Goal: Task Accomplishment & Management: Manage account settings

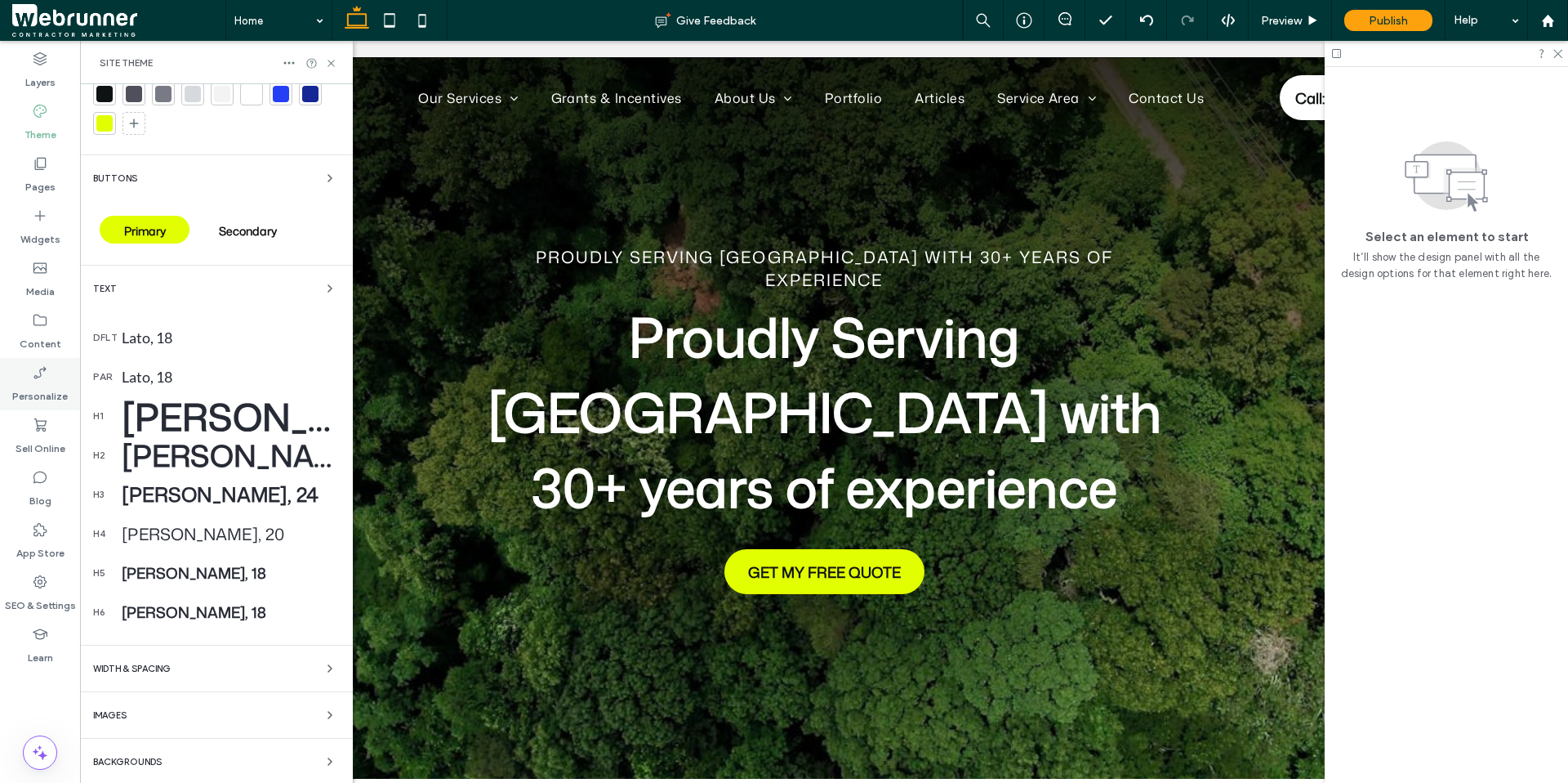
scroll to position [188, 0]
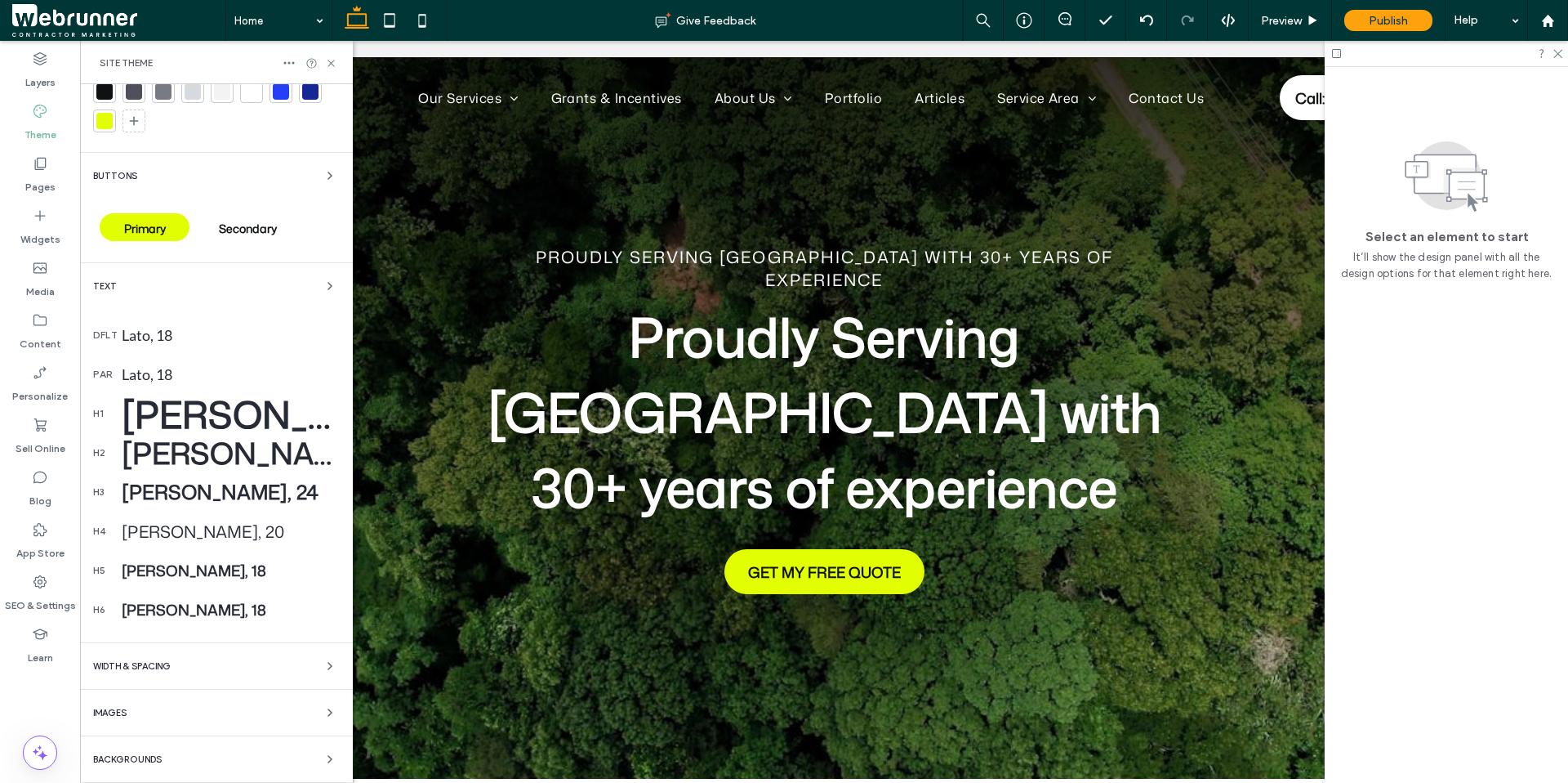
click at [158, 420] on div "[PERSON_NAME], 65" at bounding box center [230, 414] width 218 height 51
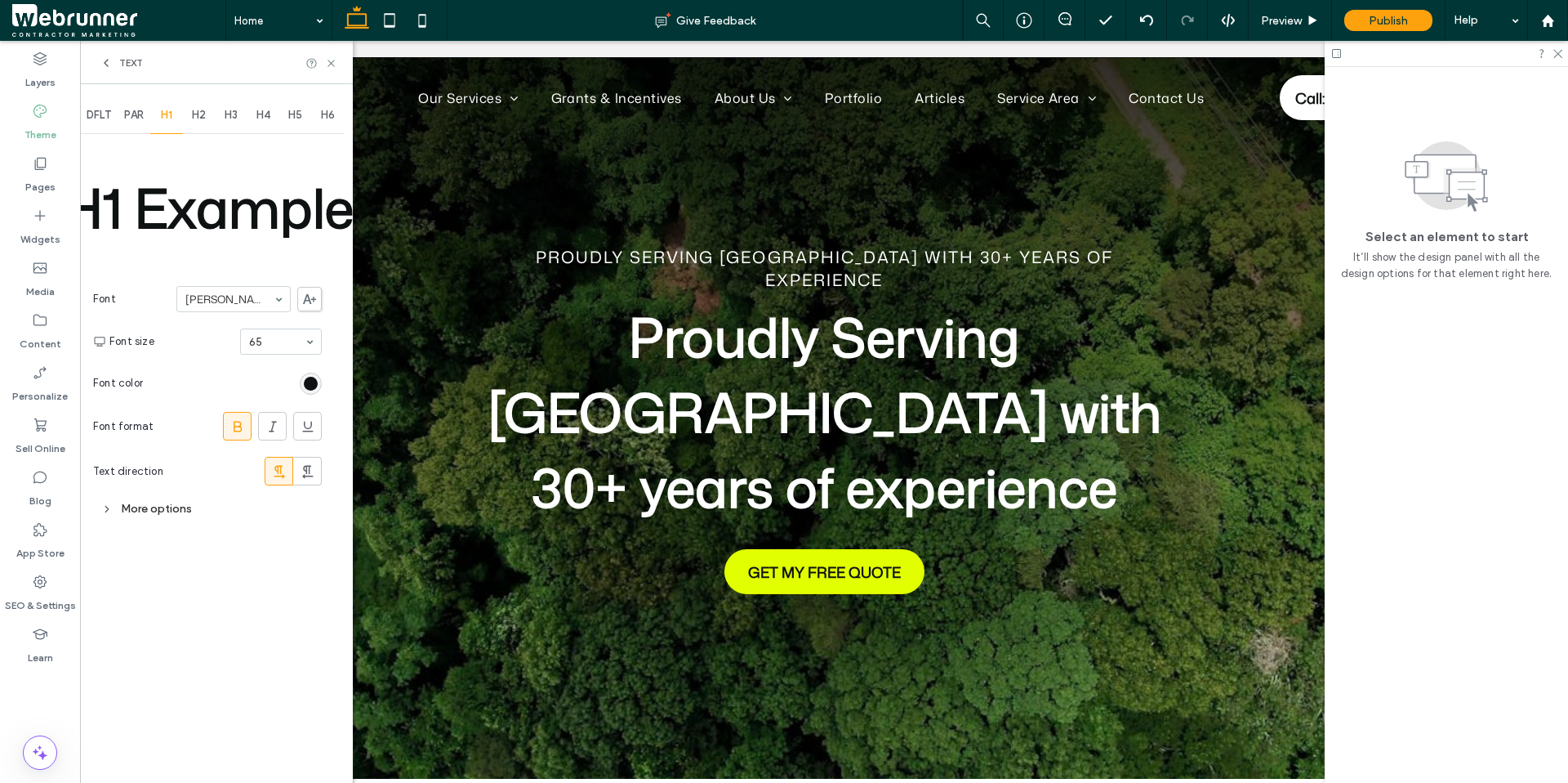
scroll to position [0, 0]
click at [1303, 16] on div "Preview" at bounding box center [1289, 21] width 83 height 14
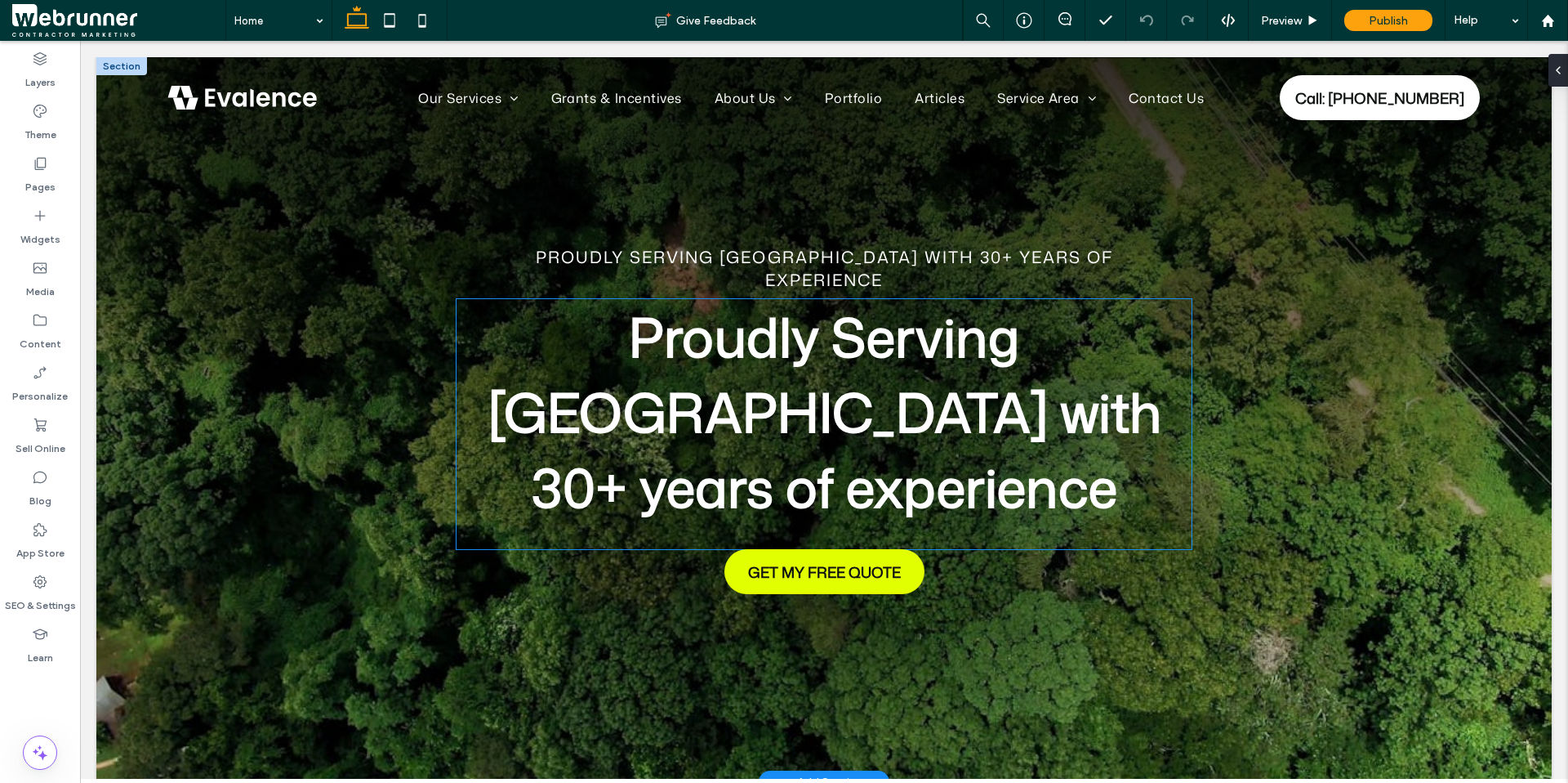
click at [675, 353] on span "Proudly Serving [GEOGRAPHIC_DATA] with 30+ years of experience" at bounding box center [824, 411] width 674 height 225
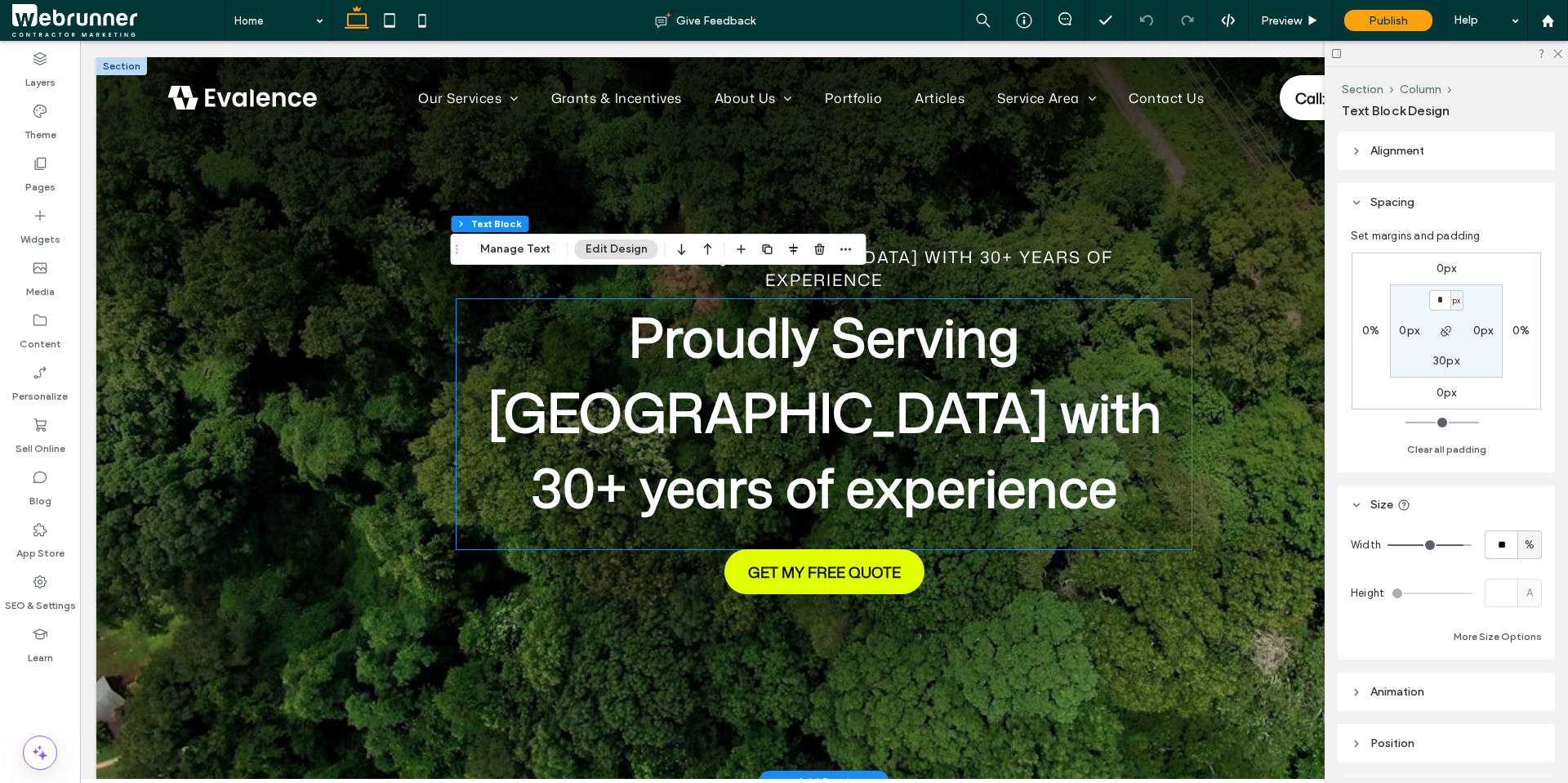
click at [675, 353] on span "Proudly Serving [GEOGRAPHIC_DATA] with 30+ years of experience" at bounding box center [824, 411] width 674 height 225
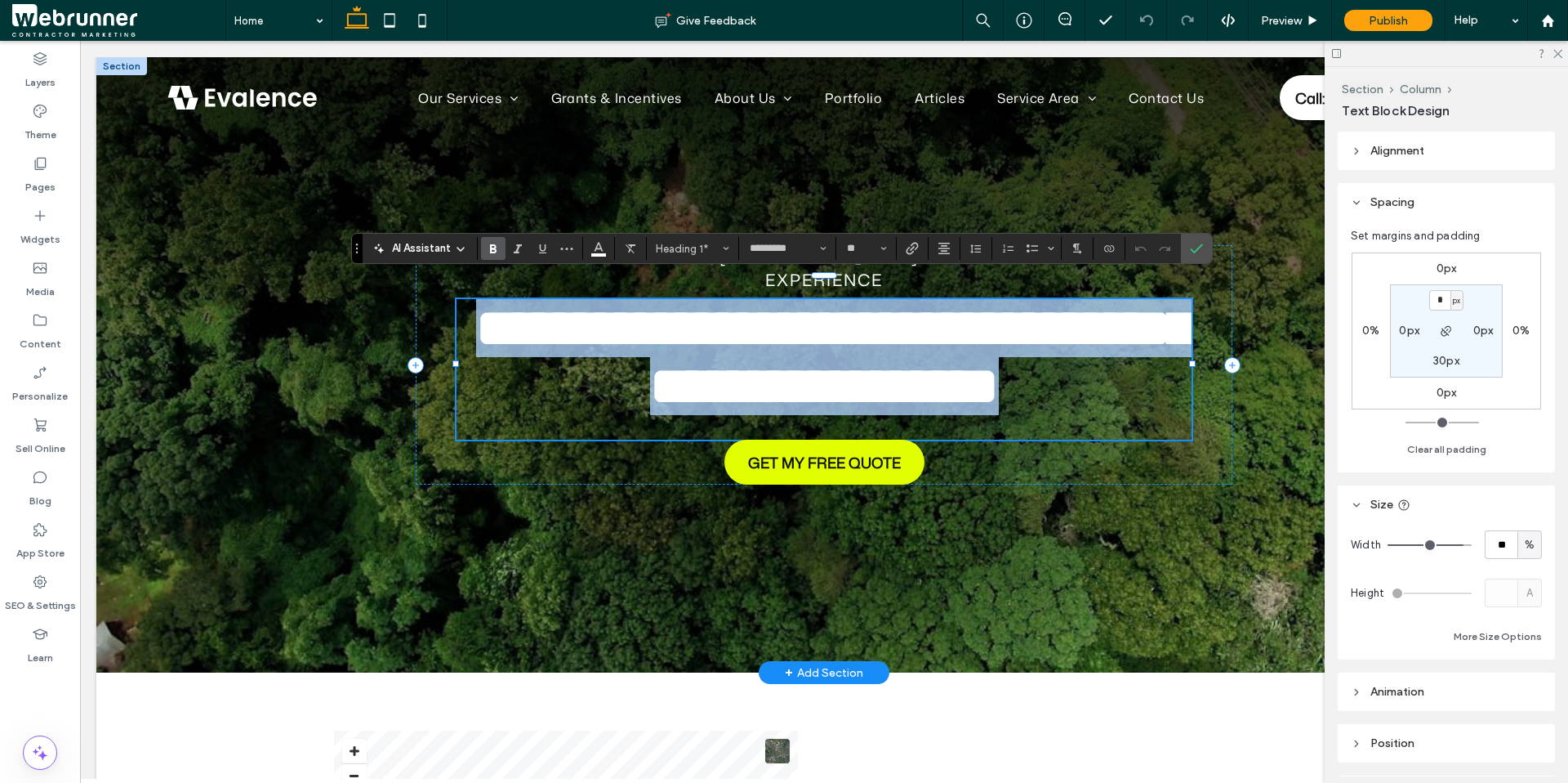
click at [675, 353] on span "**********" at bounding box center [834, 357] width 716 height 111
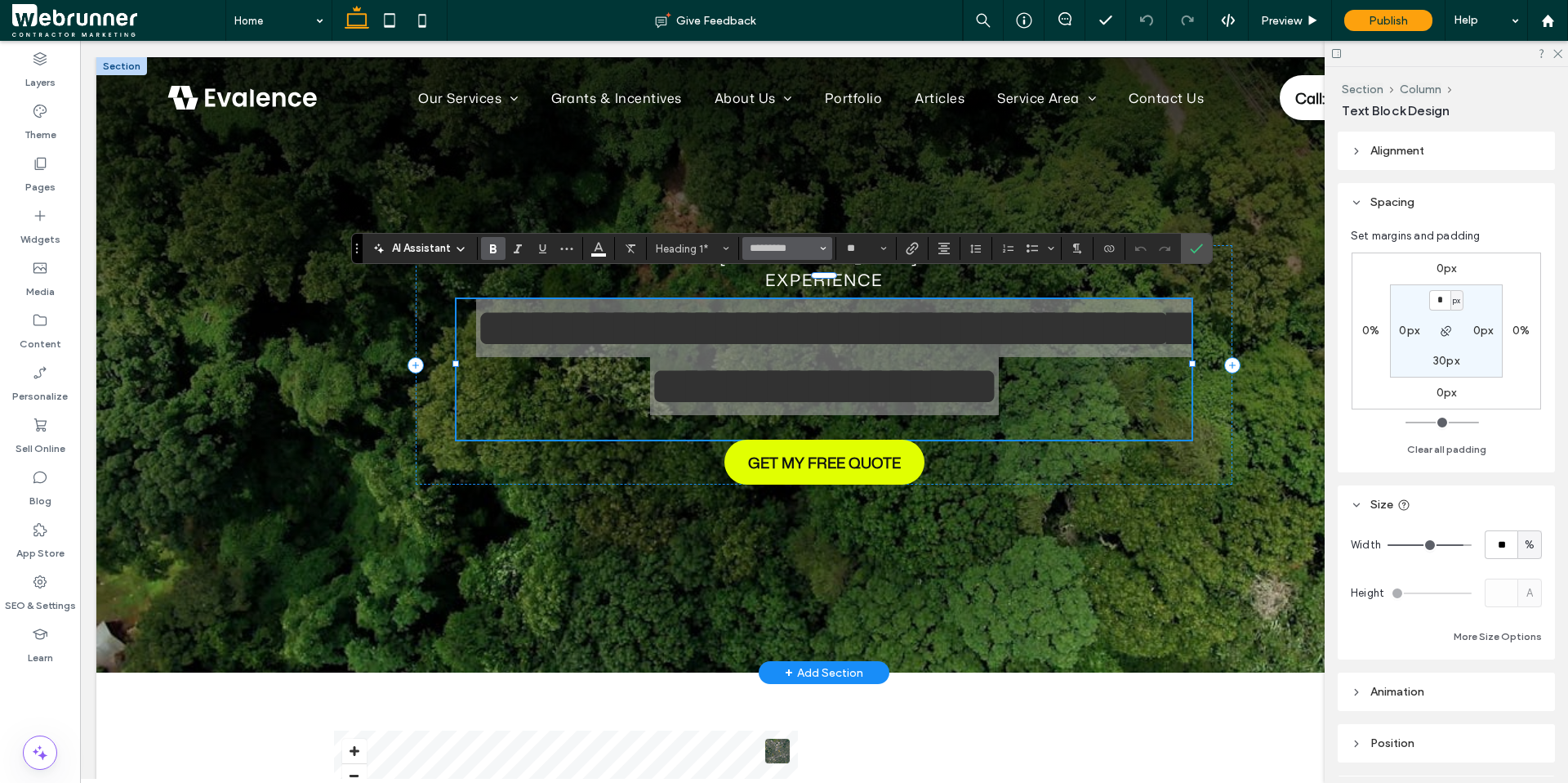
click at [817, 251] on button "*********" at bounding box center [787, 248] width 89 height 23
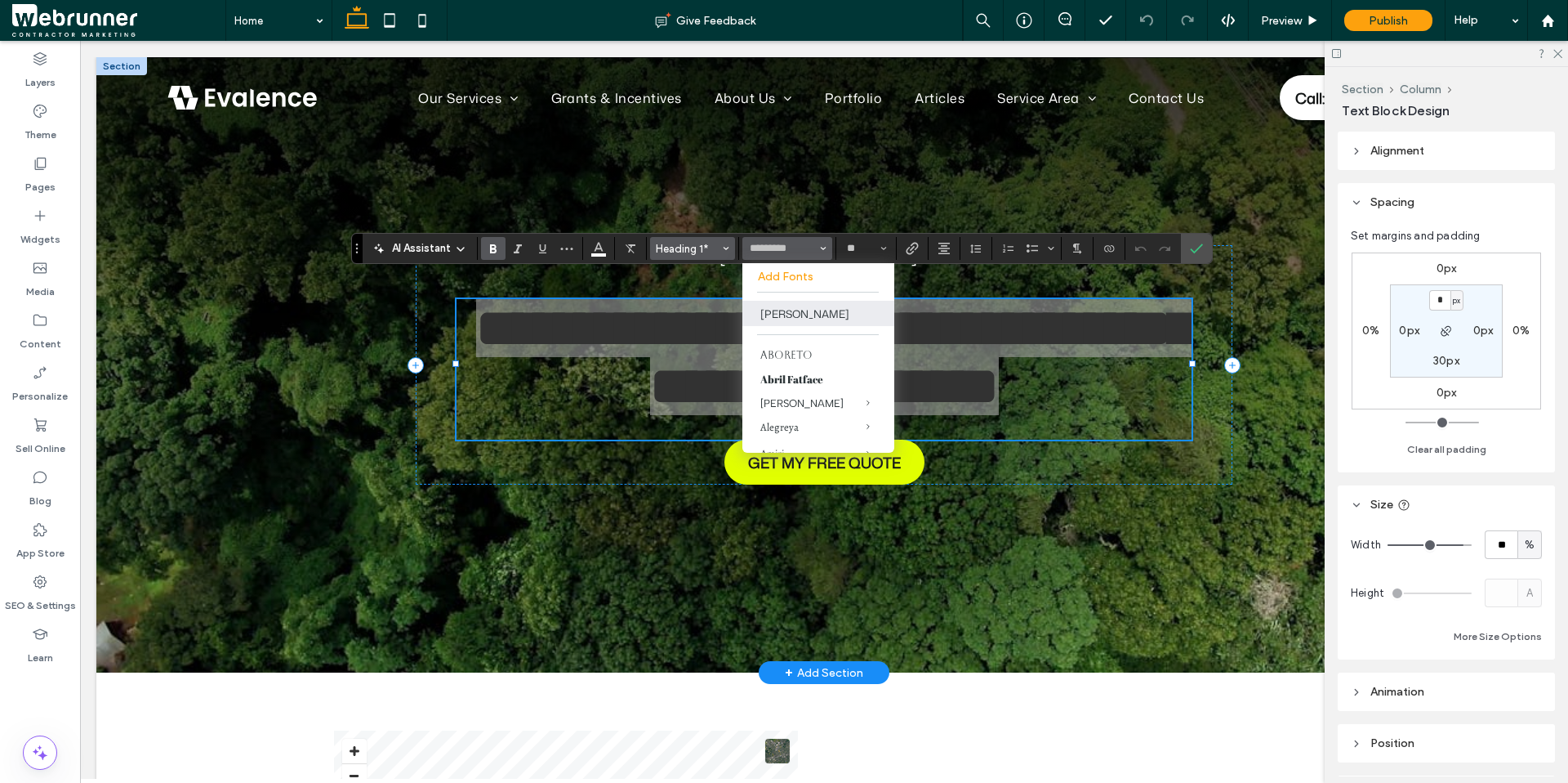
click at [726, 244] on span "Styles" at bounding box center [726, 248] width 7 height 21
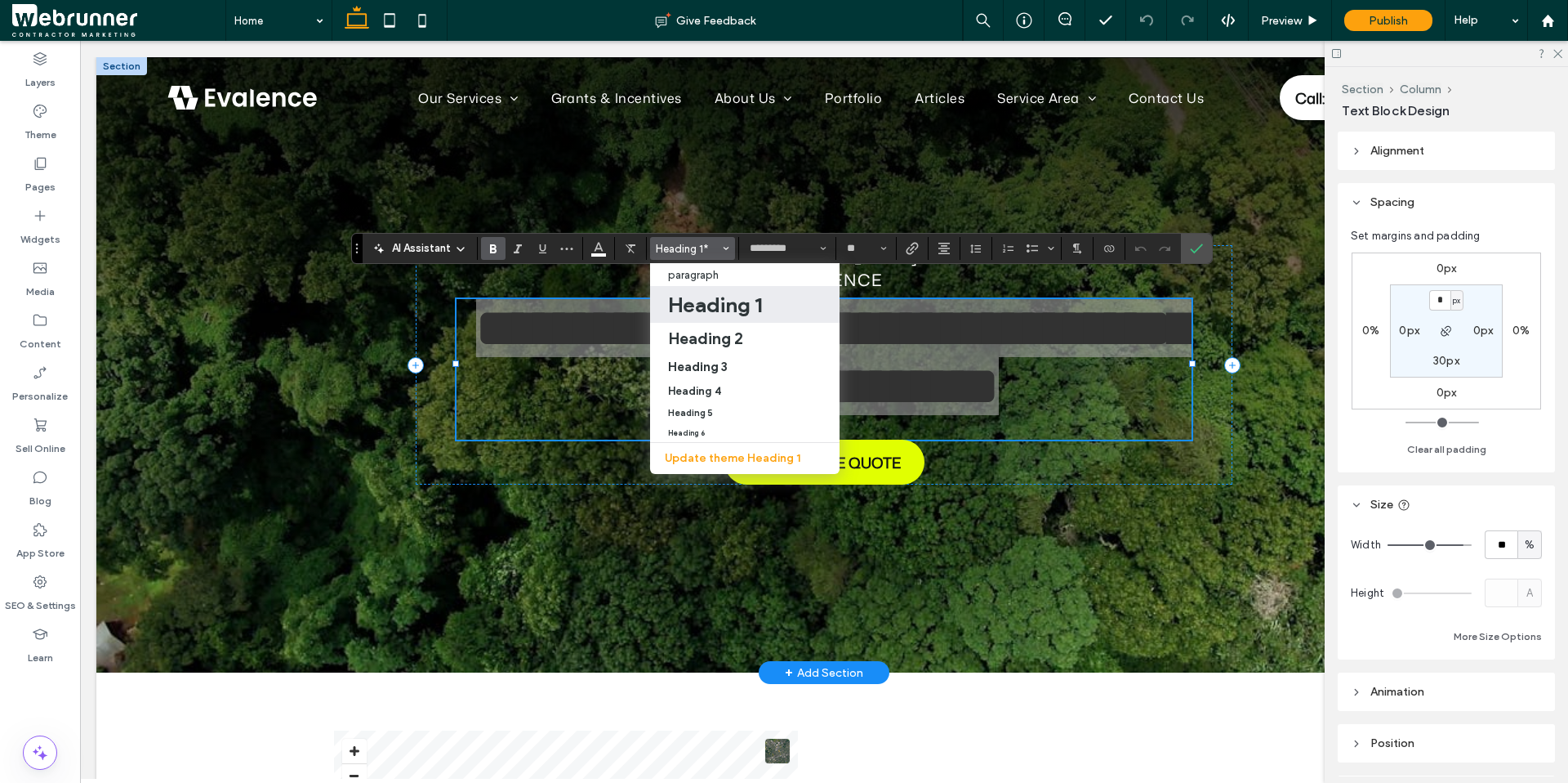
click at [726, 244] on span "Styles" at bounding box center [726, 248] width 7 height 21
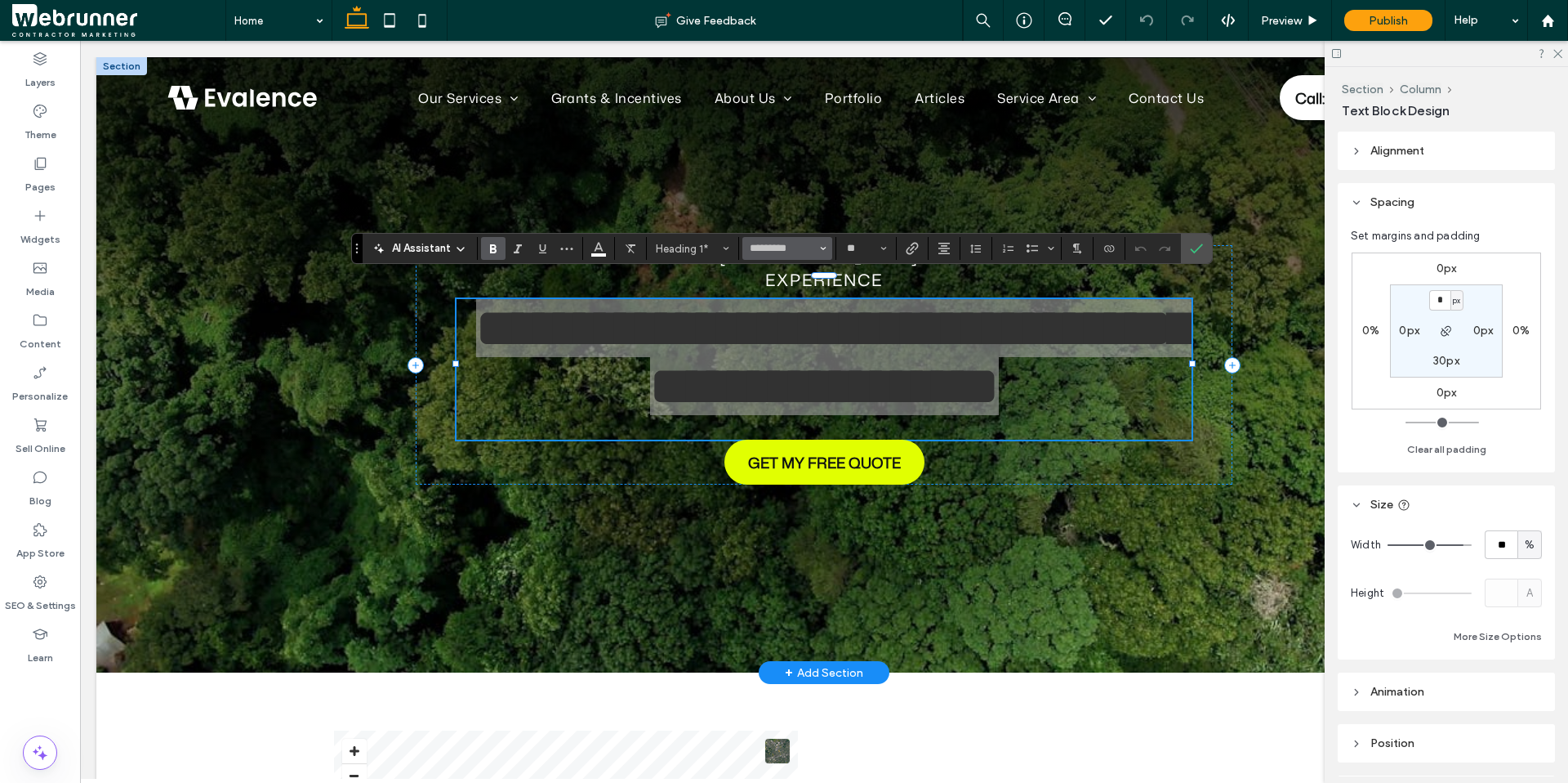
click at [819, 253] on button "*********" at bounding box center [787, 248] width 89 height 23
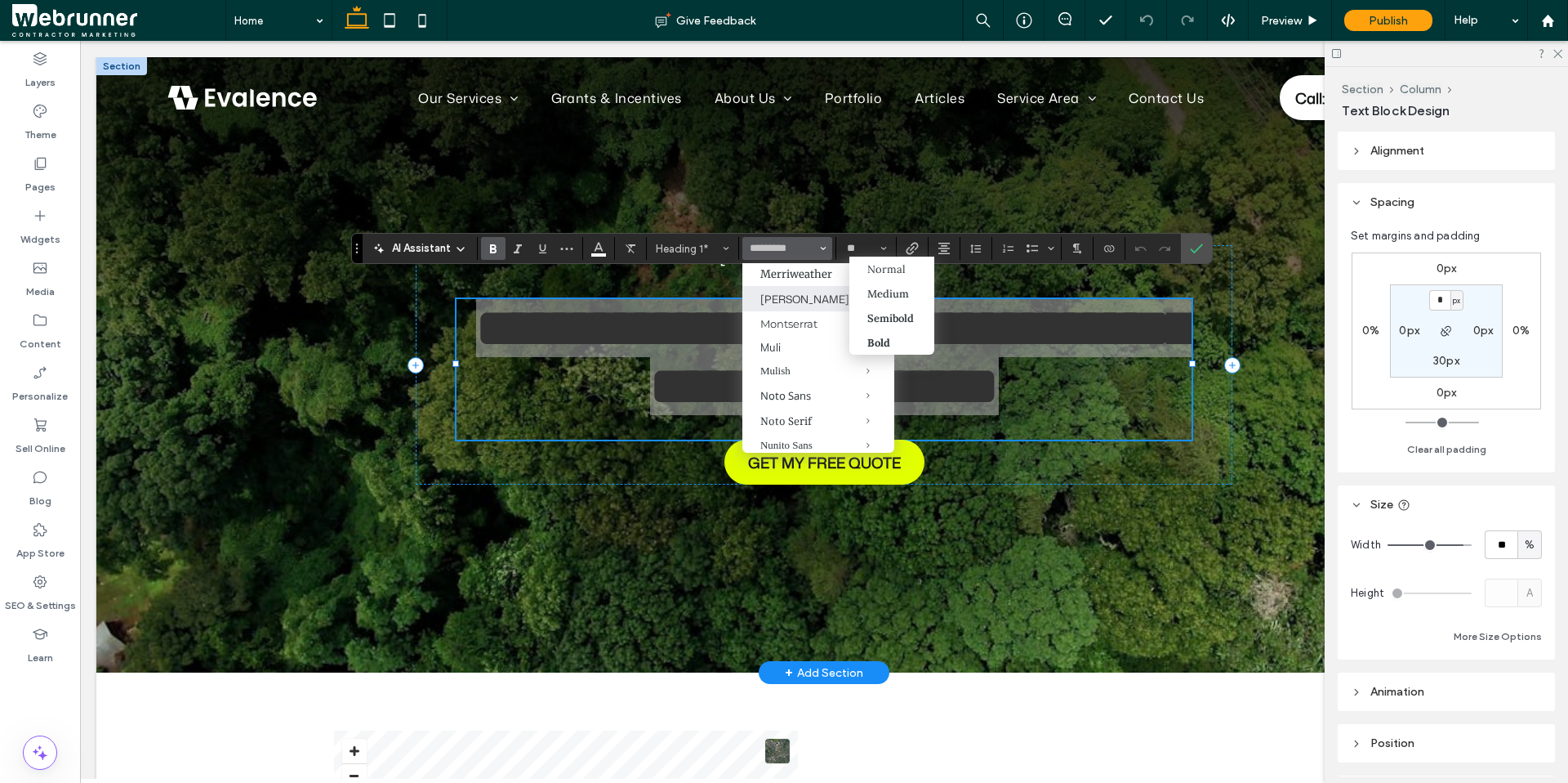
scroll to position [803, 0]
click at [1199, 247] on icon "Confirm" at bounding box center [1196, 248] width 13 height 13
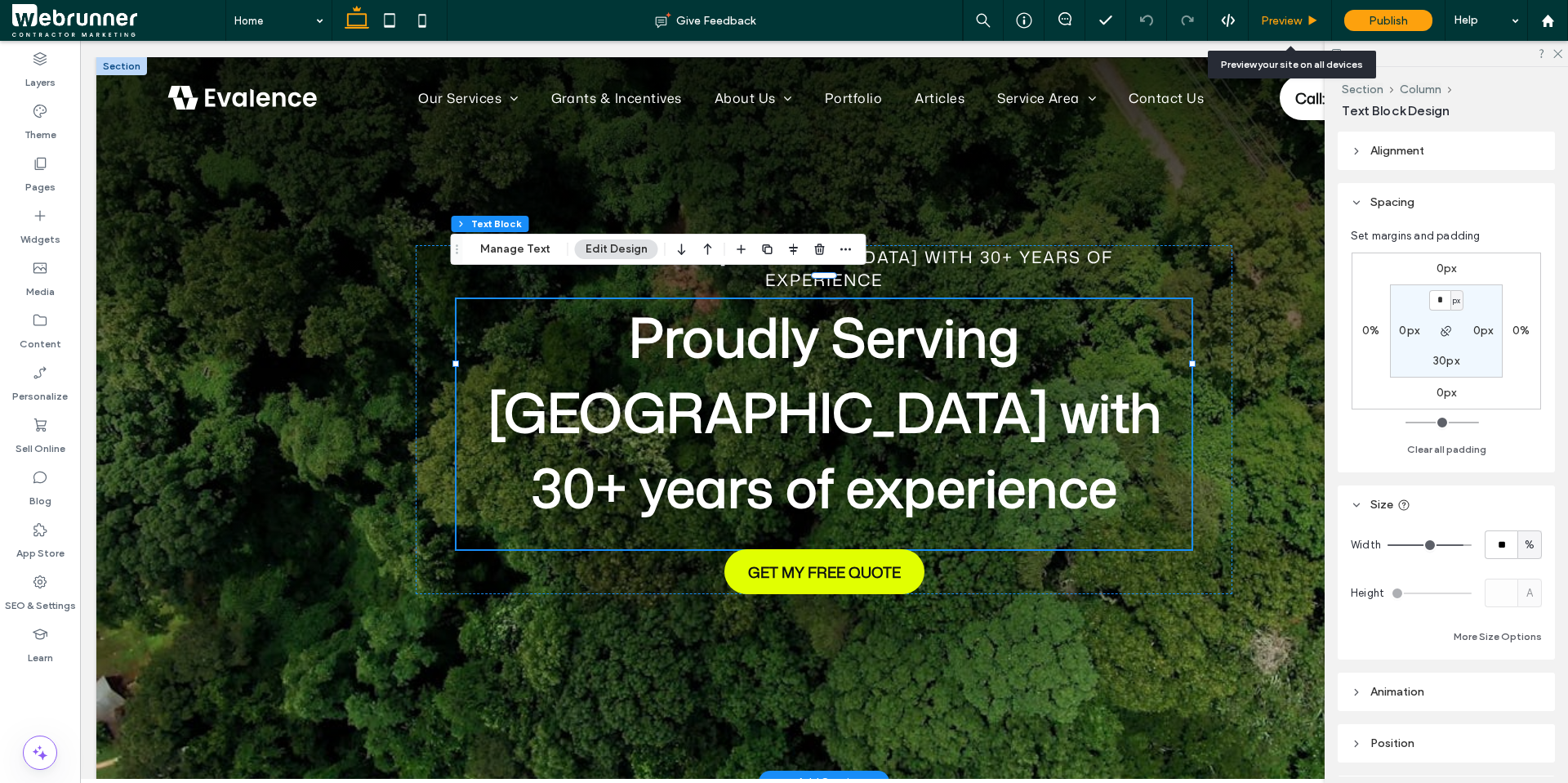
click at [1276, 28] on div "Preview" at bounding box center [1290, 20] width 84 height 41
click at [1275, 22] on span "Preview" at bounding box center [1281, 21] width 41 height 14
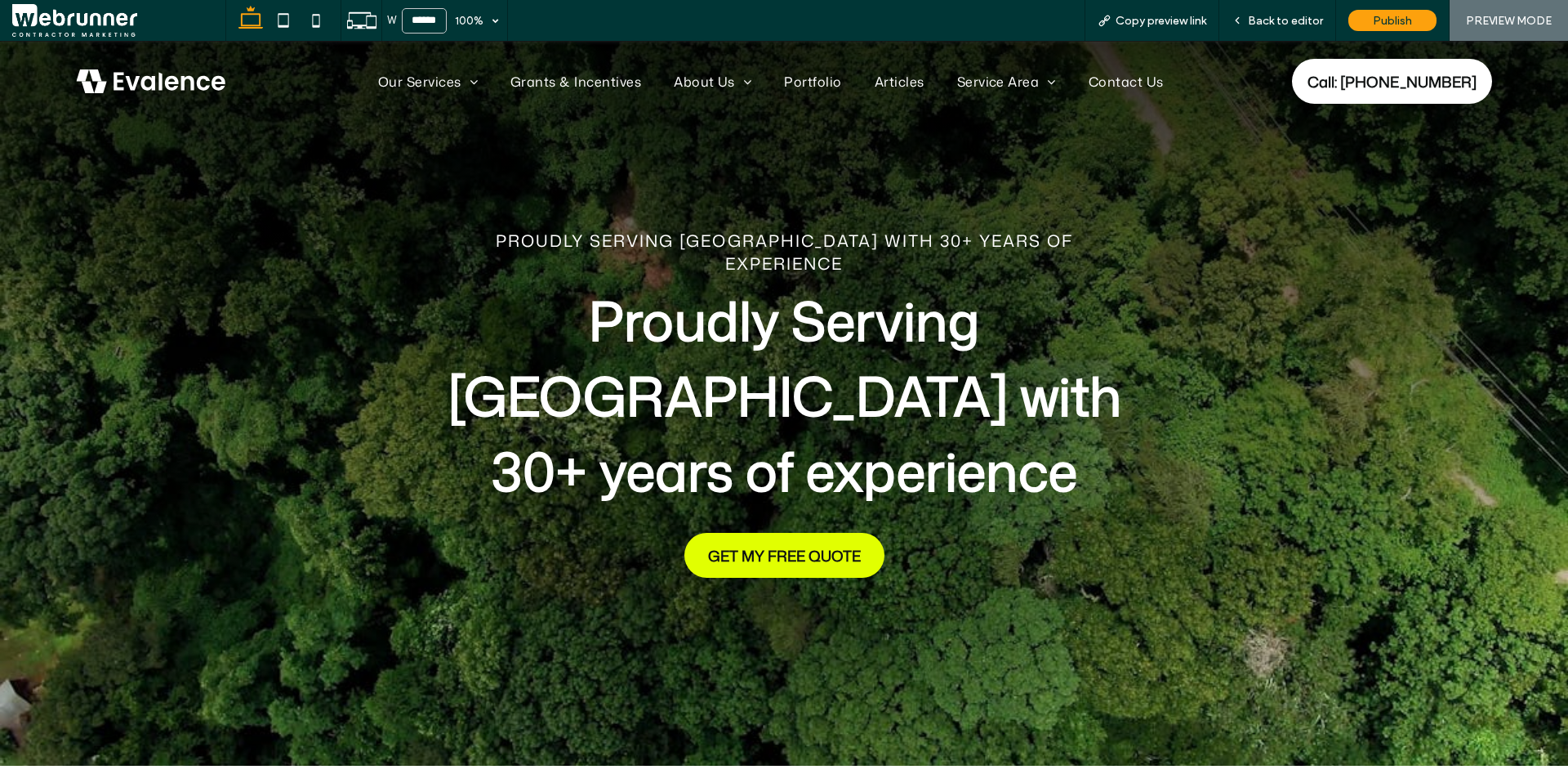
click at [1275, 22] on span "Back to editor" at bounding box center [1285, 21] width 75 height 14
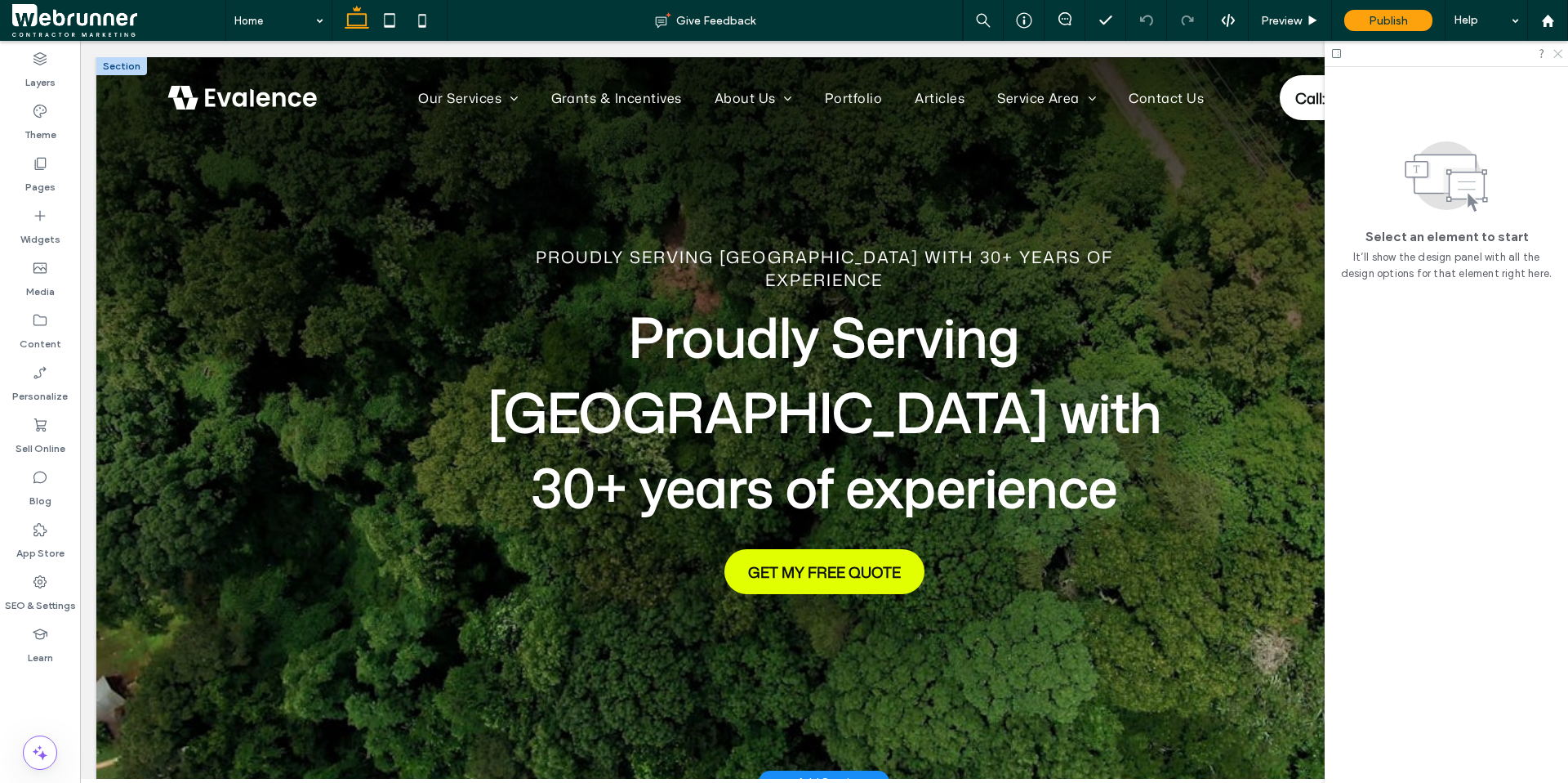
click at [1559, 56] on icon at bounding box center [1557, 52] width 10 height 10
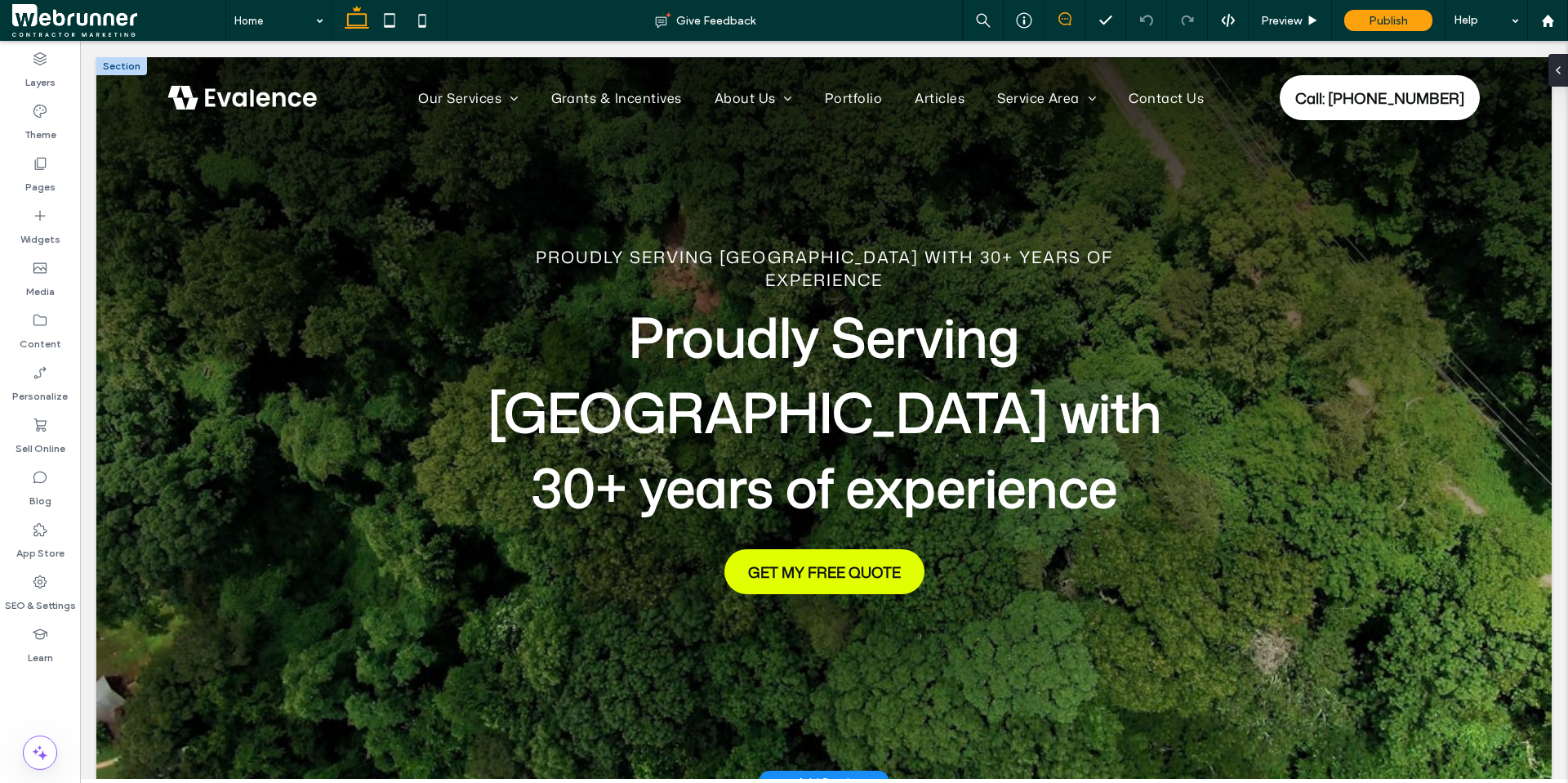
click at [1062, 20] on icon at bounding box center [1065, 19] width 13 height 13
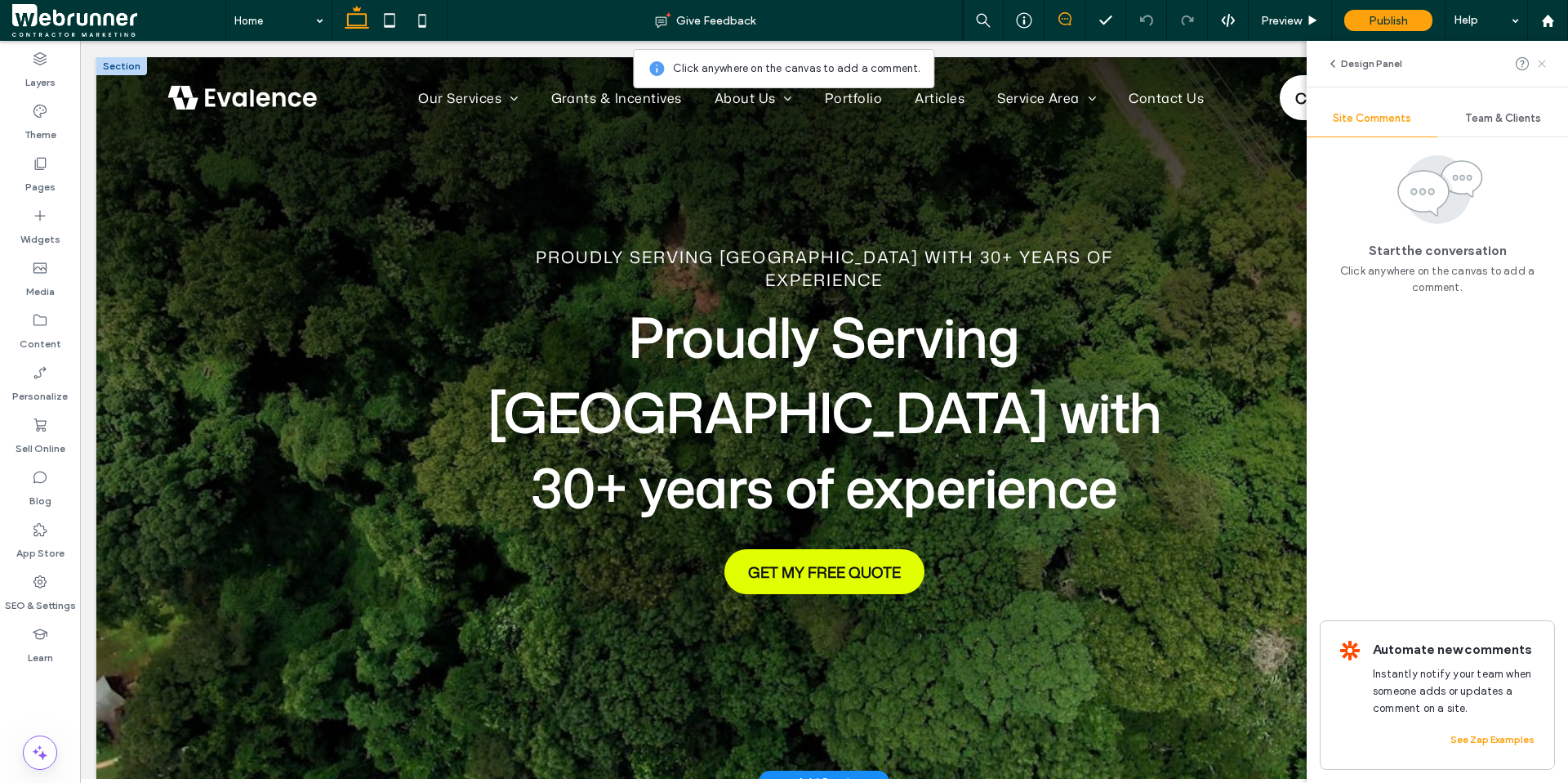
click at [1544, 68] on icon at bounding box center [1542, 64] width 13 height 13
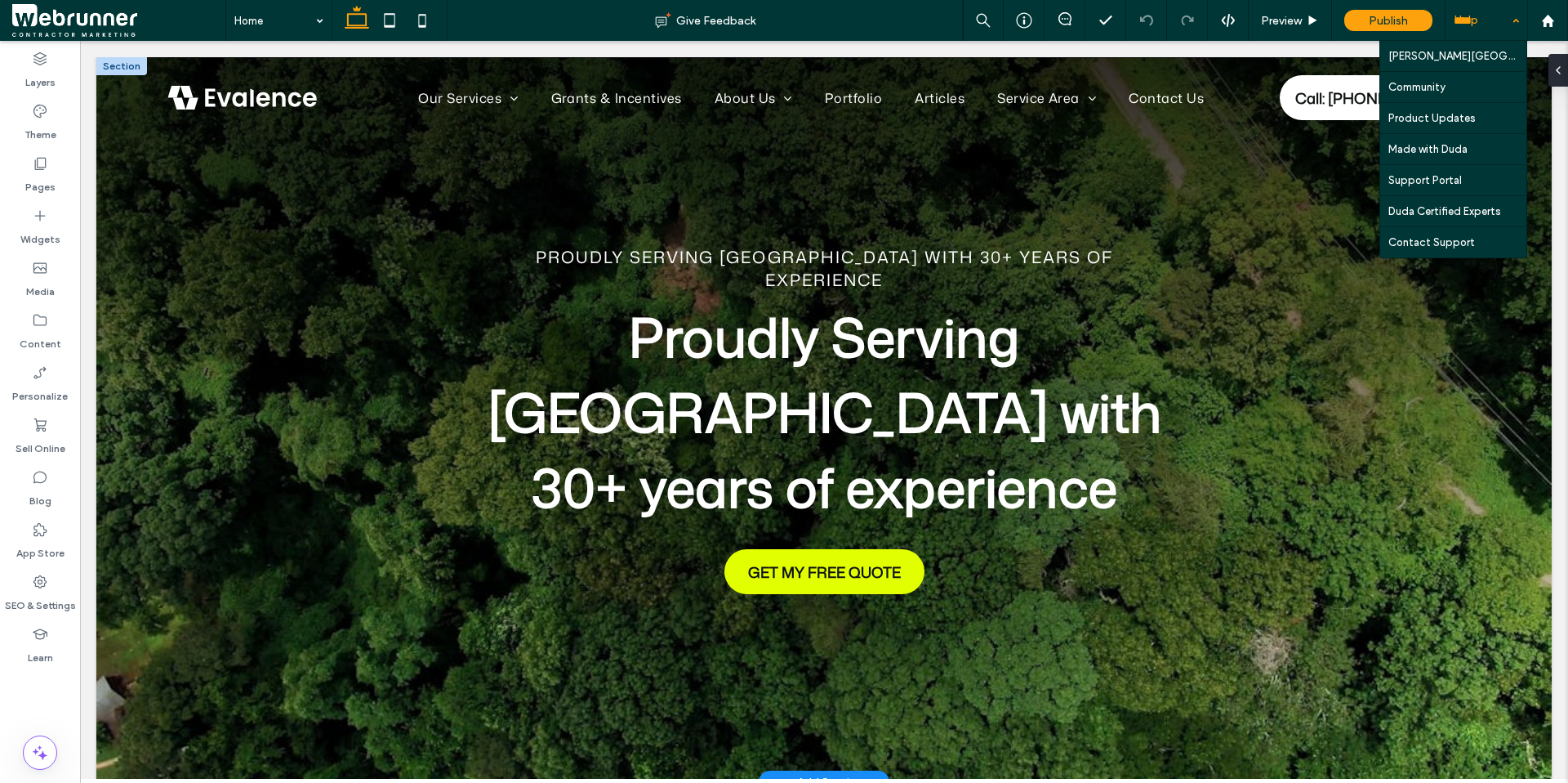
click at [1473, 25] on div "Help" at bounding box center [1486, 20] width 82 height 41
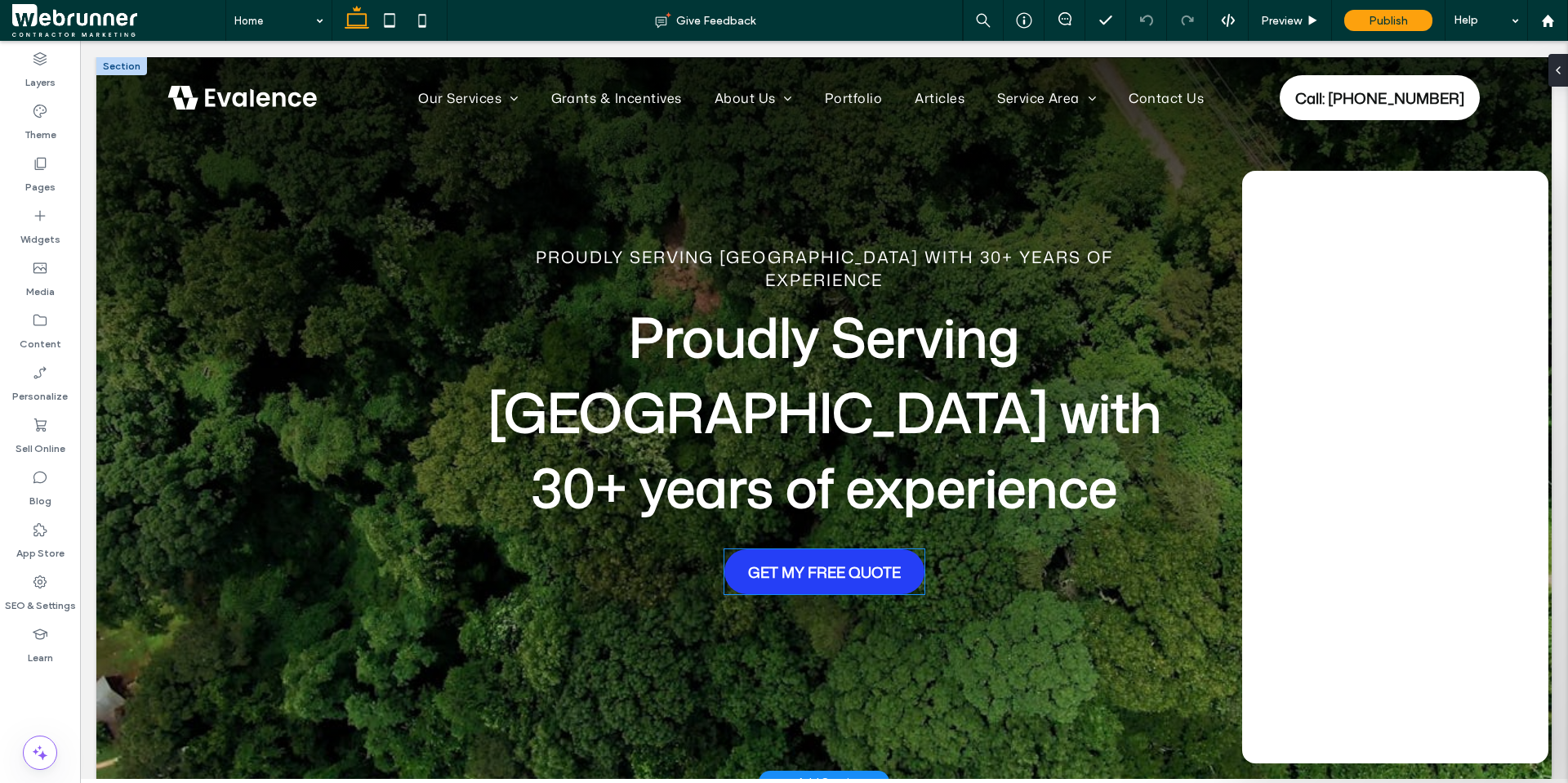
click at [777, 549] on link "GET MY FREE QUOTE" at bounding box center [824, 571] width 200 height 45
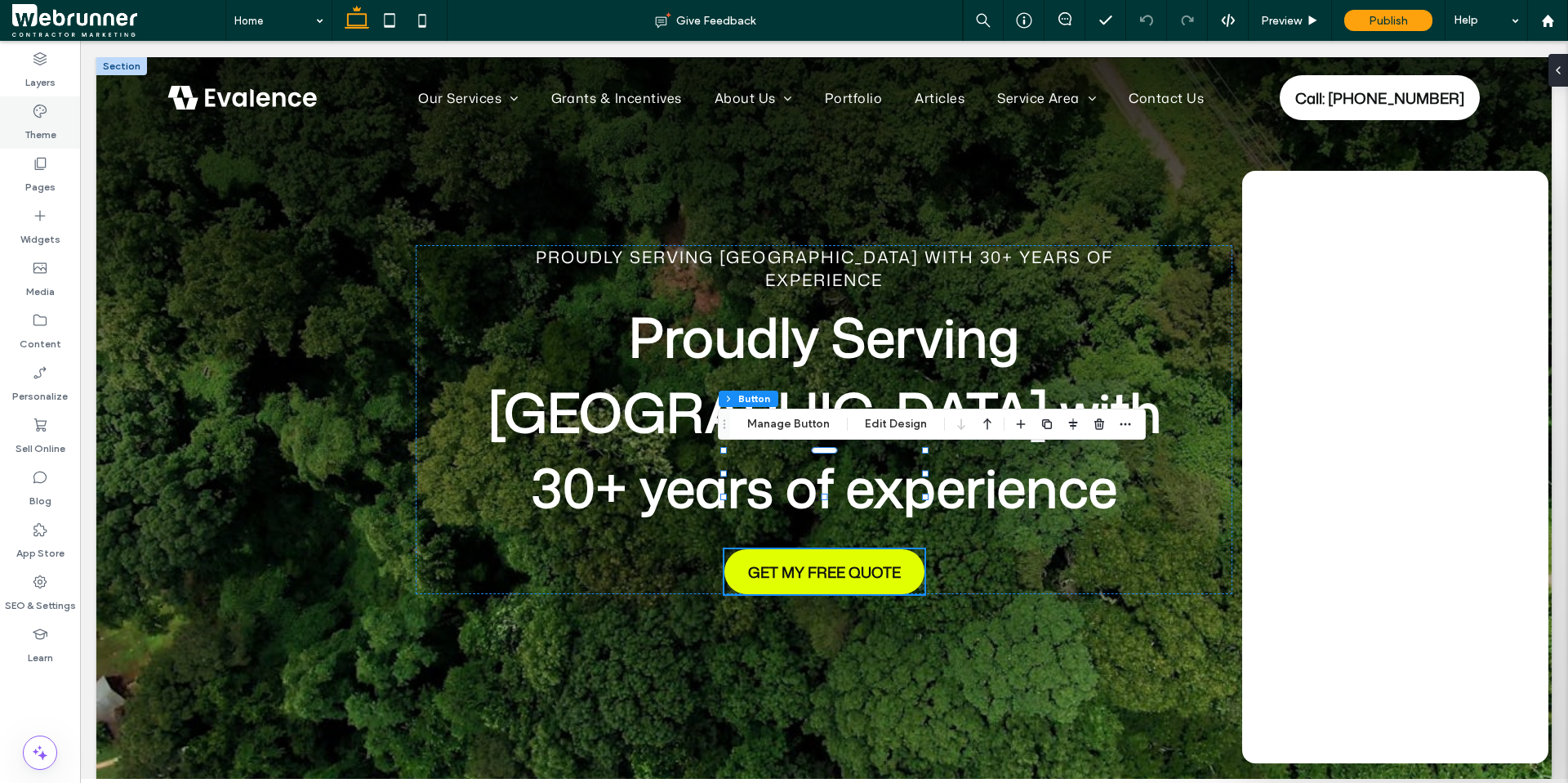
click at [34, 131] on label "Theme" at bounding box center [40, 130] width 31 height 23
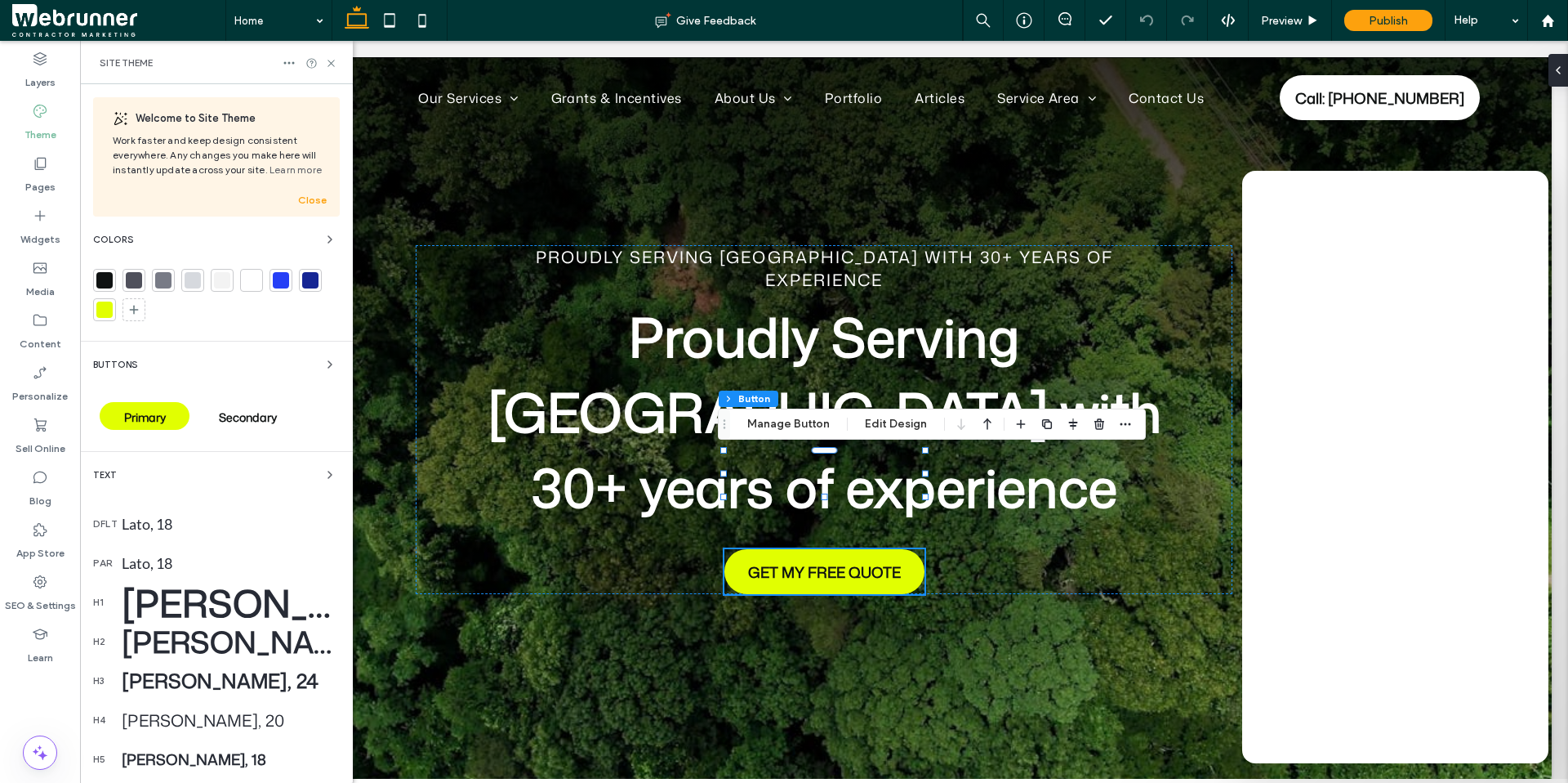
click at [161, 374] on div "Buttons" at bounding box center [216, 364] width 246 height 20
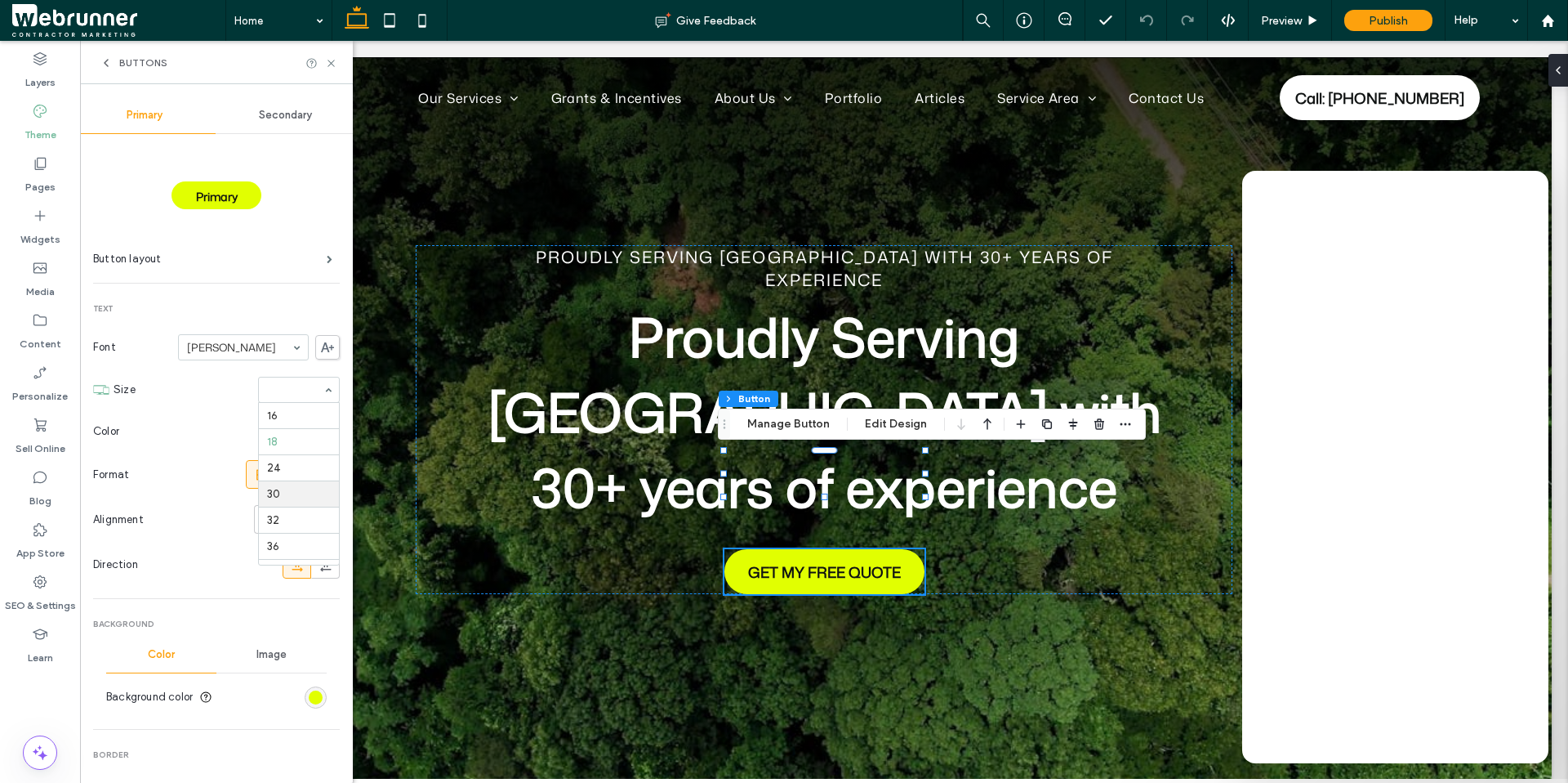
scroll to position [154, 0]
click at [333, 61] on use at bounding box center [330, 63] width 7 height 7
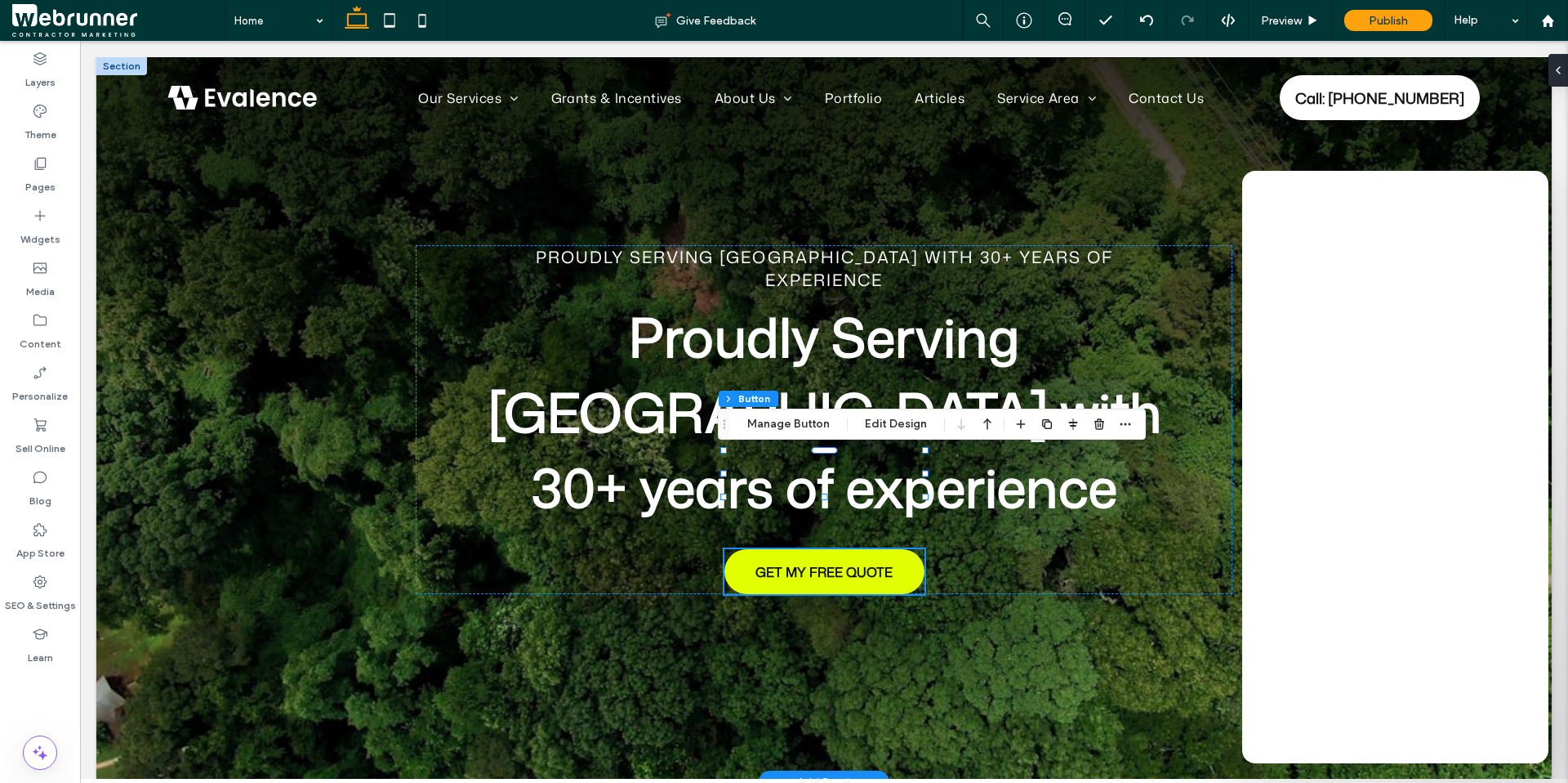
click at [287, 385] on div at bounding box center [823, 420] width 1456 height 725
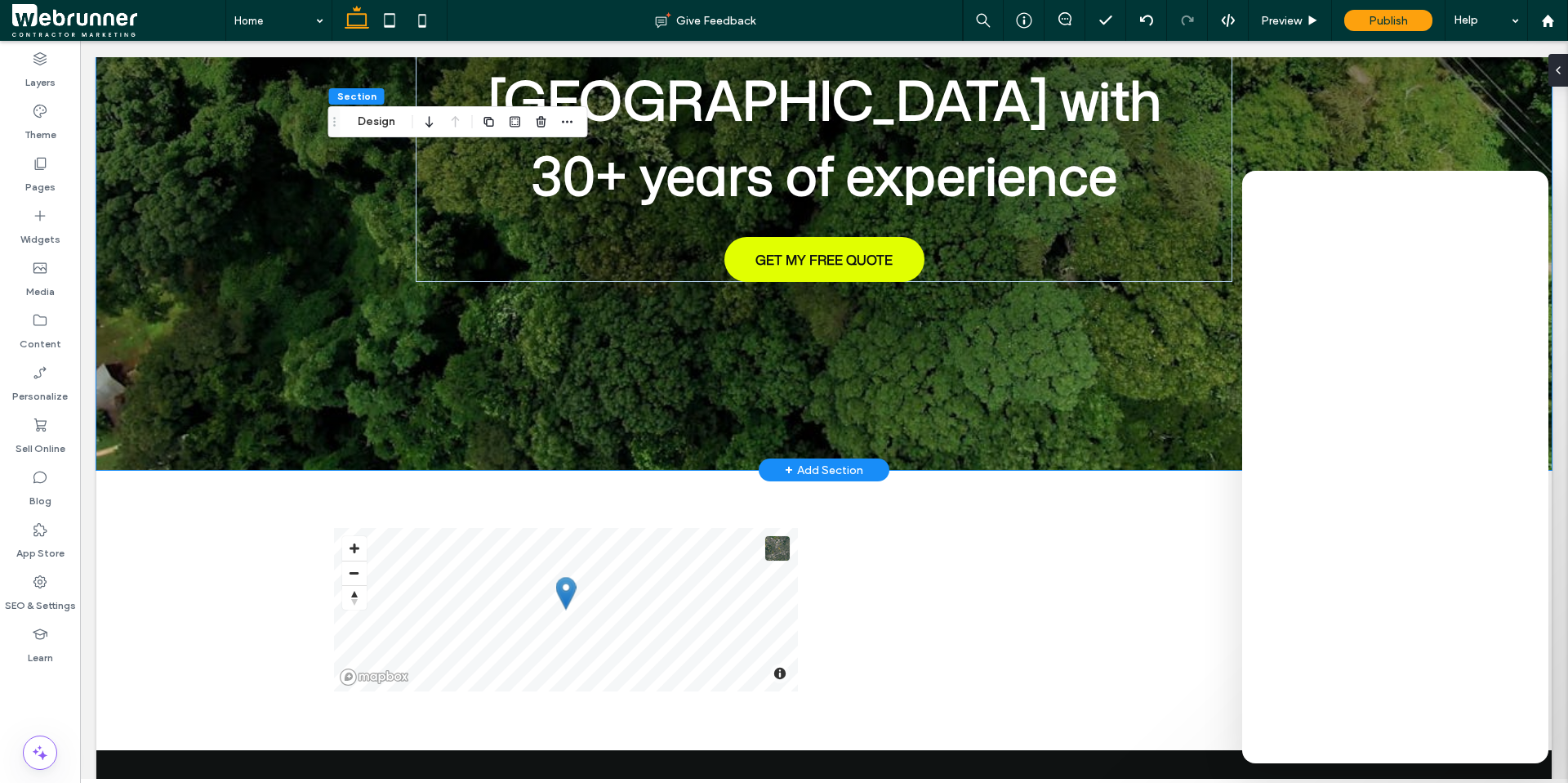
scroll to position [325, 0]
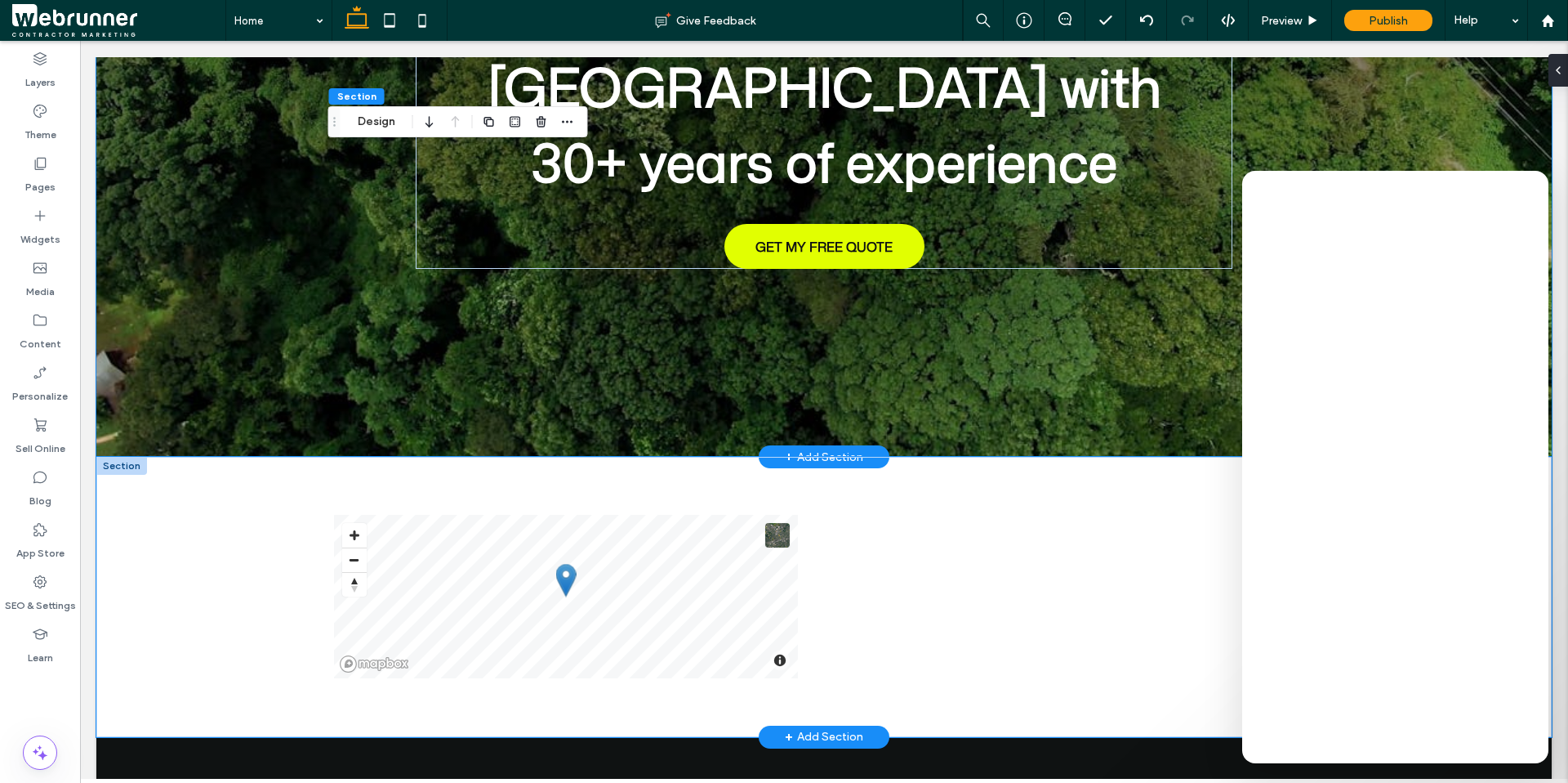
click at [190, 457] on div "© Mapbox © OpenStreetMap Improve this map" at bounding box center [823, 597] width 1456 height 281
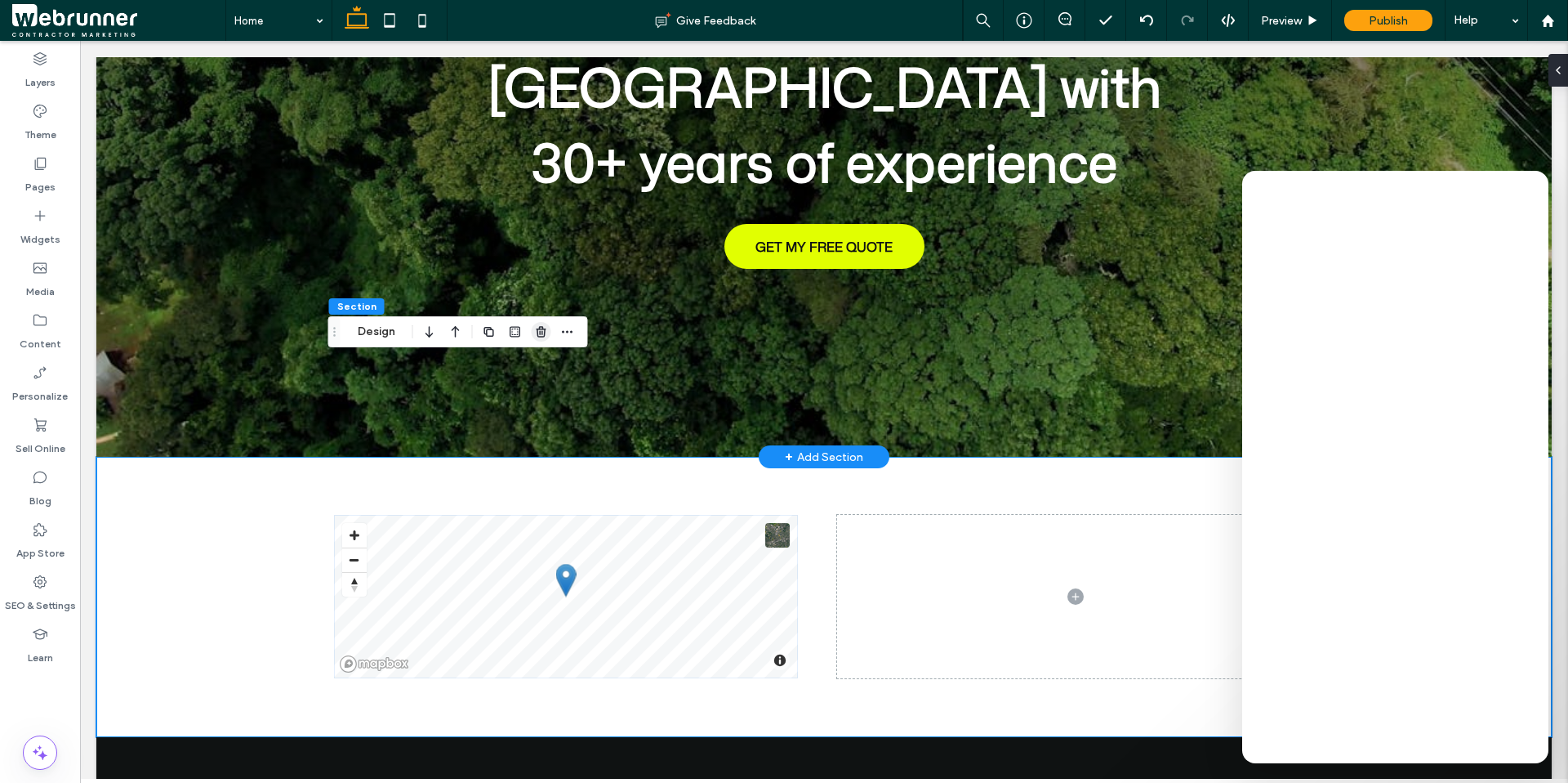
click at [544, 332] on use "button" at bounding box center [540, 331] width 10 height 10
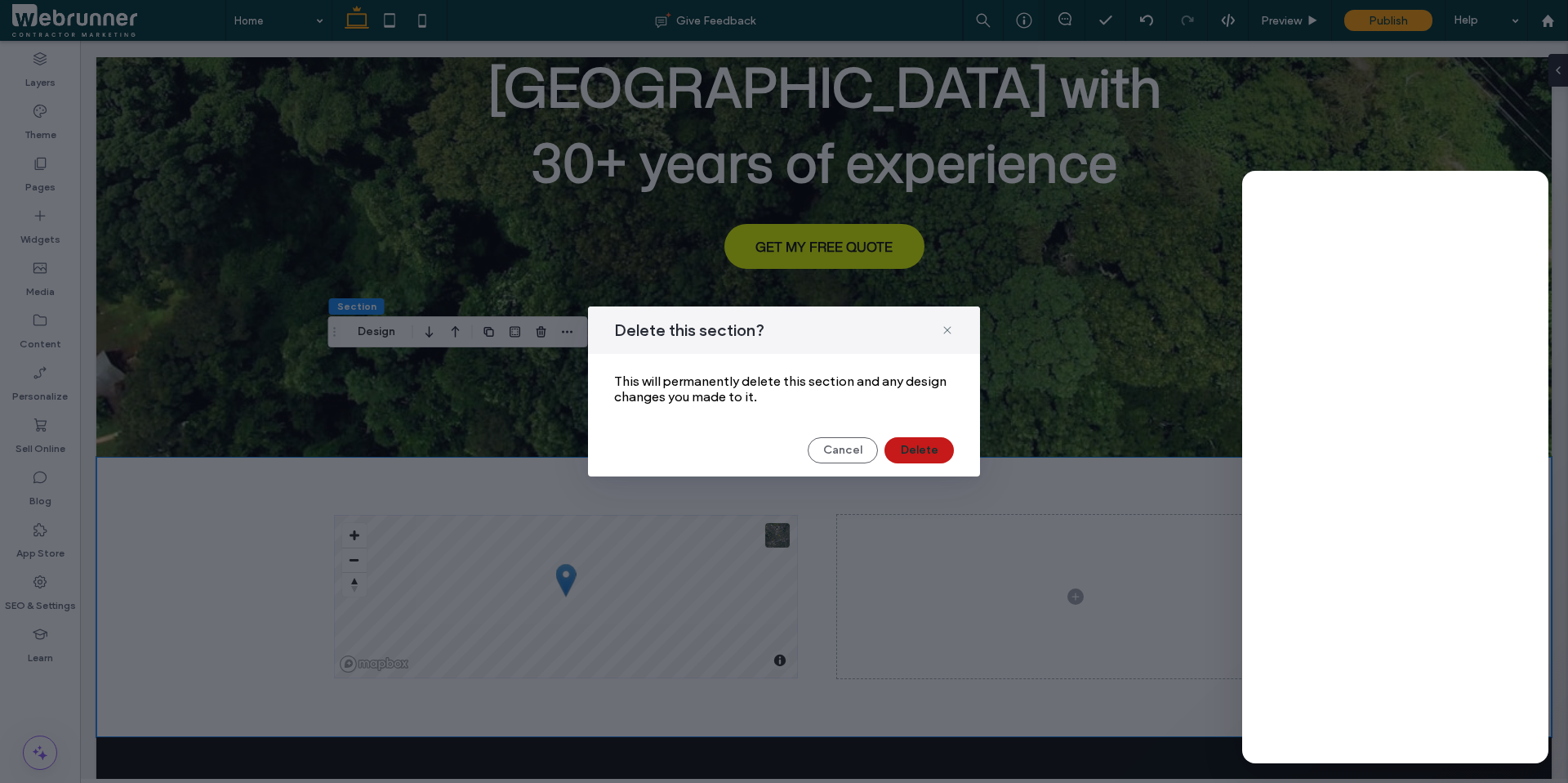
click at [912, 458] on button "Delete" at bounding box center [919, 450] width 69 height 26
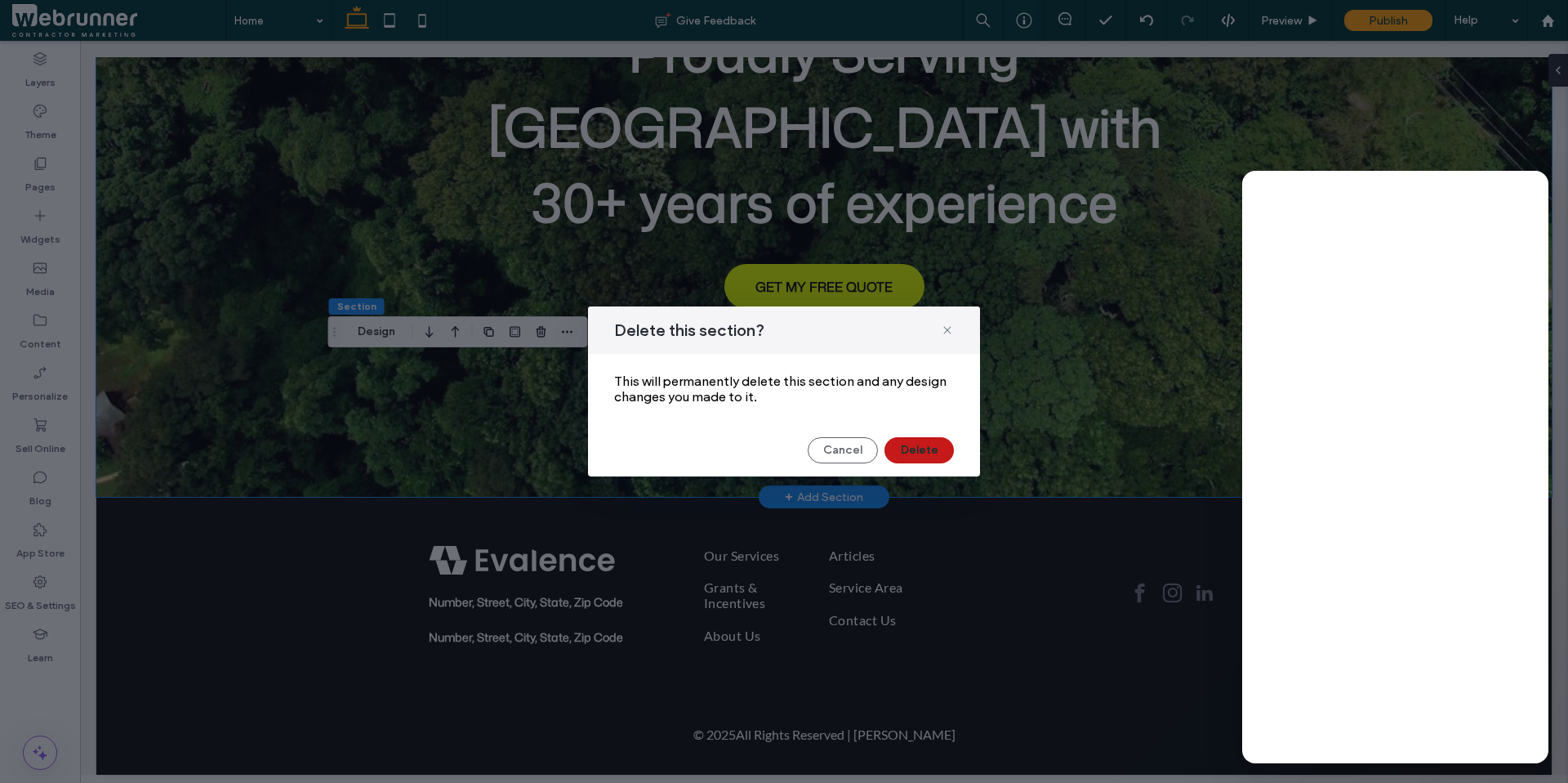
scroll to position [187, 0]
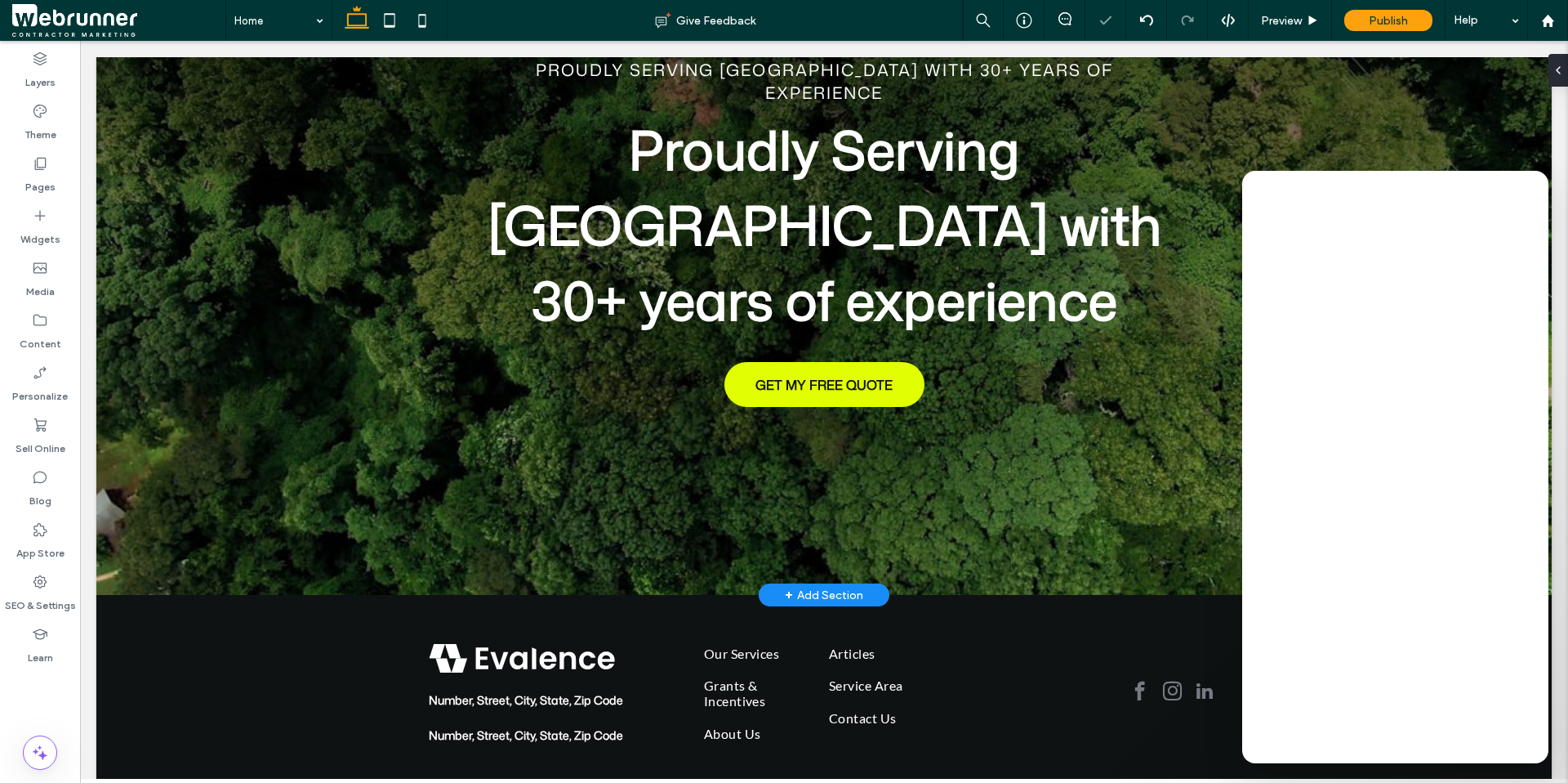
click at [785, 586] on span "+" at bounding box center [788, 595] width 9 height 18
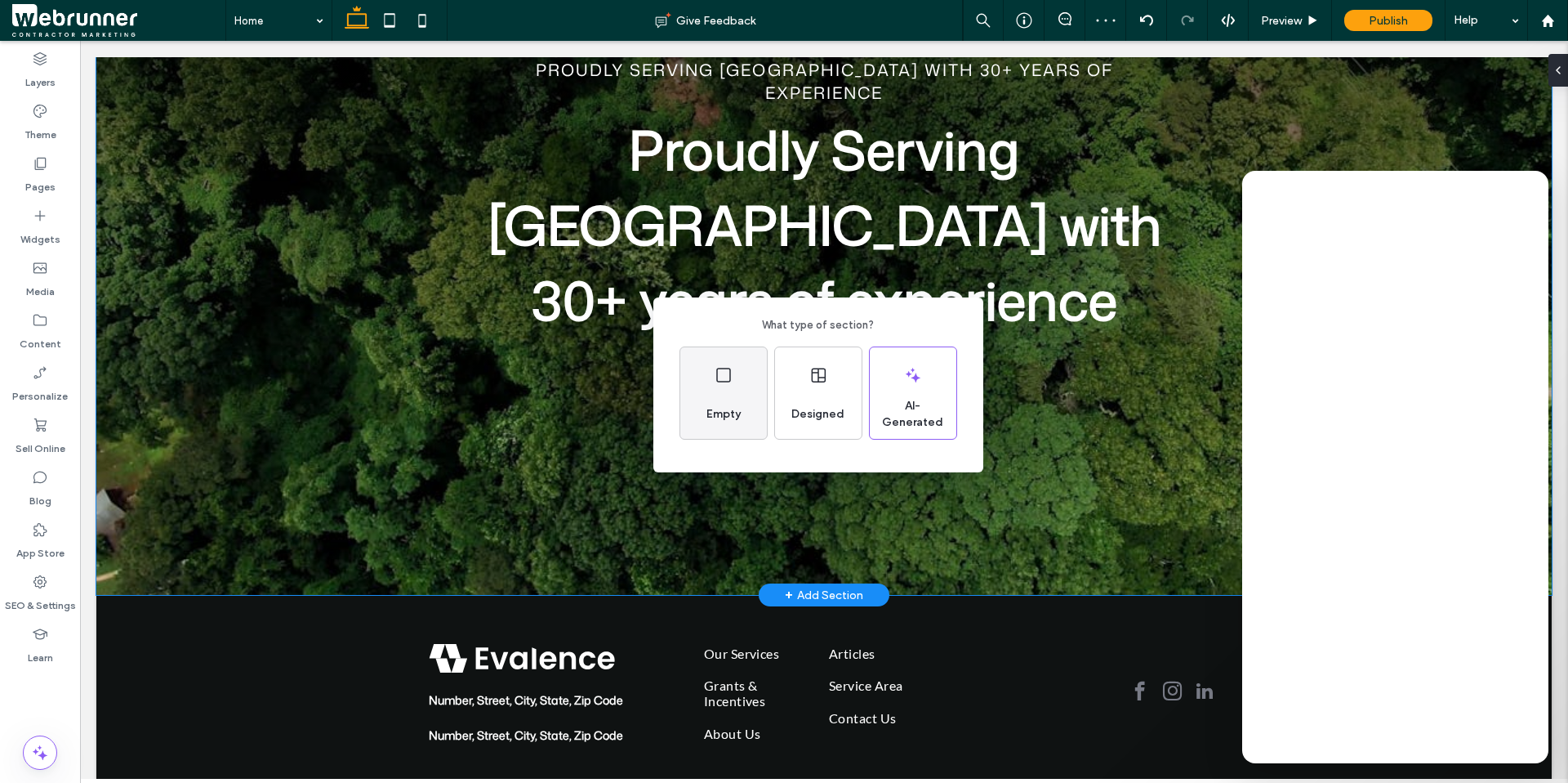
click at [730, 422] on div "Empty" at bounding box center [724, 415] width 48 height 36
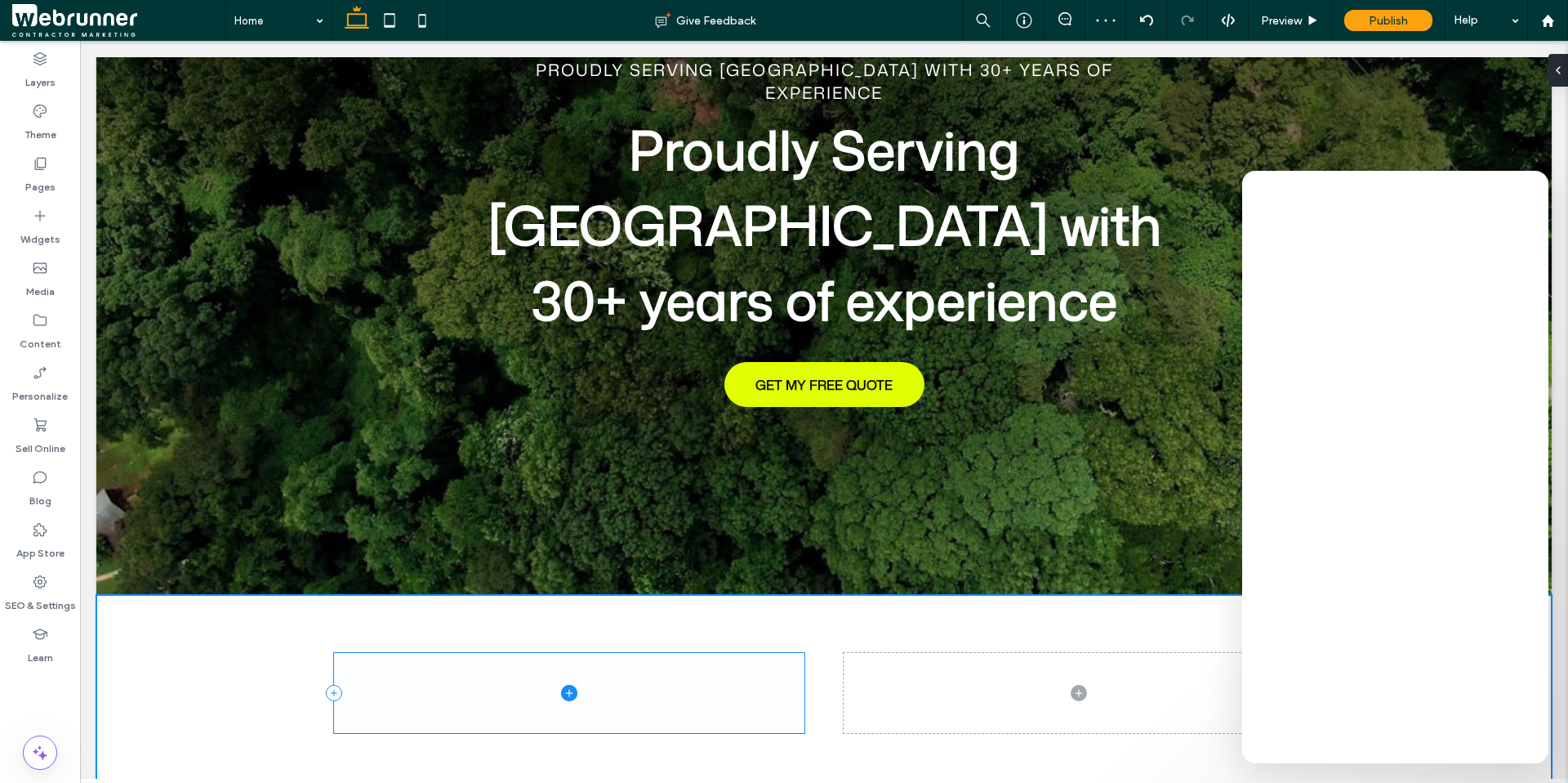
scroll to position [325, 0]
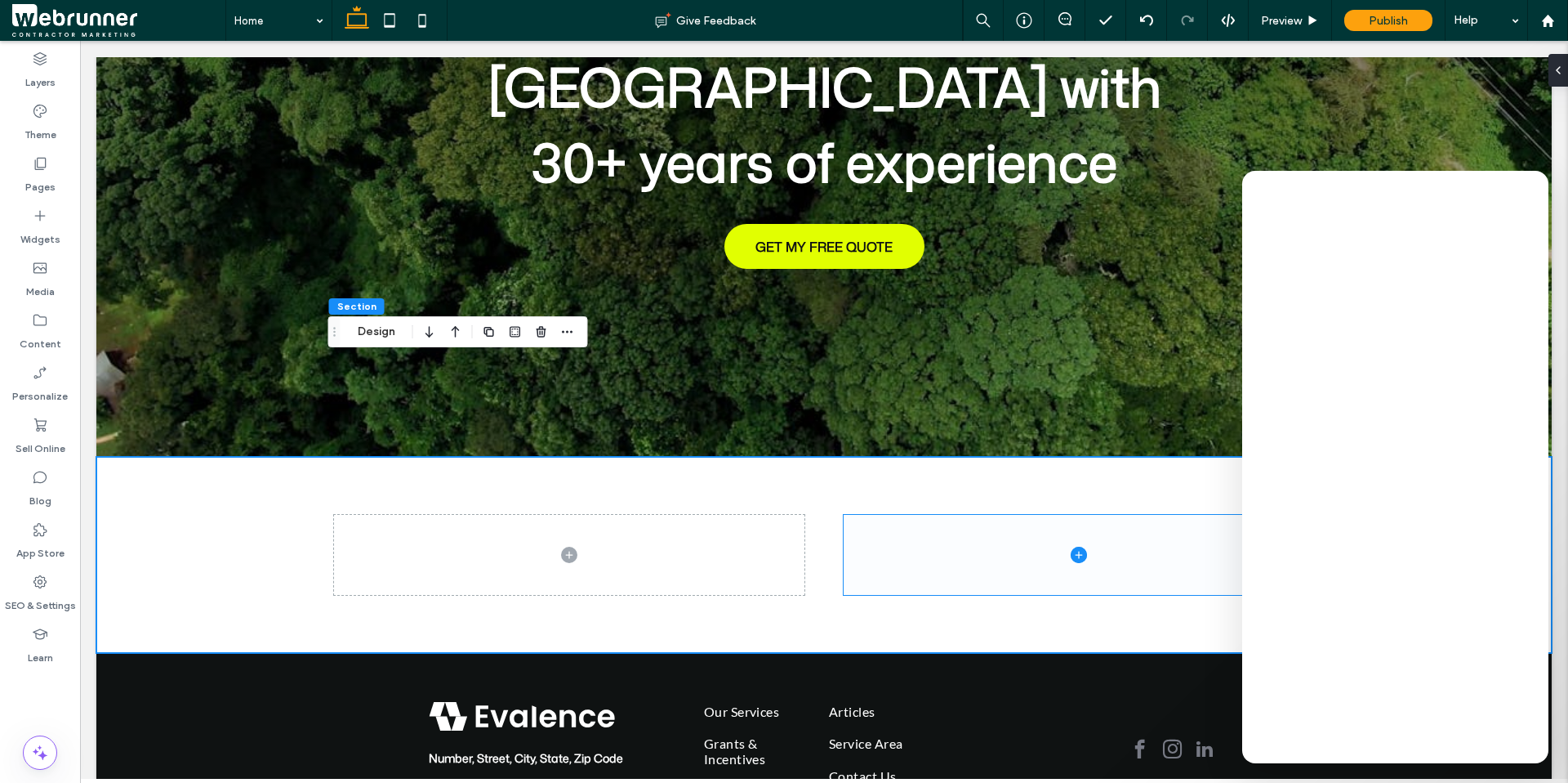
click at [847, 515] on span at bounding box center [1078, 554] width 471 height 79
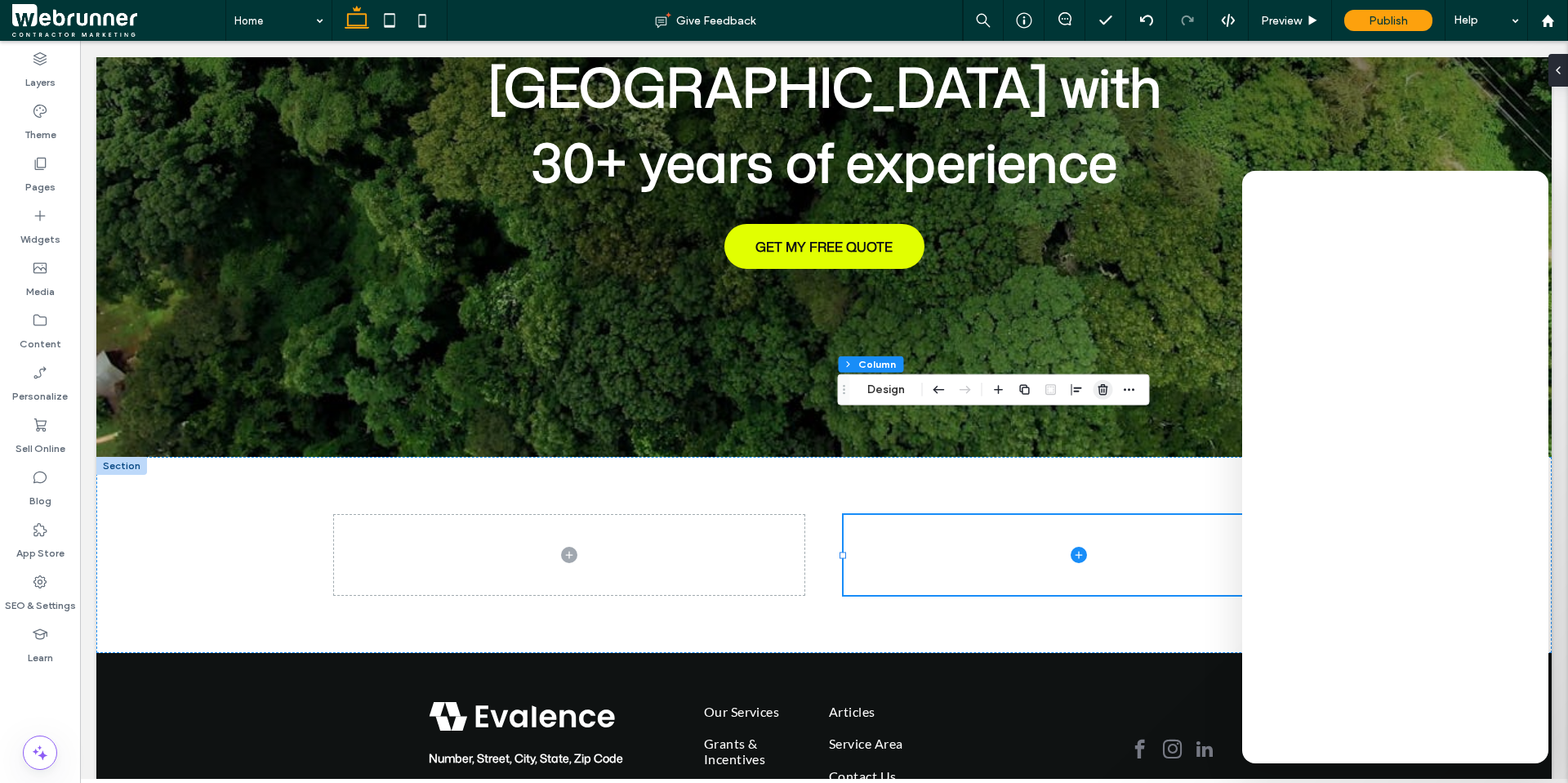
click at [1107, 391] on use "button" at bounding box center [1102, 389] width 10 height 10
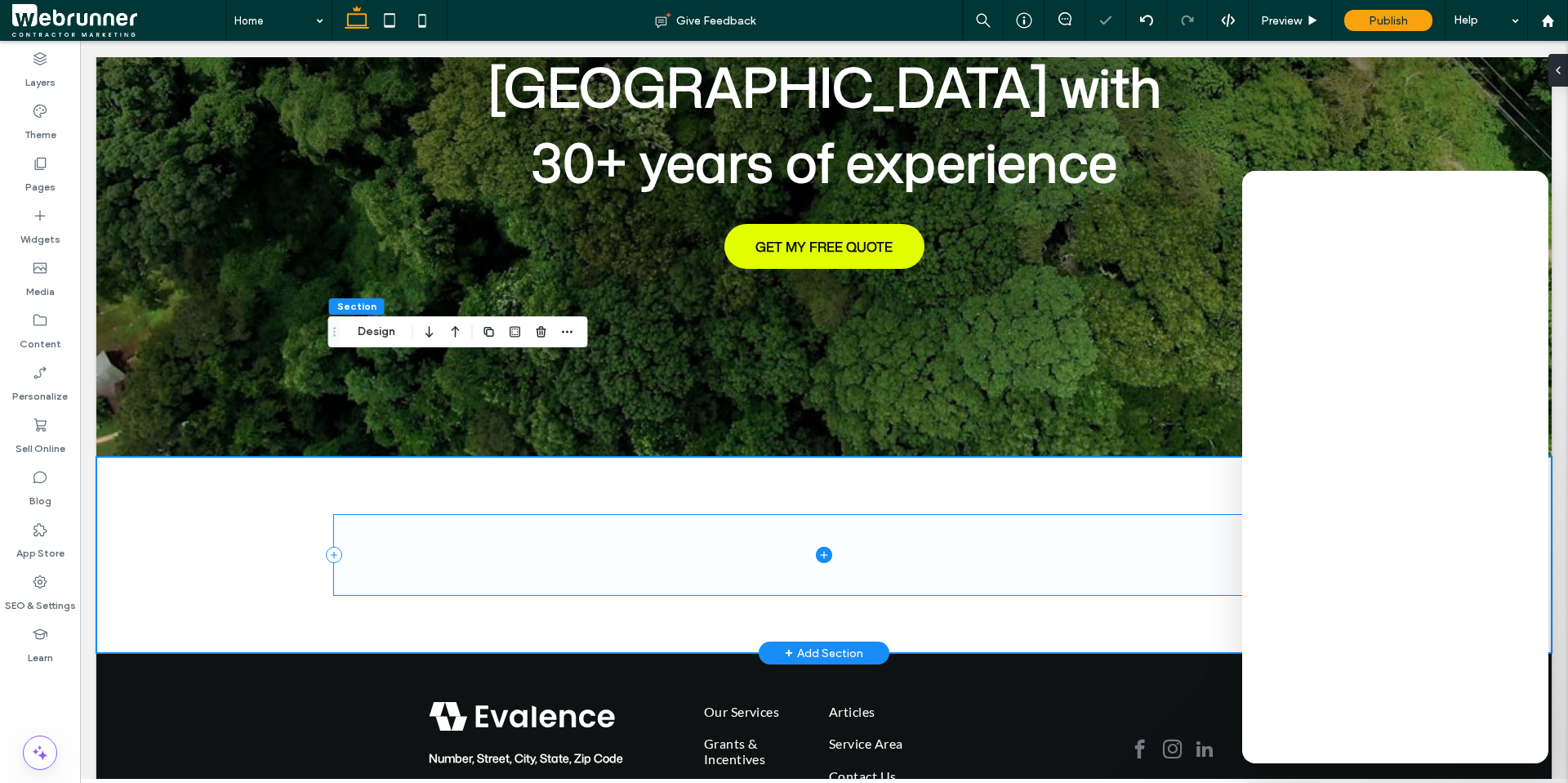
click at [572, 515] on span at bounding box center [823, 554] width 980 height 79
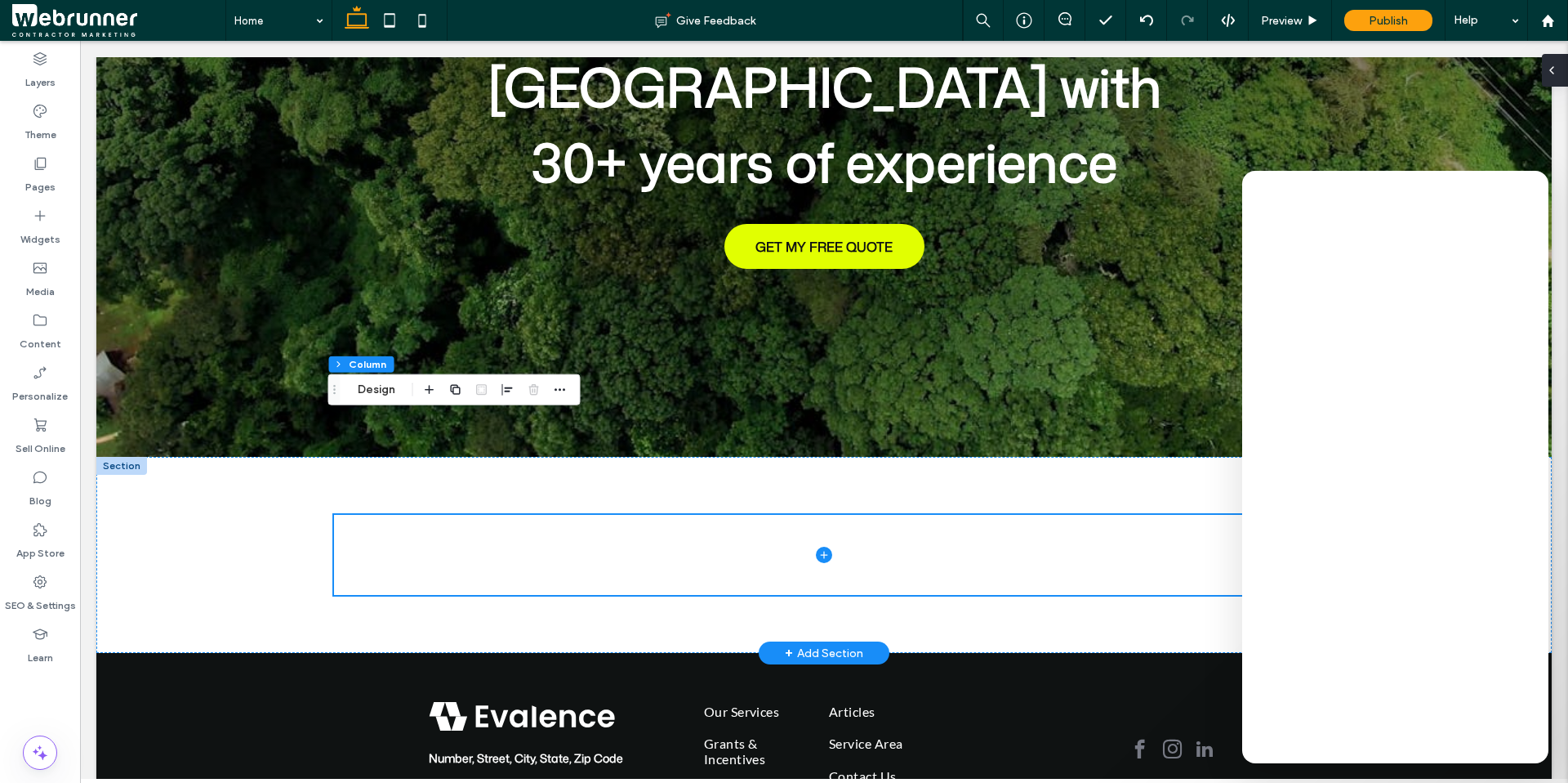
click at [1557, 72] on icon at bounding box center [1552, 70] width 13 height 13
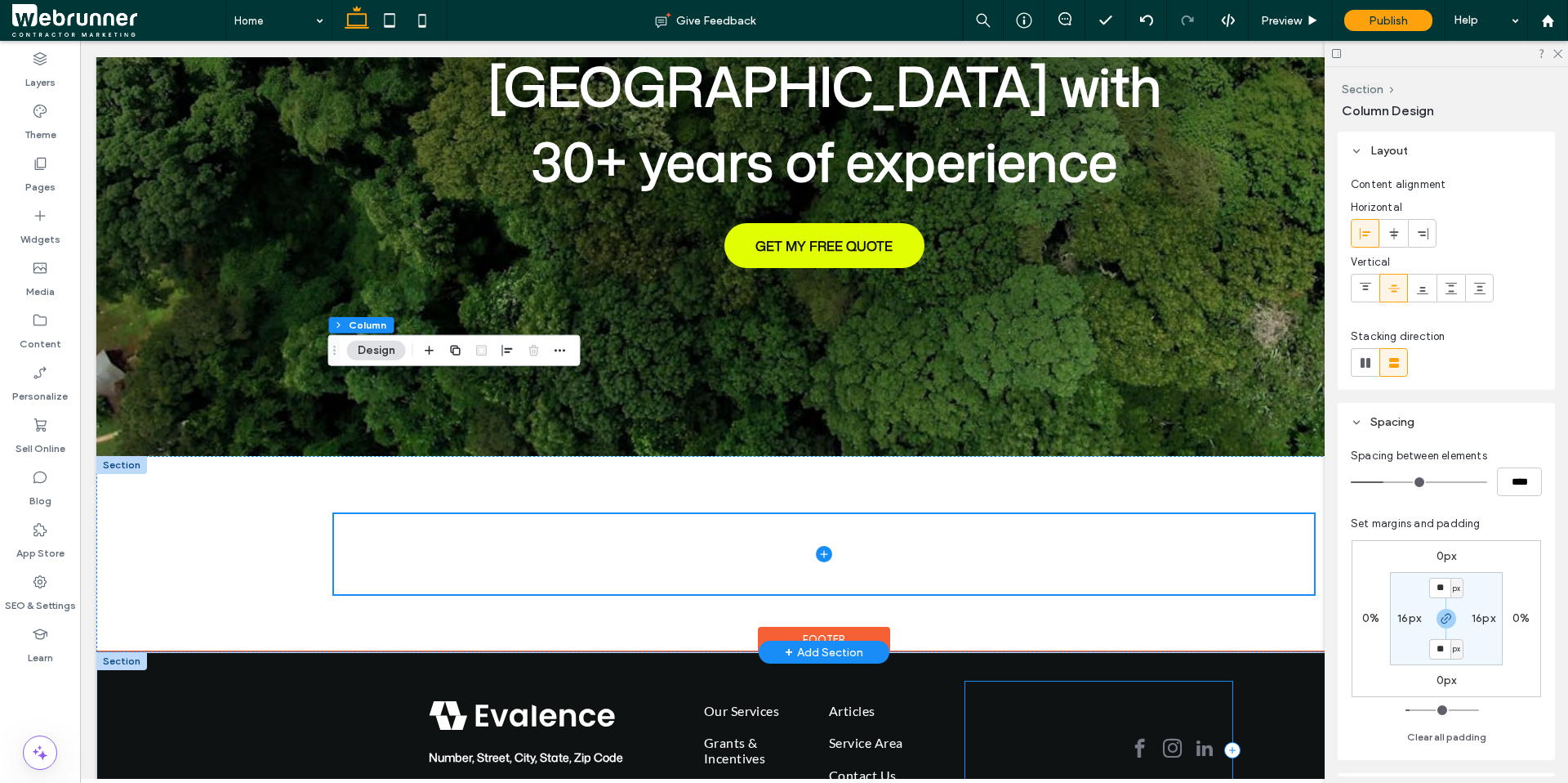
scroll to position [323, 0]
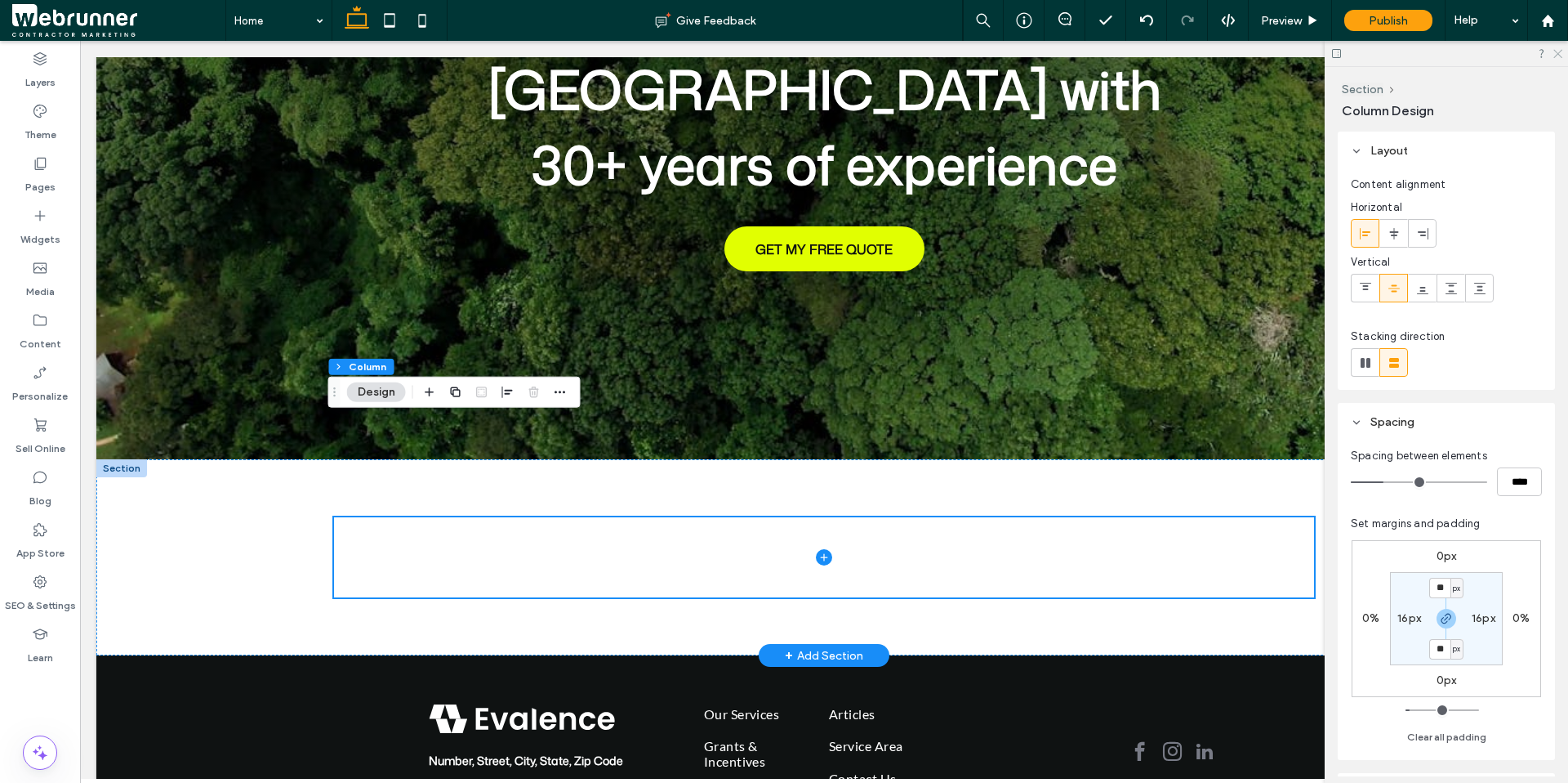
click at [1554, 54] on icon at bounding box center [1557, 52] width 10 height 10
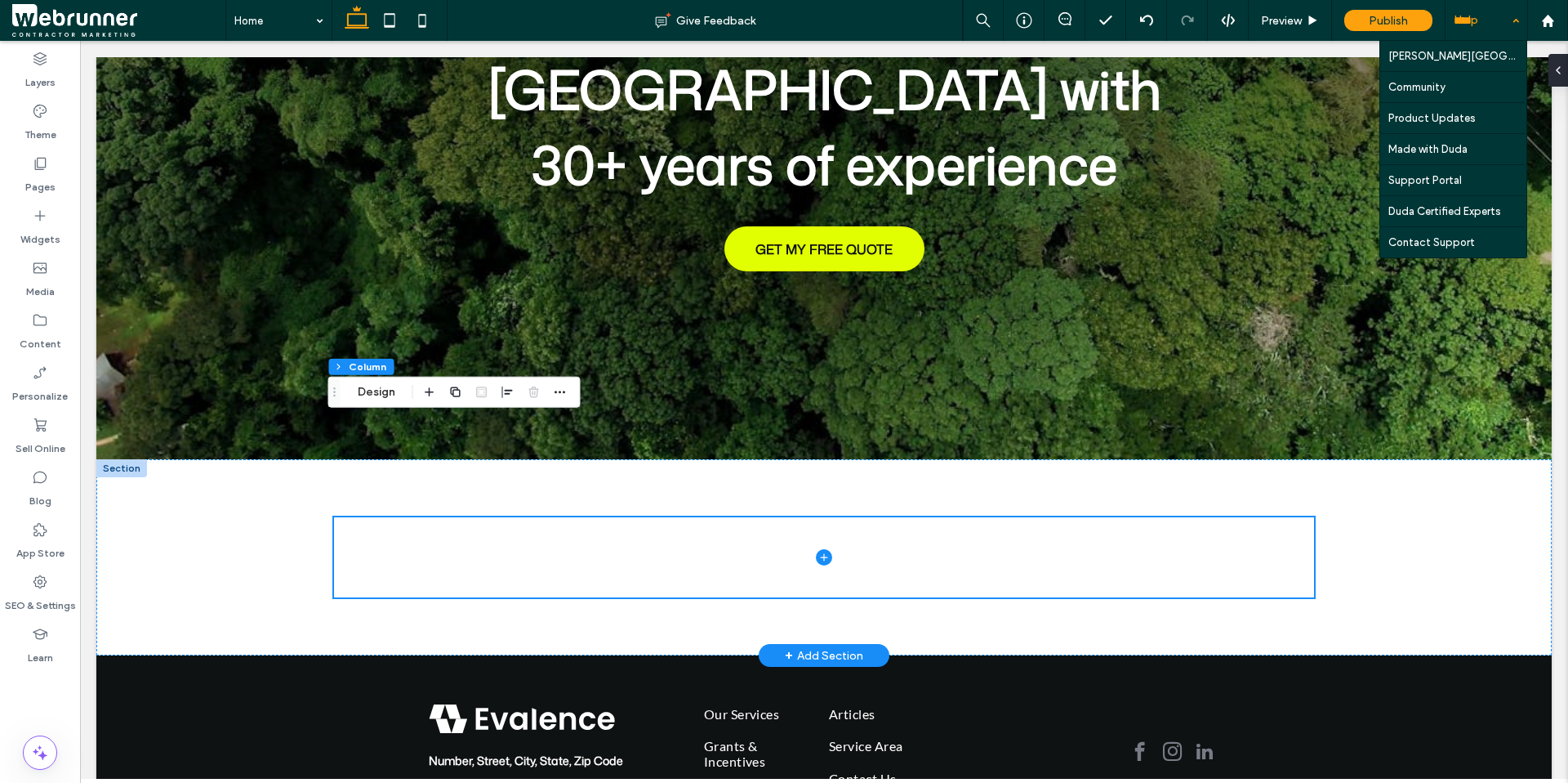
click at [1470, 15] on div "Help" at bounding box center [1486, 20] width 82 height 41
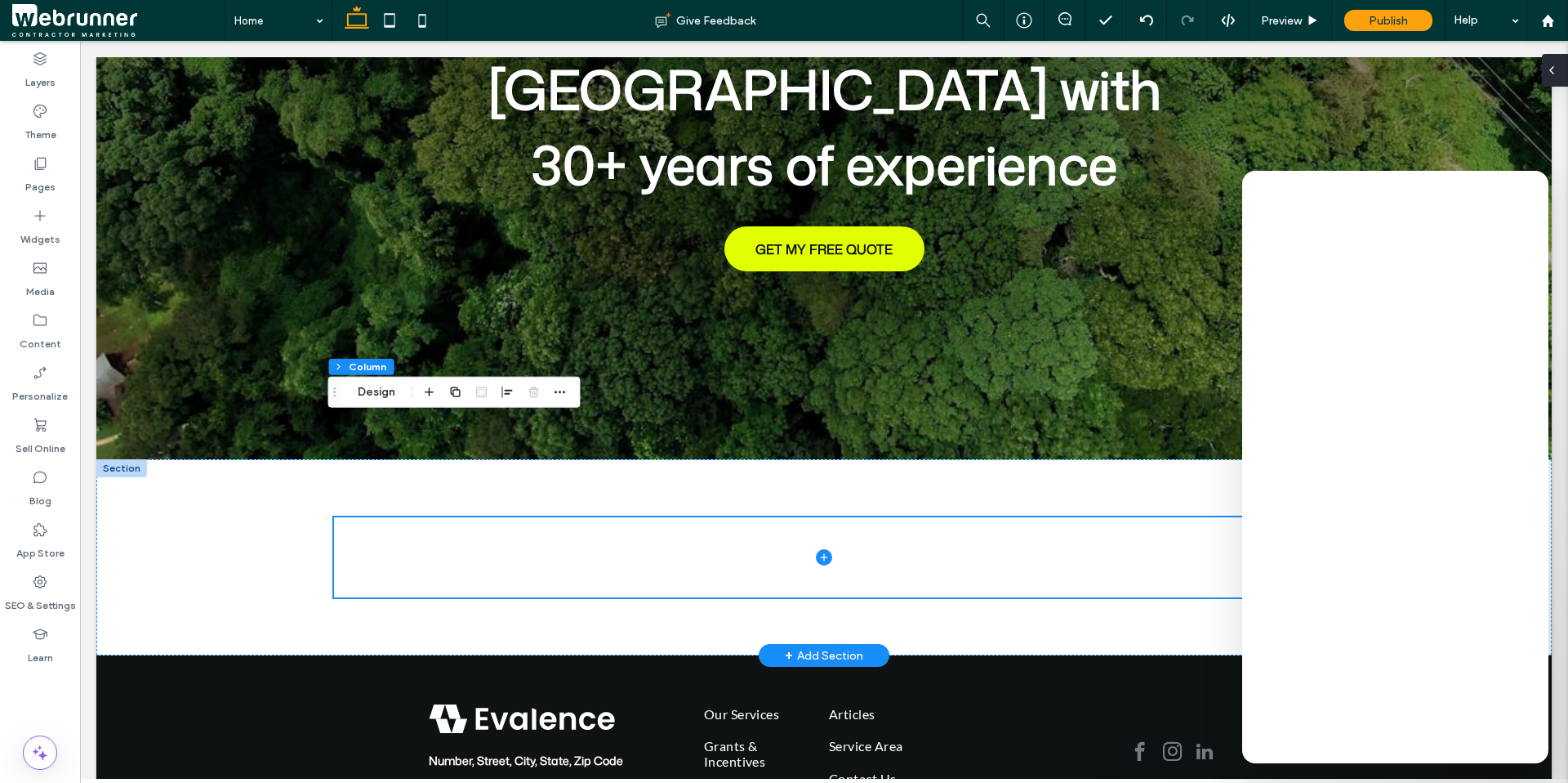
click at [1553, 76] on icon at bounding box center [1552, 70] width 13 height 13
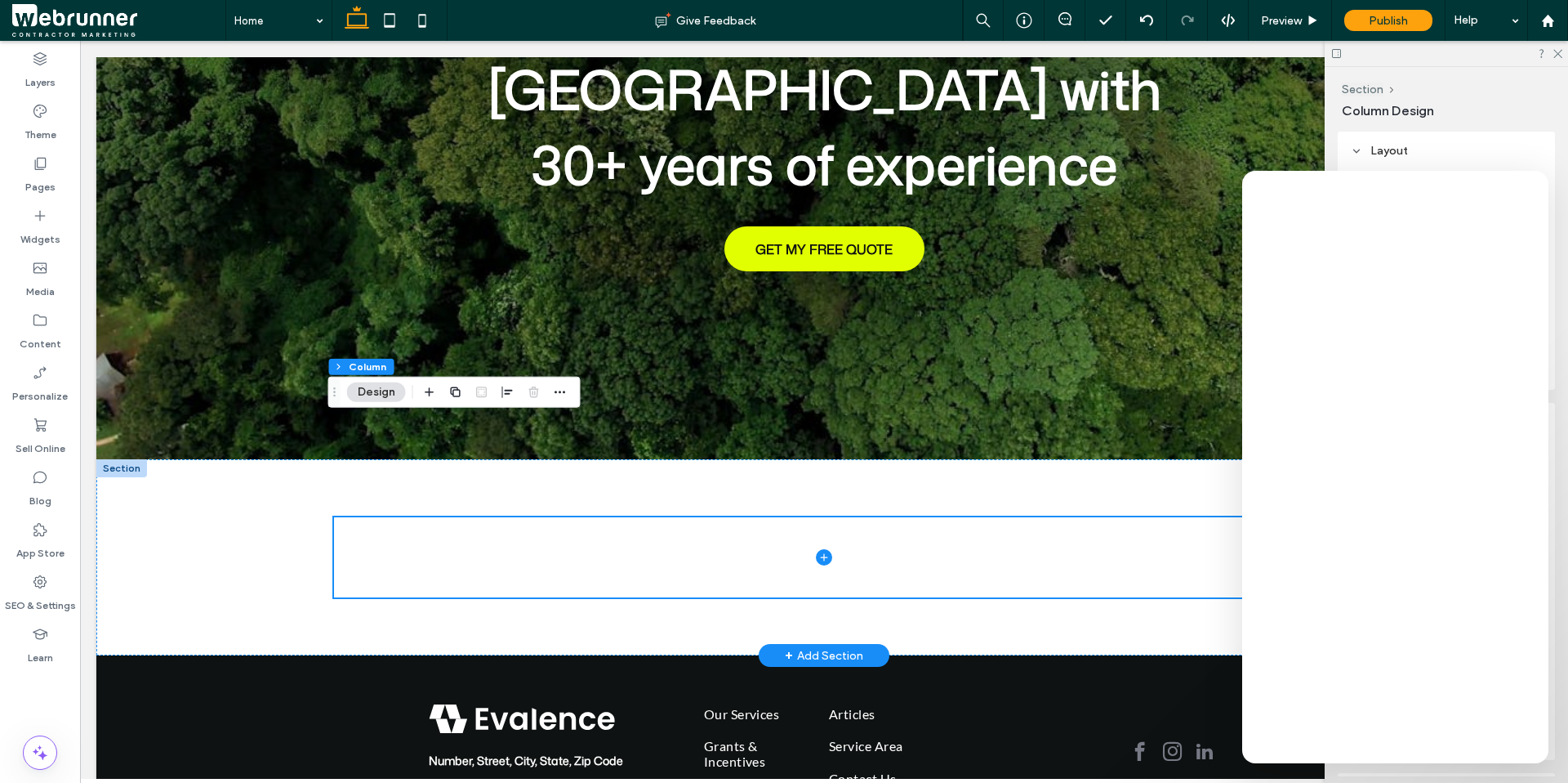
click at [1331, 123] on div "Section Column Design Layout Content alignment Horizontal Vertical Stacking dir…" at bounding box center [1446, 424] width 243 height 715
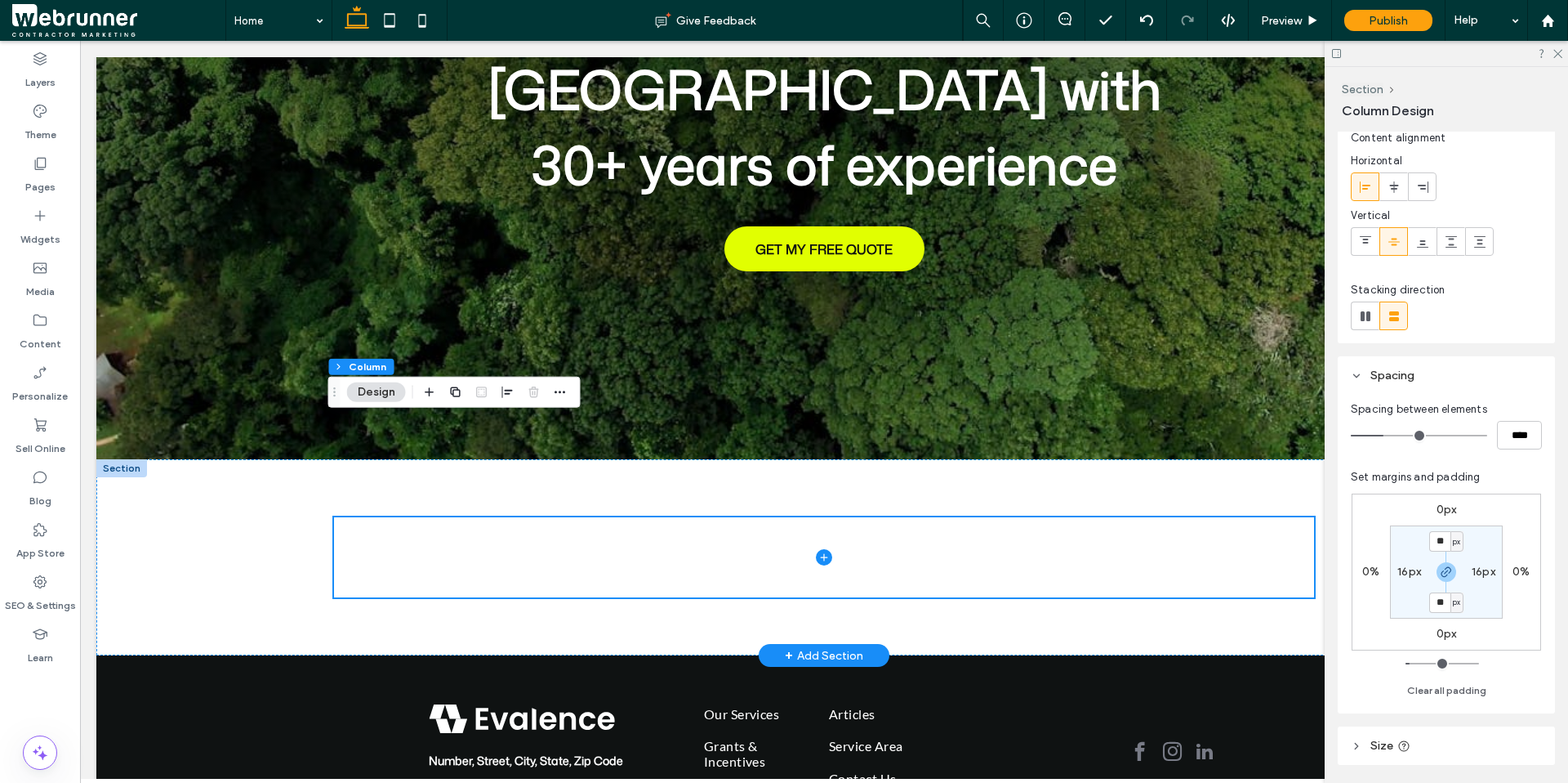
scroll to position [204, 0]
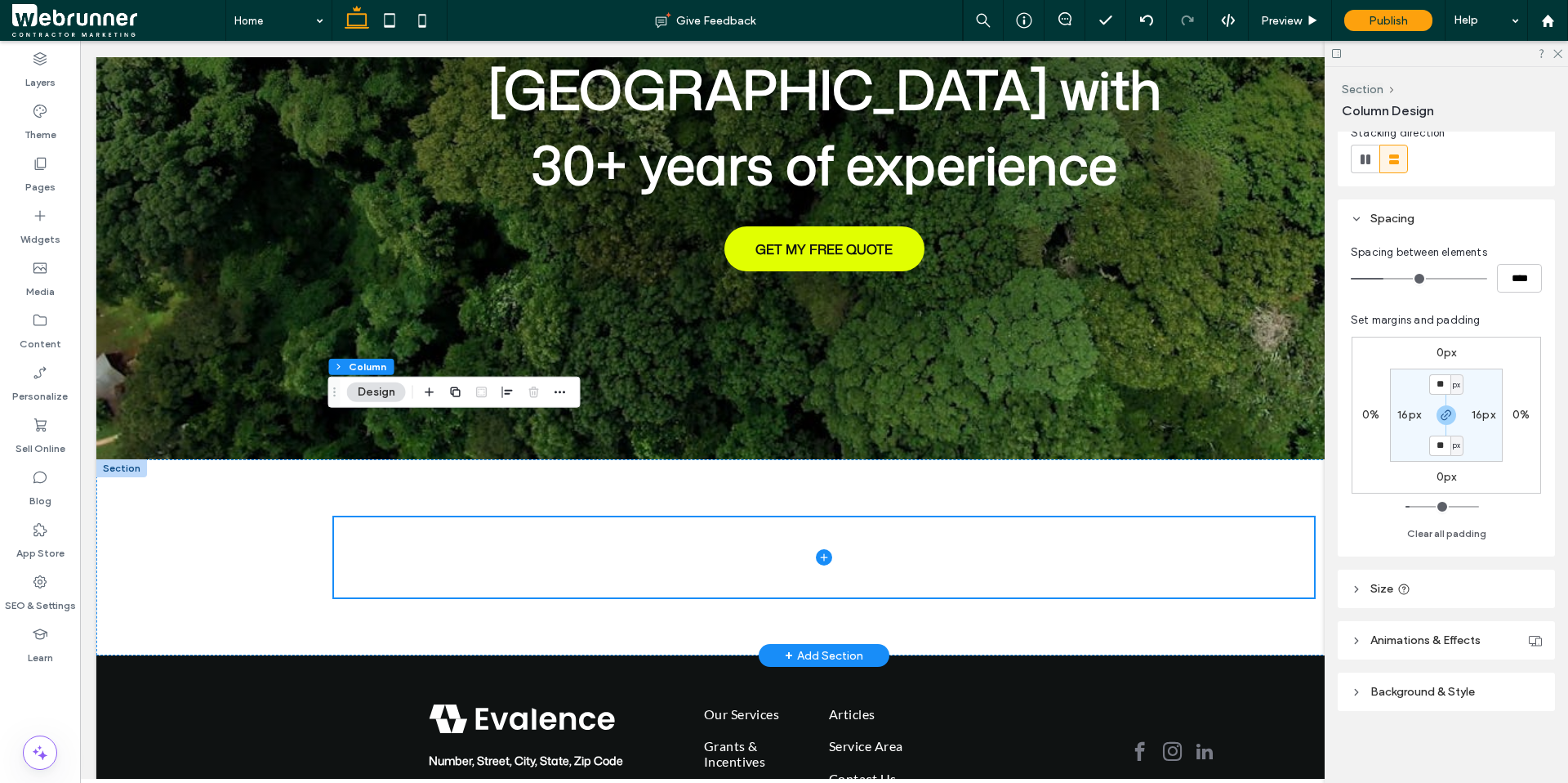
click at [1354, 589] on icon at bounding box center [1357, 589] width 11 height 11
click at [1351, 736] on icon at bounding box center [1357, 740] width 11 height 11
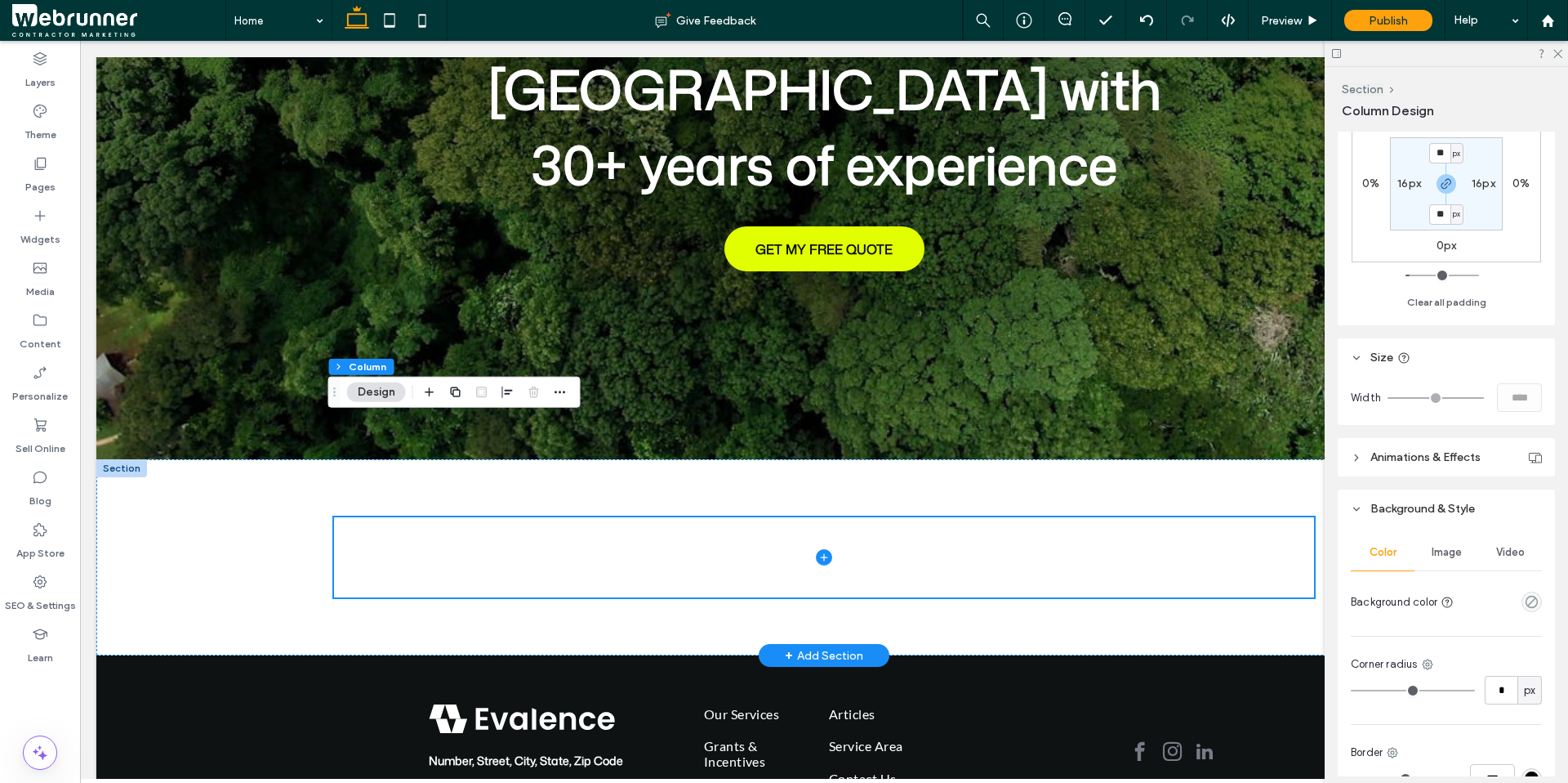
scroll to position [443, 0]
click at [1525, 587] on icon "empty color" at bounding box center [1532, 594] width 14 height 14
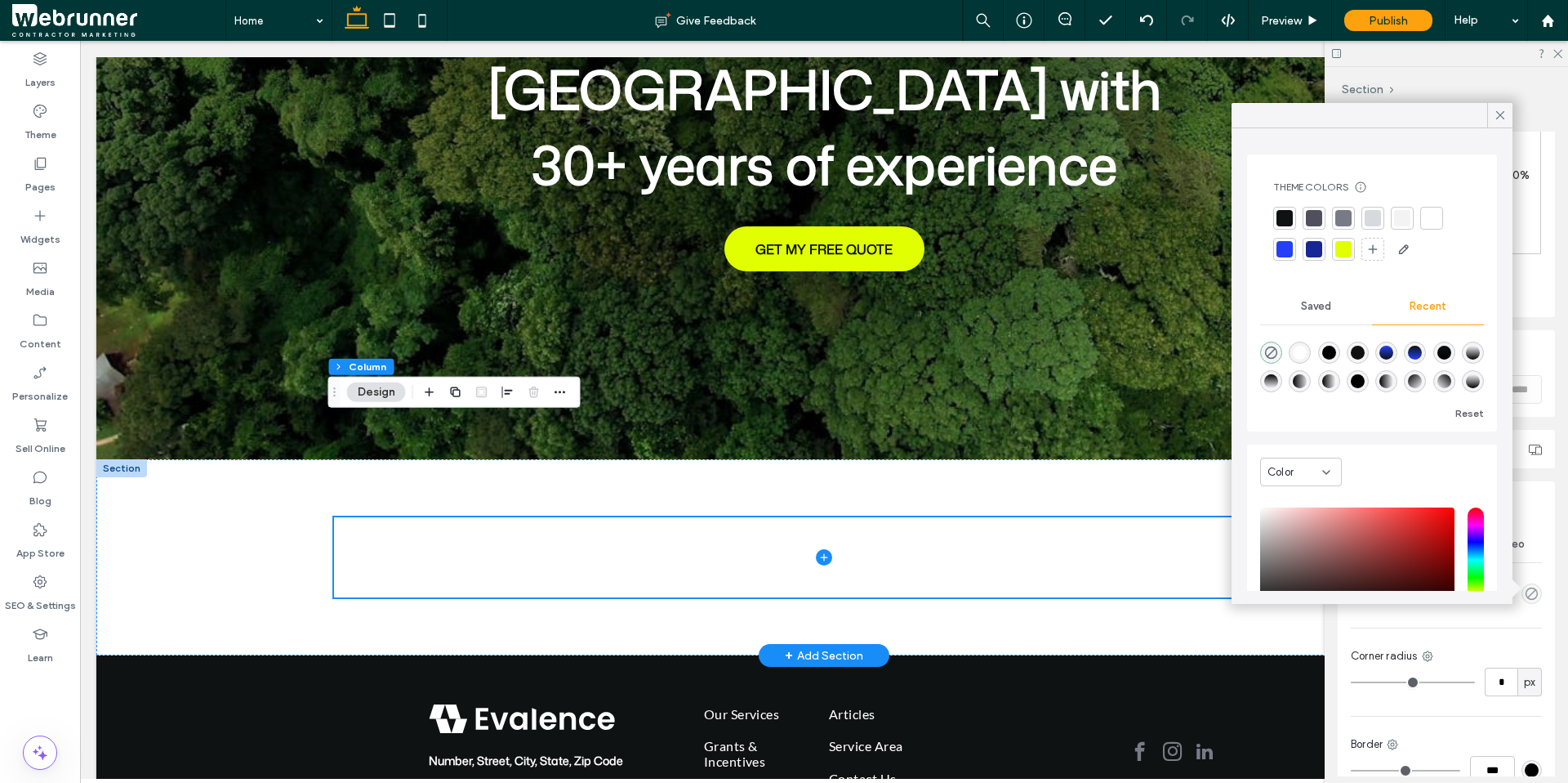
click at [1394, 210] on div at bounding box center [1402, 218] width 16 height 16
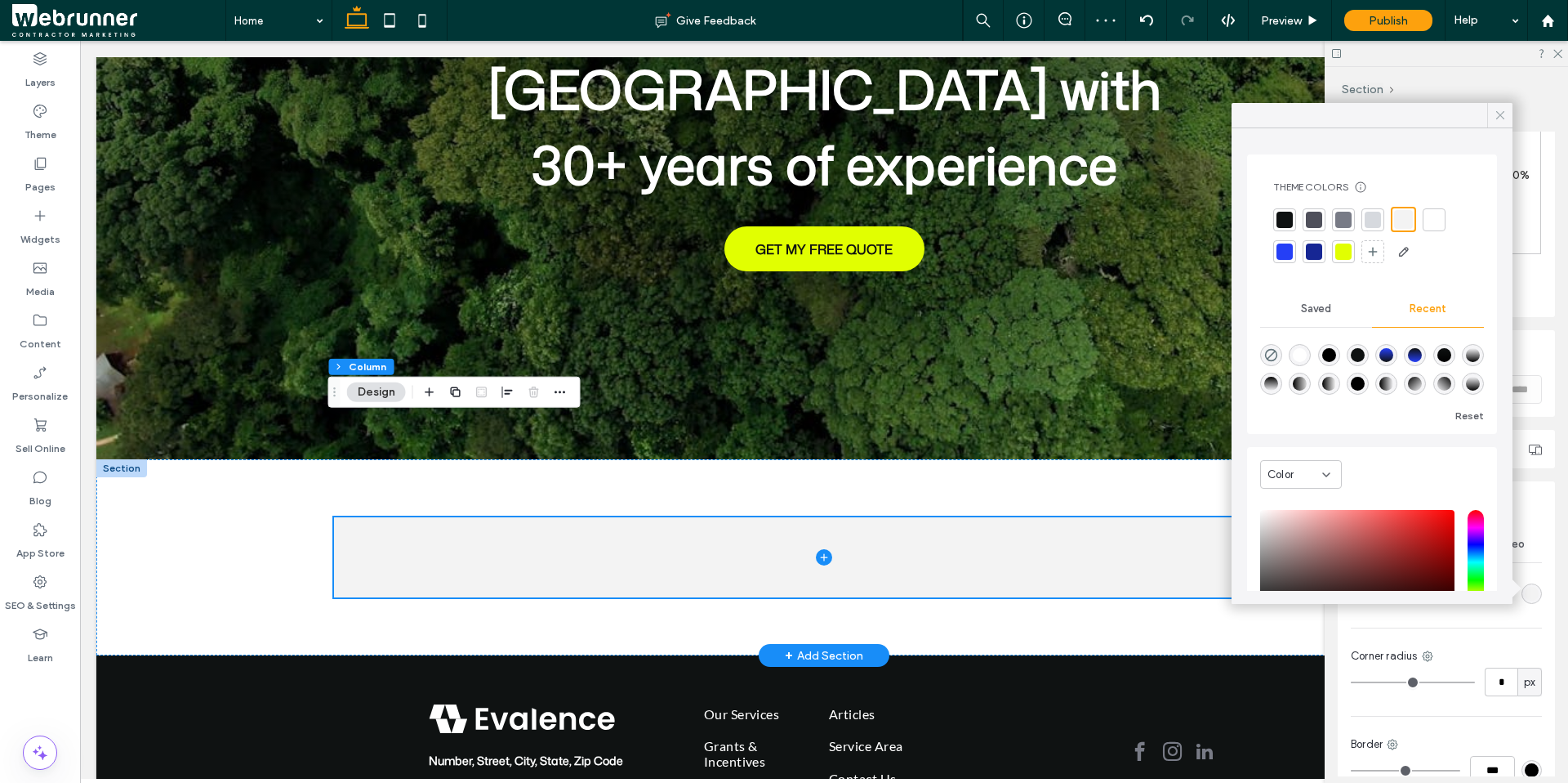
click at [1506, 109] on icon at bounding box center [1500, 114] width 14 height 14
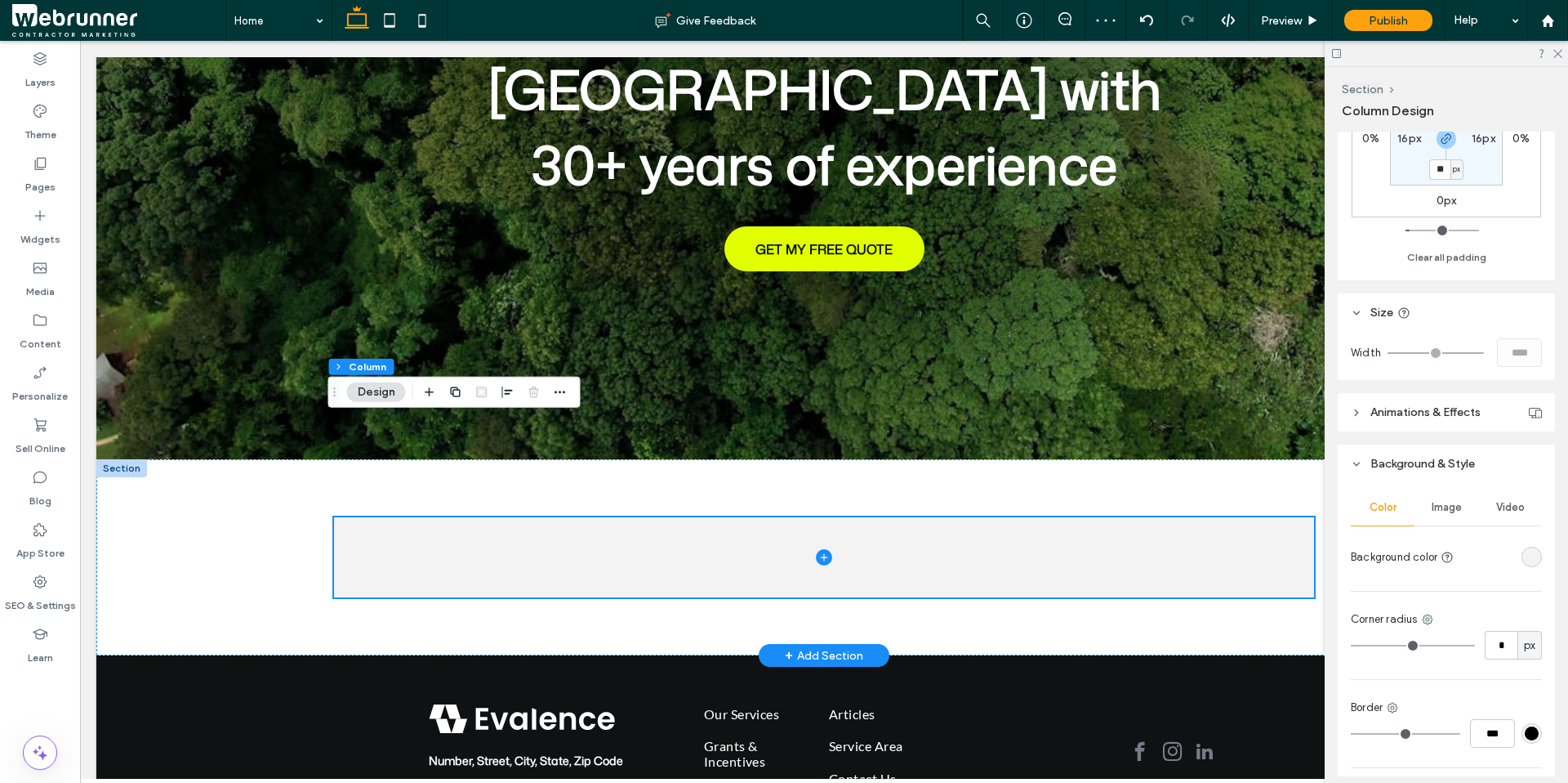
scroll to position [481, 0]
click at [1491, 644] on input "*" at bounding box center [1500, 643] width 32 height 29
type input "**"
click at [260, 470] on div at bounding box center [823, 558] width 1456 height 196
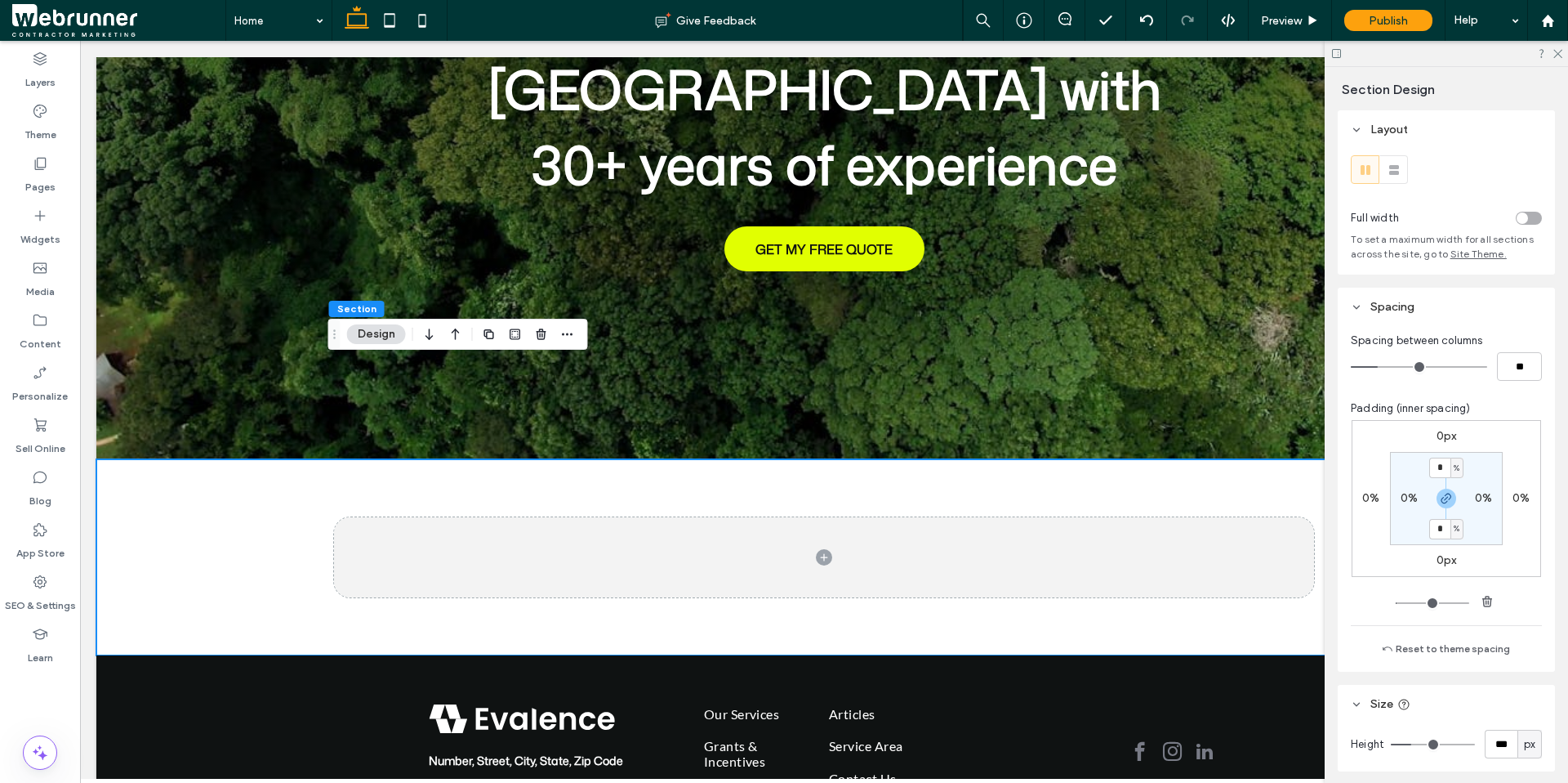
click at [1437, 535] on input "*" at bounding box center [1440, 528] width 21 height 20
click at [1442, 562] on label "0px" at bounding box center [1446, 559] width 20 height 14
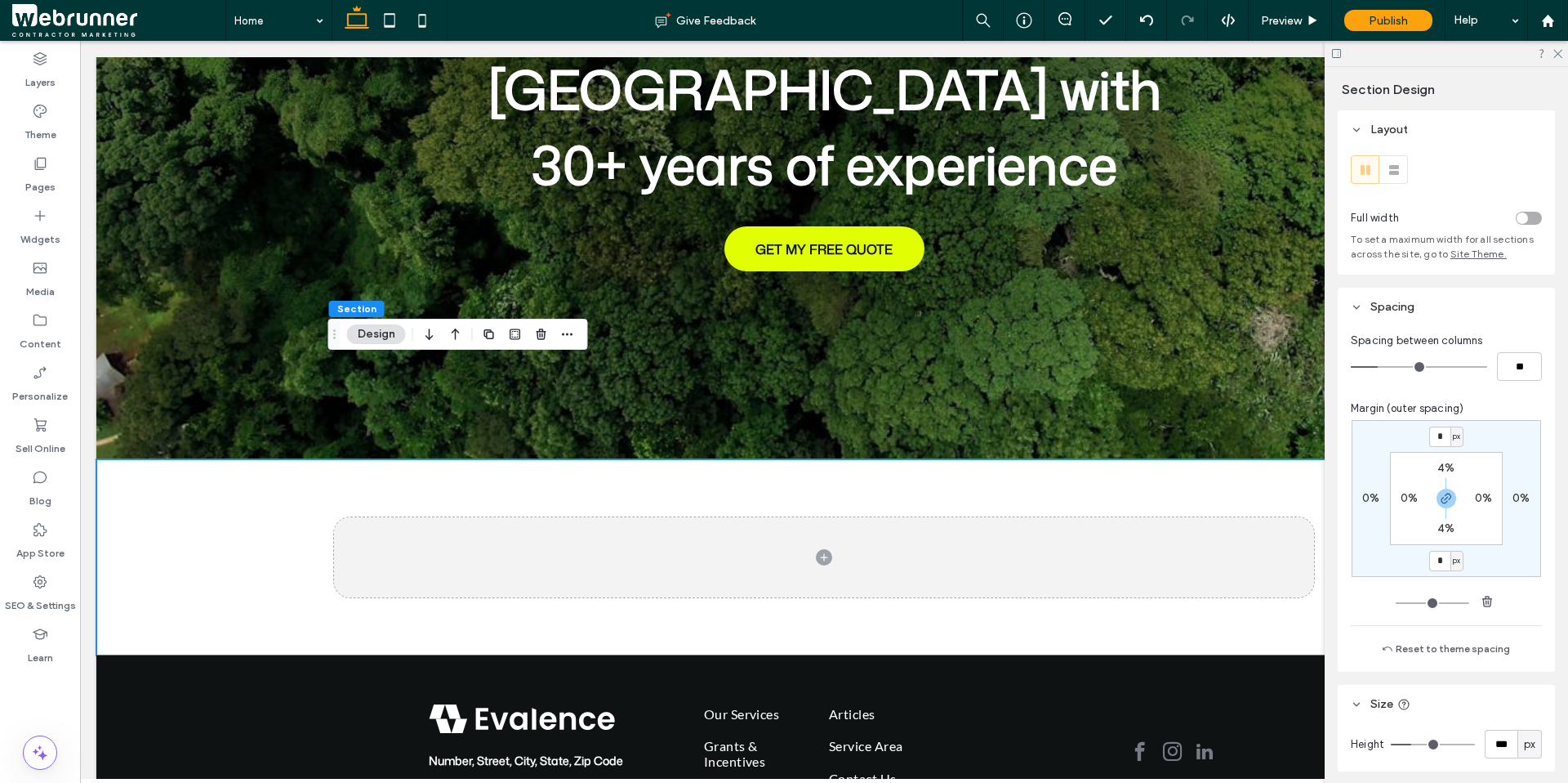
click at [1438, 525] on label "4%" at bounding box center [1446, 528] width 17 height 14
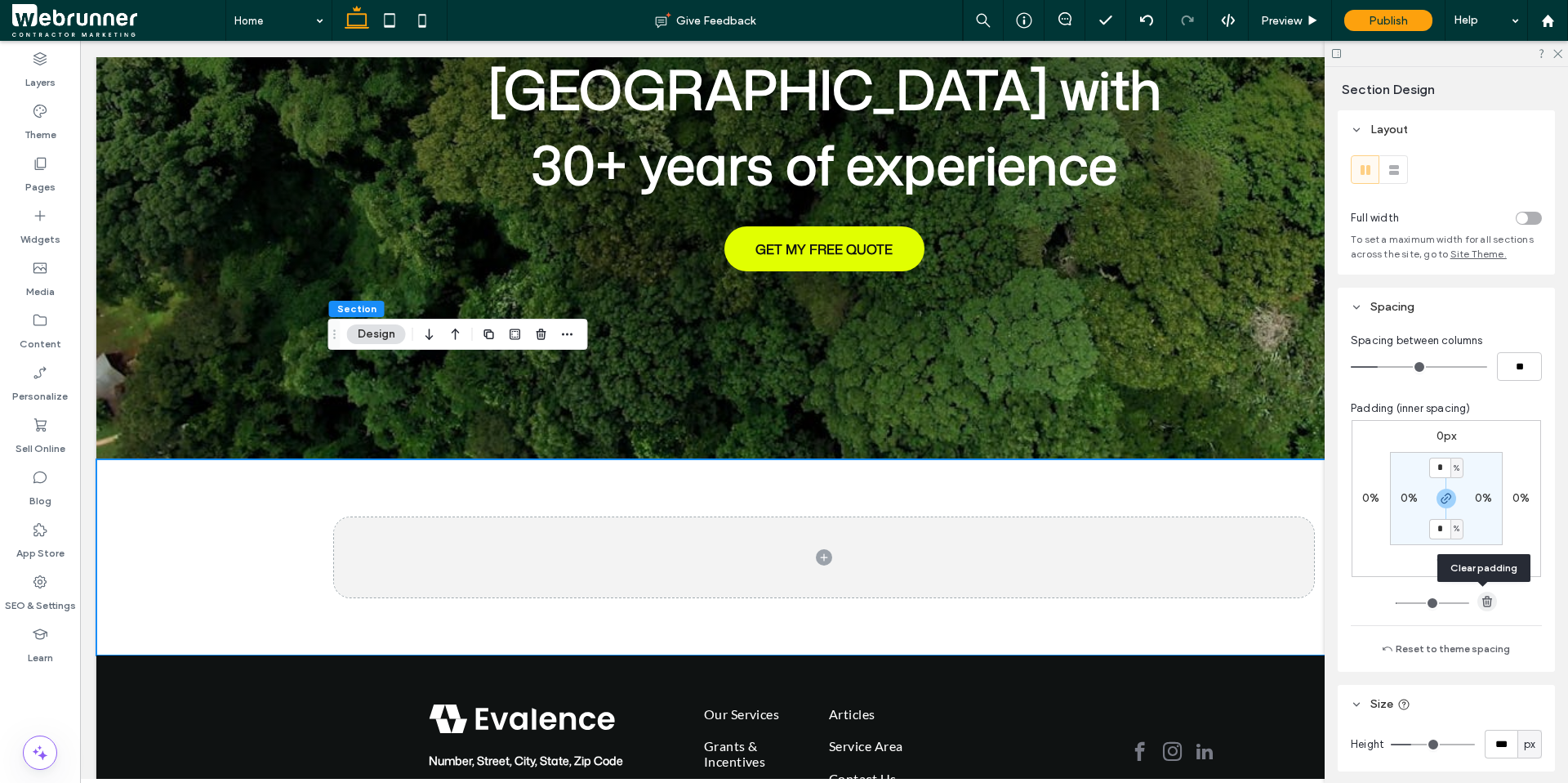
click at [1485, 599] on use "button" at bounding box center [1487, 600] width 10 height 10
type input "*"
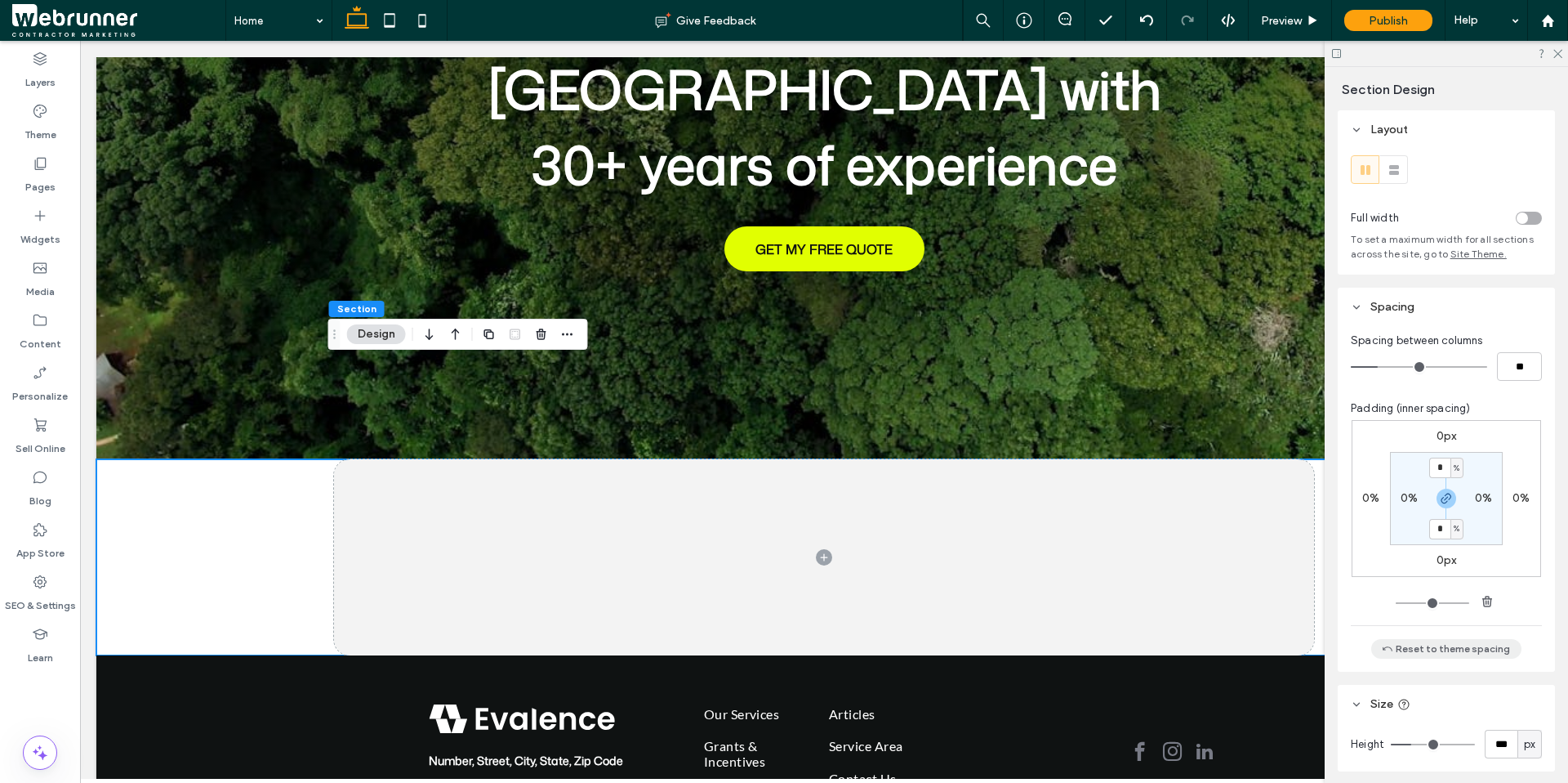
scroll to position [25, 0]
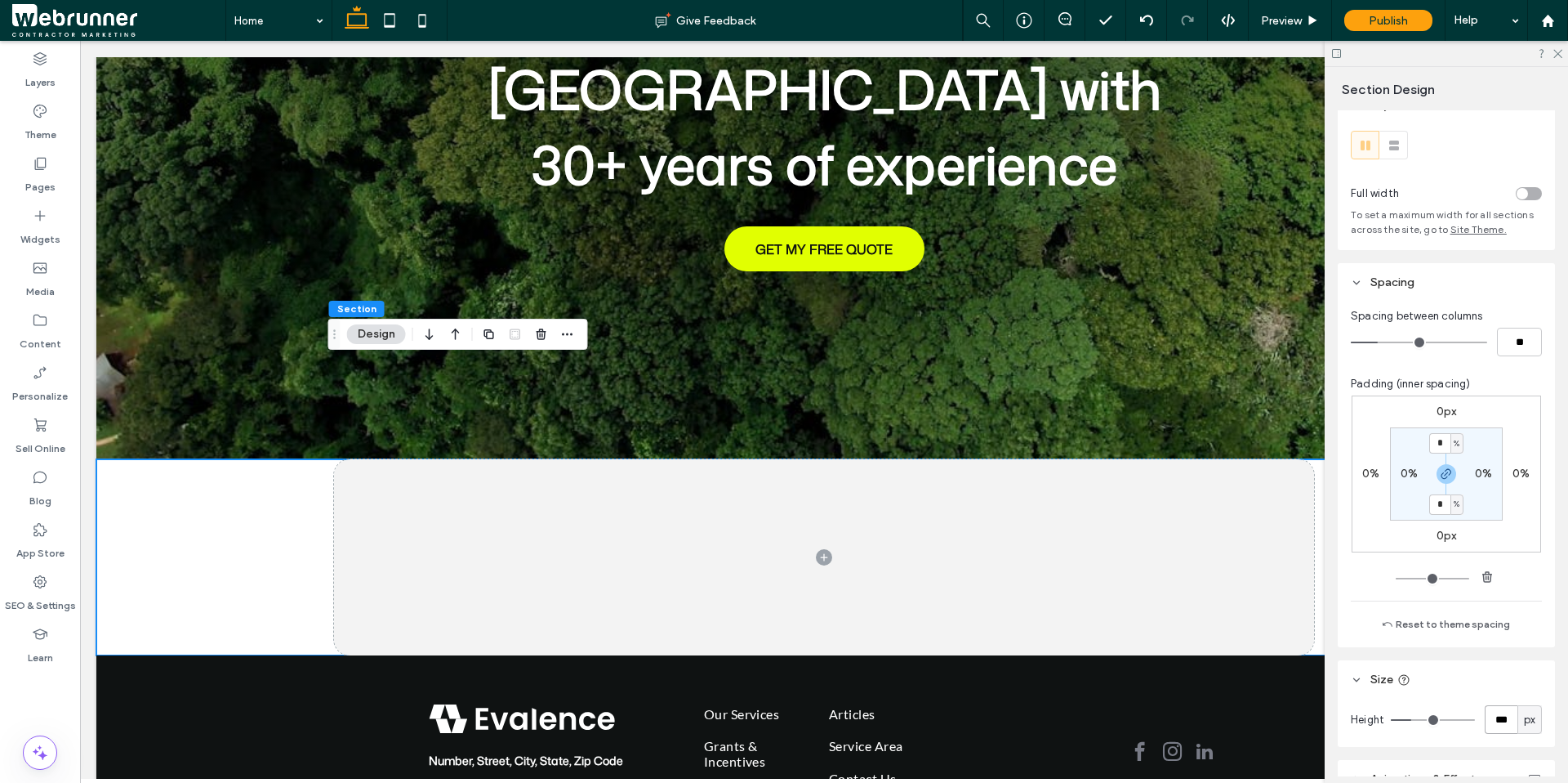
click at [1503, 723] on input "***" at bounding box center [1500, 719] width 32 height 29
type input "***"
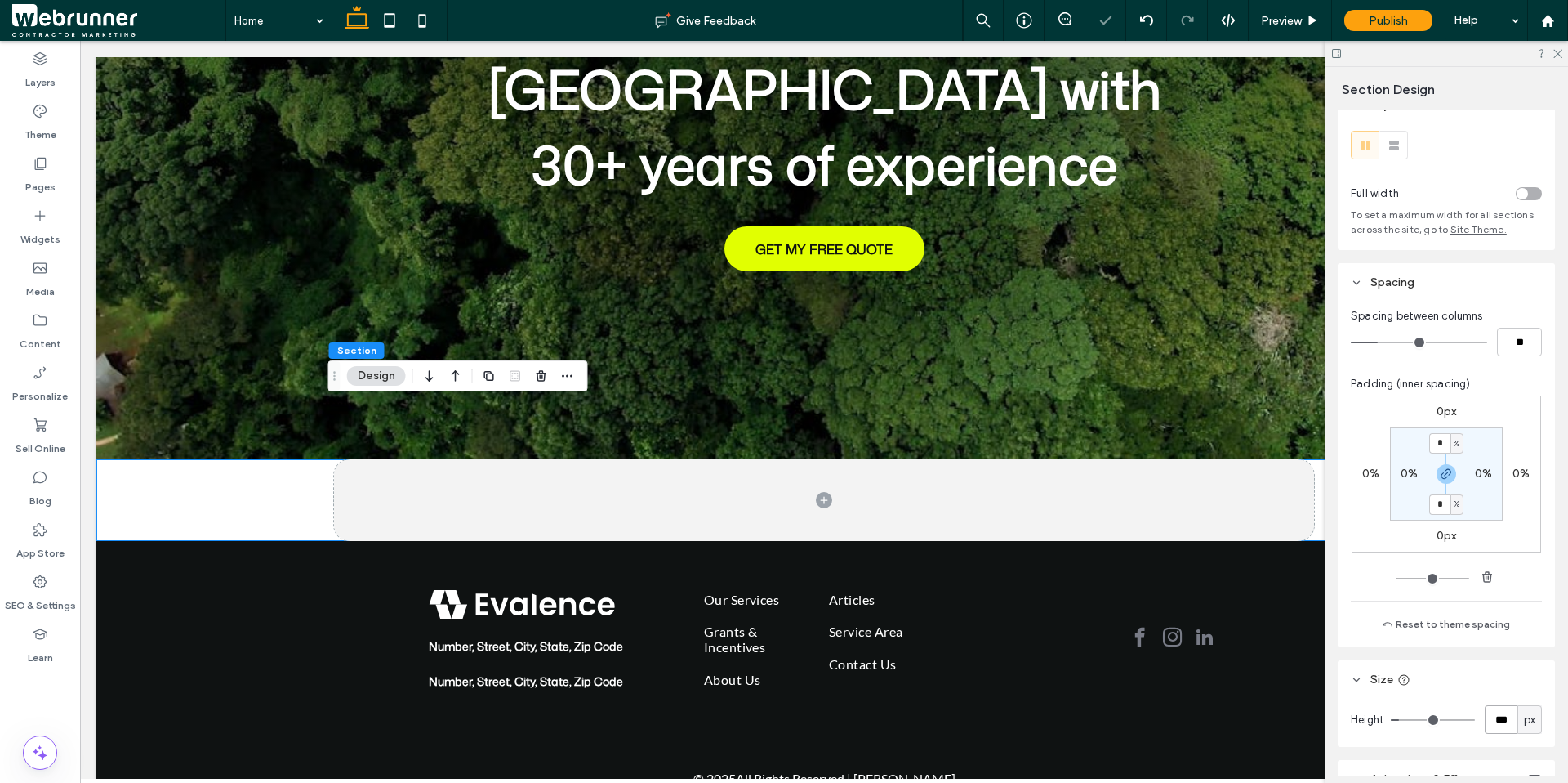
scroll to position [281, 0]
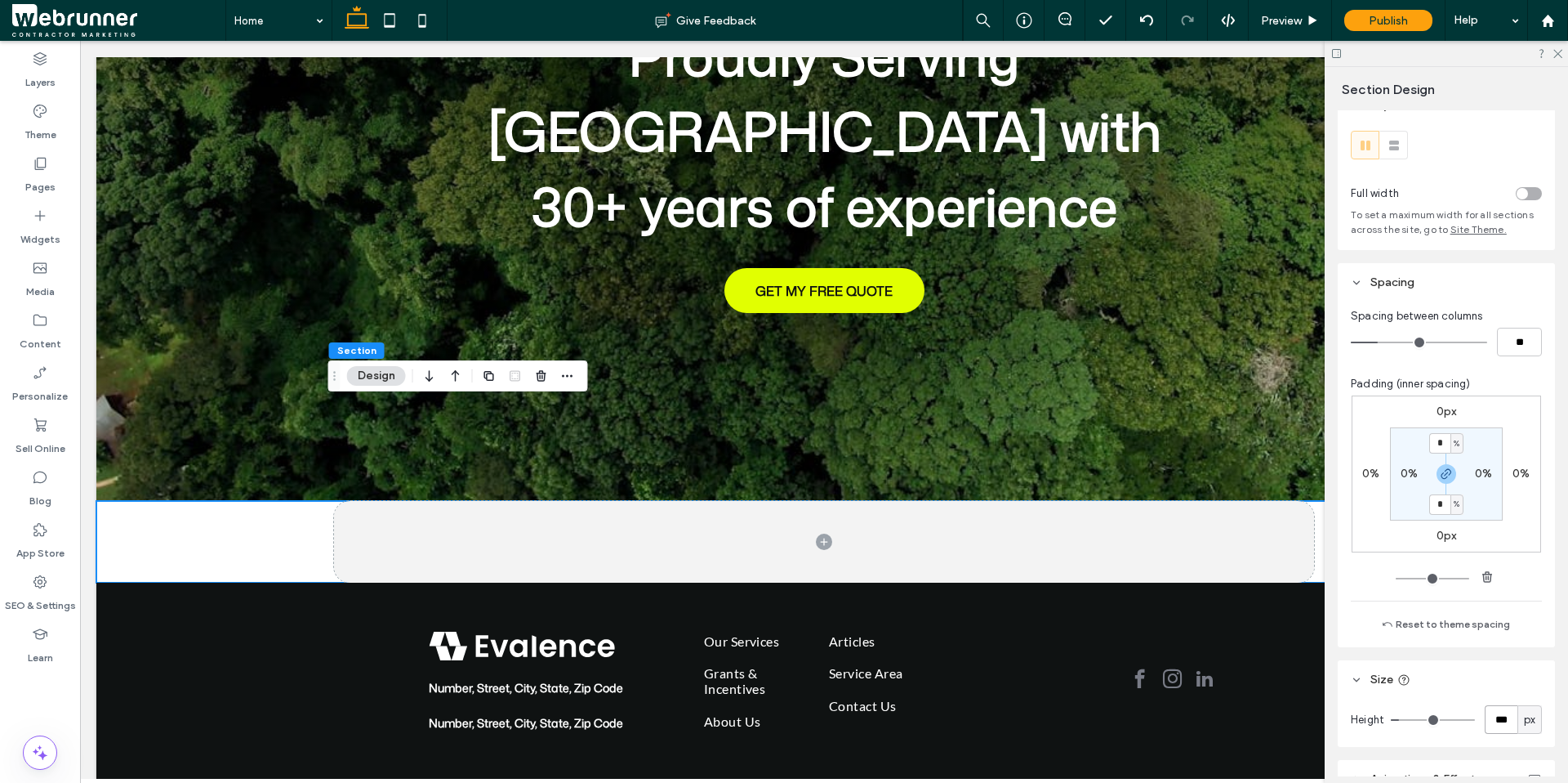
drag, startPoint x: 1500, startPoint y: 717, endPoint x: 1329, endPoint y: 627, distance: 193.2
click at [1329, 627] on div "Section Design Layout Full width To set a maximum width for all sections across…" at bounding box center [1446, 424] width 243 height 715
type input "***"
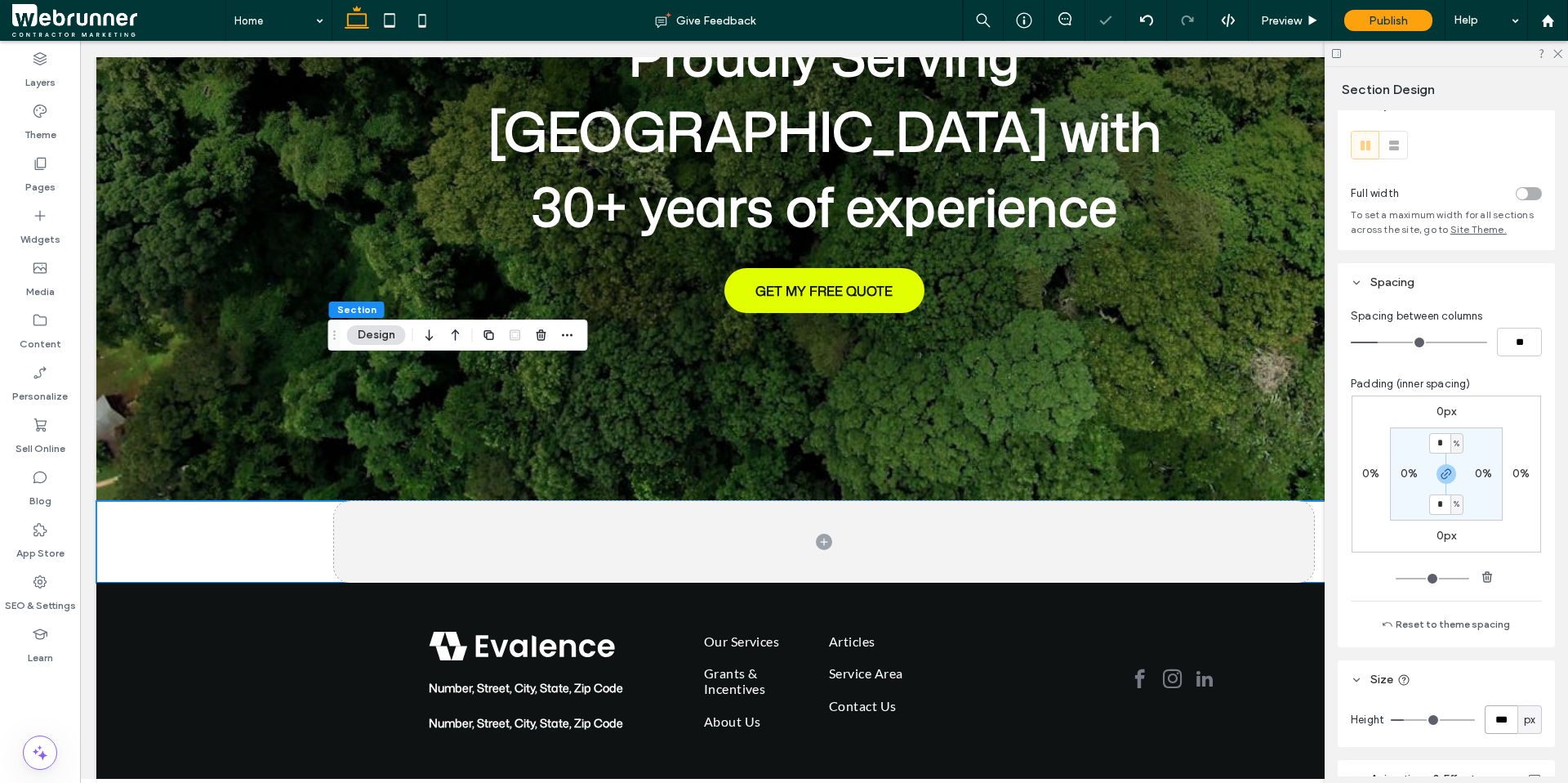
scroll to position [322, 0]
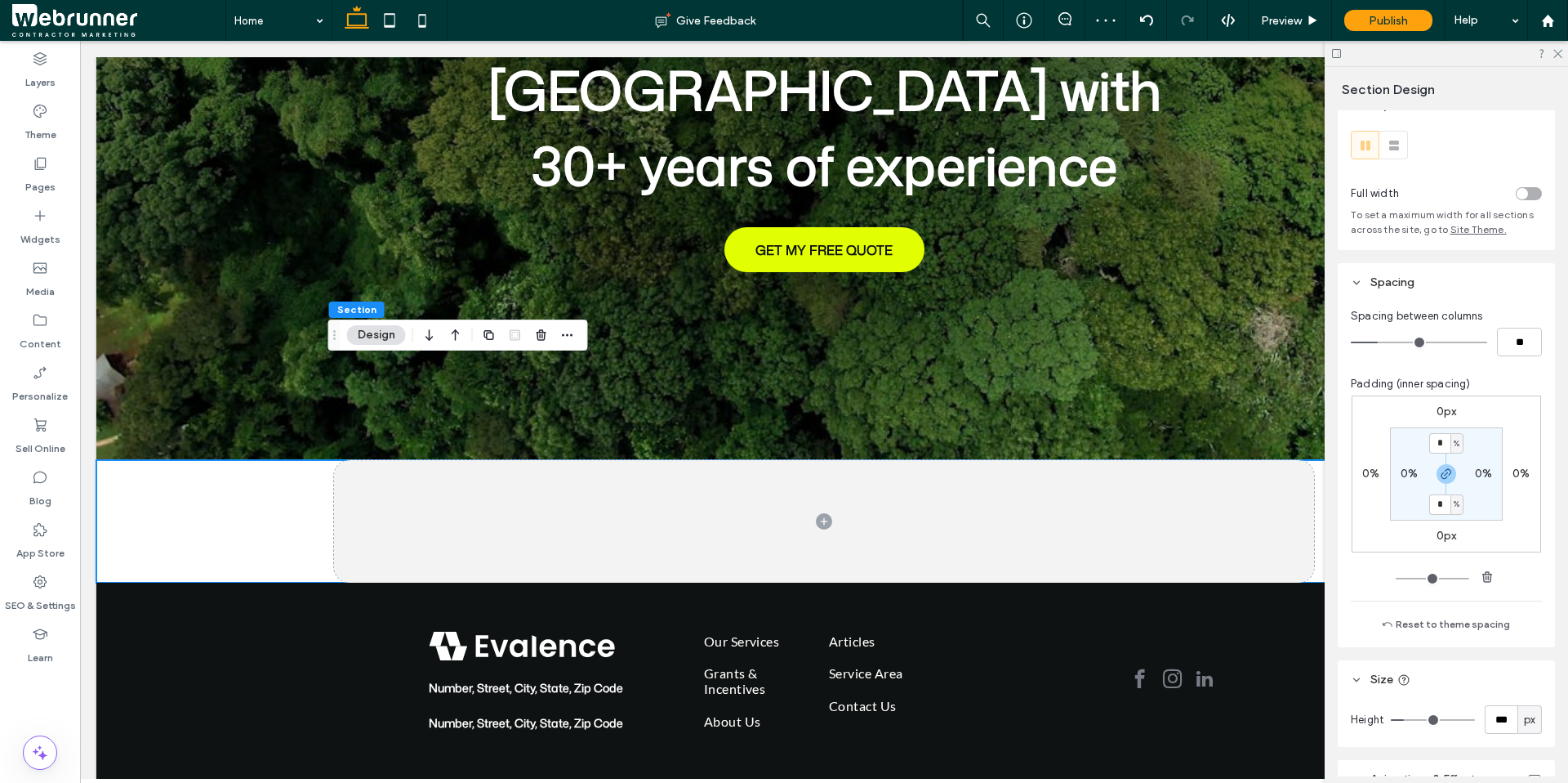
click at [1452, 502] on div "%" at bounding box center [1457, 503] width 10 height 16
click at [1452, 523] on div "px" at bounding box center [1446, 529] width 23 height 29
click at [1442, 501] on input "*" at bounding box center [1440, 504] width 21 height 20
click at [1449, 476] on span "button" at bounding box center [1446, 474] width 20 height 20
click at [1436, 504] on input "*" at bounding box center [1440, 504] width 21 height 20
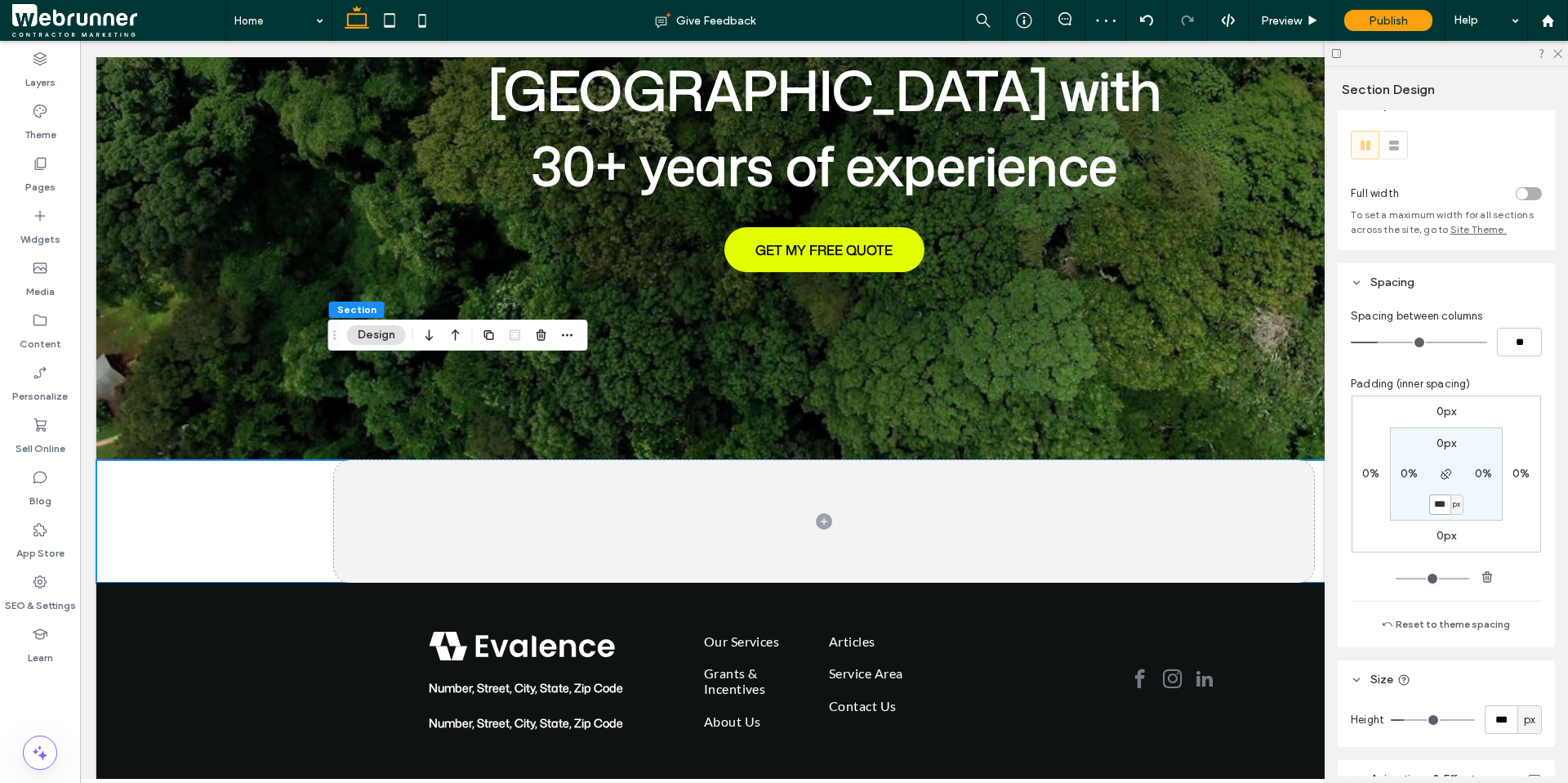
type input "***"
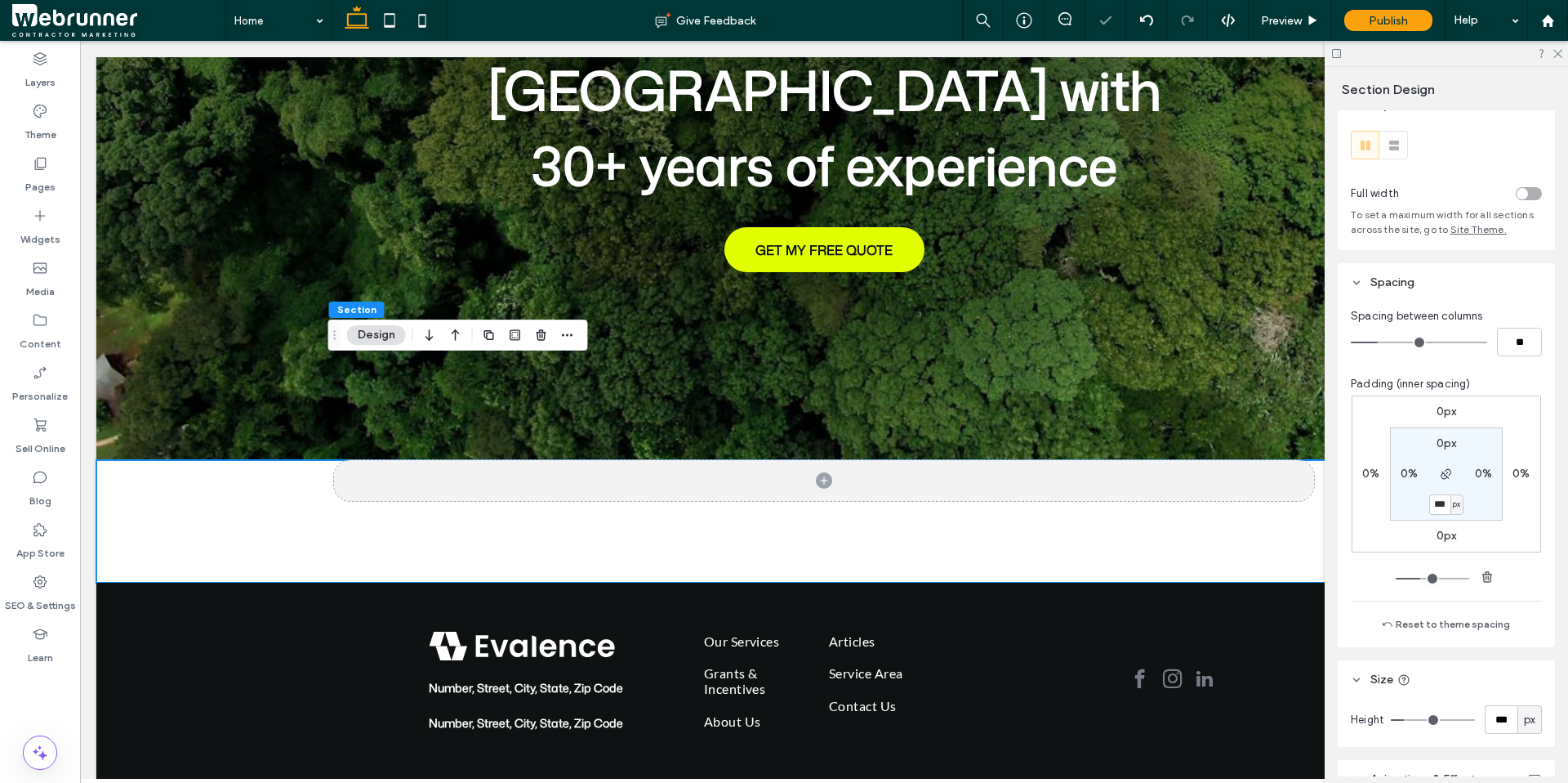
click at [1401, 476] on label "0%" at bounding box center [1409, 473] width 17 height 14
type input "*"
click at [1417, 476] on span "%" at bounding box center [1420, 474] width 6 height 16
click at [1413, 493] on span "px" at bounding box center [1409, 498] width 11 height 16
click at [1403, 472] on input "*" at bounding box center [1403, 473] width 21 height 20
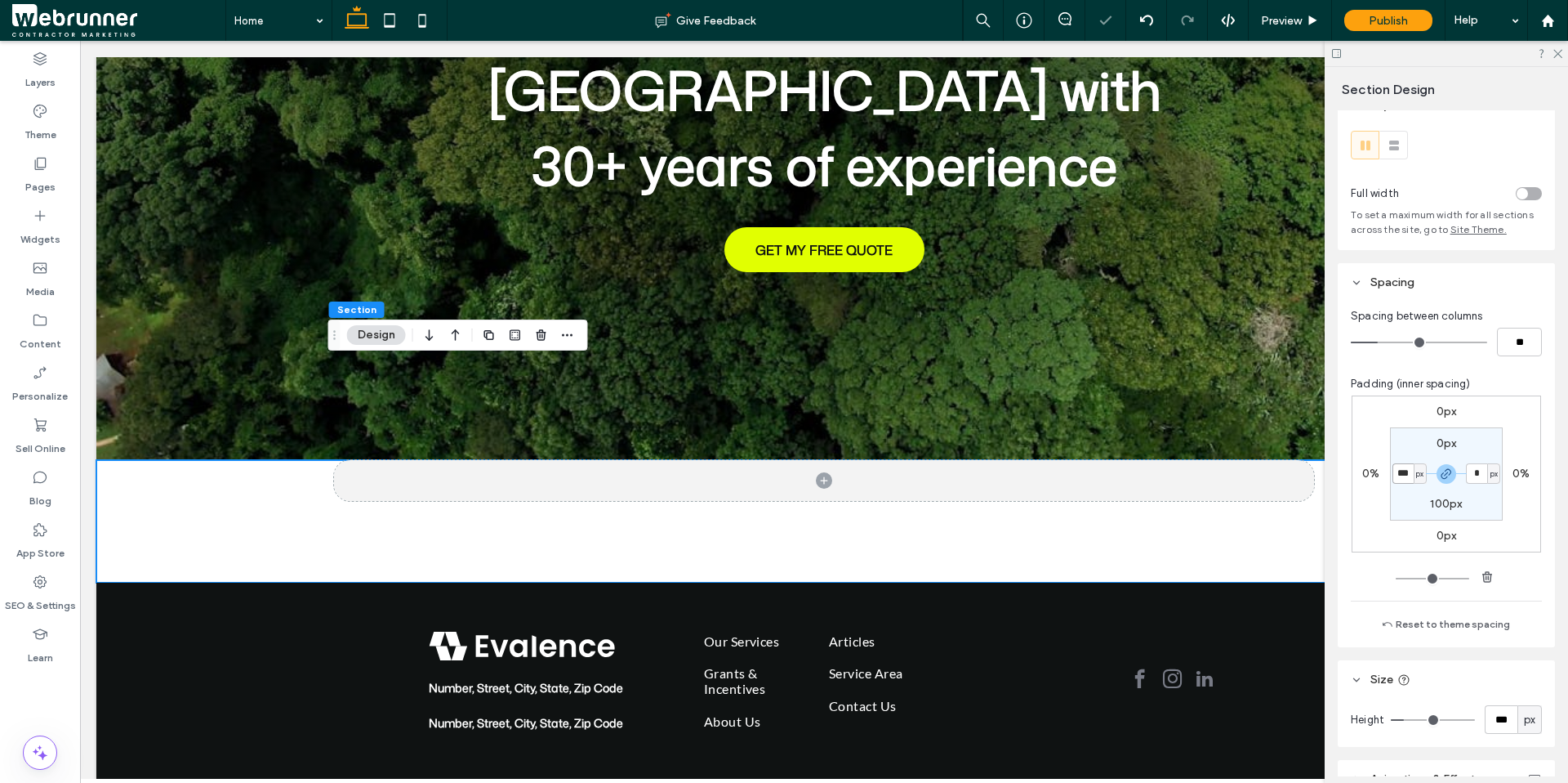
type input "***"
click at [1504, 720] on input "***" at bounding box center [1500, 719] width 32 height 29
type input "***"
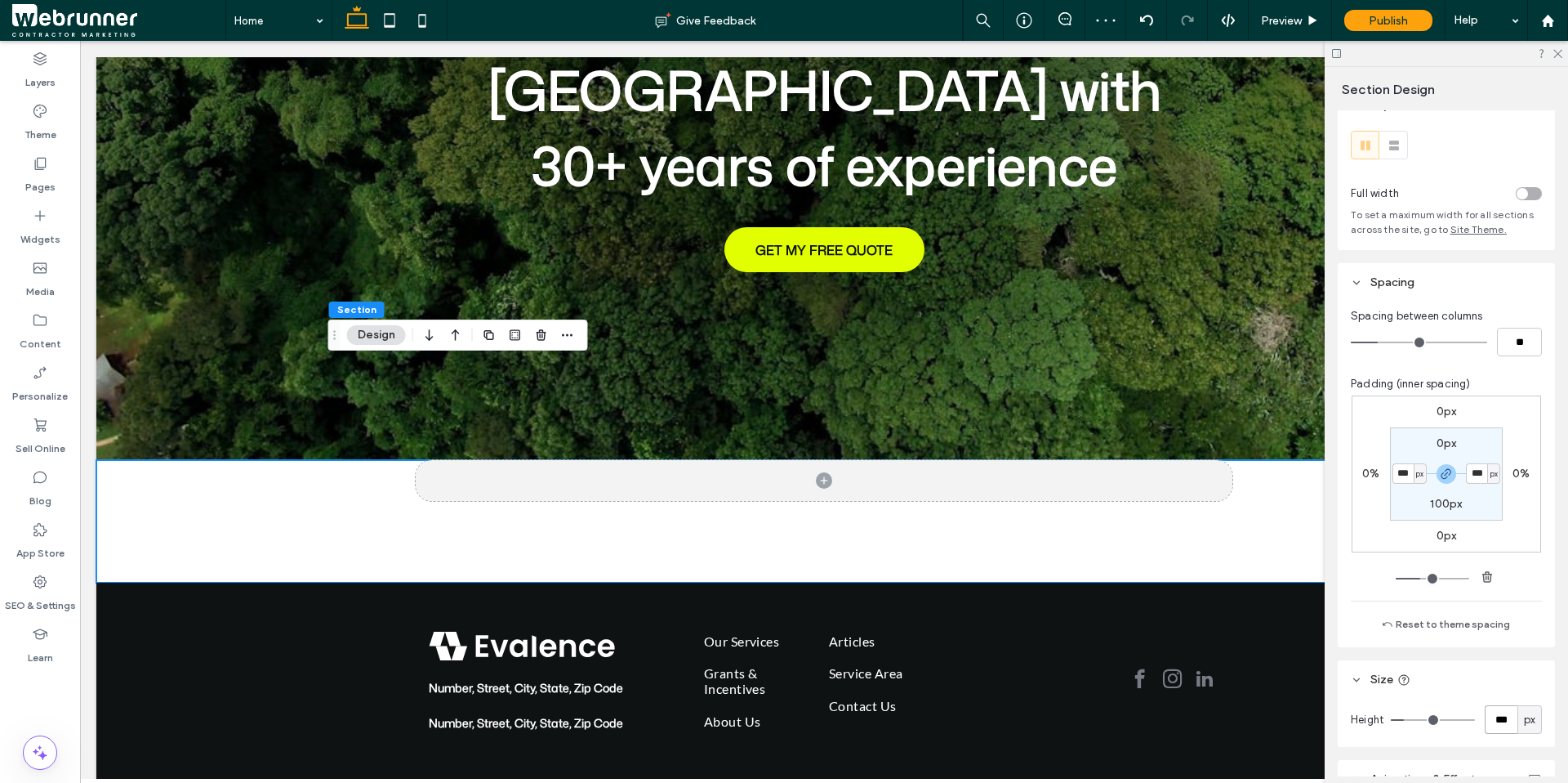
type input "***"
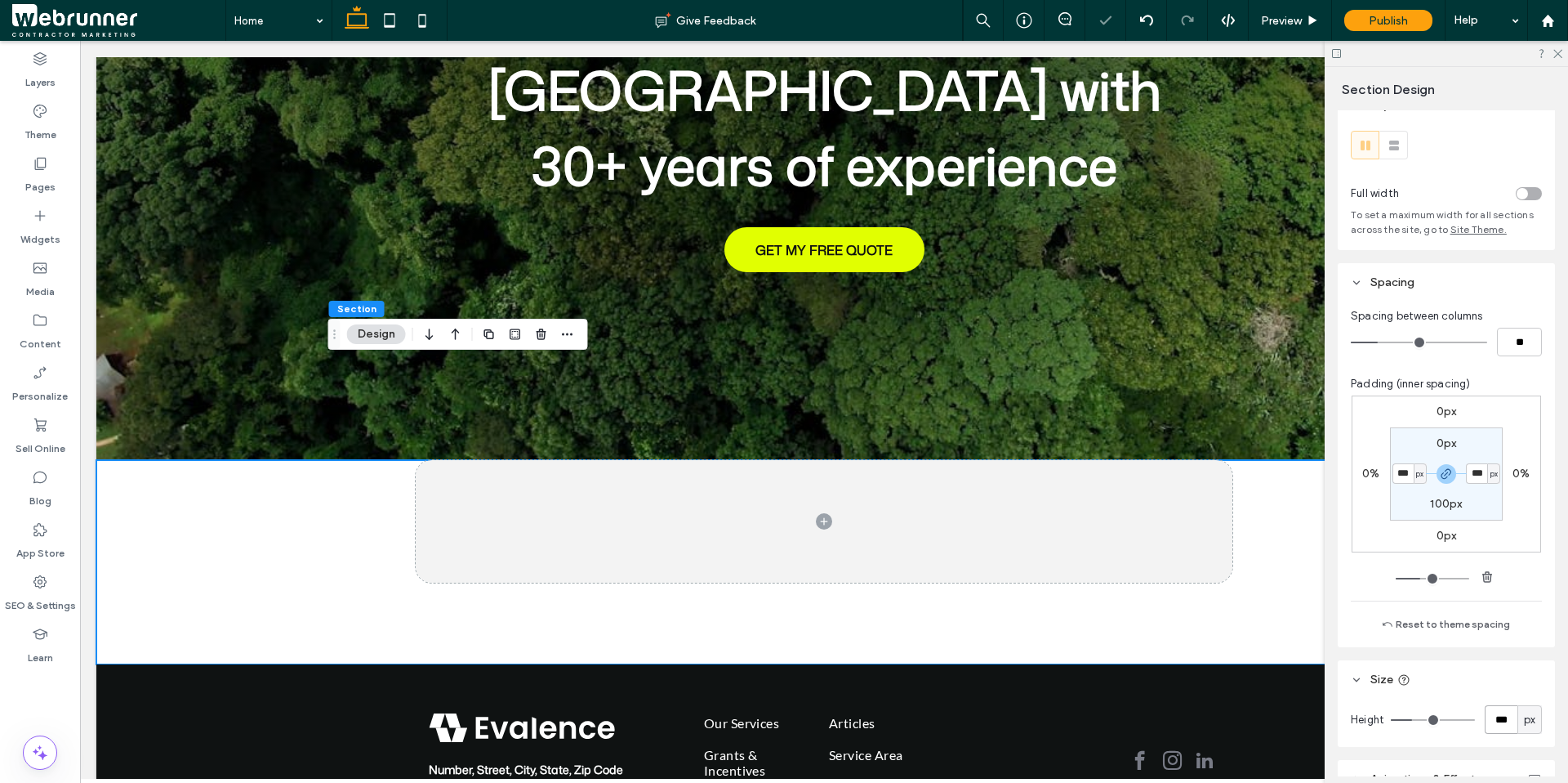
scroll to position [323, 0]
click at [1443, 413] on label "0px" at bounding box center [1446, 411] width 20 height 14
type input "*"
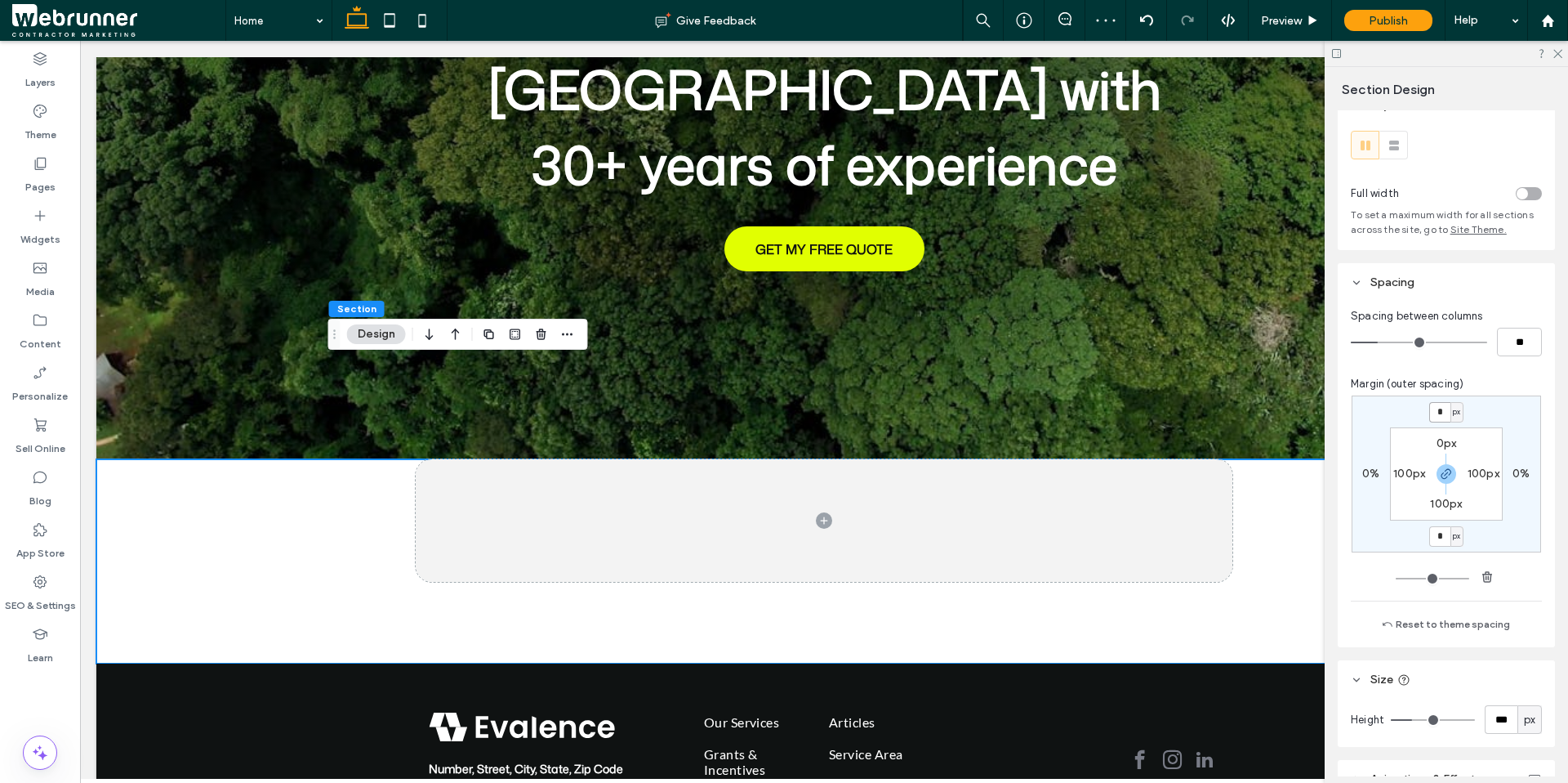
click at [1443, 413] on input "*" at bounding box center [1440, 412] width 21 height 20
type input "****"
type input "*"
type input "****"
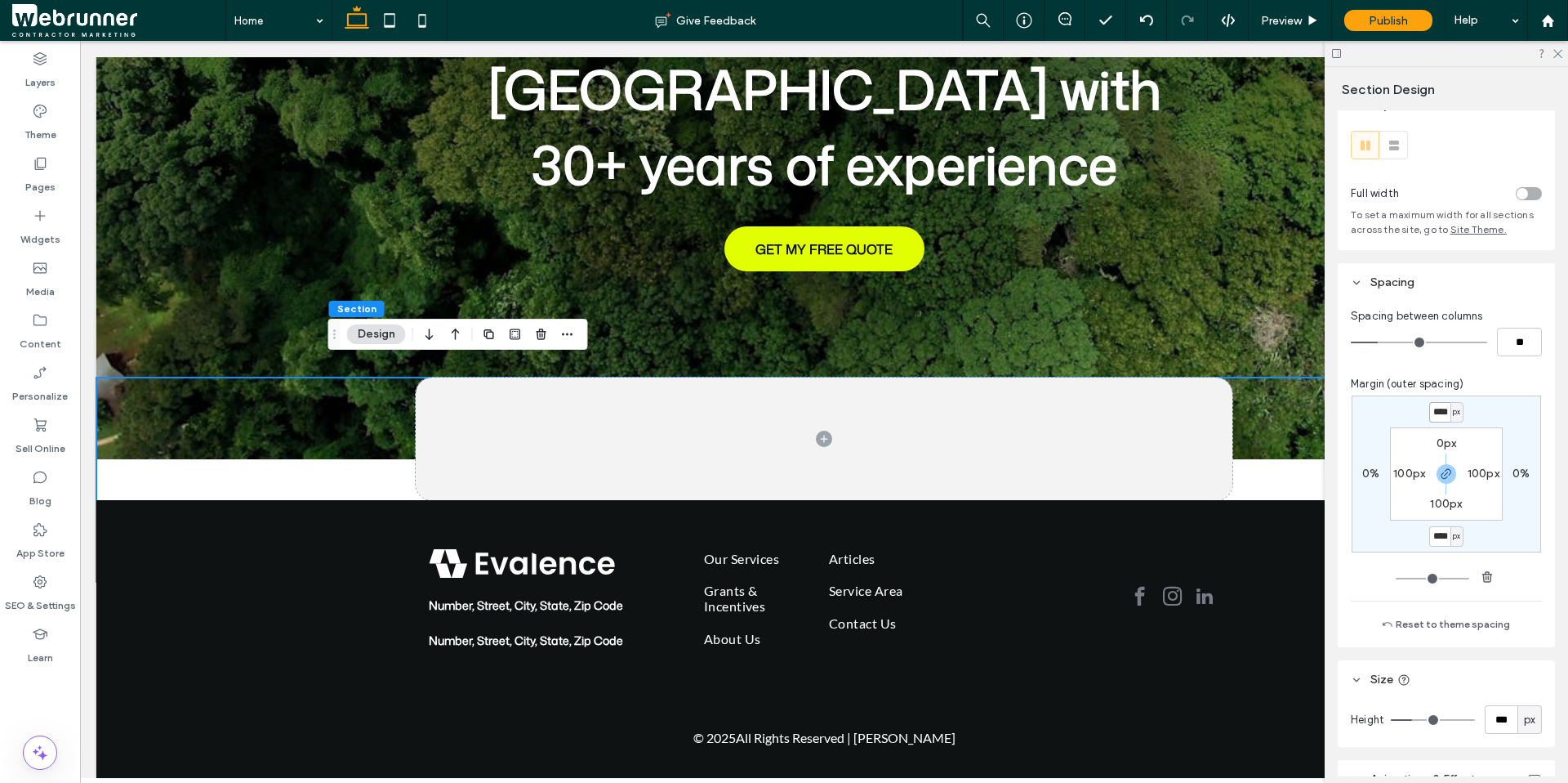
type input "*"
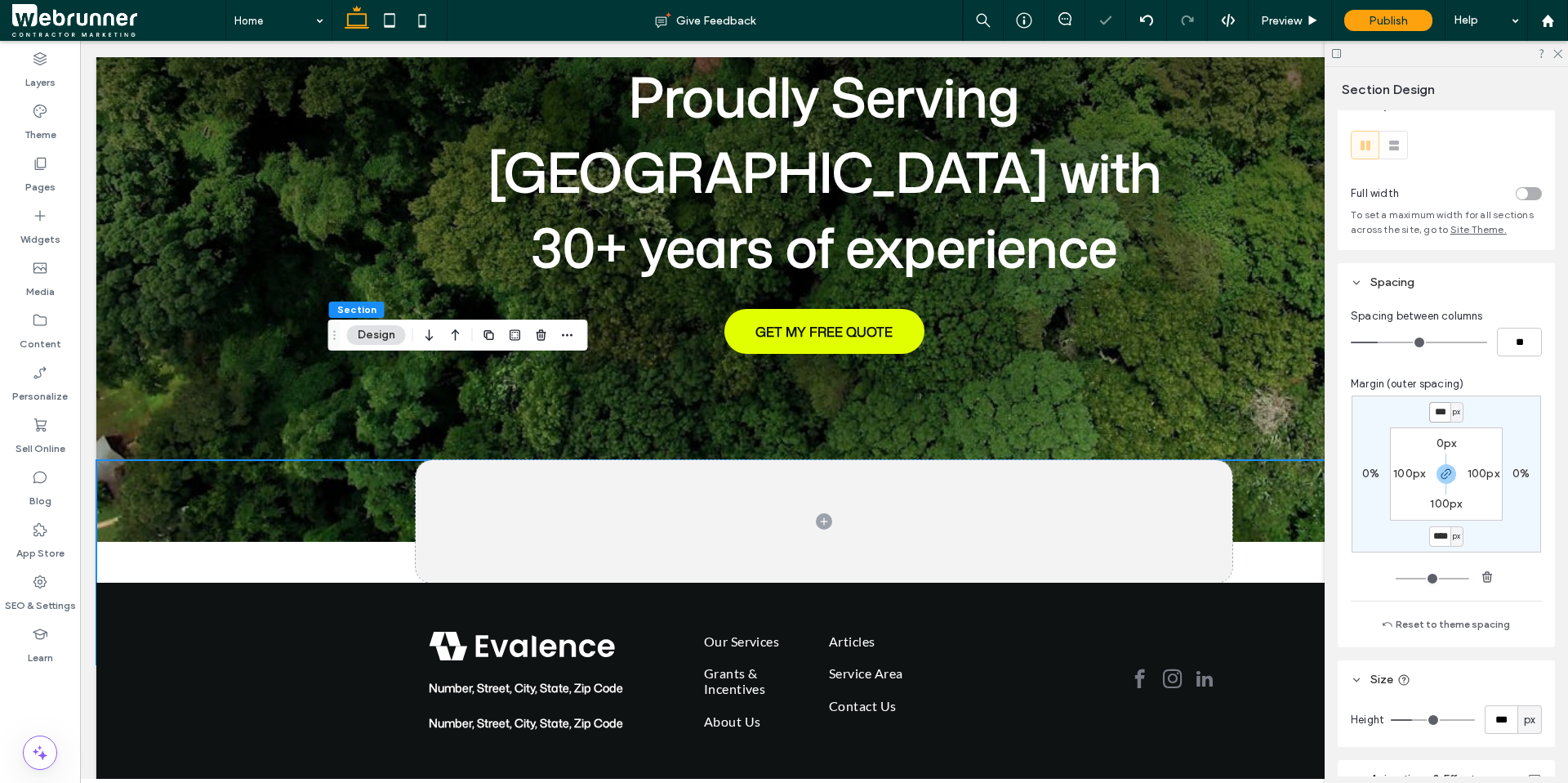
scroll to position [0, 0]
type input "***"
type input "*"
type input "***"
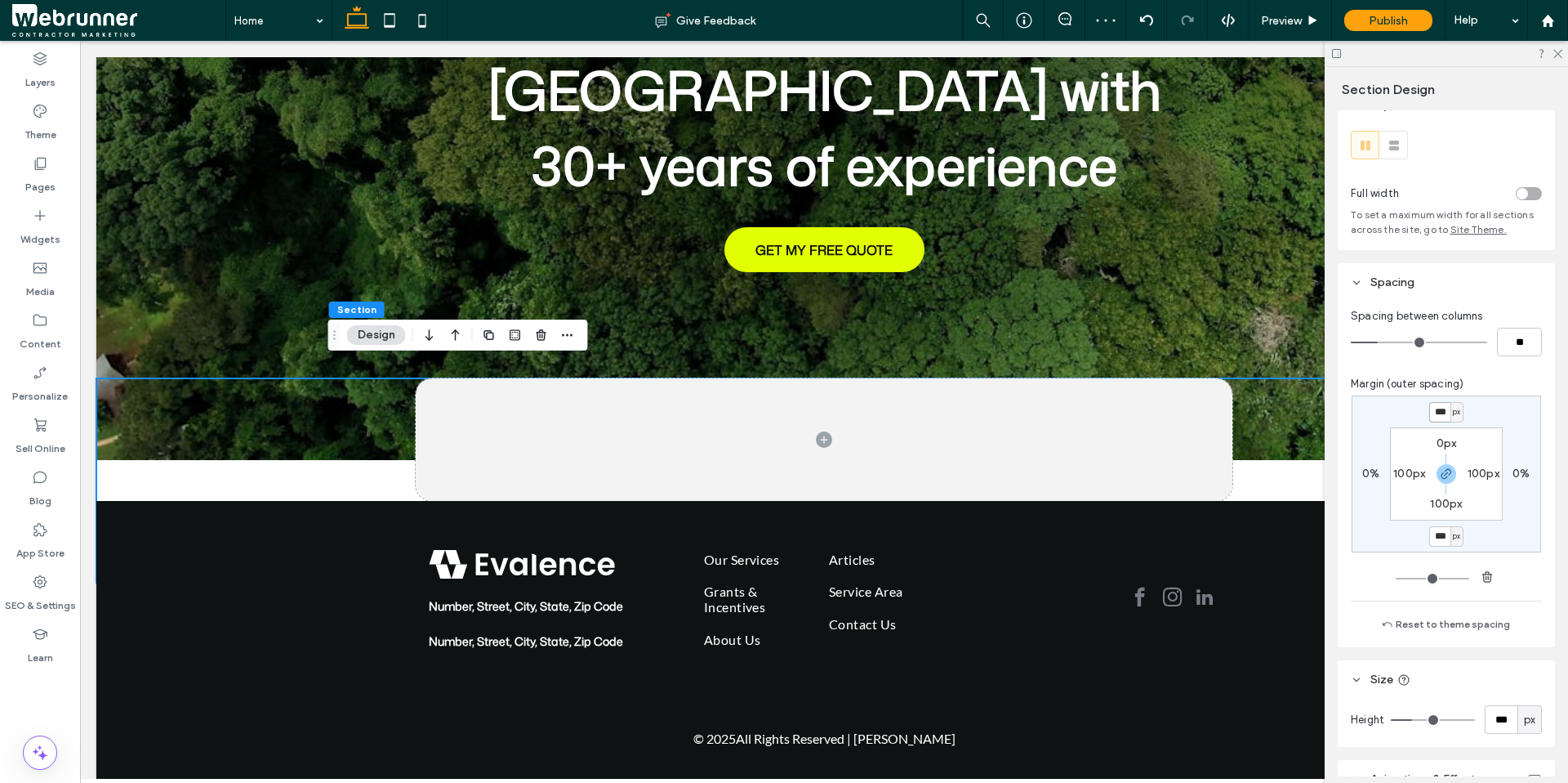
type input "*"
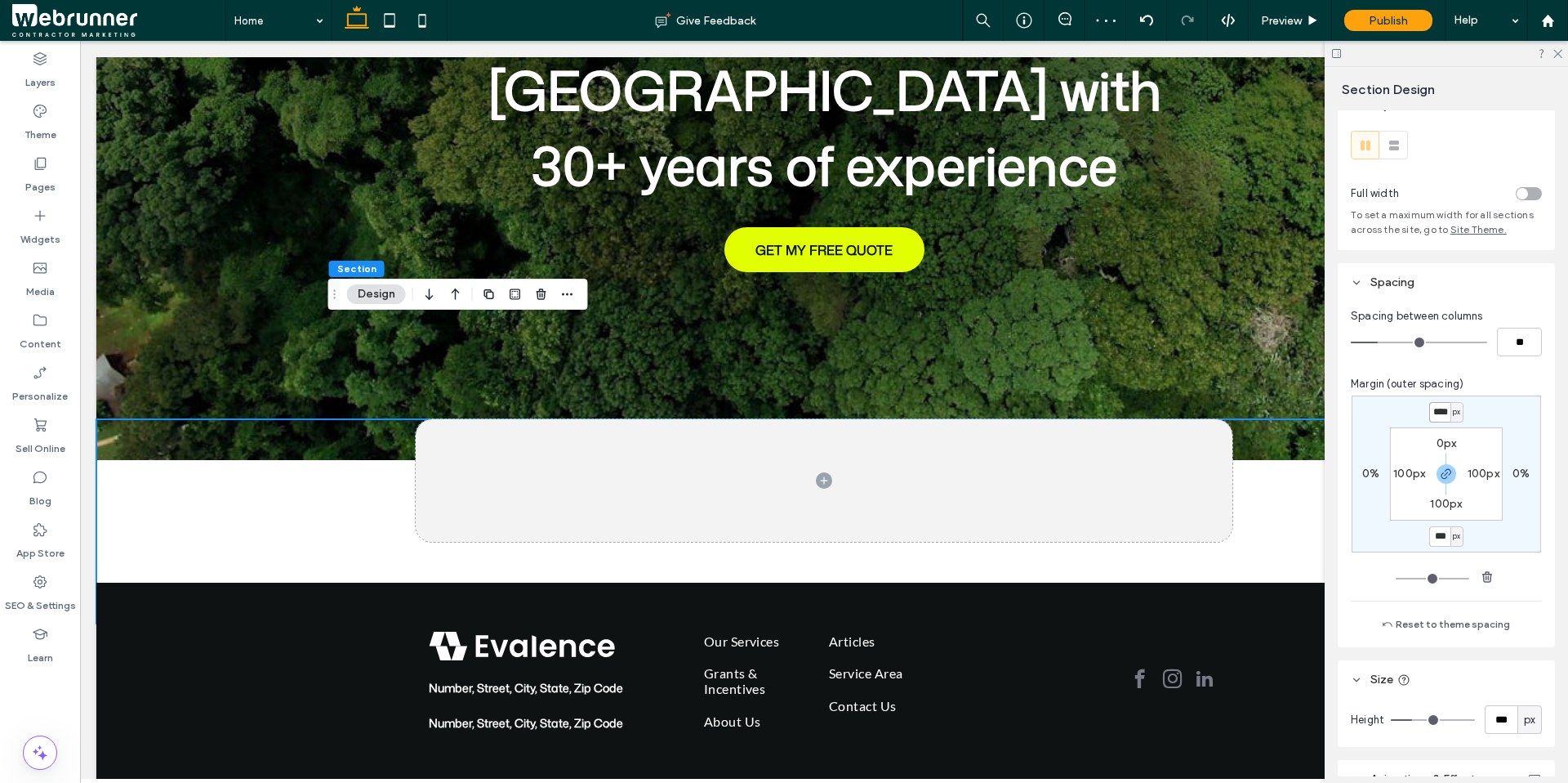
scroll to position [0, 2]
type input "****"
type input "*"
type input "****"
type input "*"
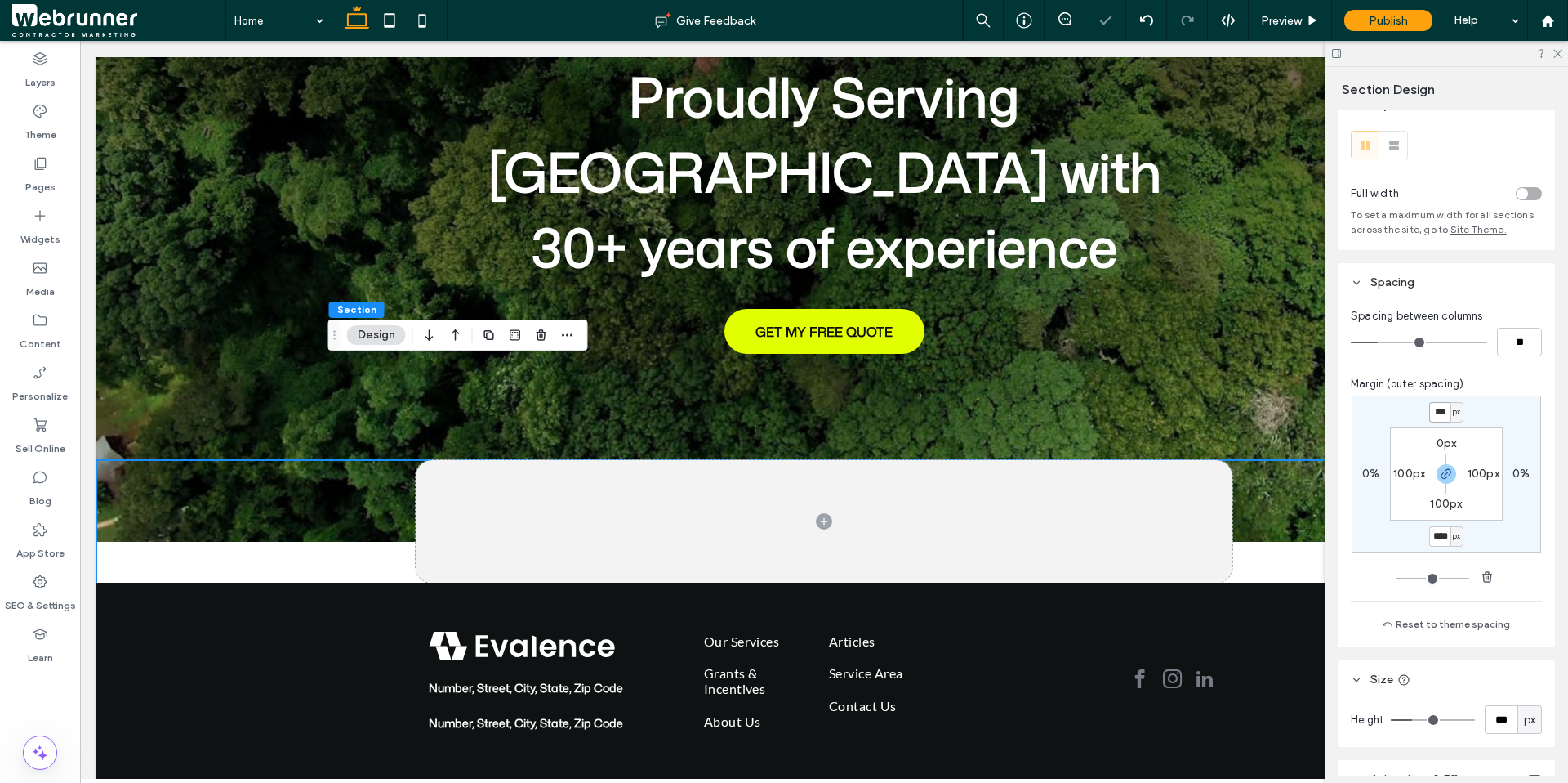
scroll to position [0, 0]
type input "***"
type input "*"
type input "***"
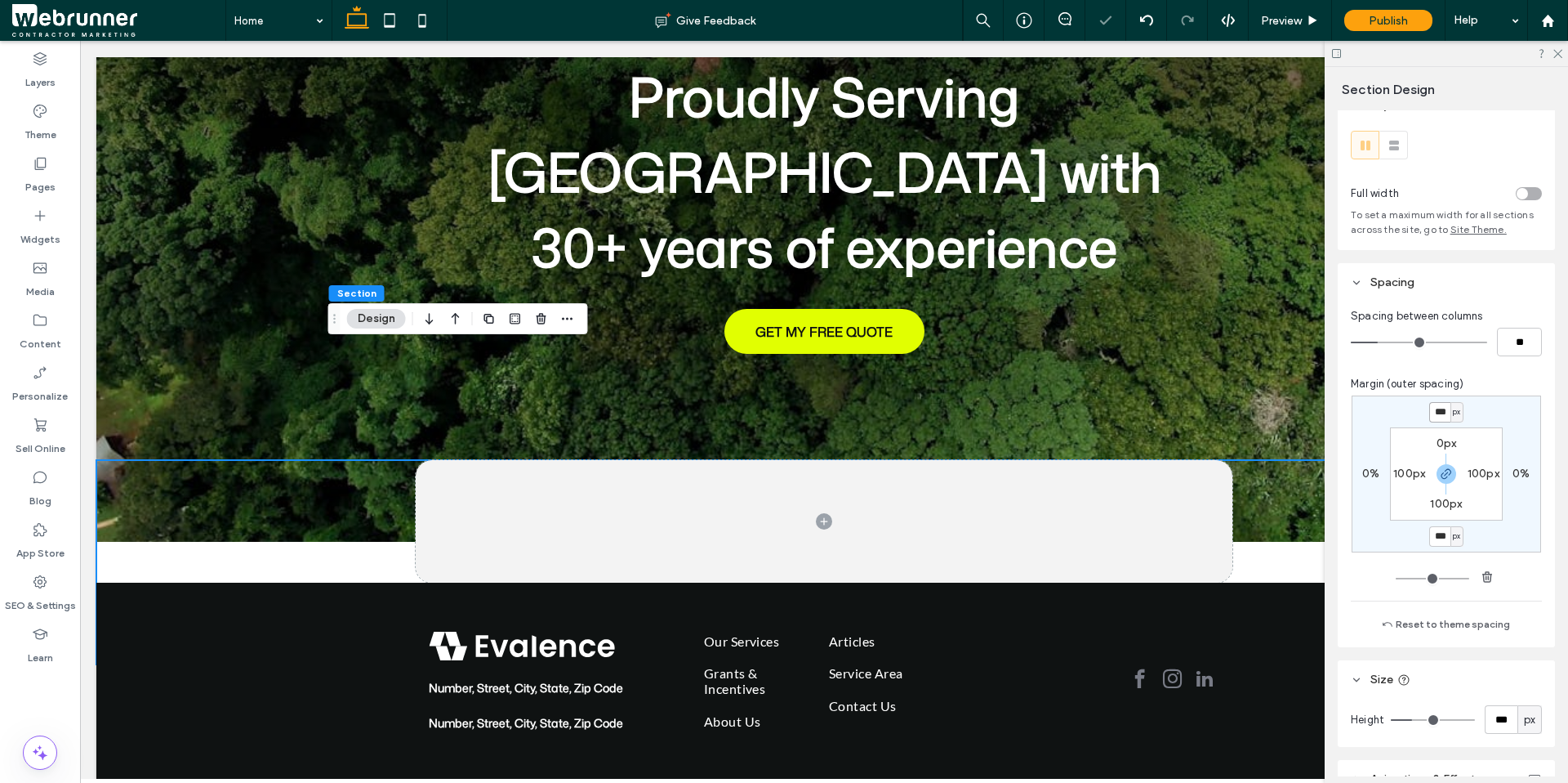
scroll to position [273, 0]
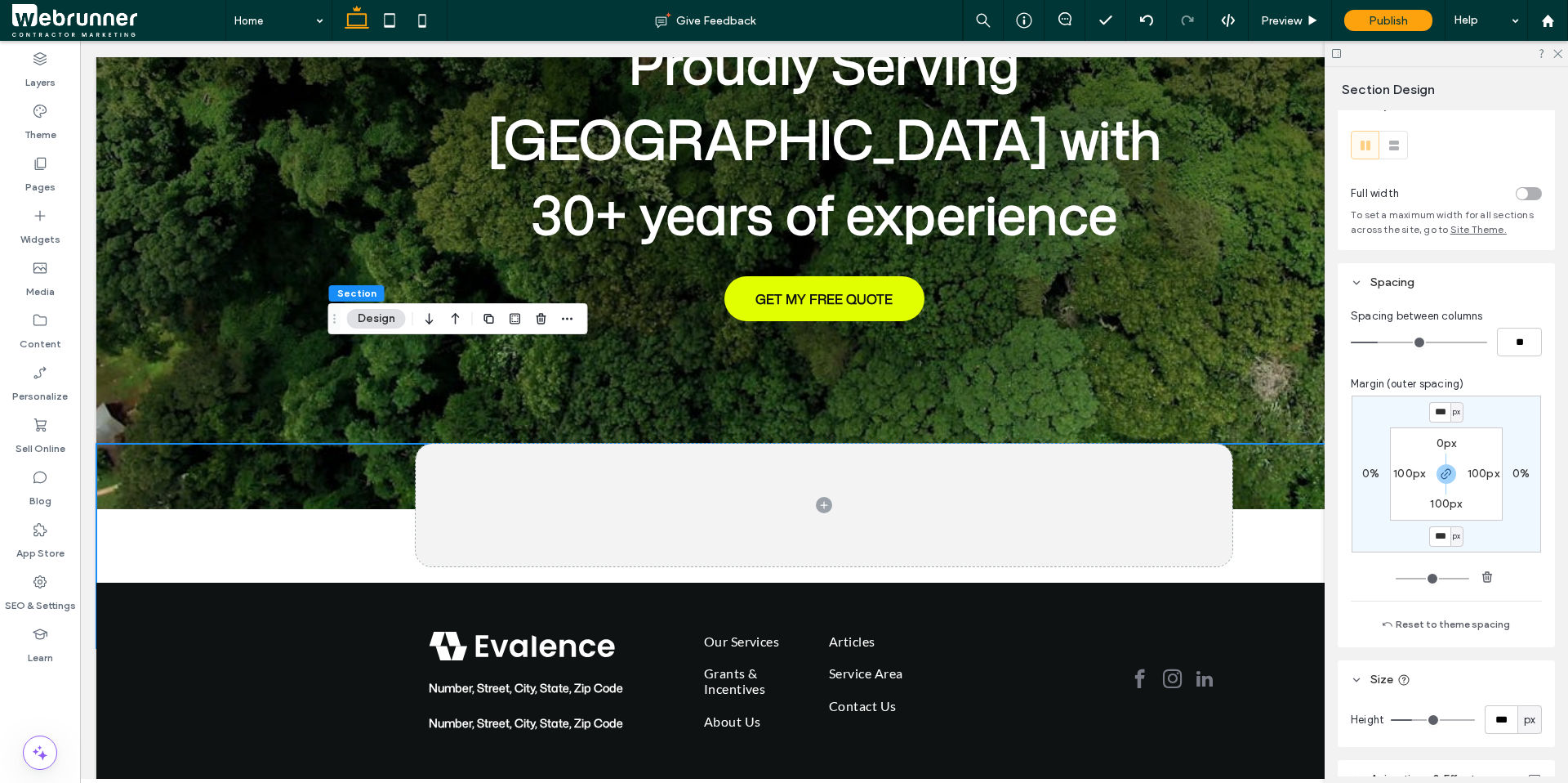
click at [1440, 507] on label "100px" at bounding box center [1445, 503] width 31 height 14
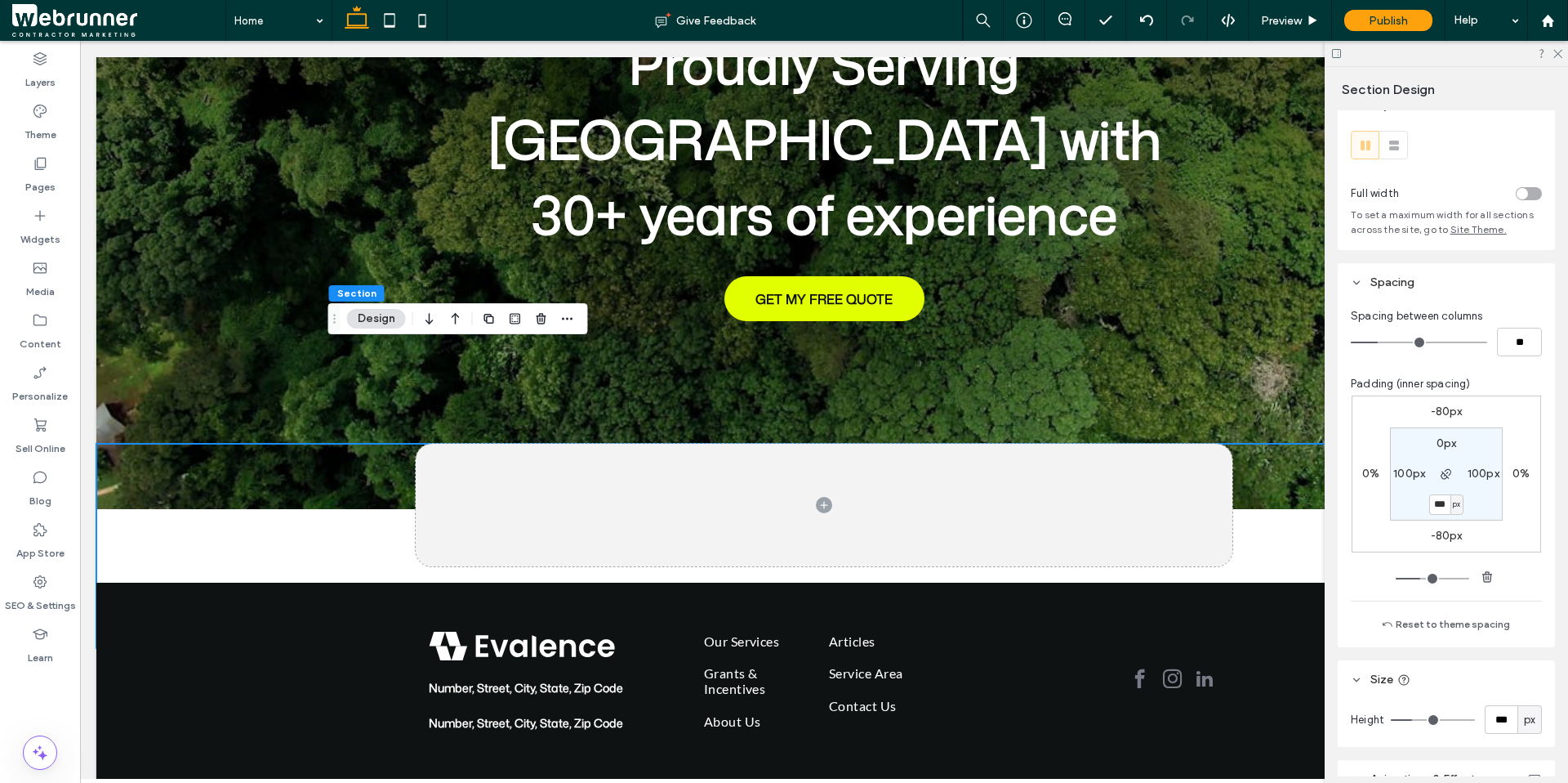
click at [1443, 536] on label "-80px" at bounding box center [1446, 536] width 31 height 14
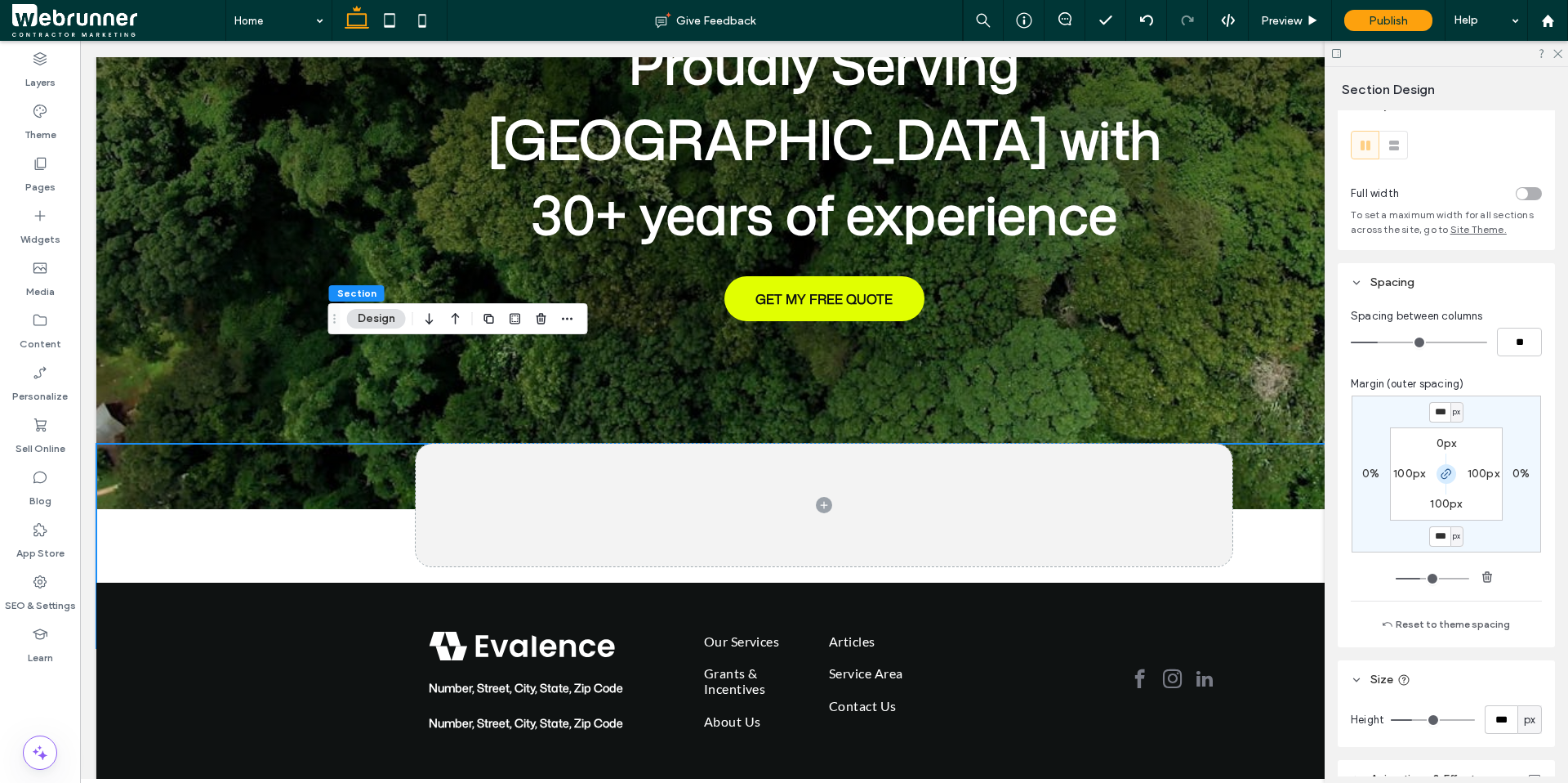
click at [1440, 475] on icon "button" at bounding box center [1446, 474] width 13 height 13
type input "*"
click at [1441, 536] on input "***" at bounding box center [1440, 536] width 21 height 20
type input "*"
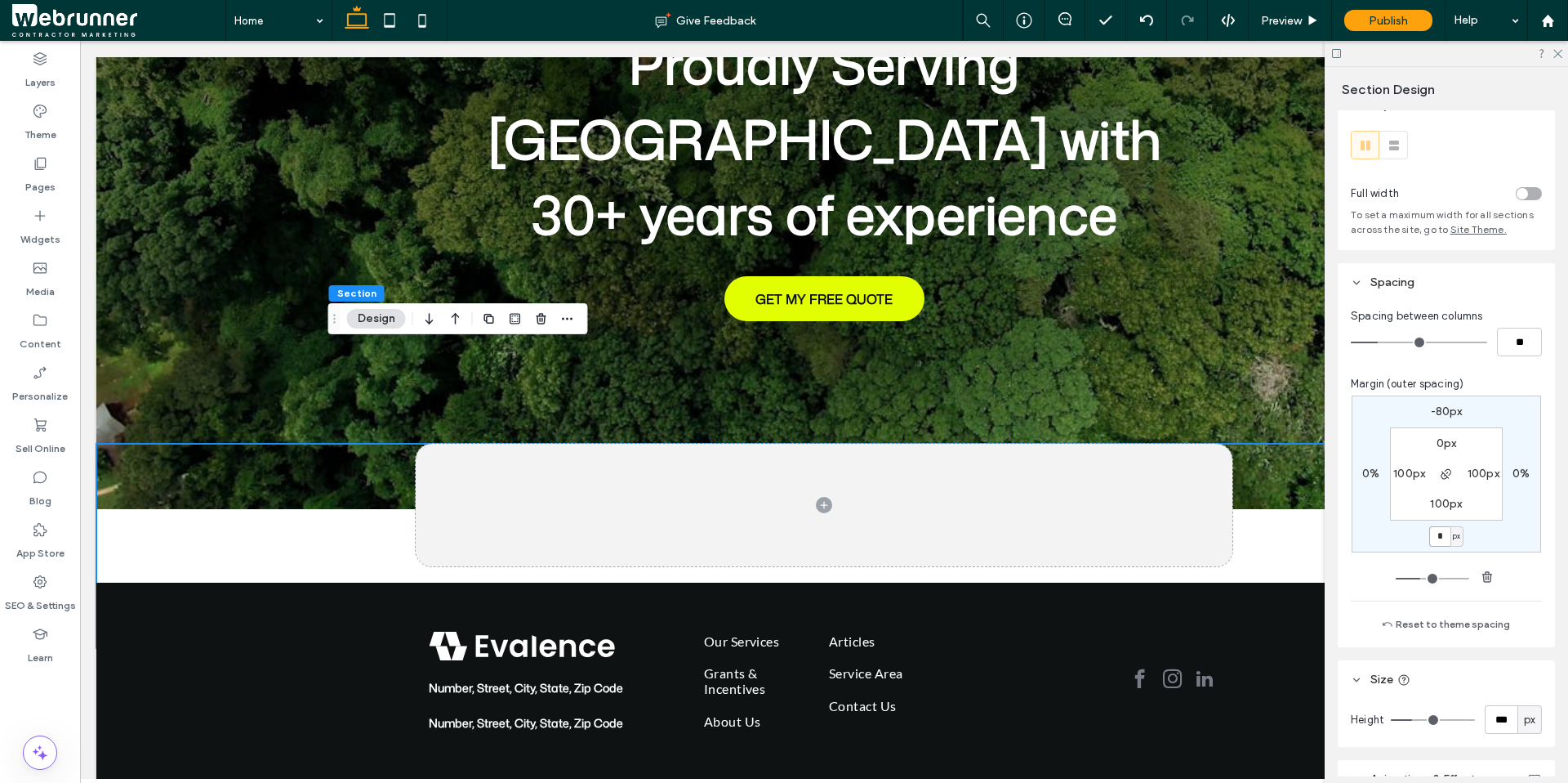
scroll to position [323, 0]
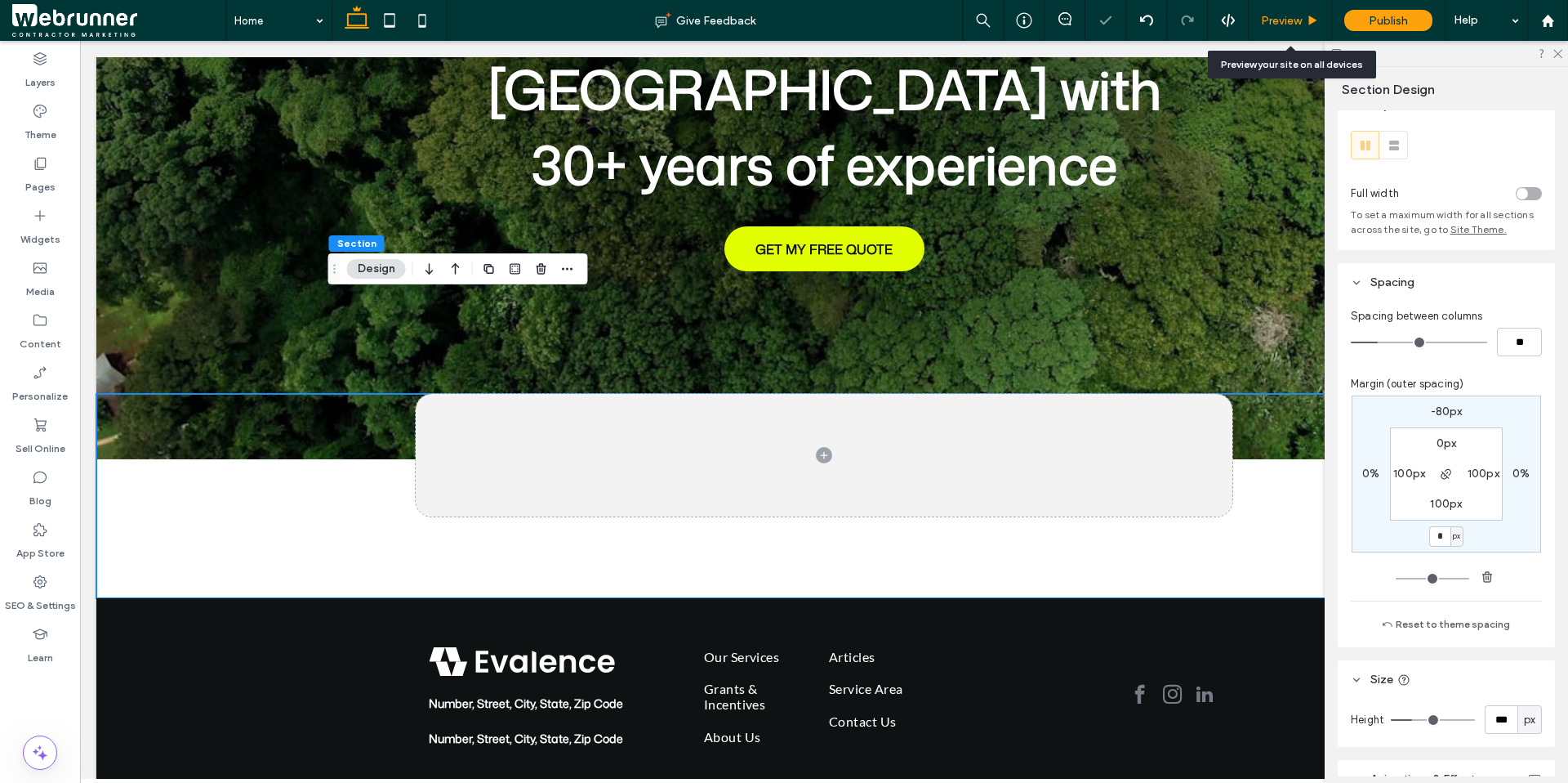
click at [1321, 24] on div "Preview" at bounding box center [1289, 21] width 83 height 14
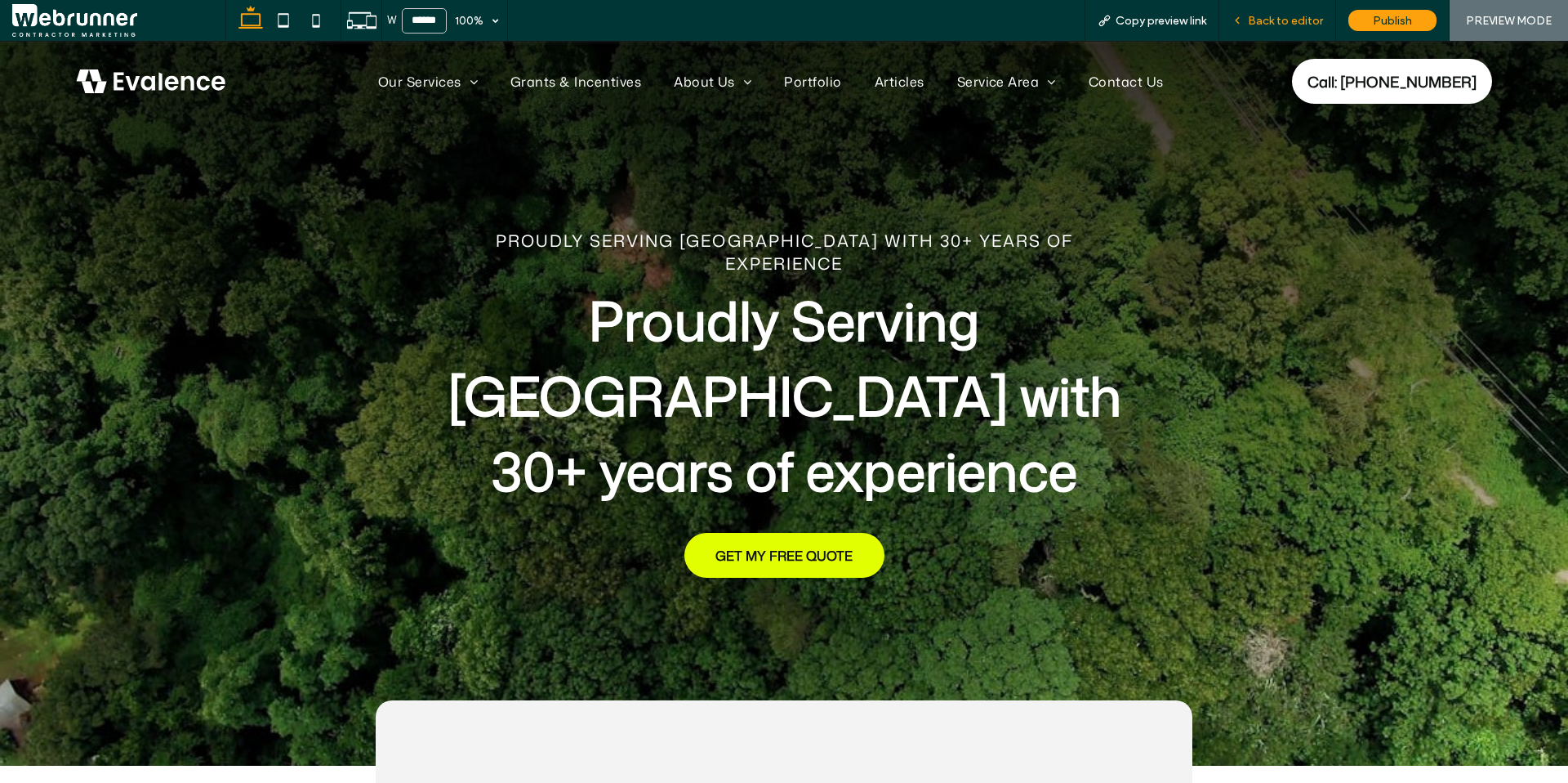
click at [1289, 9] on div "Back to editor" at bounding box center [1277, 20] width 117 height 41
click at [1257, 27] on div "Back to editor" at bounding box center [1277, 20] width 117 height 41
click at [1257, 20] on span "Back to editor" at bounding box center [1285, 21] width 75 height 14
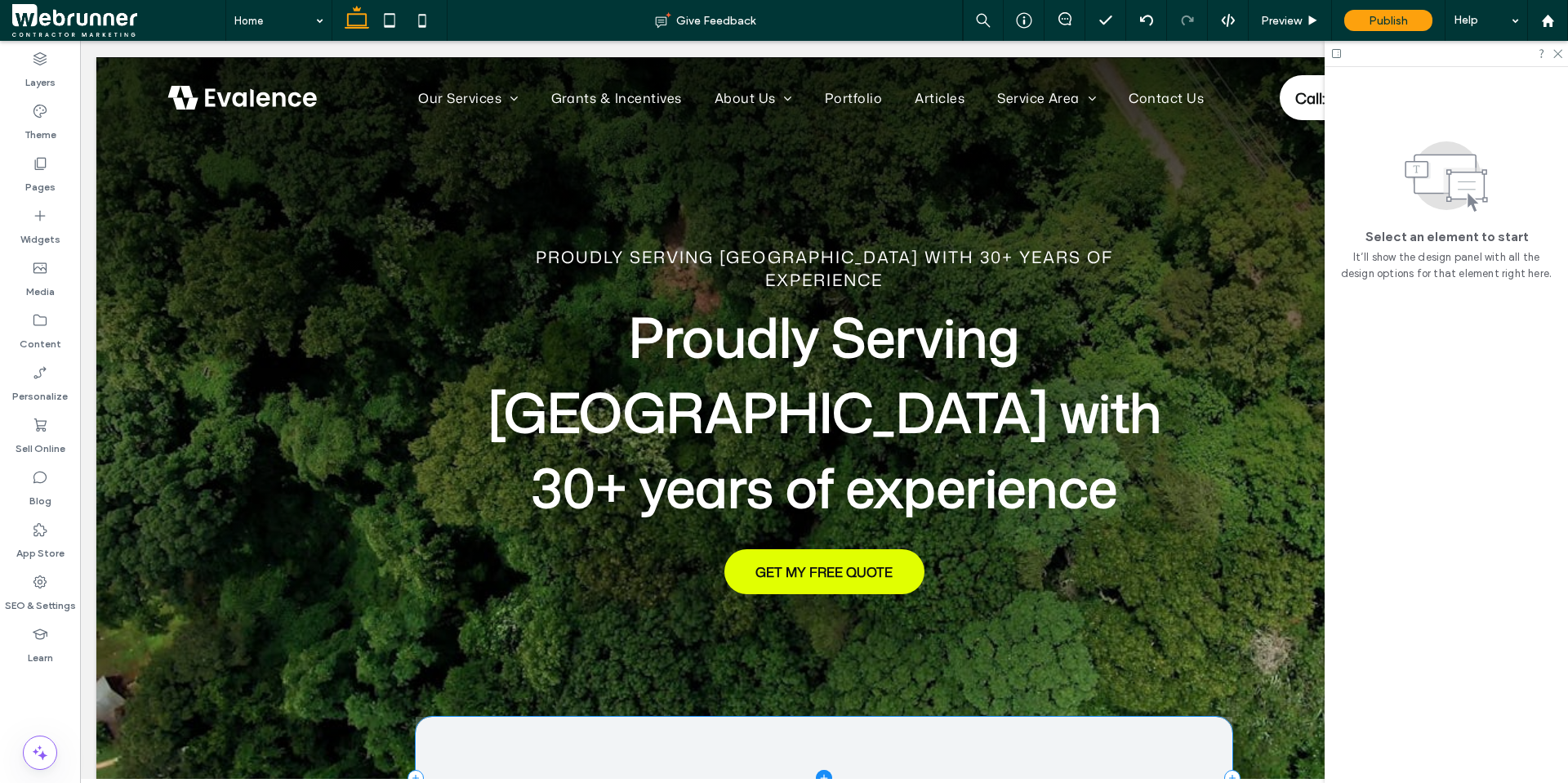
click at [1032, 716] on span at bounding box center [823, 777] width 817 height 123
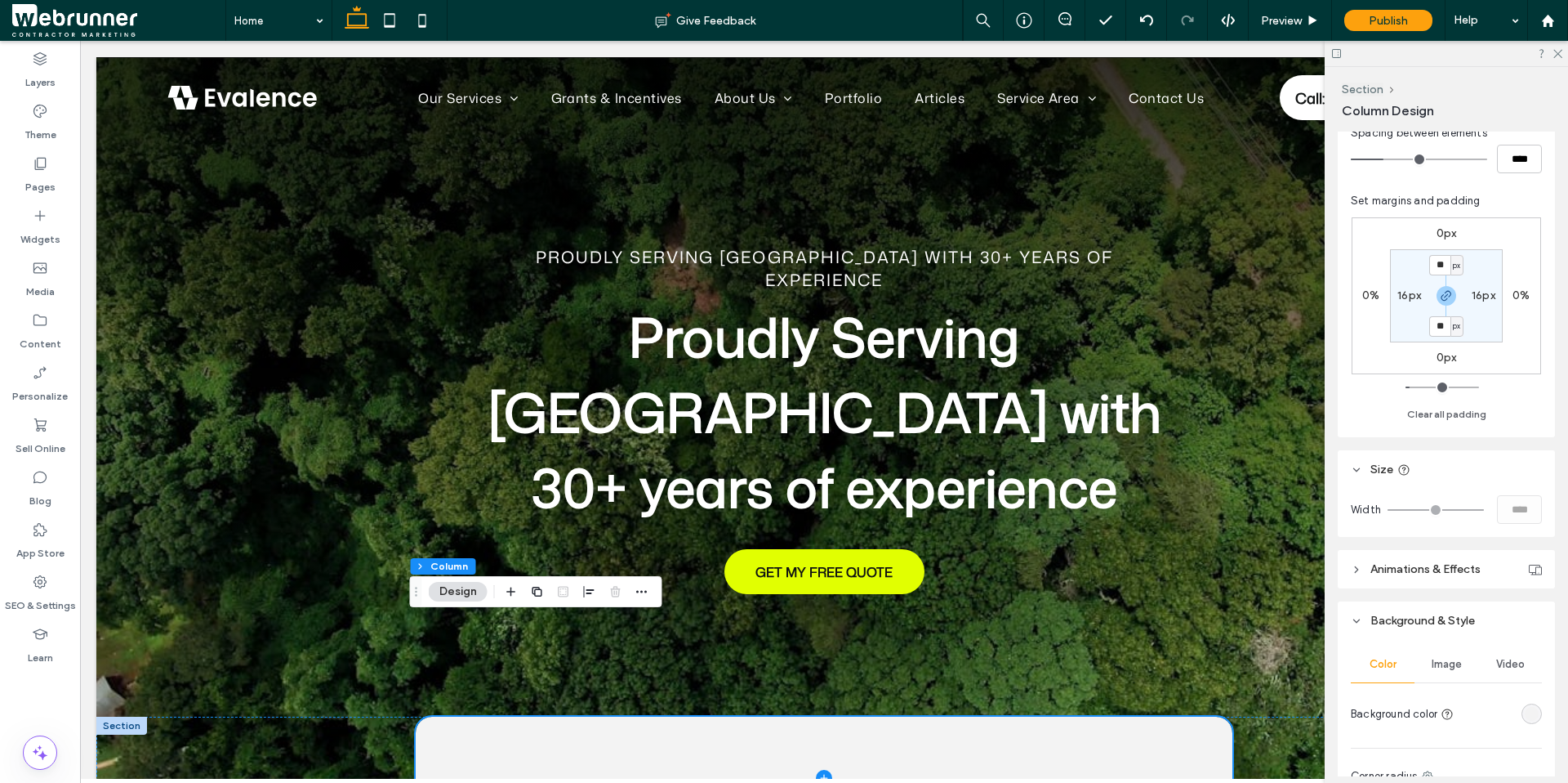
scroll to position [598, 0]
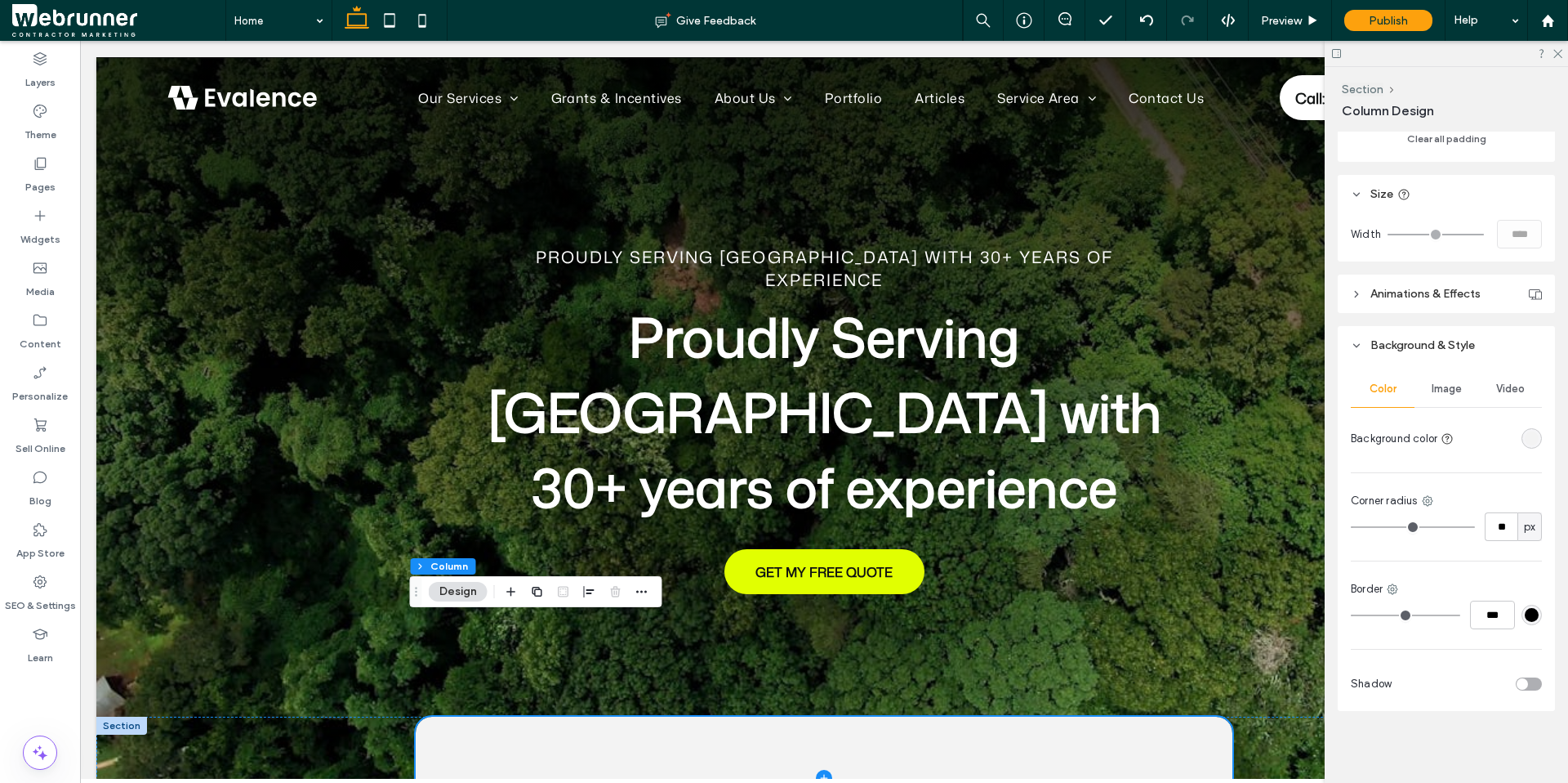
click at [1520, 683] on div "toggle" at bounding box center [1528, 684] width 26 height 13
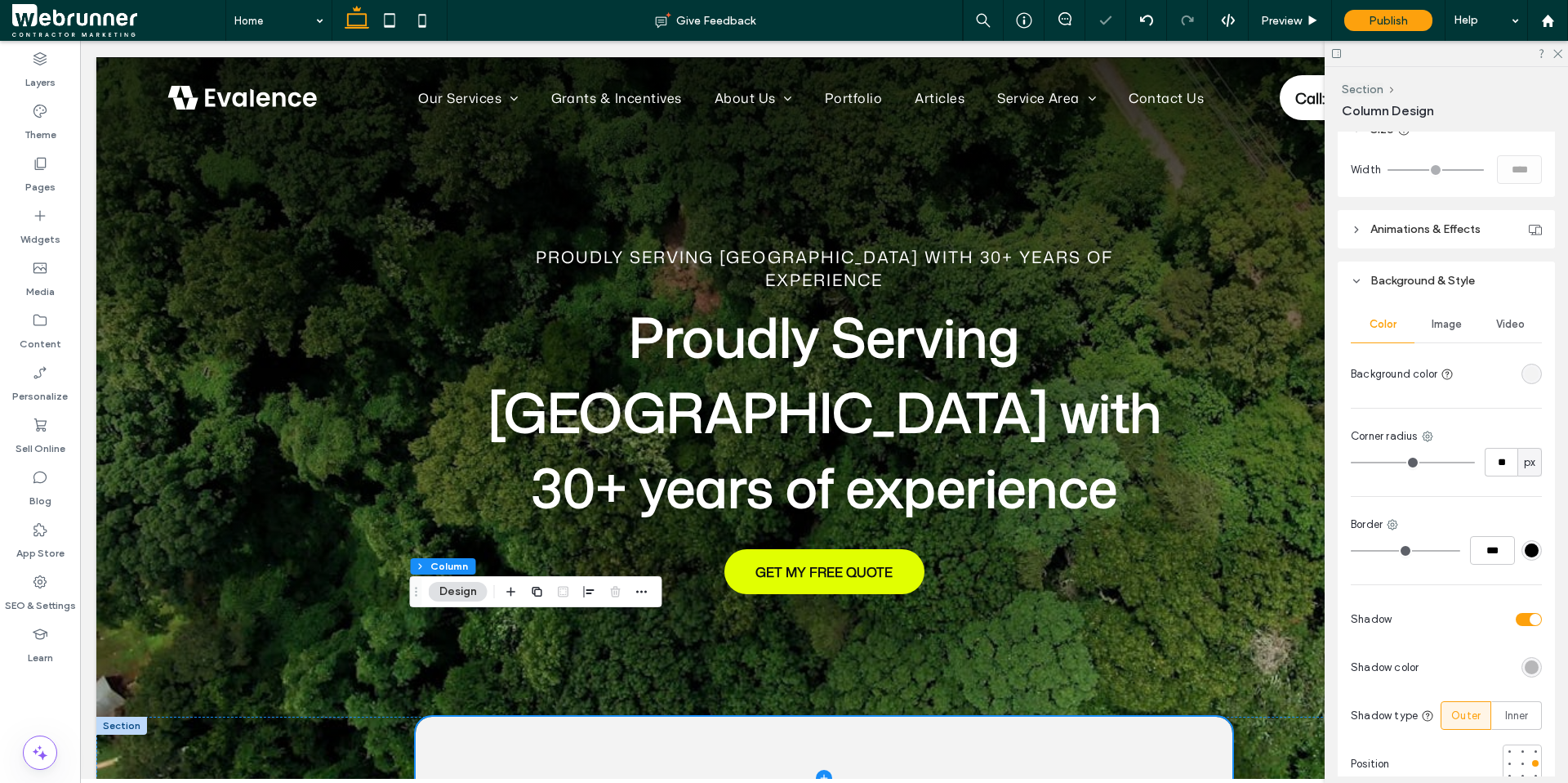
scroll to position [686, 0]
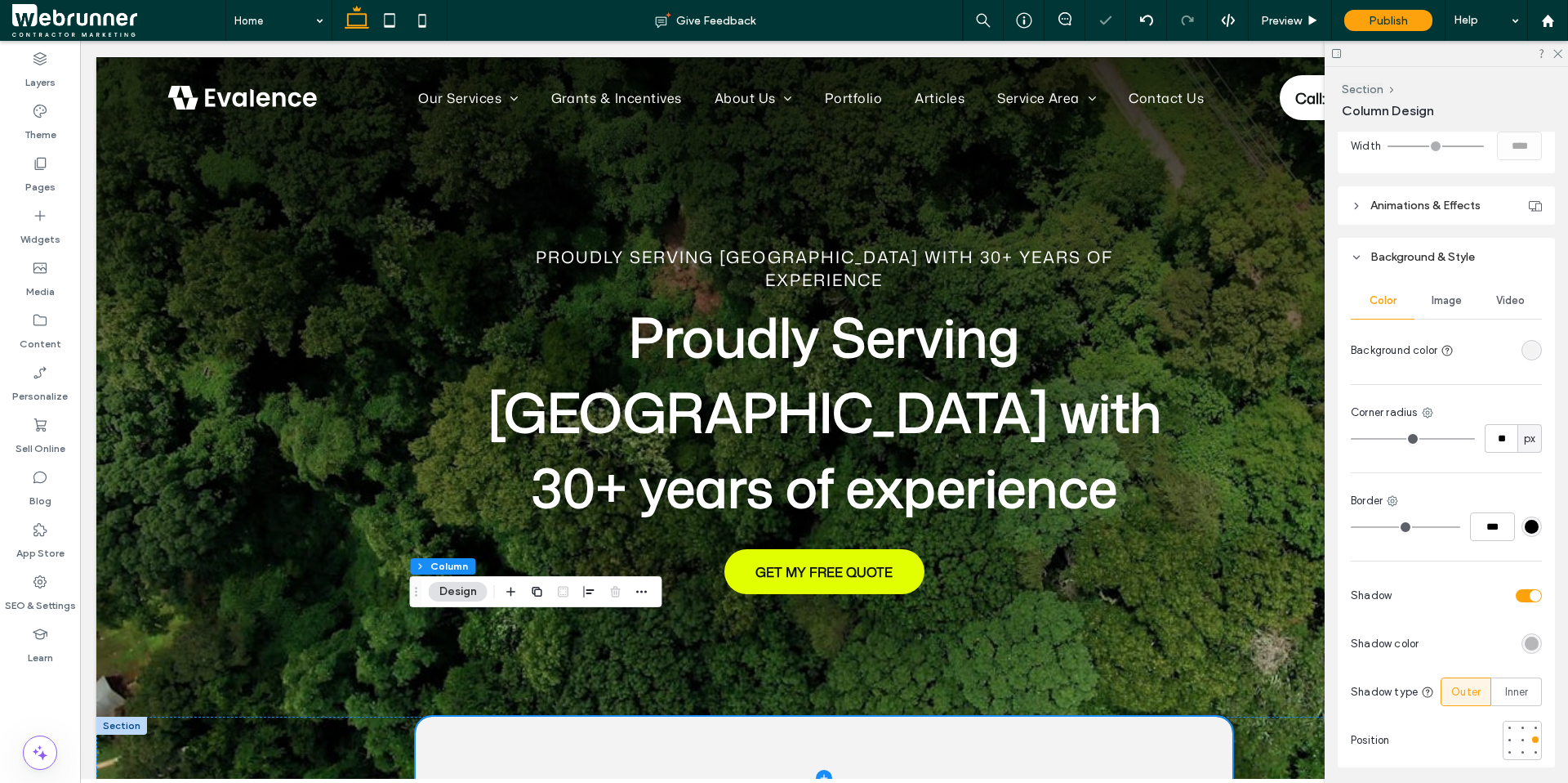
click at [1525, 641] on div "rgba(0, 0, 0, 0.25)" at bounding box center [1532, 643] width 14 height 14
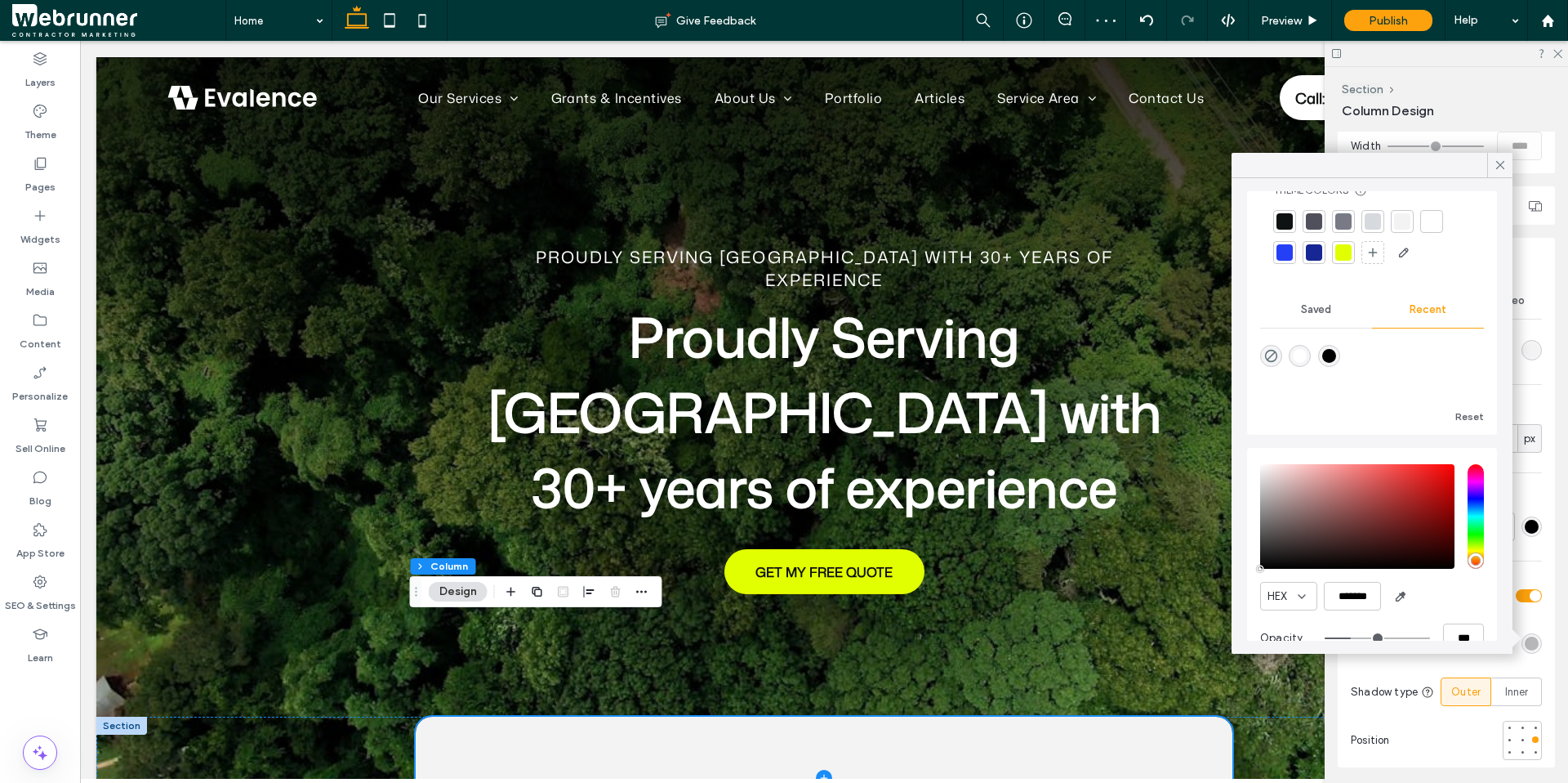
scroll to position [78, 0]
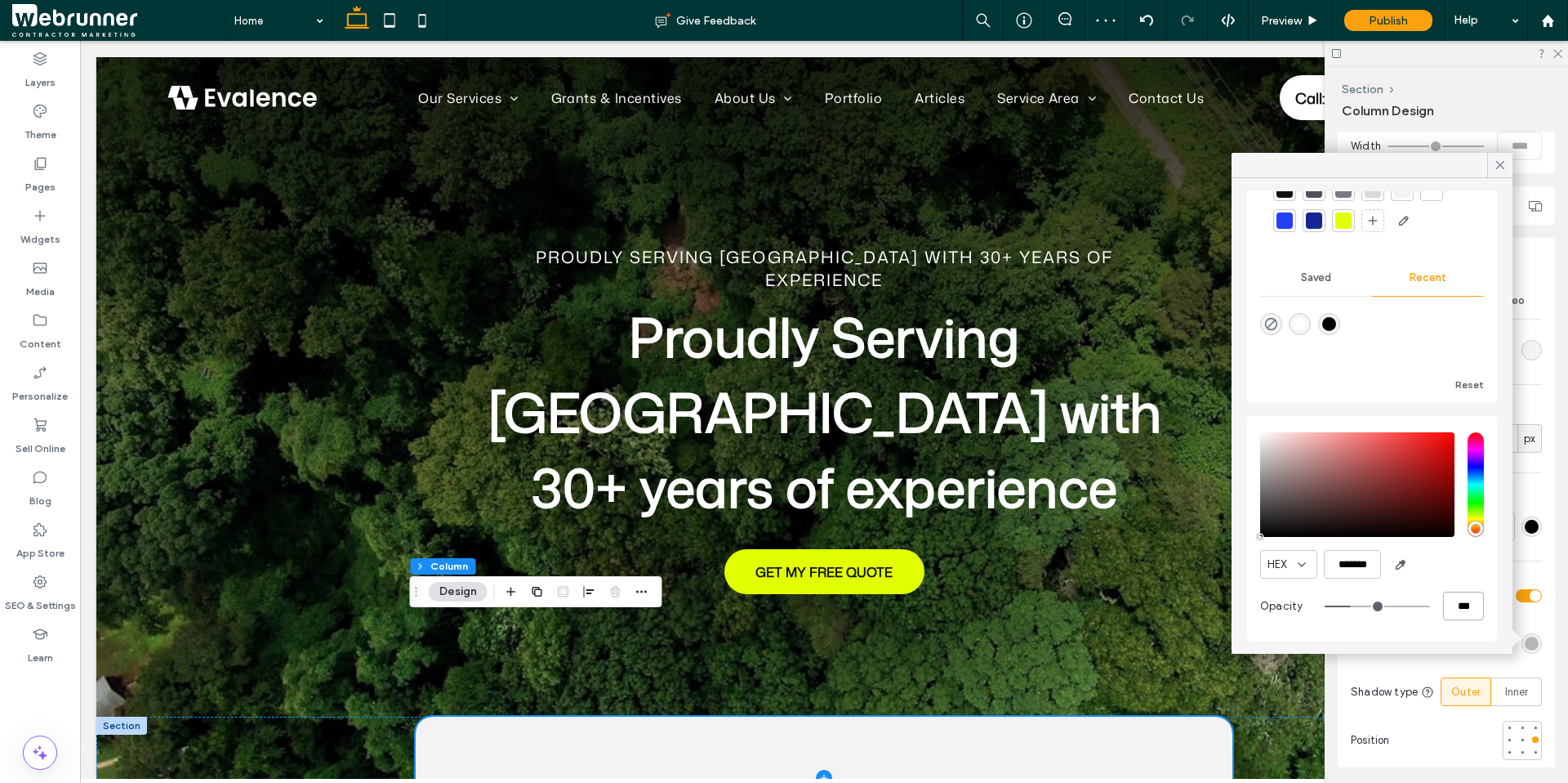
drag, startPoint x: 1439, startPoint y: 610, endPoint x: 1480, endPoint y: 610, distance: 41.0
click at [1480, 610] on div "HEX ******* Opacity ***" at bounding box center [1372, 528] width 250 height 225
type input "*"
type input "**"
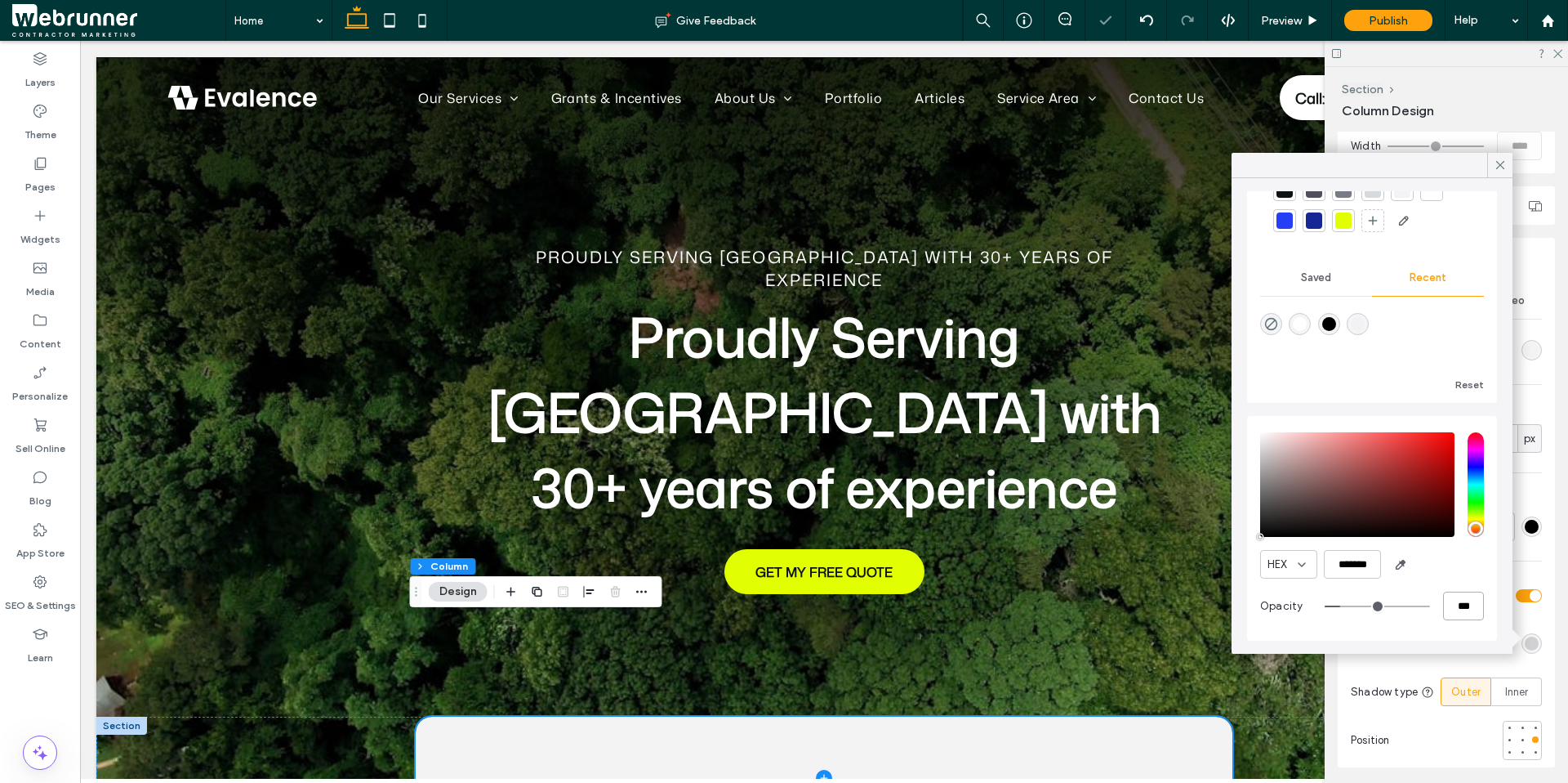
type input "***"
click at [1501, 166] on use at bounding box center [1500, 165] width 9 height 9
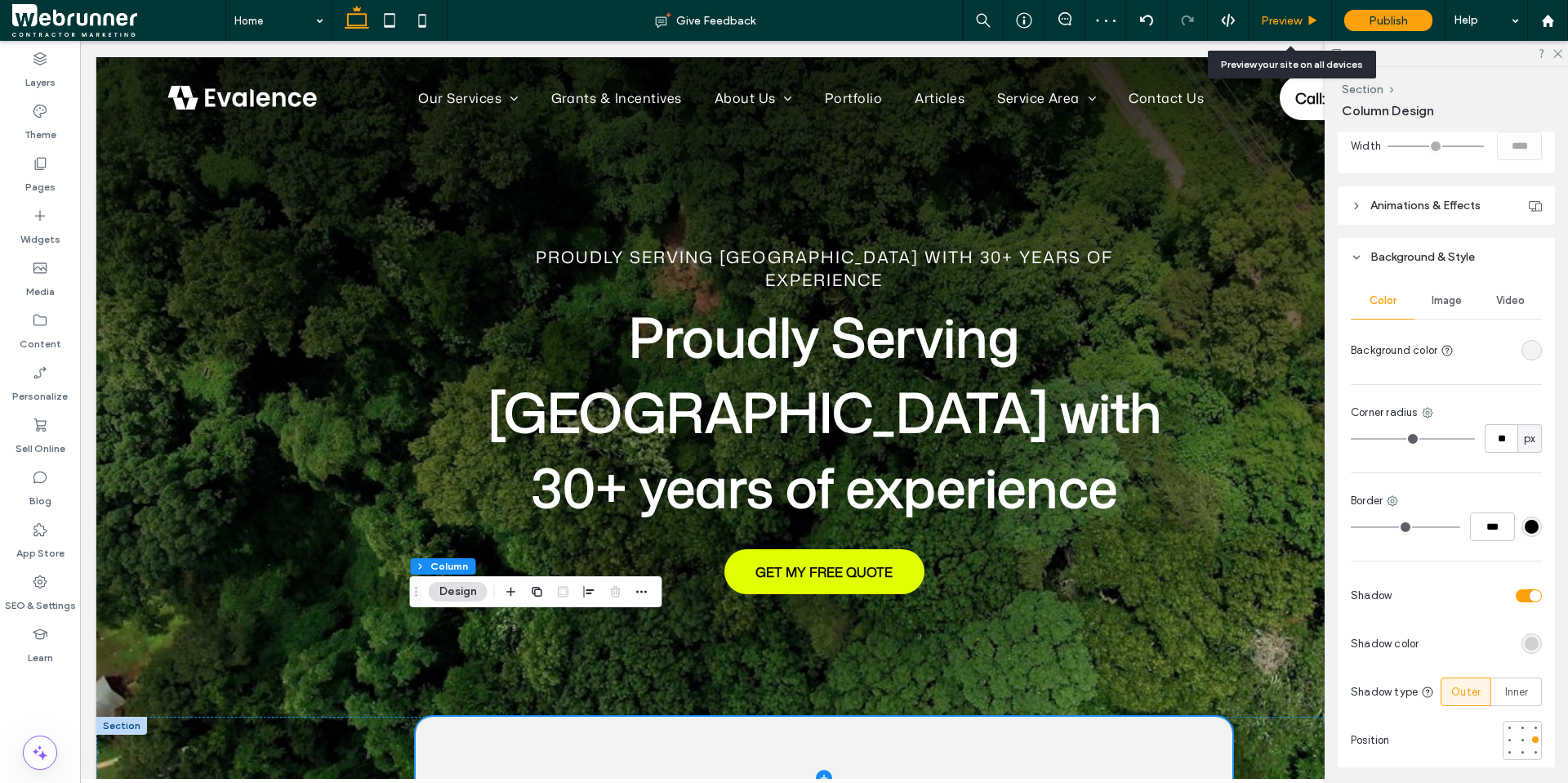
click at [1313, 31] on div "Preview" at bounding box center [1290, 20] width 84 height 41
click at [1311, 26] on icon at bounding box center [1312, 20] width 12 height 12
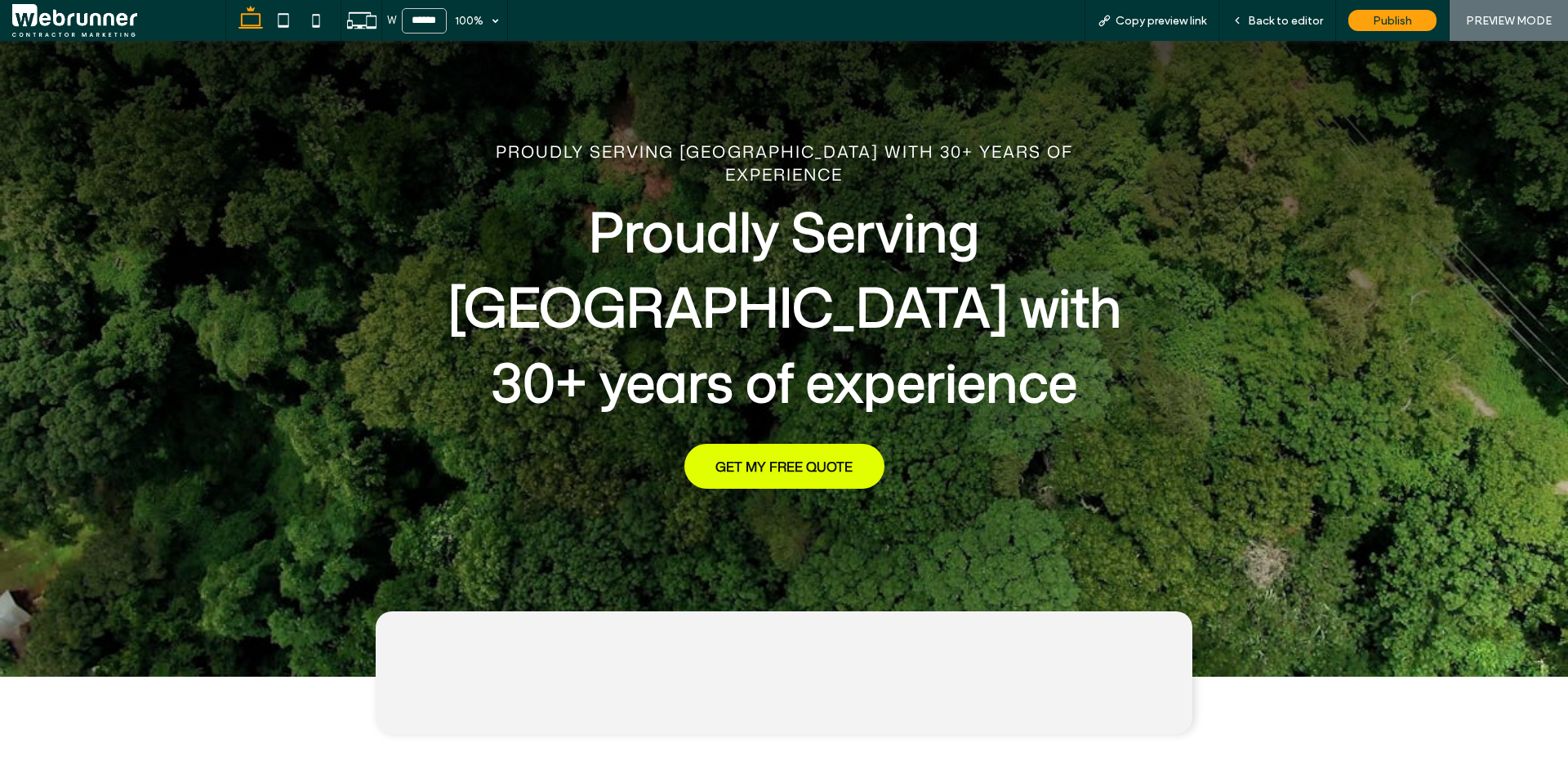
scroll to position [91, 0]
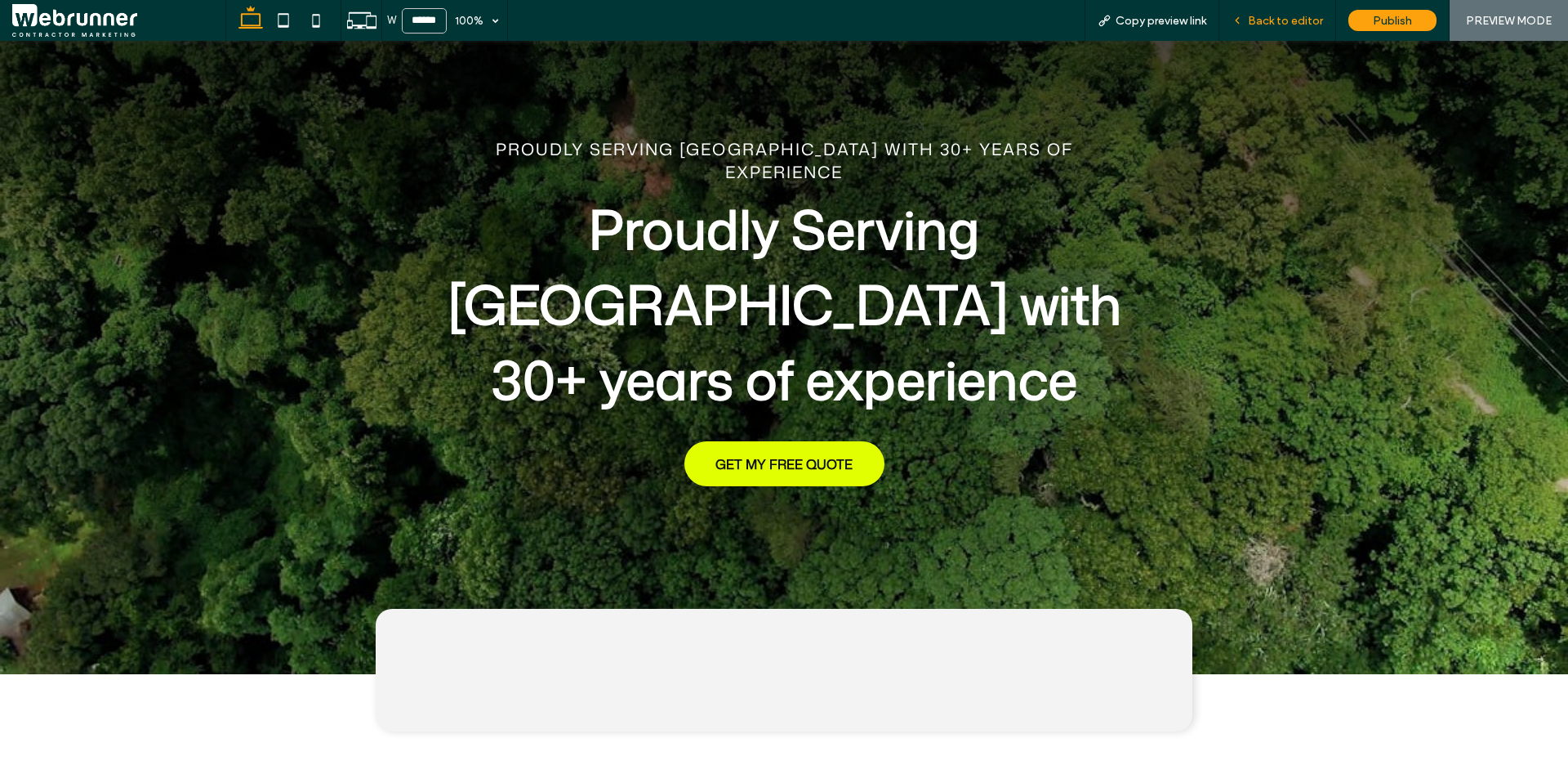
click at [1302, 31] on div "Back to editor" at bounding box center [1277, 20] width 117 height 41
click at [1294, 10] on div "Back to editor" at bounding box center [1277, 20] width 117 height 41
click at [1298, 14] on span "Back to editor" at bounding box center [1285, 21] width 75 height 14
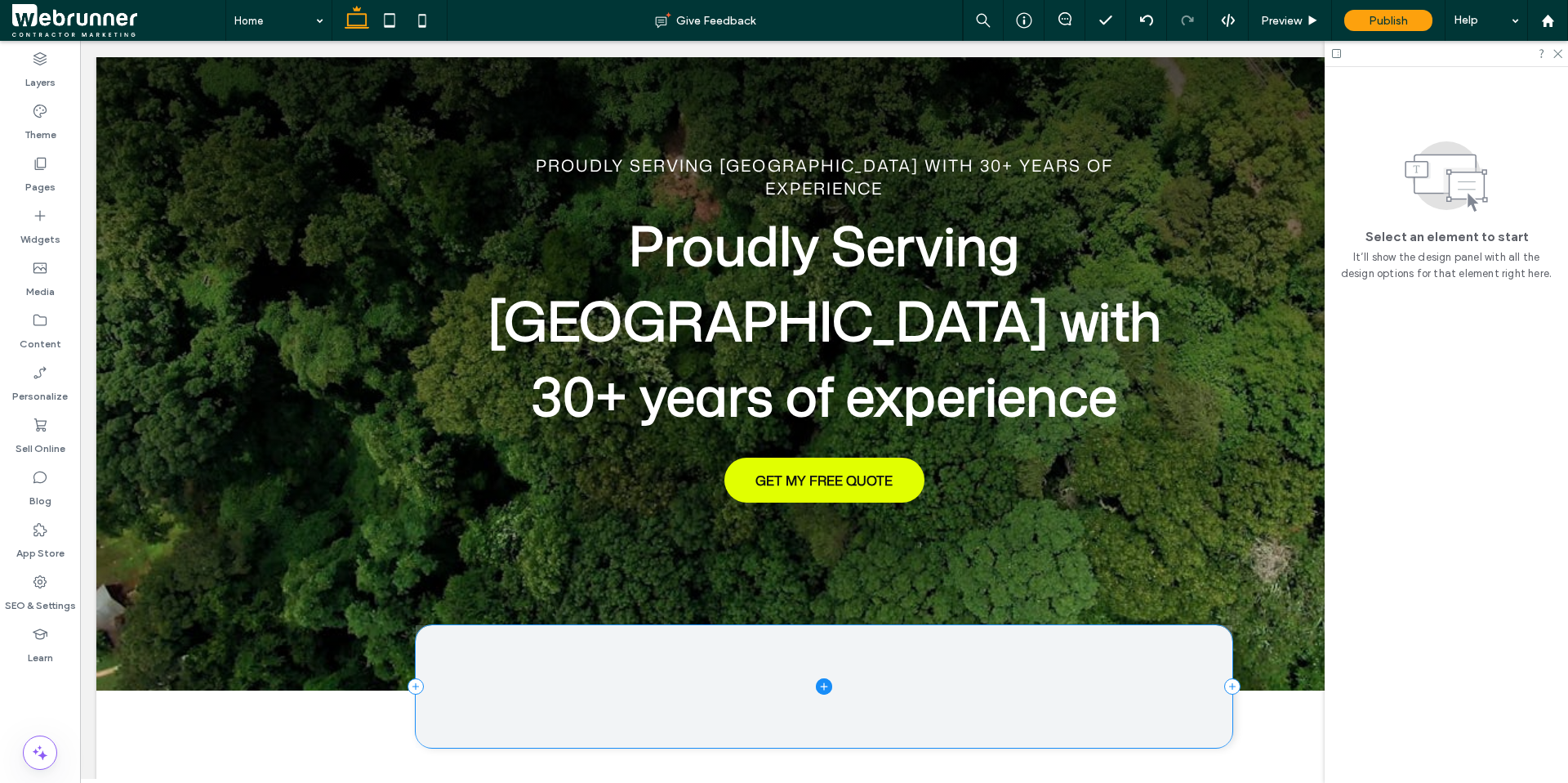
click at [1144, 629] on span at bounding box center [823, 686] width 817 height 123
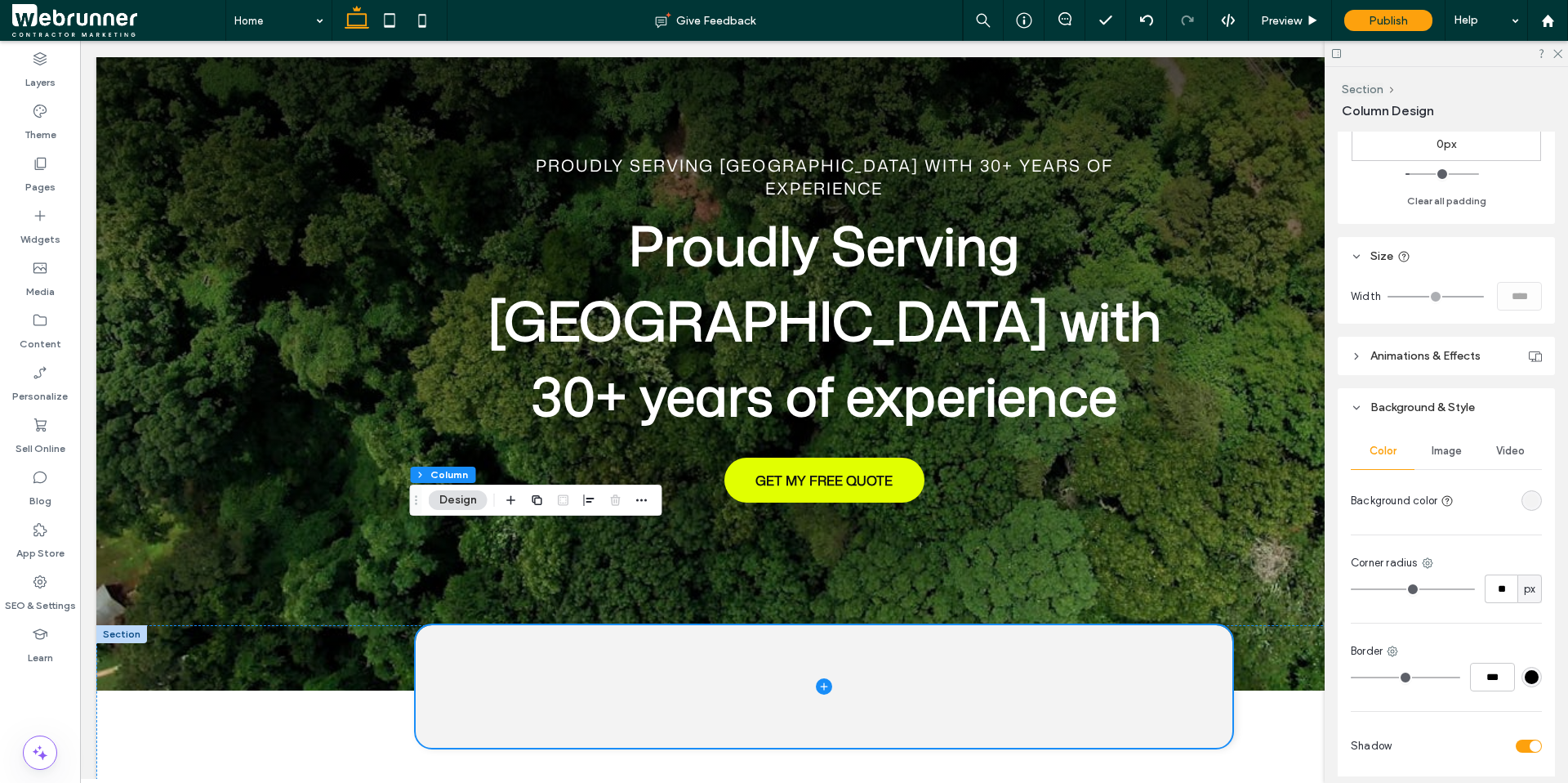
scroll to position [747, 0]
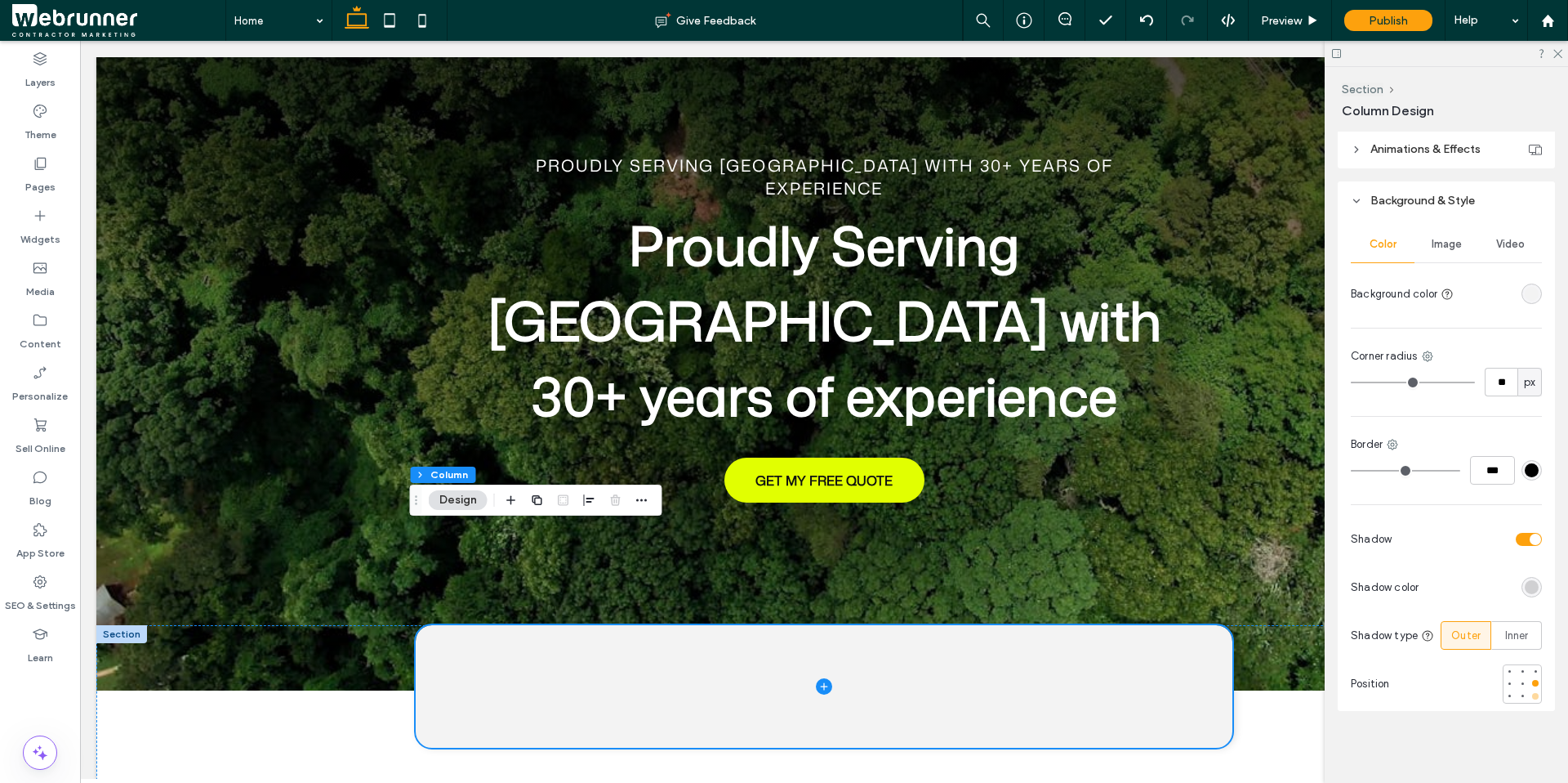
click at [1532, 693] on div at bounding box center [1535, 695] width 7 height 7
click at [1525, 587] on div "rgba(0, 0, 0, 0.15)" at bounding box center [1532, 587] width 14 height 14
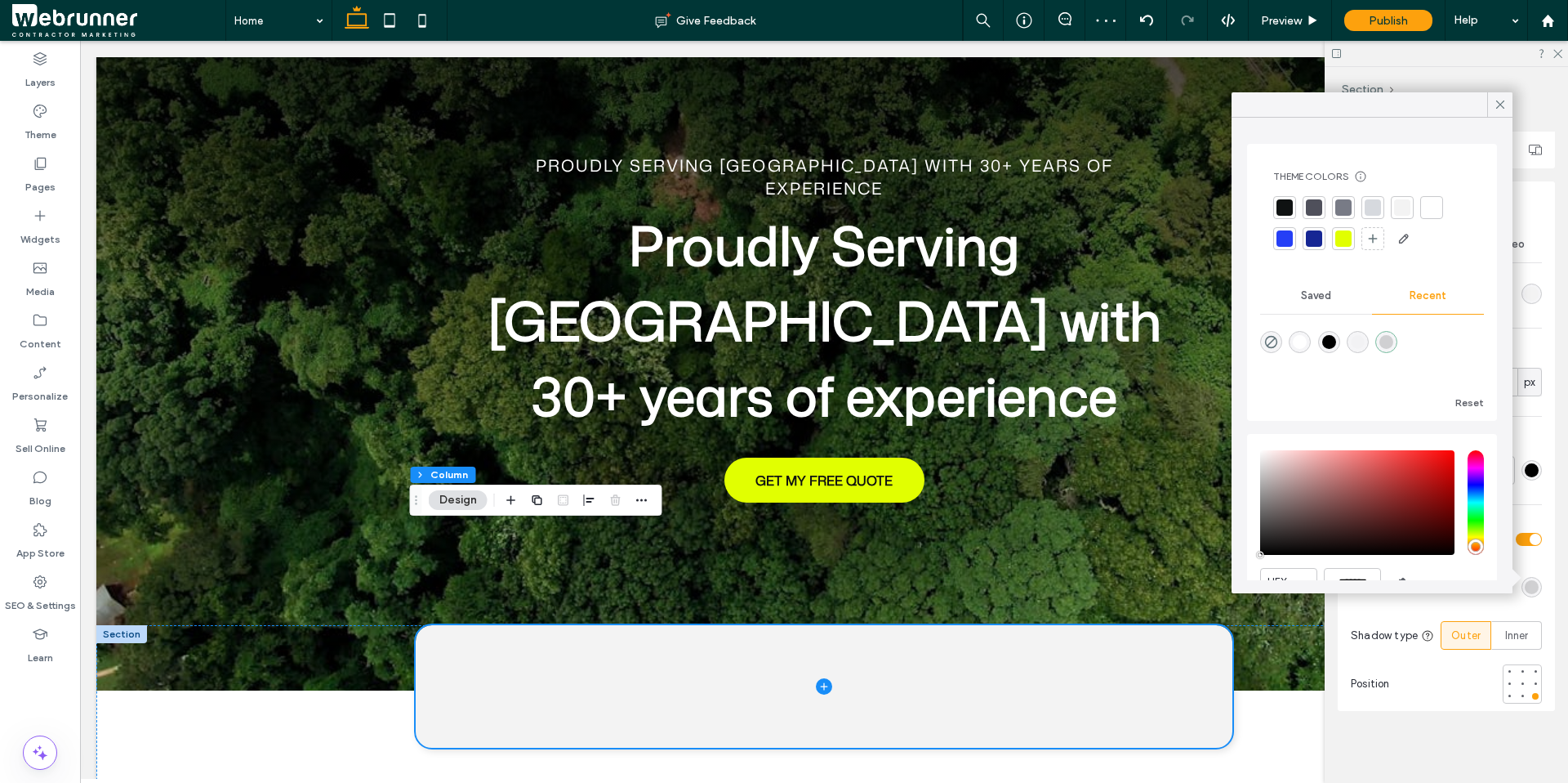
scroll to position [78, 0]
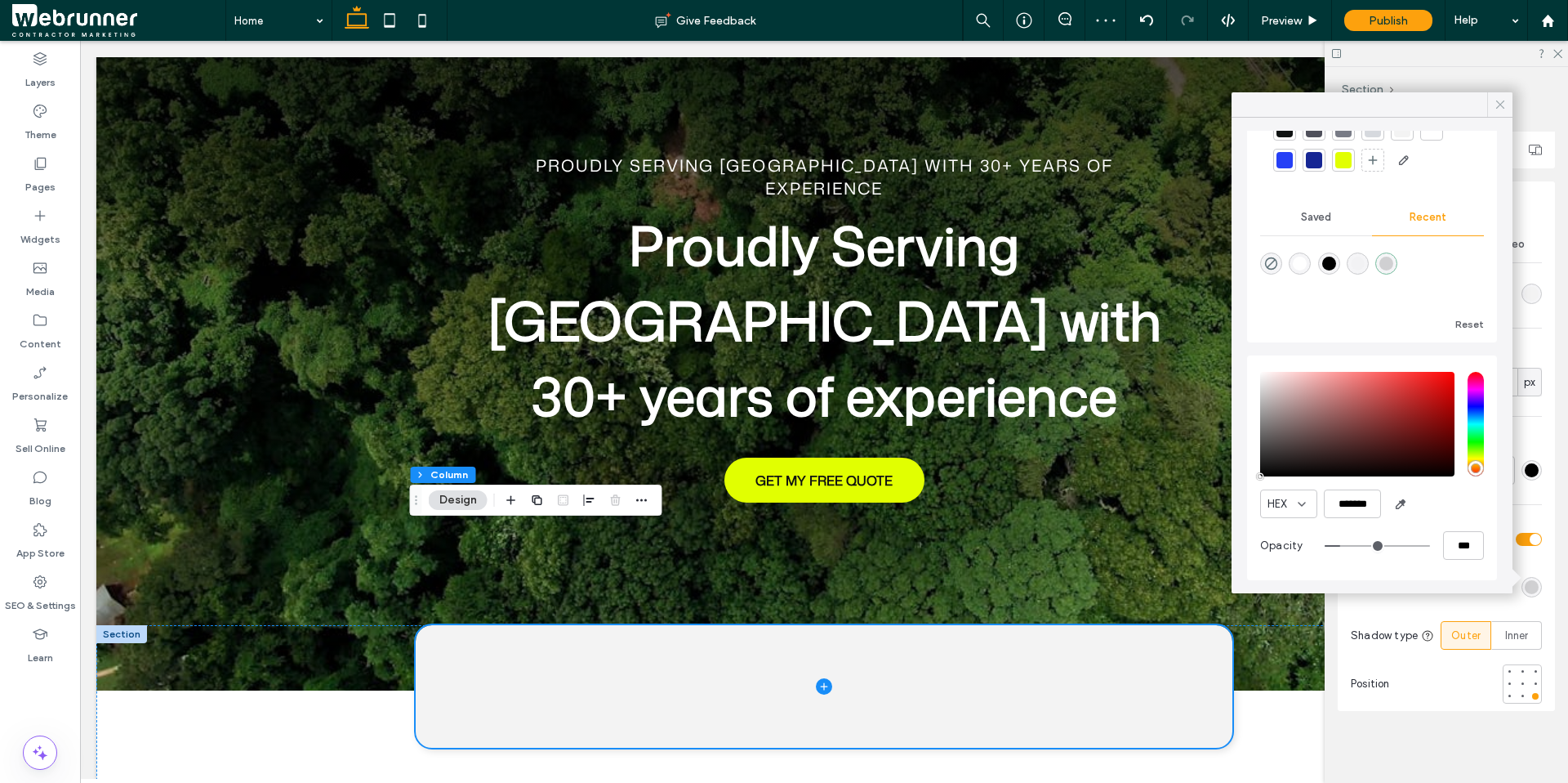
click at [1500, 100] on icon at bounding box center [1500, 104] width 14 height 14
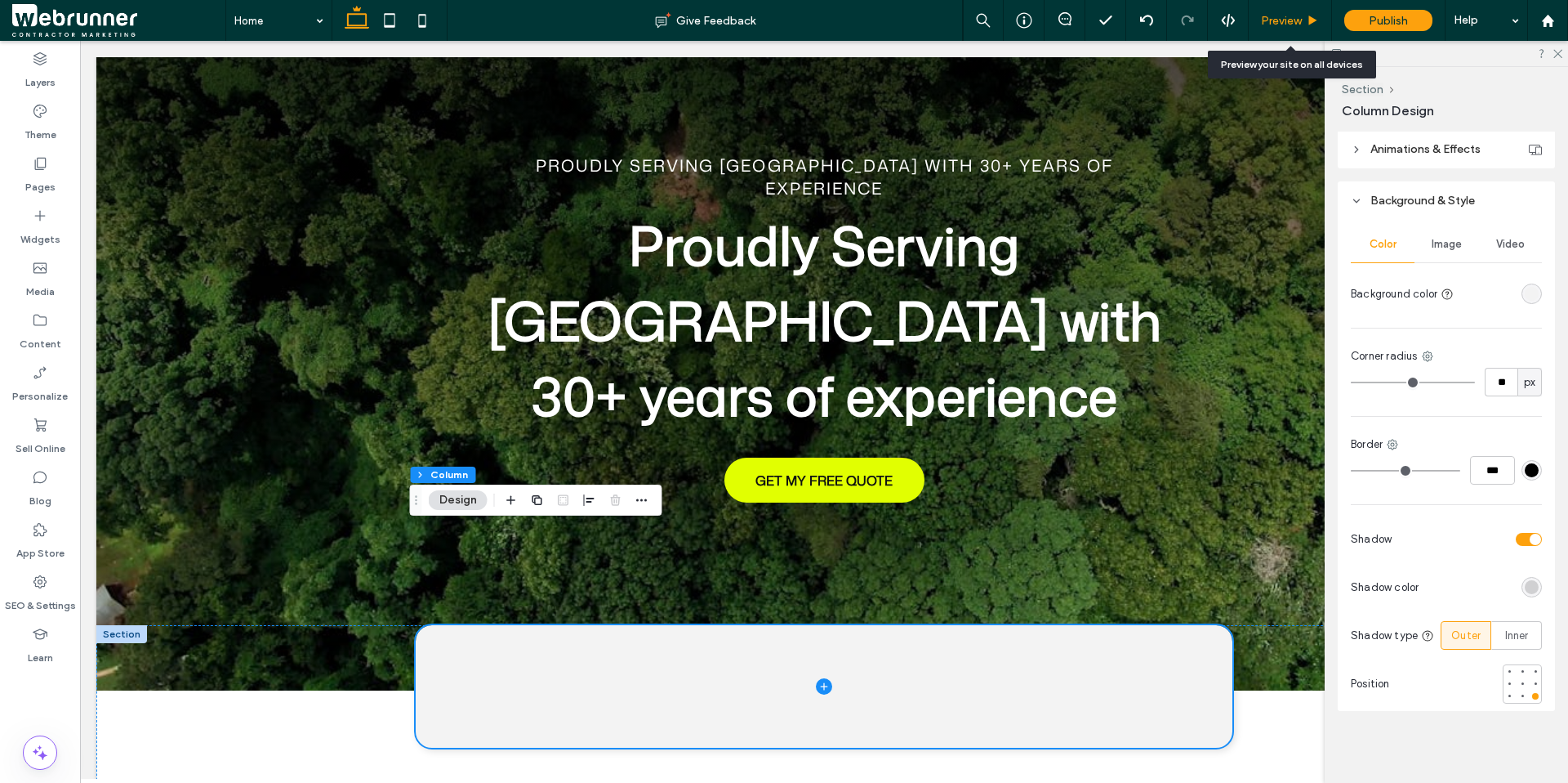
click at [1287, 20] on span "Preview" at bounding box center [1281, 21] width 41 height 14
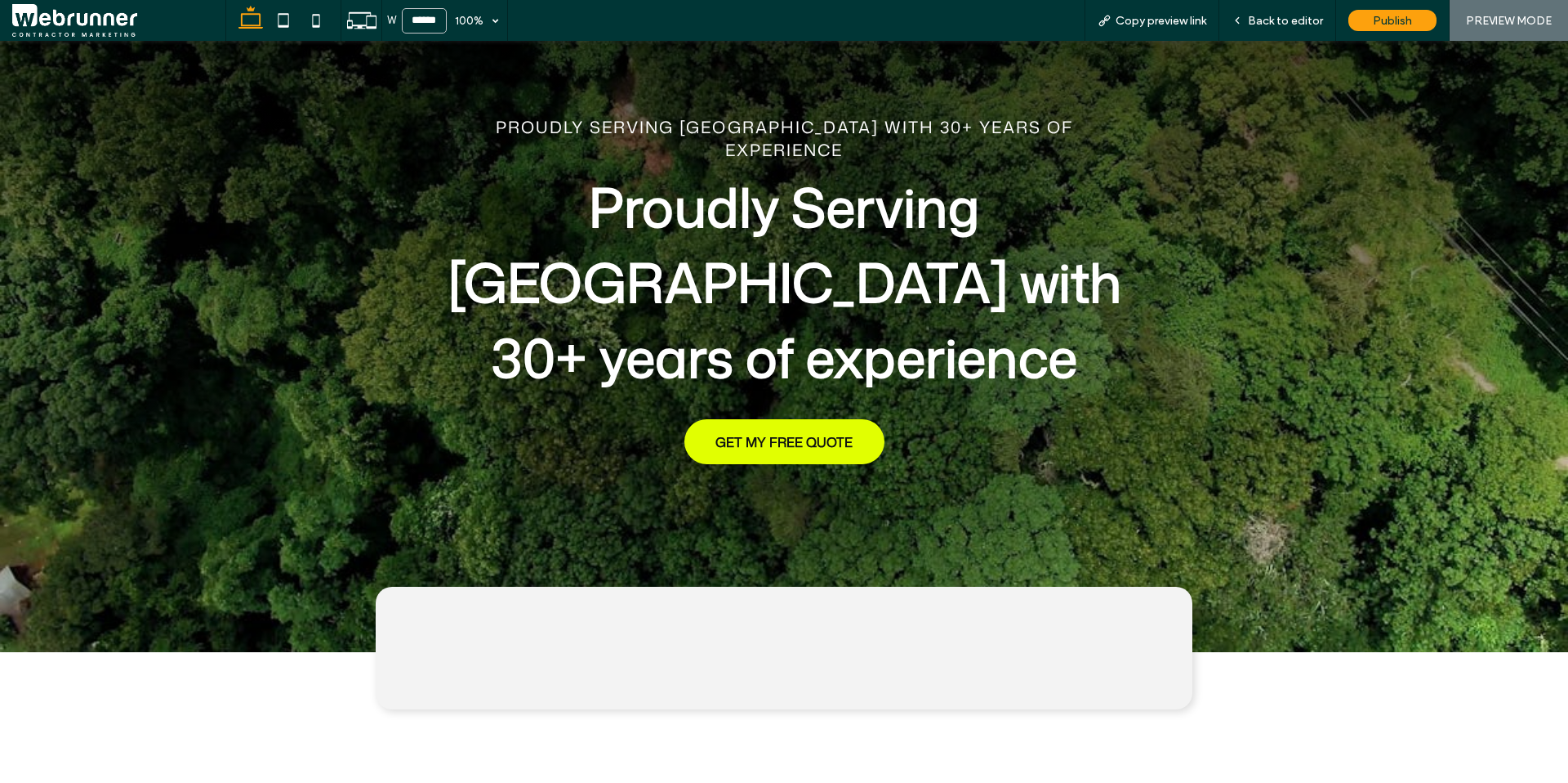
scroll to position [117, 0]
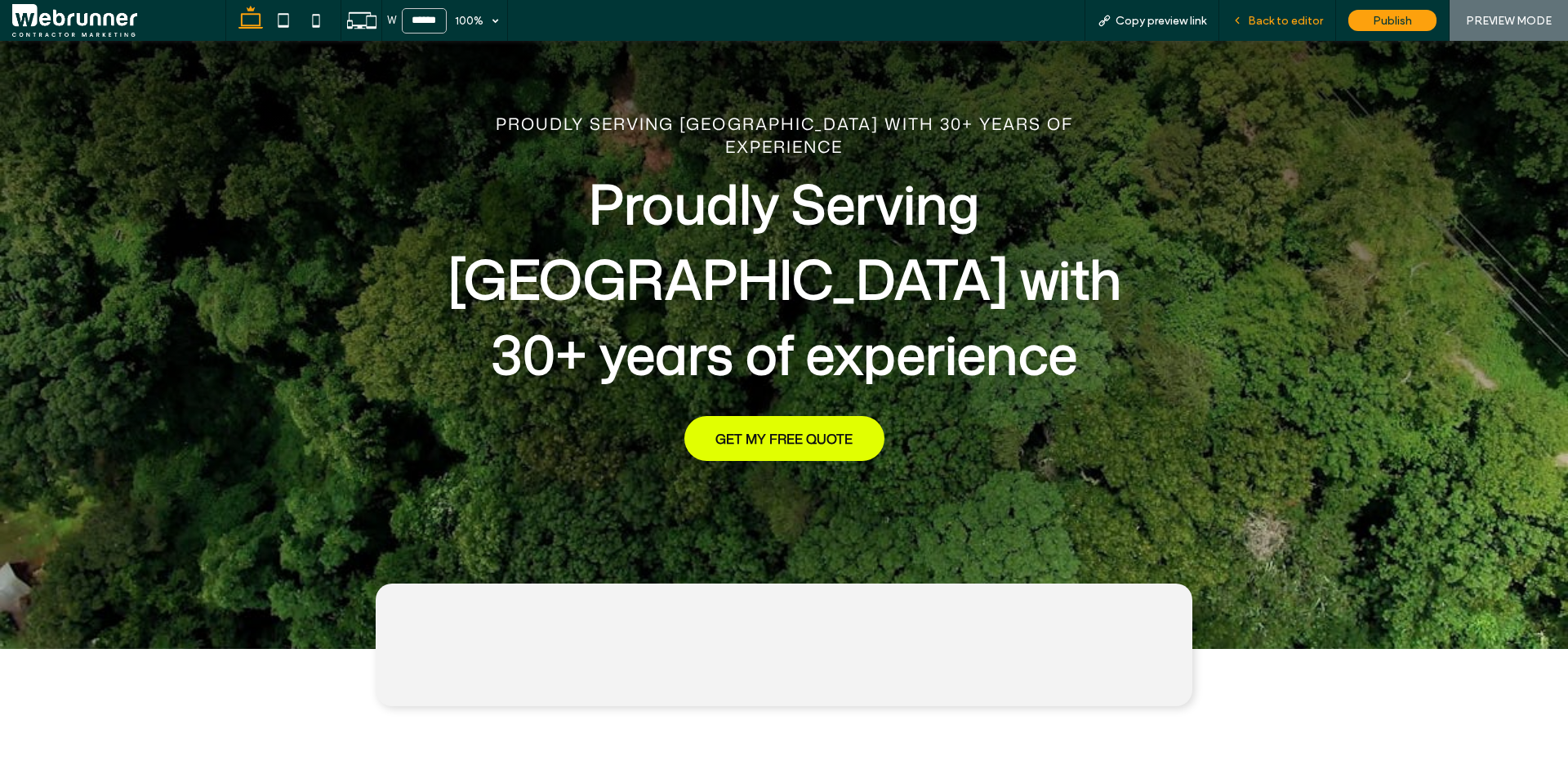
click at [1272, 22] on span "Back to editor" at bounding box center [1285, 21] width 75 height 14
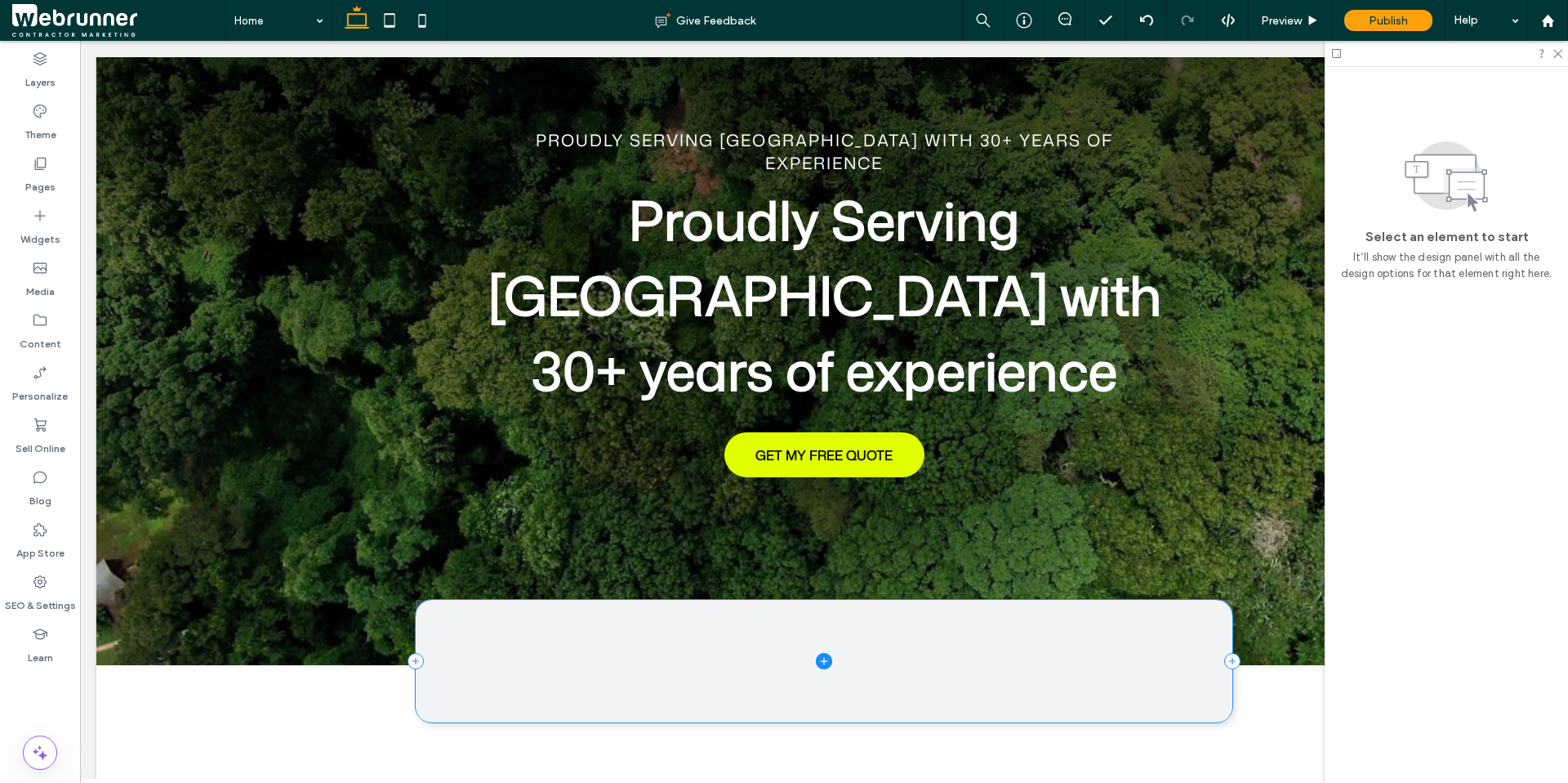
click at [1067, 599] on span at bounding box center [823, 660] width 817 height 123
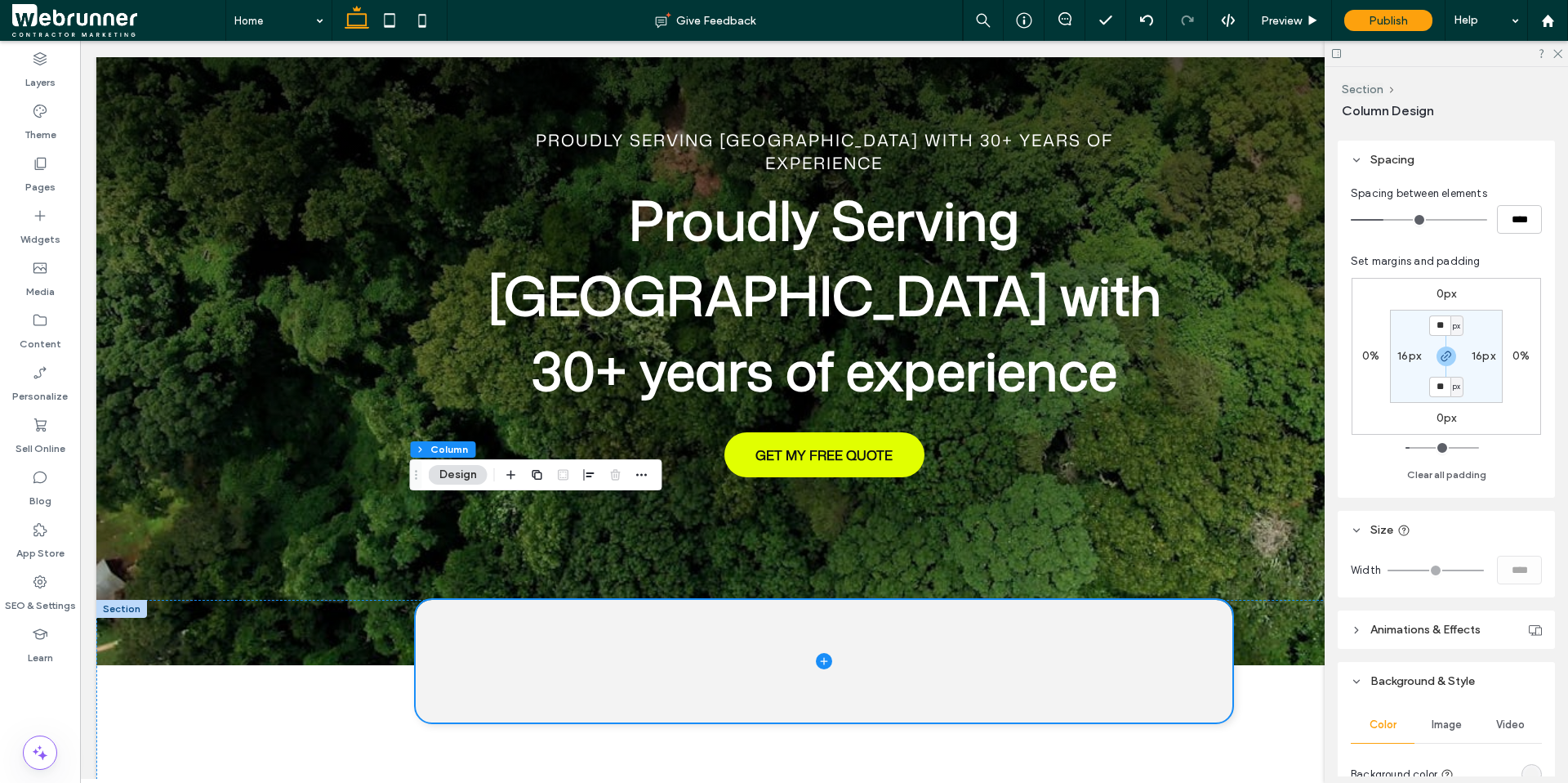
scroll to position [268, 0]
click at [1149, 599] on span at bounding box center [823, 660] width 817 height 123
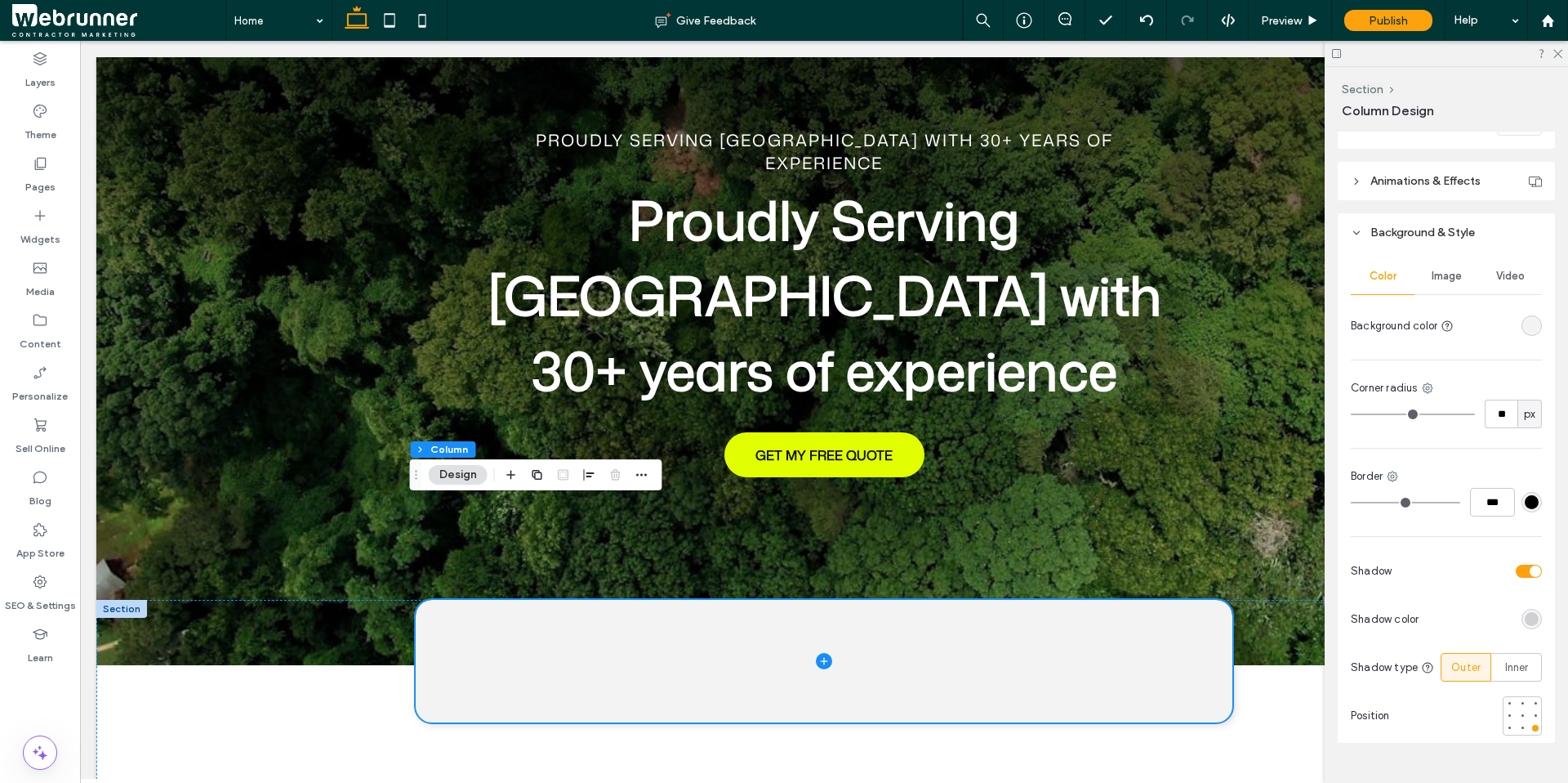
scroll to position [726, 0]
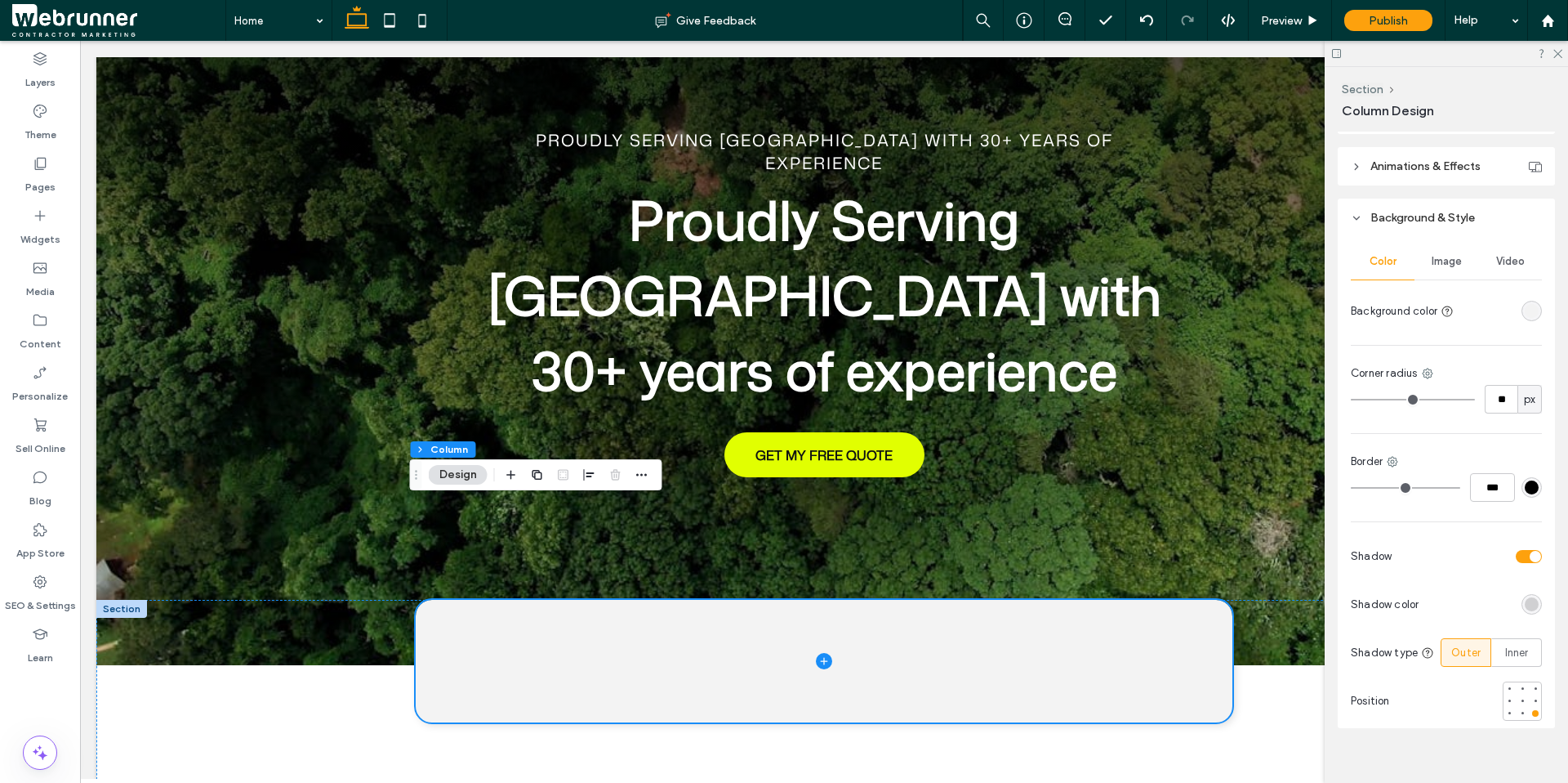
click at [1525, 601] on div "rgba(0, 0, 0, 0.15)" at bounding box center [1532, 604] width 14 height 14
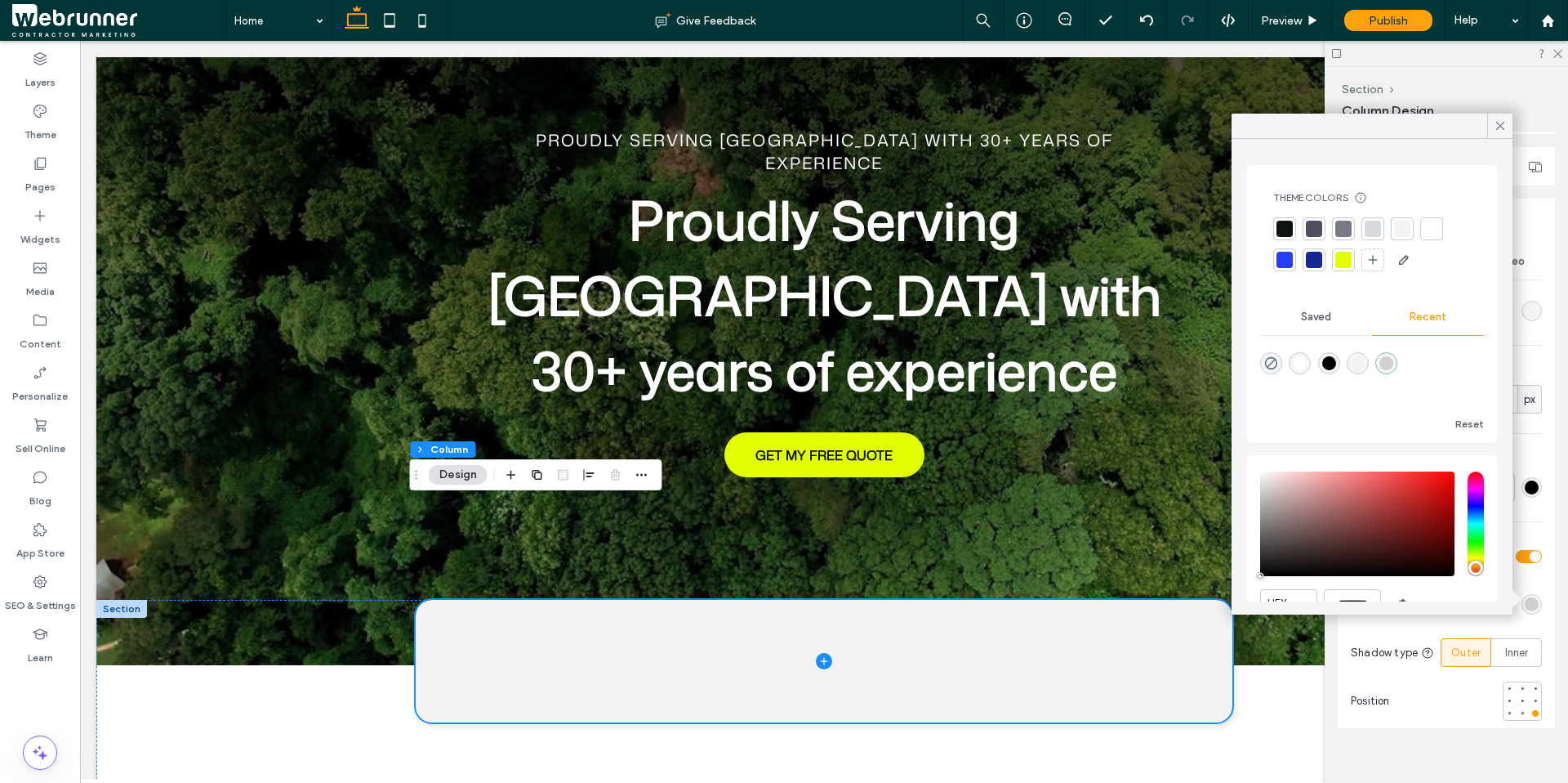
scroll to position [78, 0]
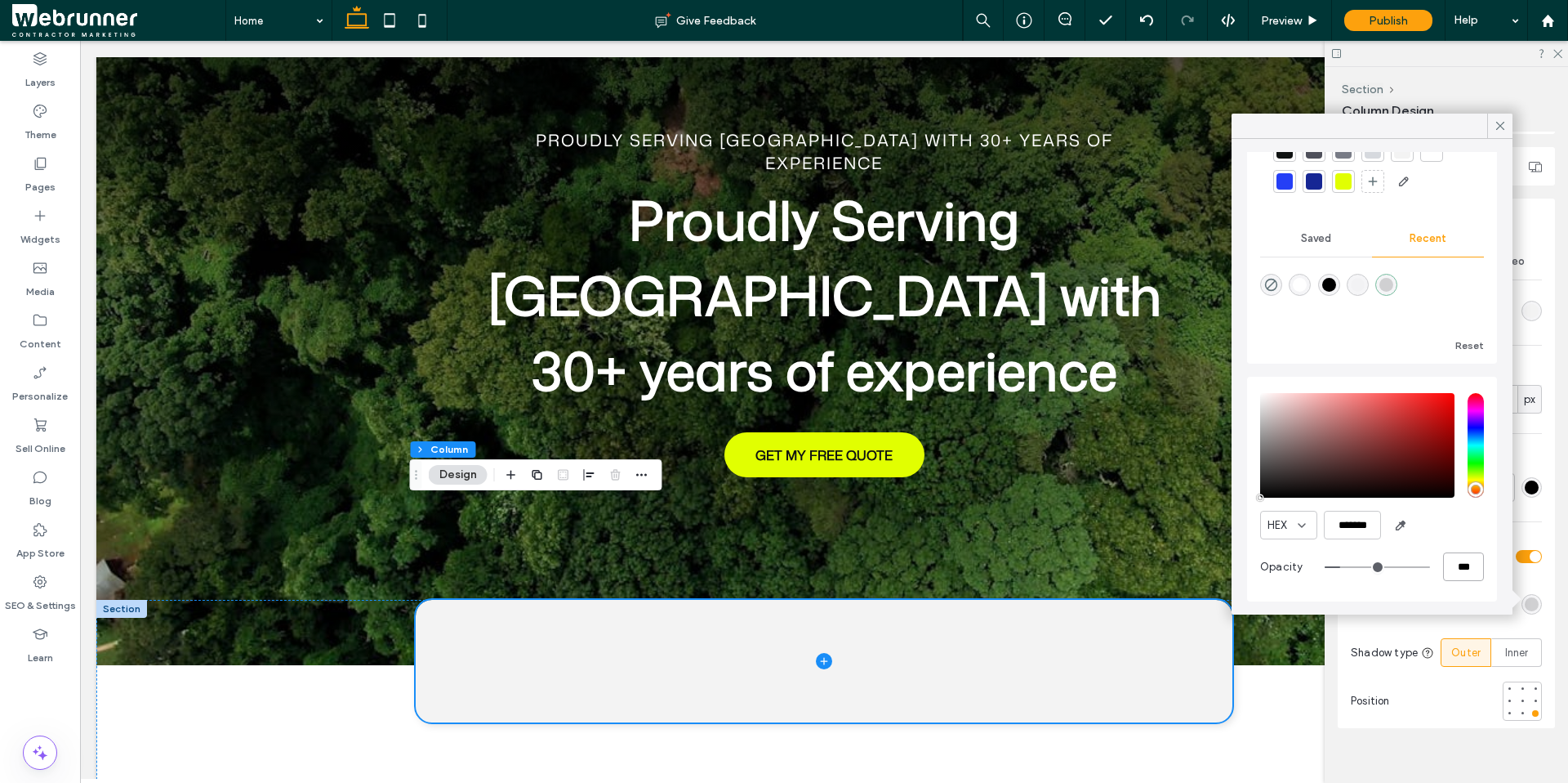
click at [1452, 558] on input "***" at bounding box center [1463, 567] width 41 height 29
drag, startPoint x: 1462, startPoint y: 565, endPoint x: 1310, endPoint y: 475, distance: 176.6
click at [1316, 487] on div "HEX ******* Opacity ***" at bounding box center [1371, 489] width 223 height 208
type input "*"
type input "**"
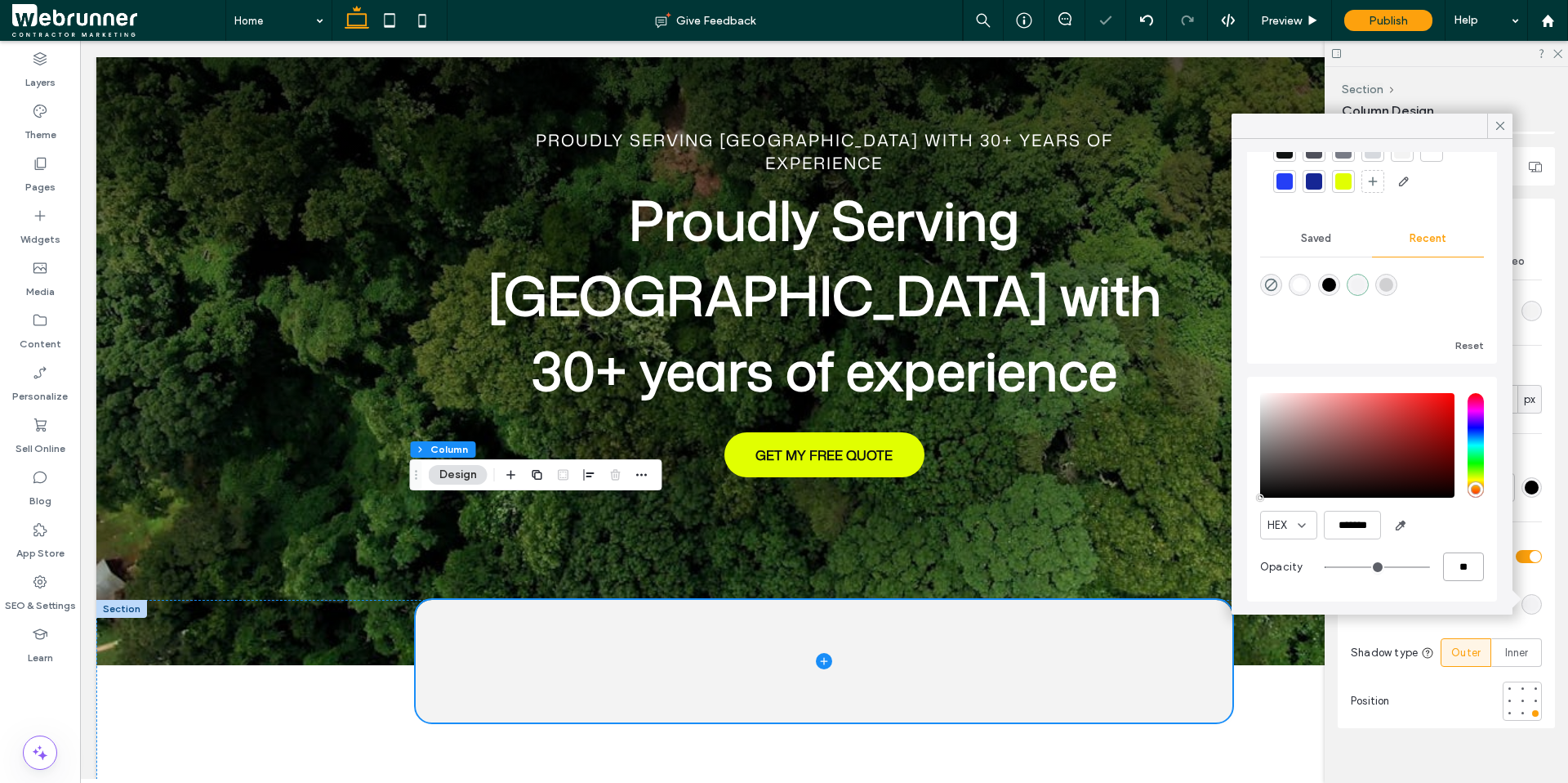
type input "**"
type input "***"
click at [1500, 127] on icon at bounding box center [1500, 126] width 14 height 14
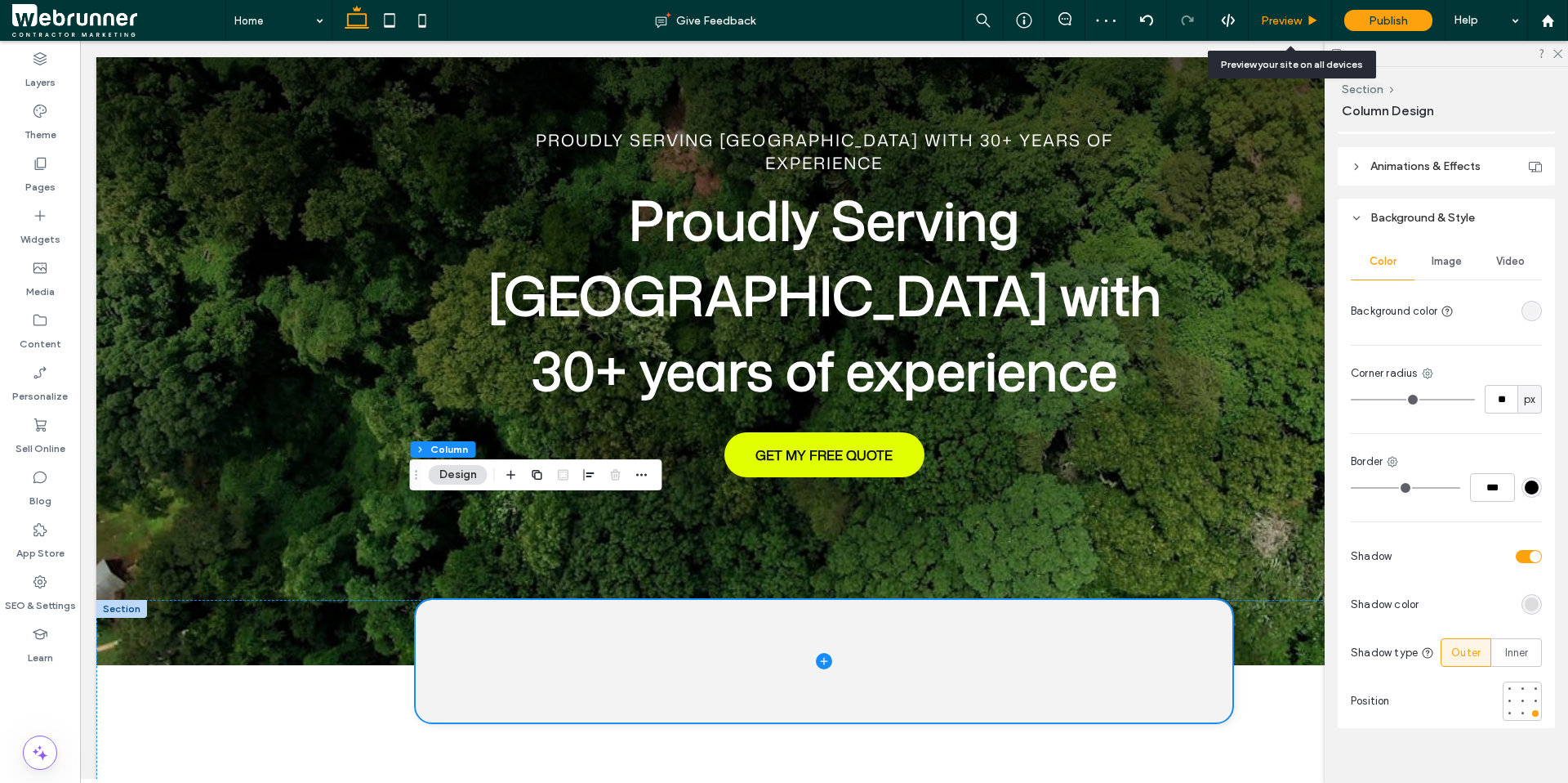
click at [1311, 29] on div "Preview" at bounding box center [1290, 20] width 84 height 41
click at [1307, 21] on icon at bounding box center [1312, 20] width 12 height 12
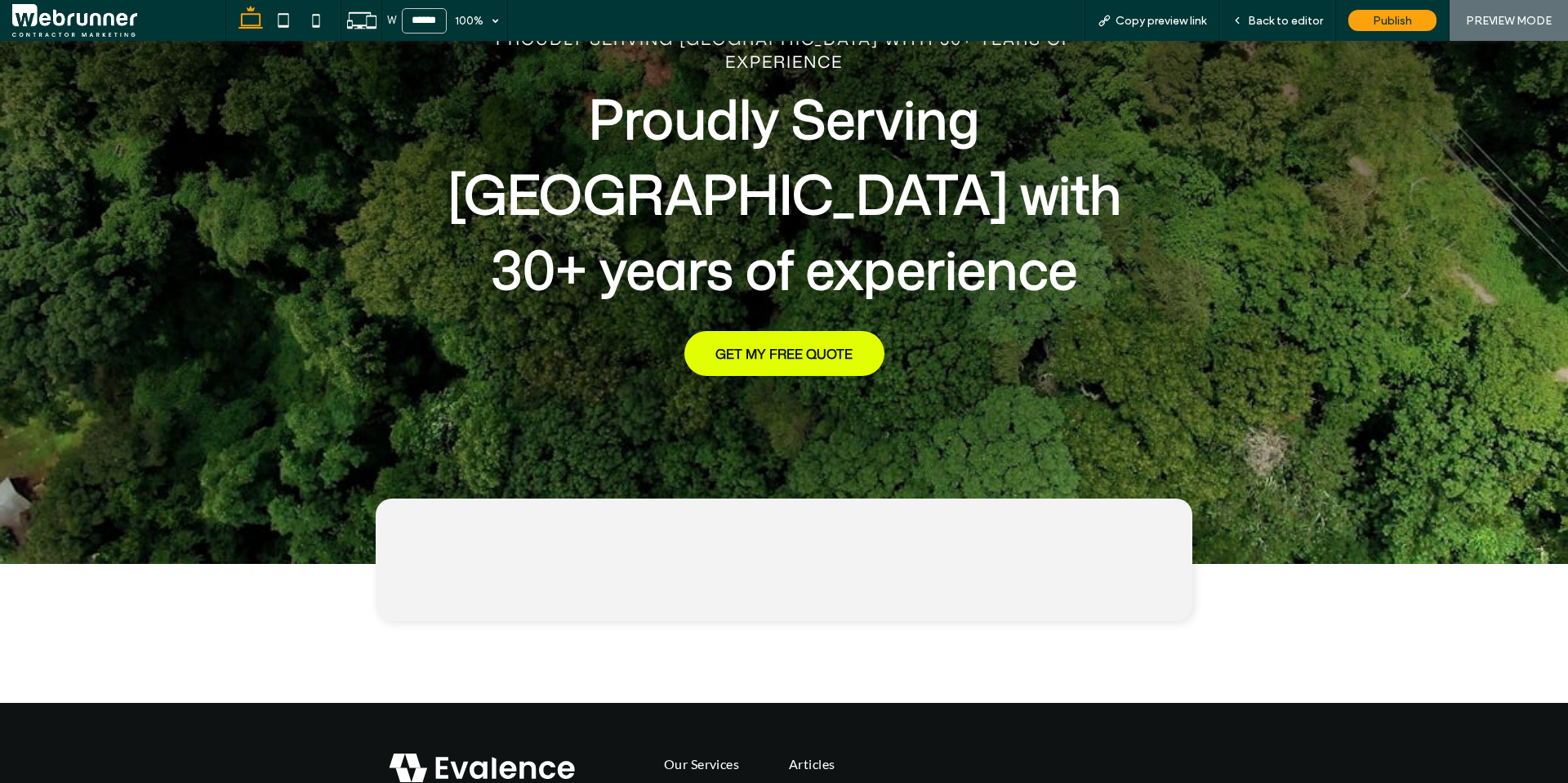
scroll to position [303, 0]
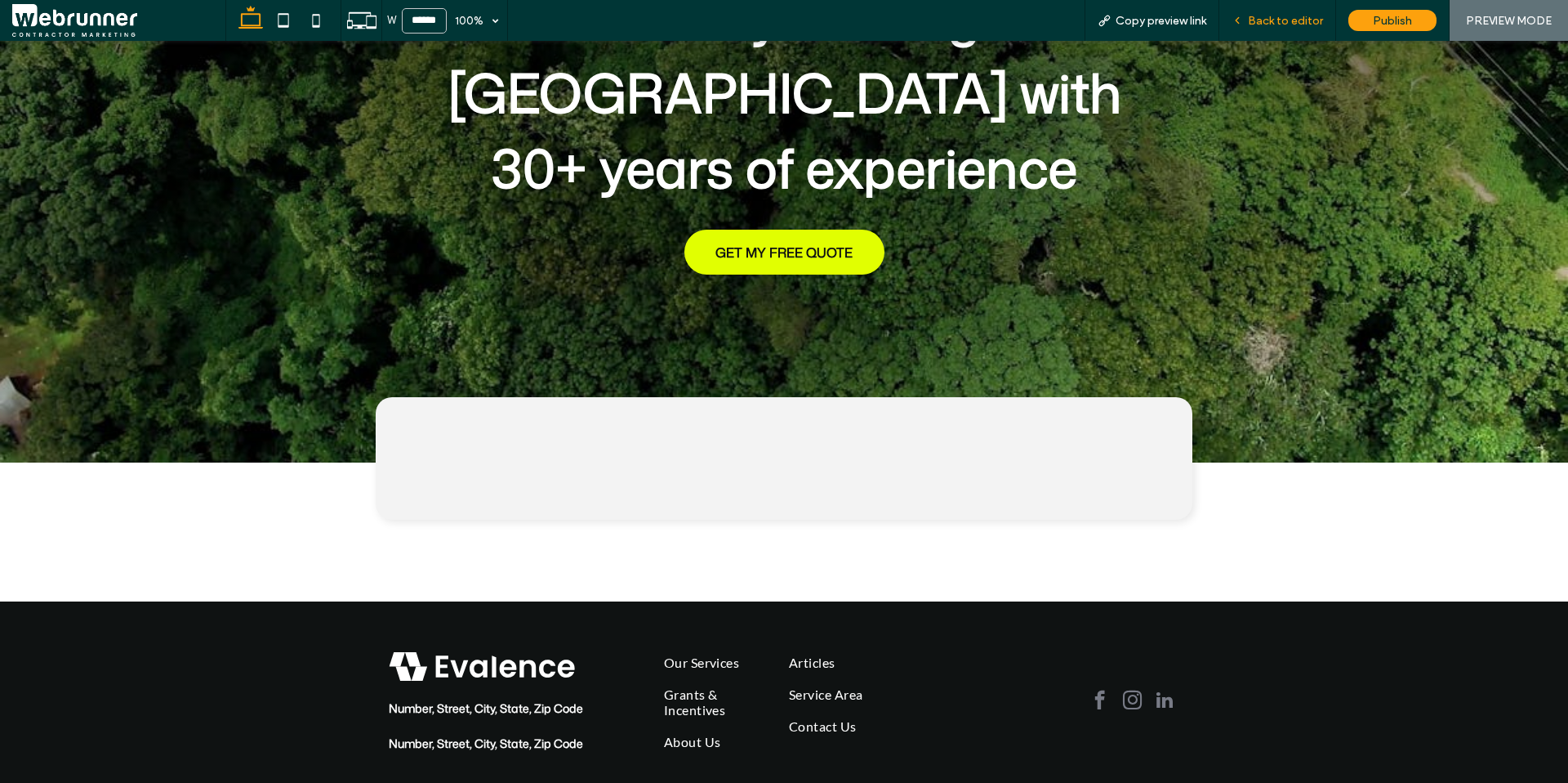
click at [1261, 12] on div "Back to editor" at bounding box center [1277, 20] width 117 height 41
click at [1272, 20] on span "Back to editor" at bounding box center [1285, 21] width 75 height 14
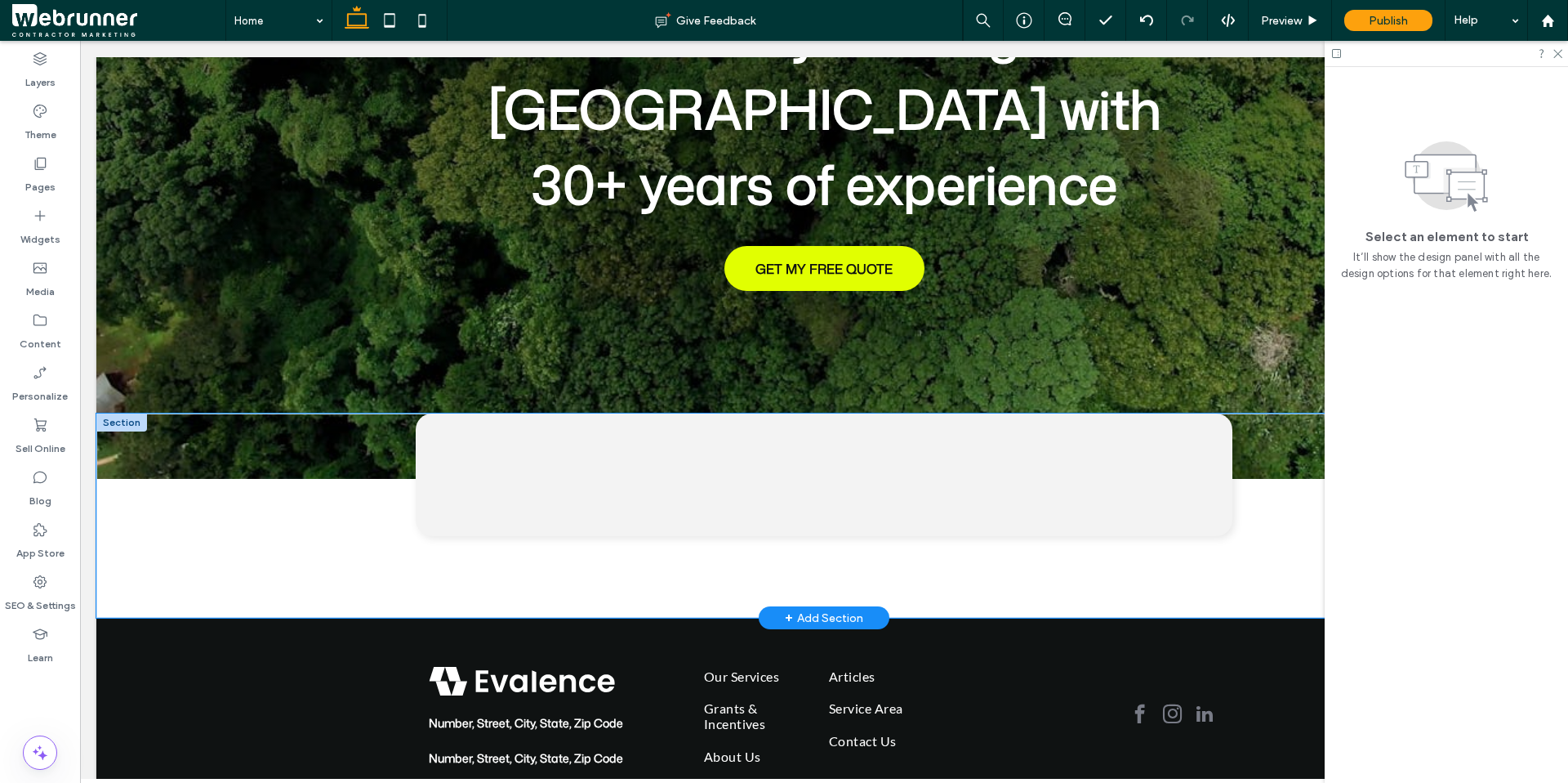
click at [231, 487] on div at bounding box center [823, 516] width 1456 height 205
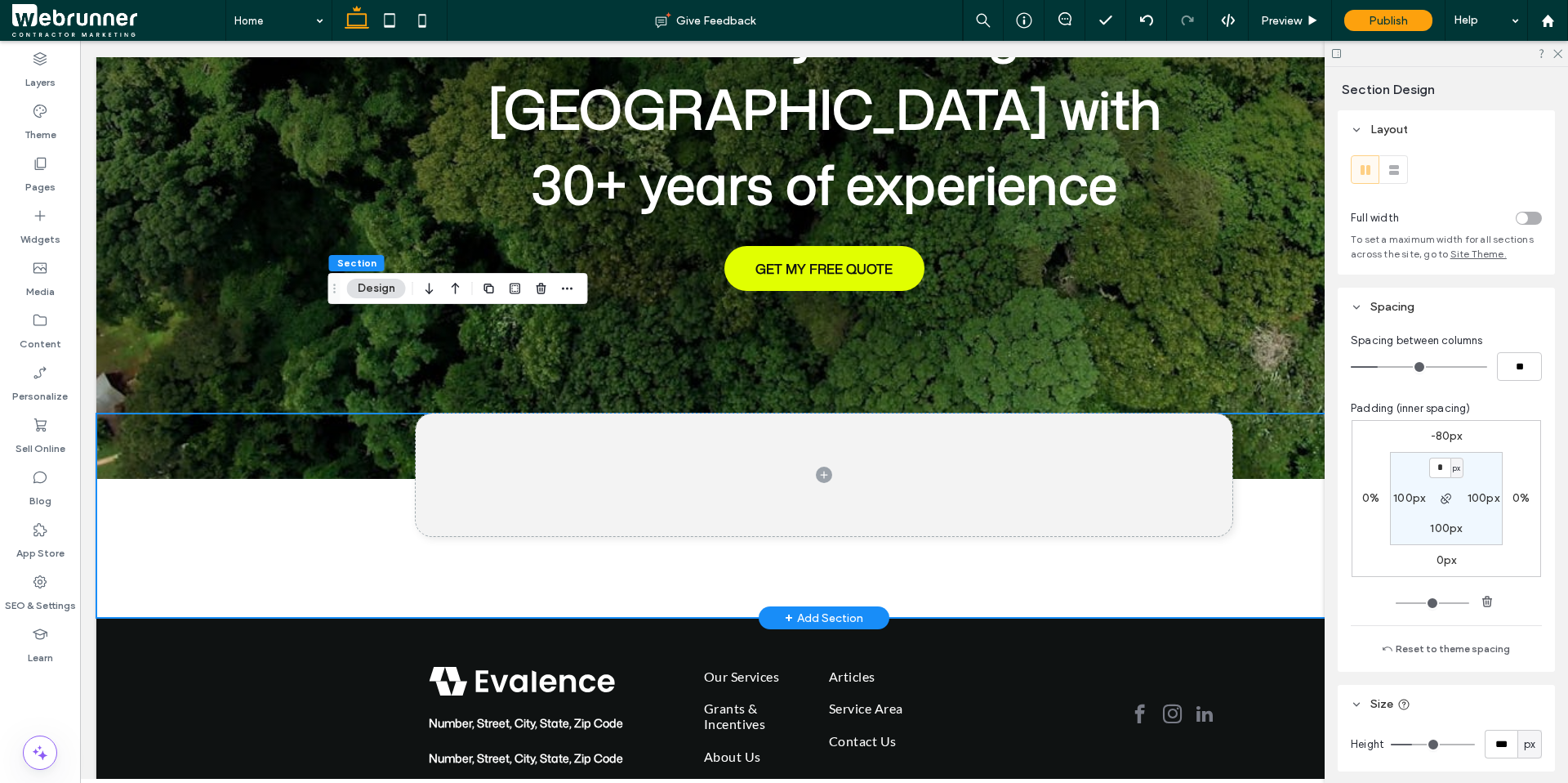
click at [775, 606] on div "+ Add Section" at bounding box center [823, 617] width 130 height 23
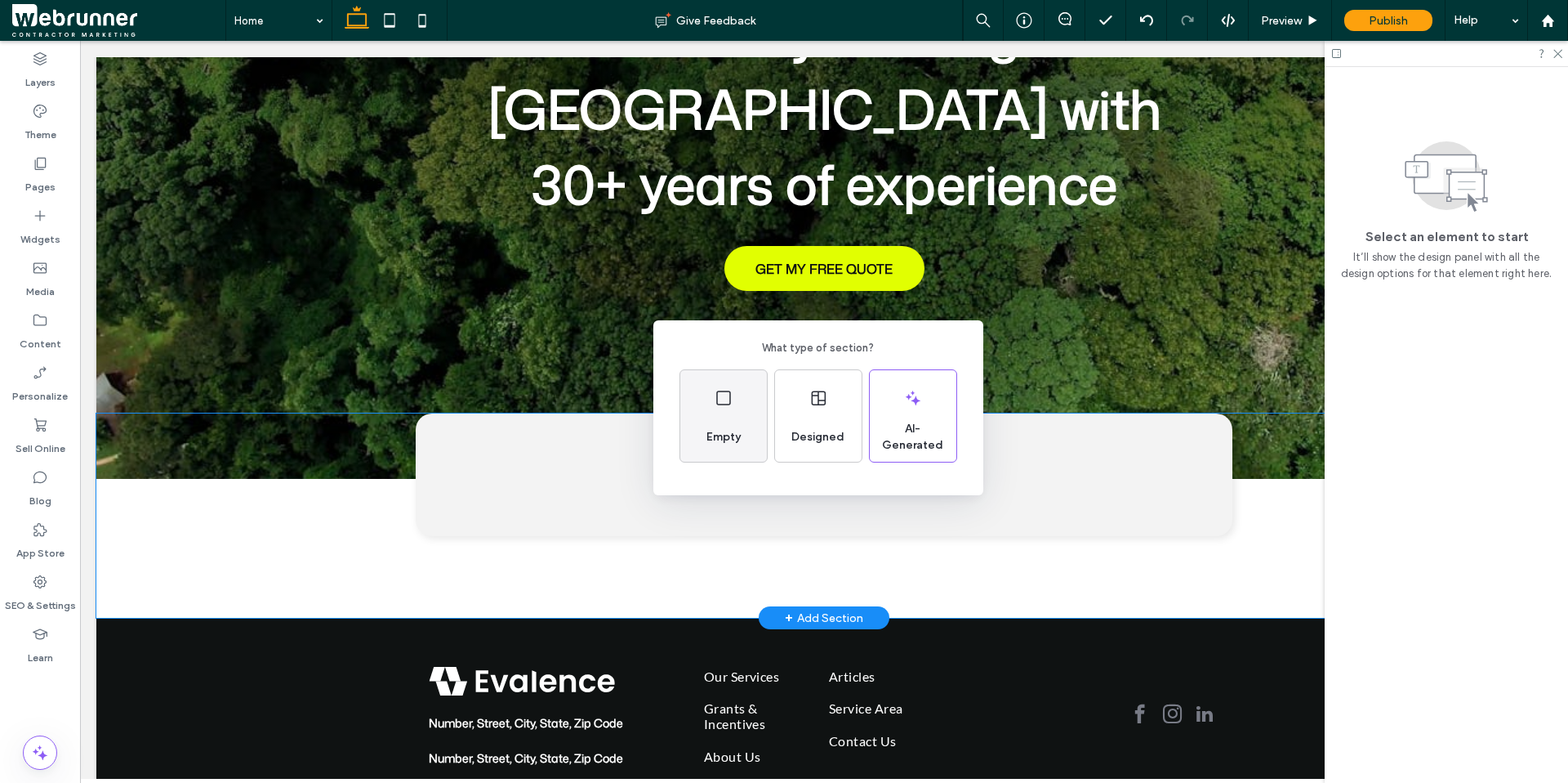
click at [737, 430] on span "Empty" at bounding box center [724, 437] width 48 height 16
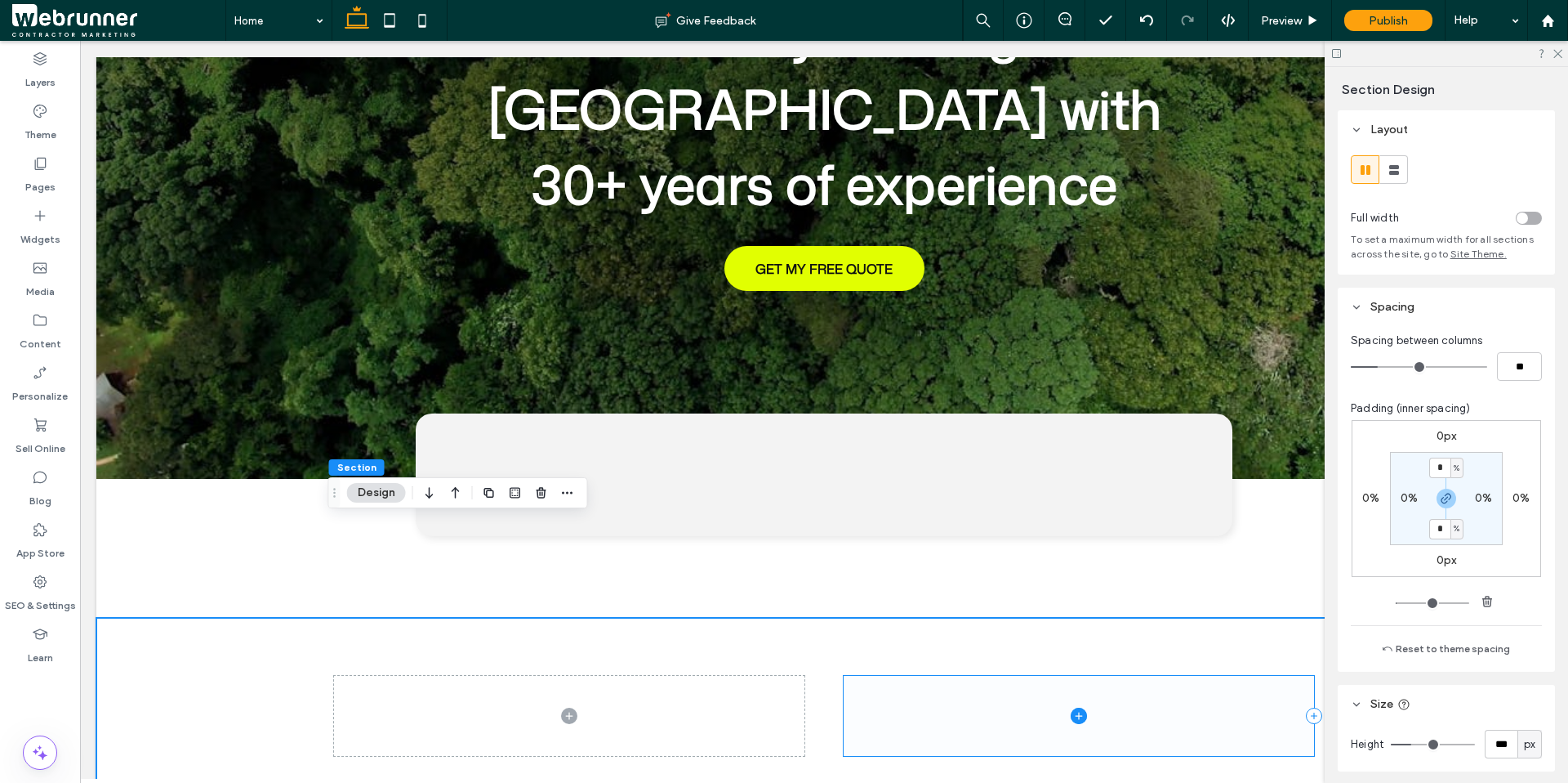
click at [852, 675] on span at bounding box center [1078, 714] width 471 height 79
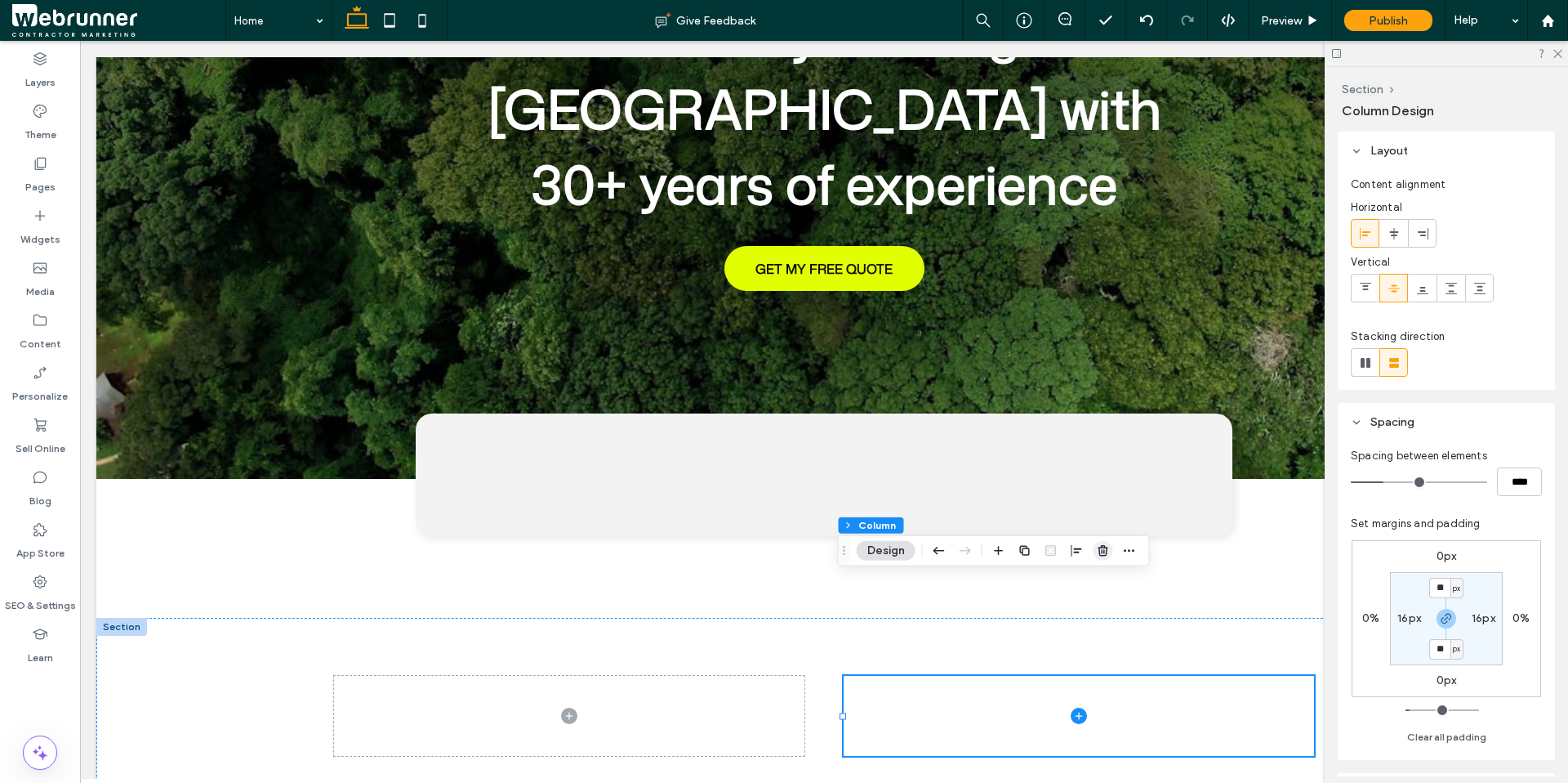
click at [1098, 553] on icon "button" at bounding box center [1103, 551] width 13 height 13
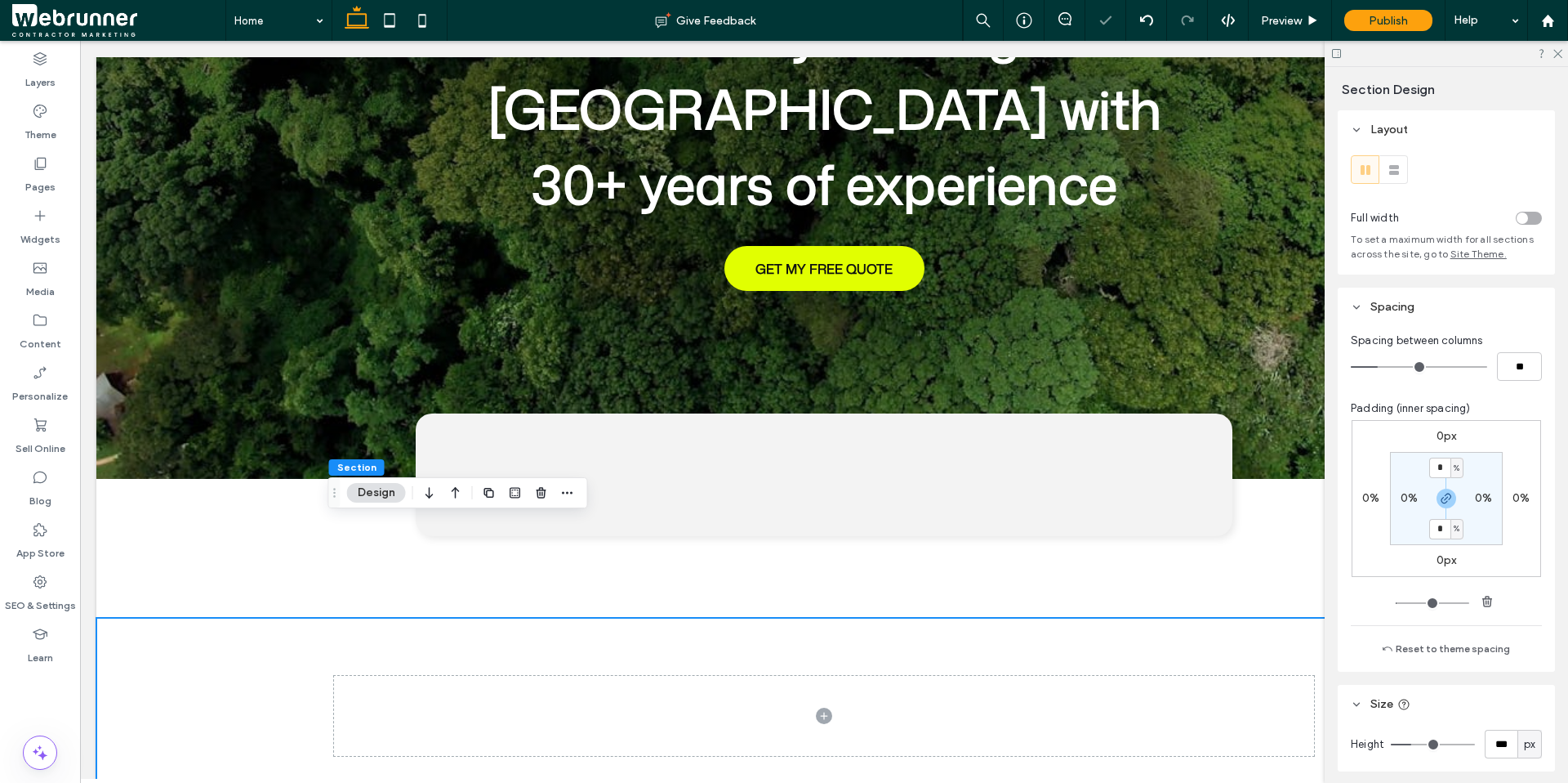
click at [216, 617] on div at bounding box center [823, 715] width 1456 height 196
click at [1406, 499] on label "0%" at bounding box center [1409, 498] width 17 height 14
type input "*"
click at [1417, 500] on span "%" at bounding box center [1420, 498] width 6 height 16
click at [1409, 515] on span "px" at bounding box center [1409, 522] width 11 height 16
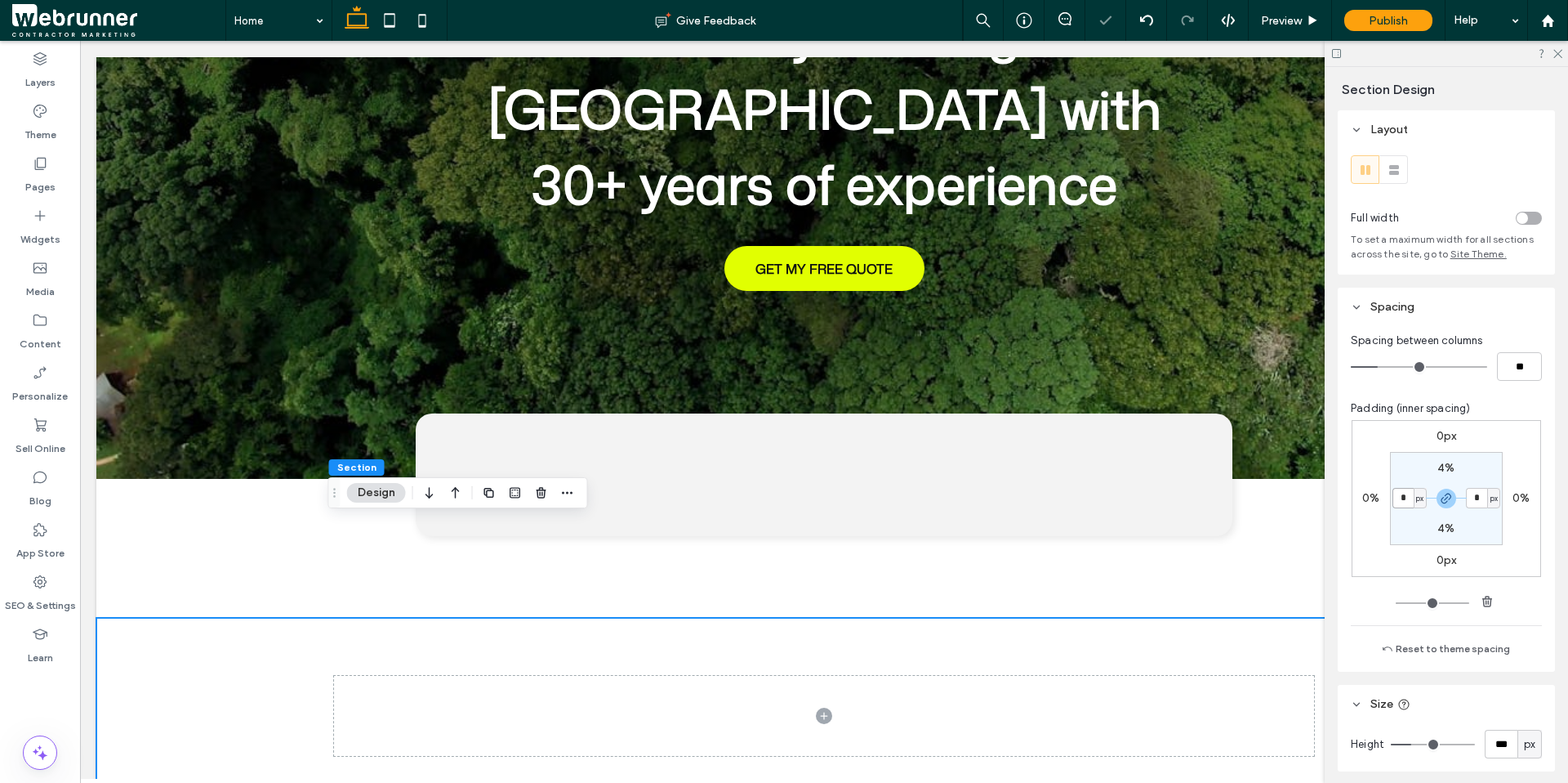
click at [1401, 497] on input "*" at bounding box center [1403, 498] width 21 height 20
type input "***"
click at [1439, 465] on label "4%" at bounding box center [1446, 467] width 17 height 14
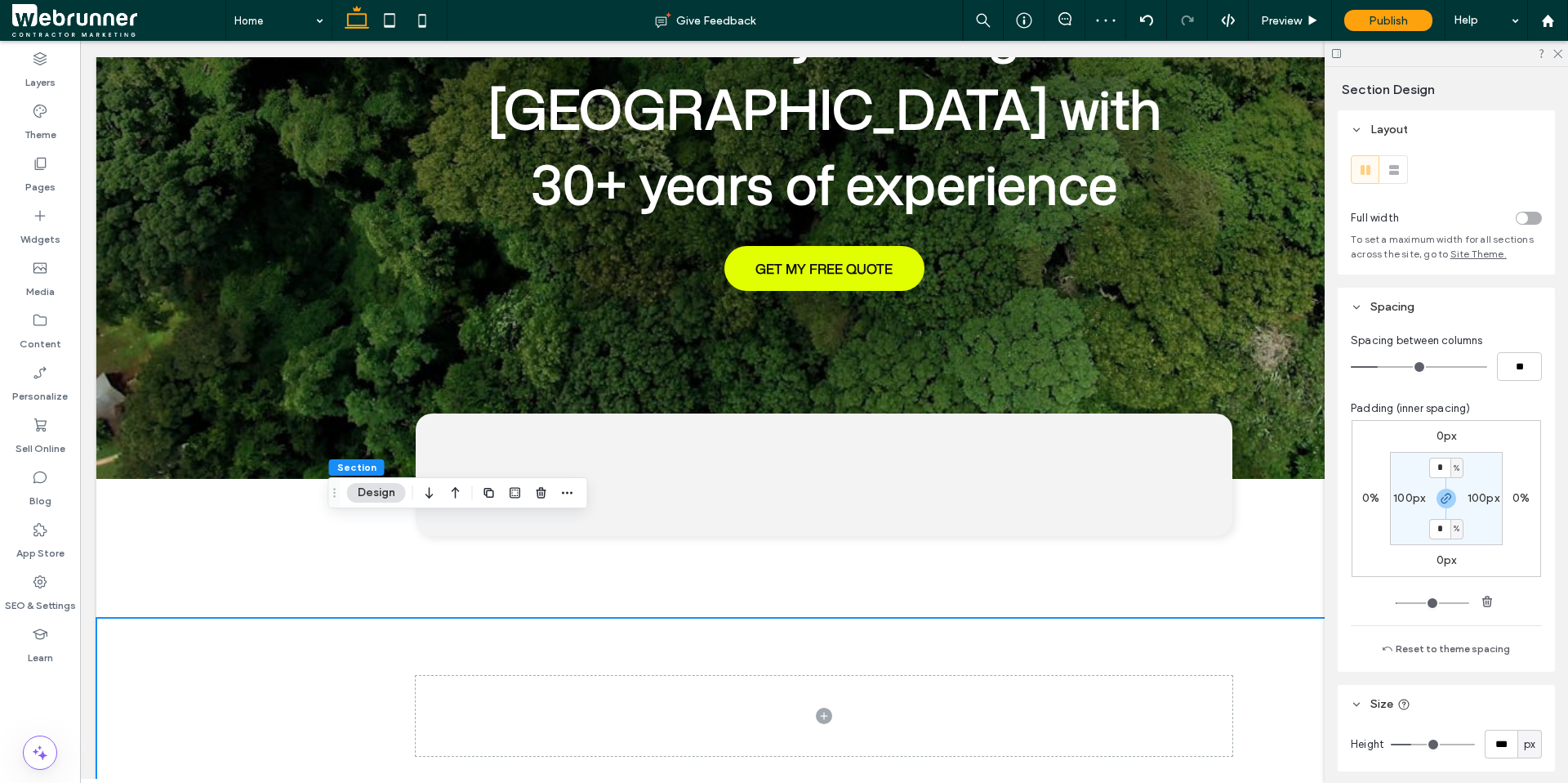
click at [1454, 463] on span "%" at bounding box center [1457, 468] width 6 height 16
click at [1446, 492] on span "px" at bounding box center [1446, 492] width 11 height 16
type input "**"
type input "****"
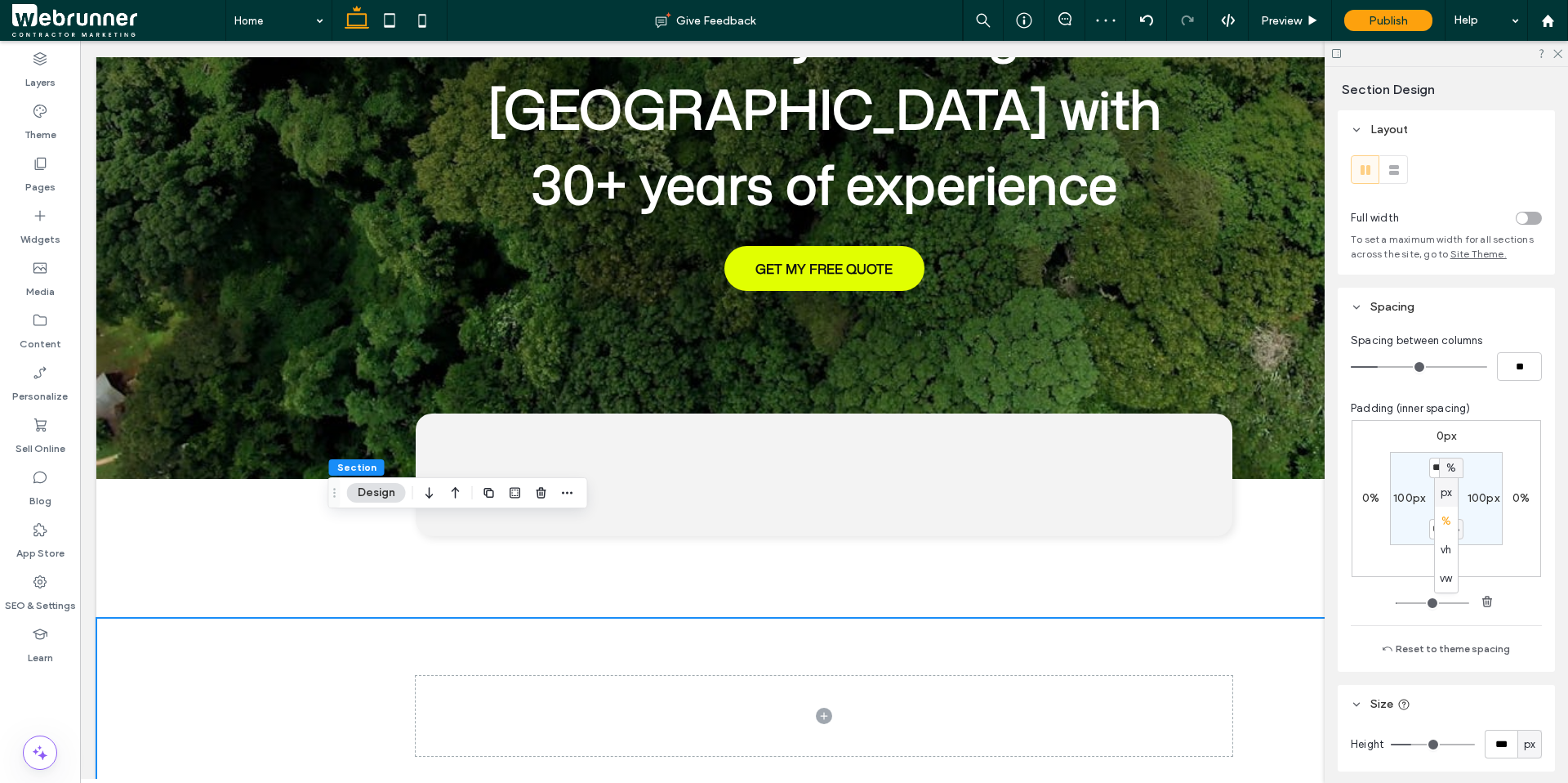
type input "**"
click at [1442, 465] on input "****" at bounding box center [1440, 467] width 21 height 20
type input "***"
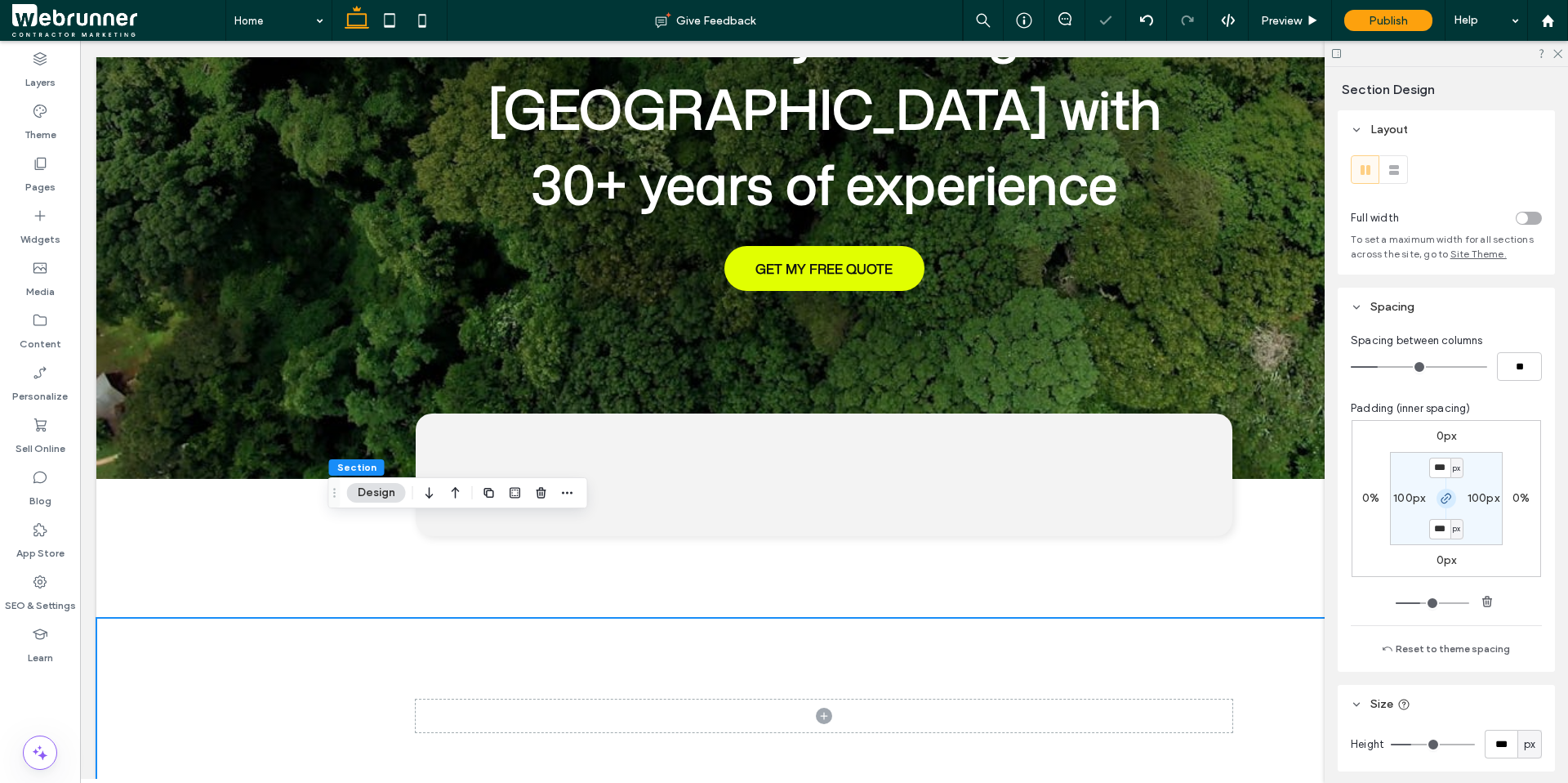
click at [1443, 491] on span "button" at bounding box center [1446, 499] width 20 height 20
click at [1438, 466] on input "***" at bounding box center [1440, 467] width 21 height 20
type input "*"
click at [1311, 25] on icon at bounding box center [1312, 20] width 12 height 12
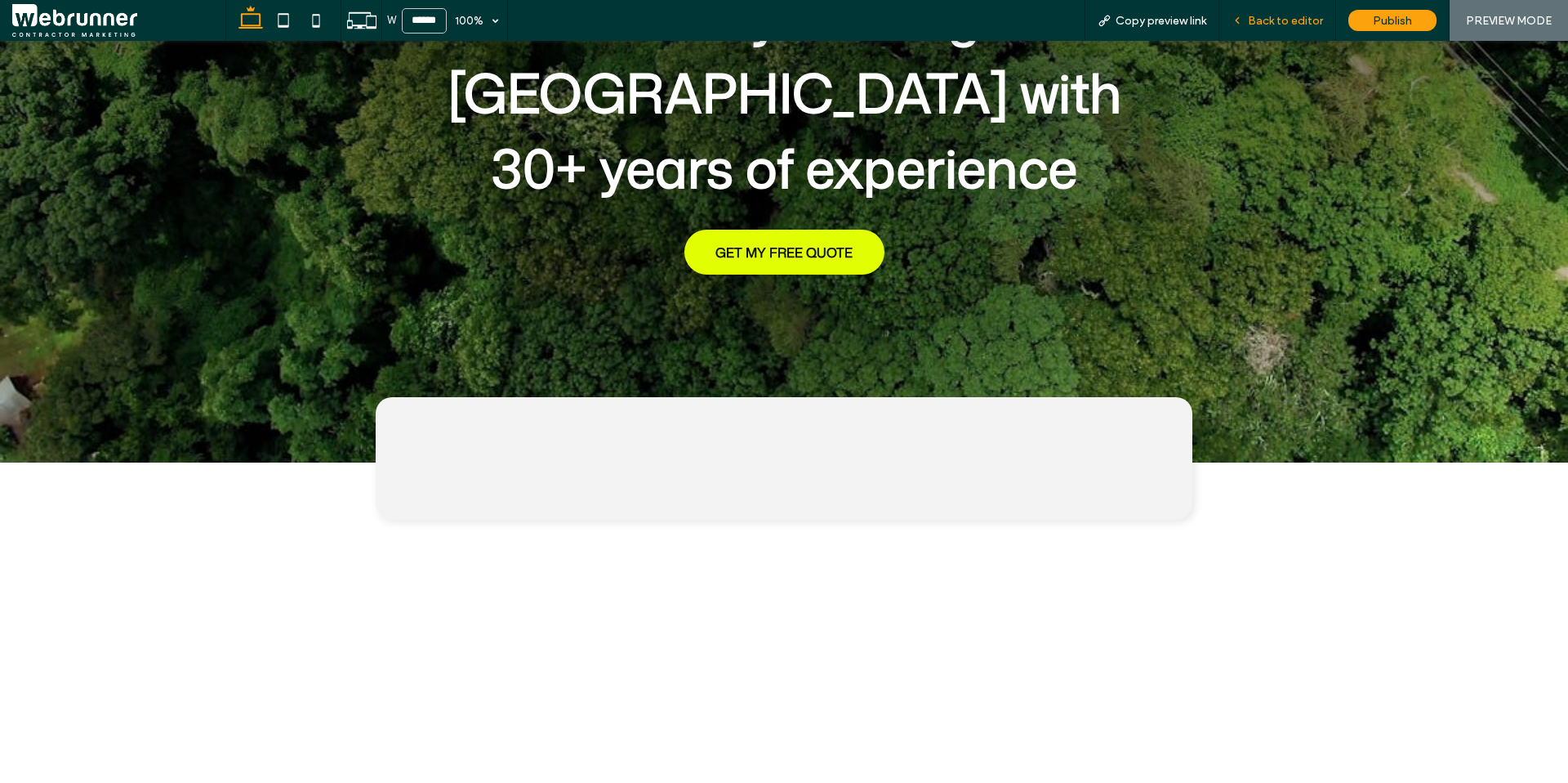
click at [1300, 26] on span "Back to editor" at bounding box center [1285, 21] width 75 height 14
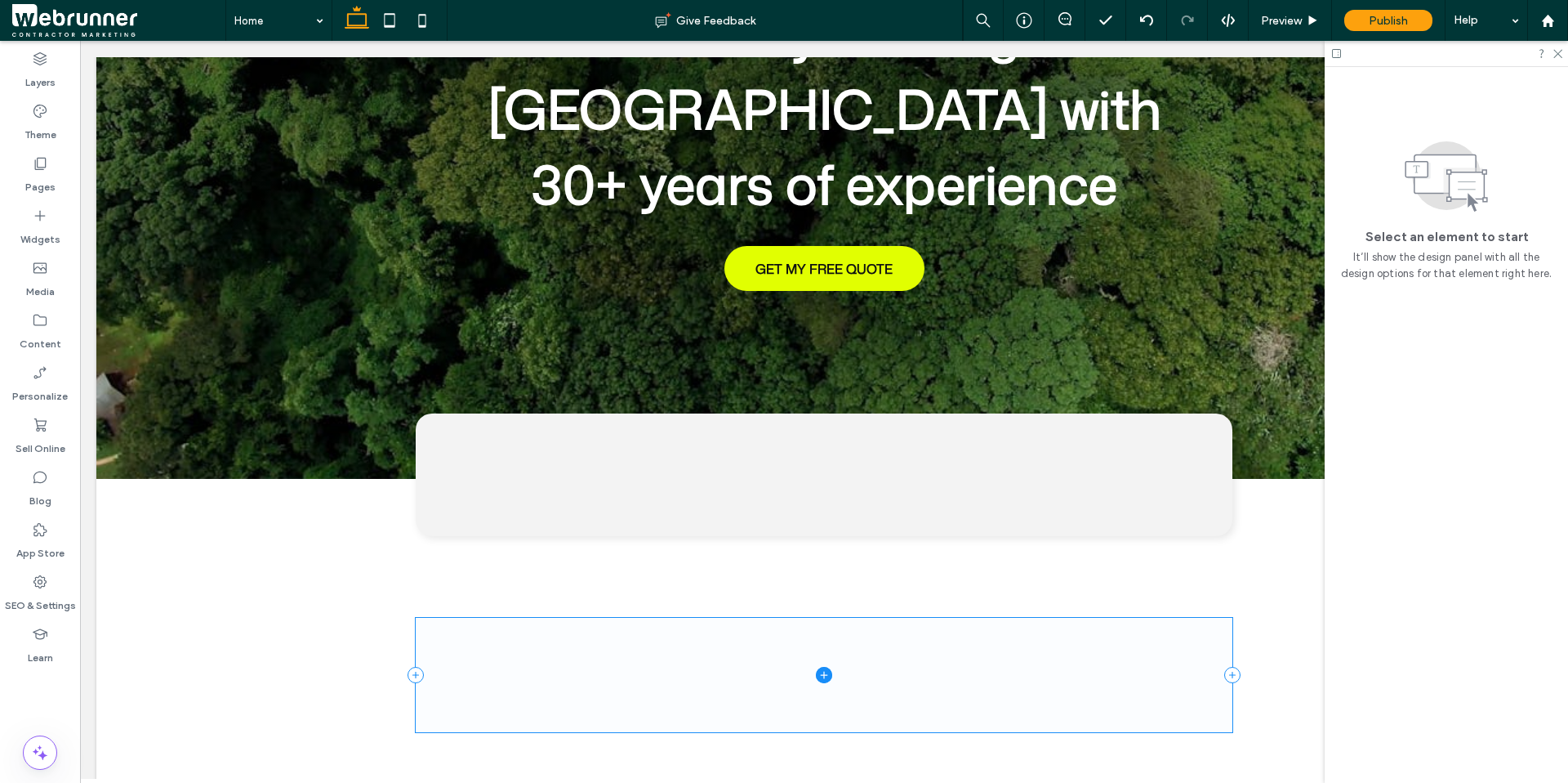
click at [816, 667] on icon at bounding box center [823, 675] width 16 height 16
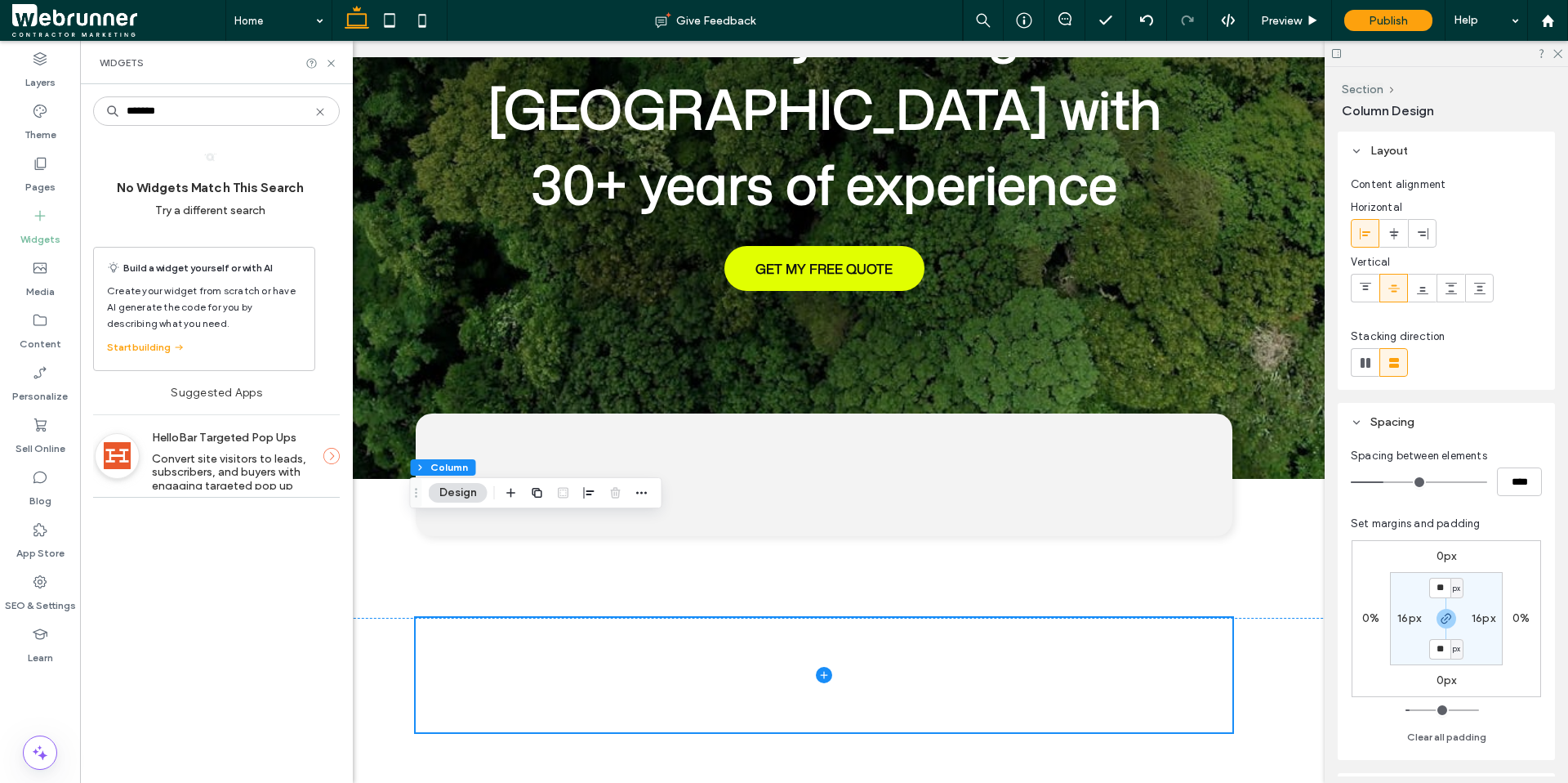
click at [318, 120] on input "*******" at bounding box center [216, 110] width 246 height 29
type input "*******"
click at [318, 116] on icon at bounding box center [320, 112] width 13 height 13
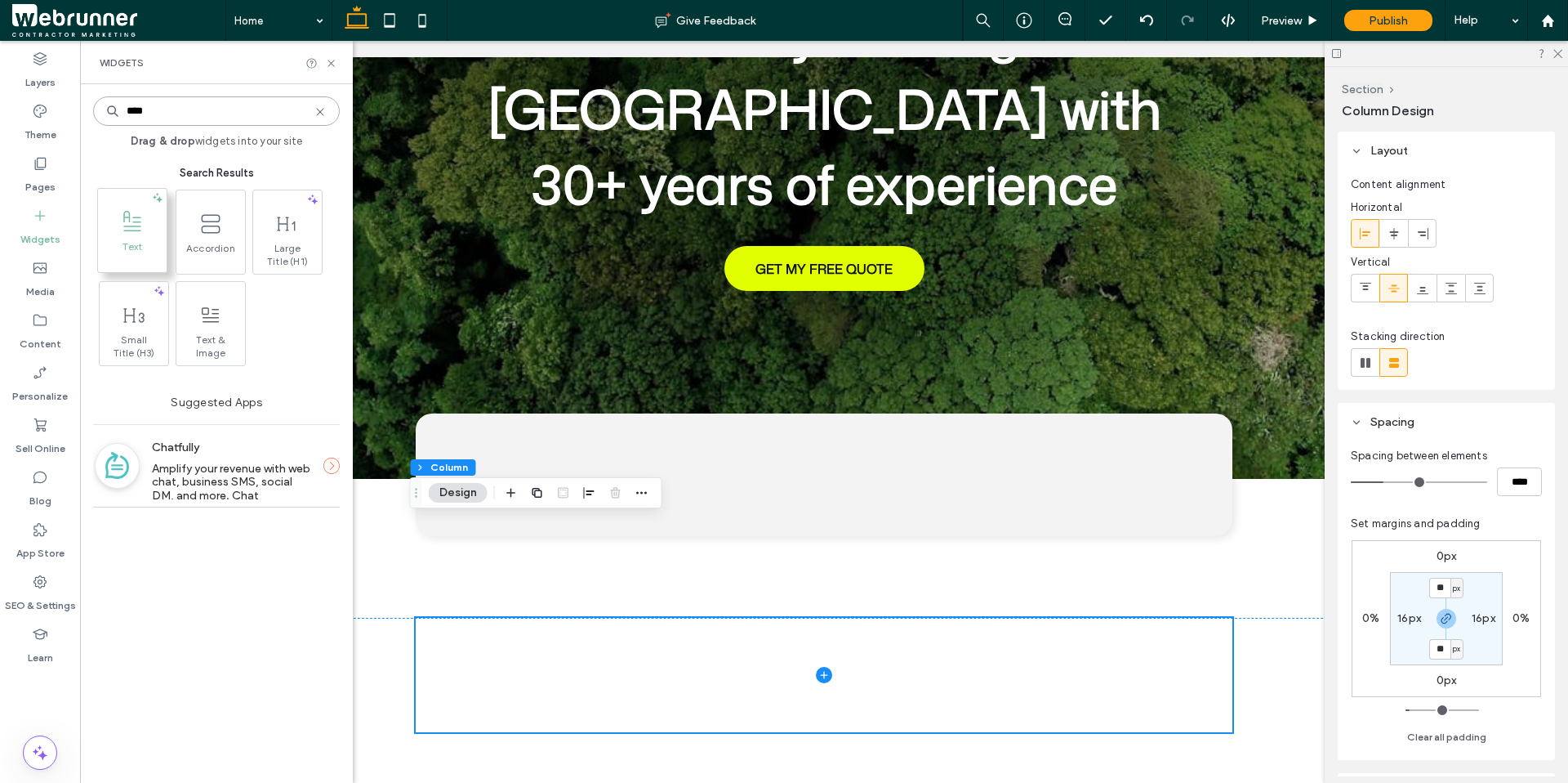
type input "****"
click at [135, 219] on icon at bounding box center [131, 222] width 26 height 26
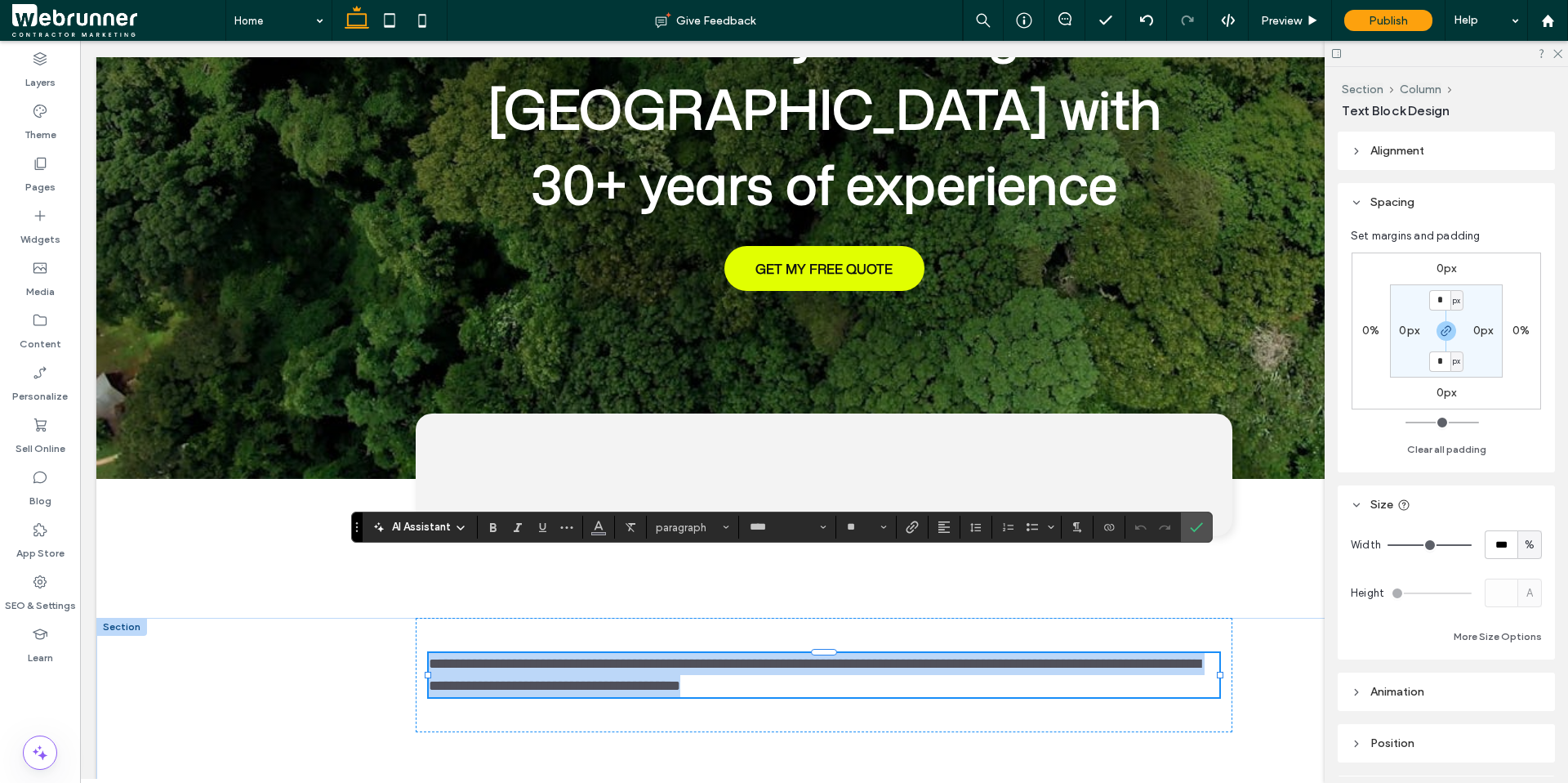
click at [498, 656] on span "**********" at bounding box center [815, 675] width 772 height 37
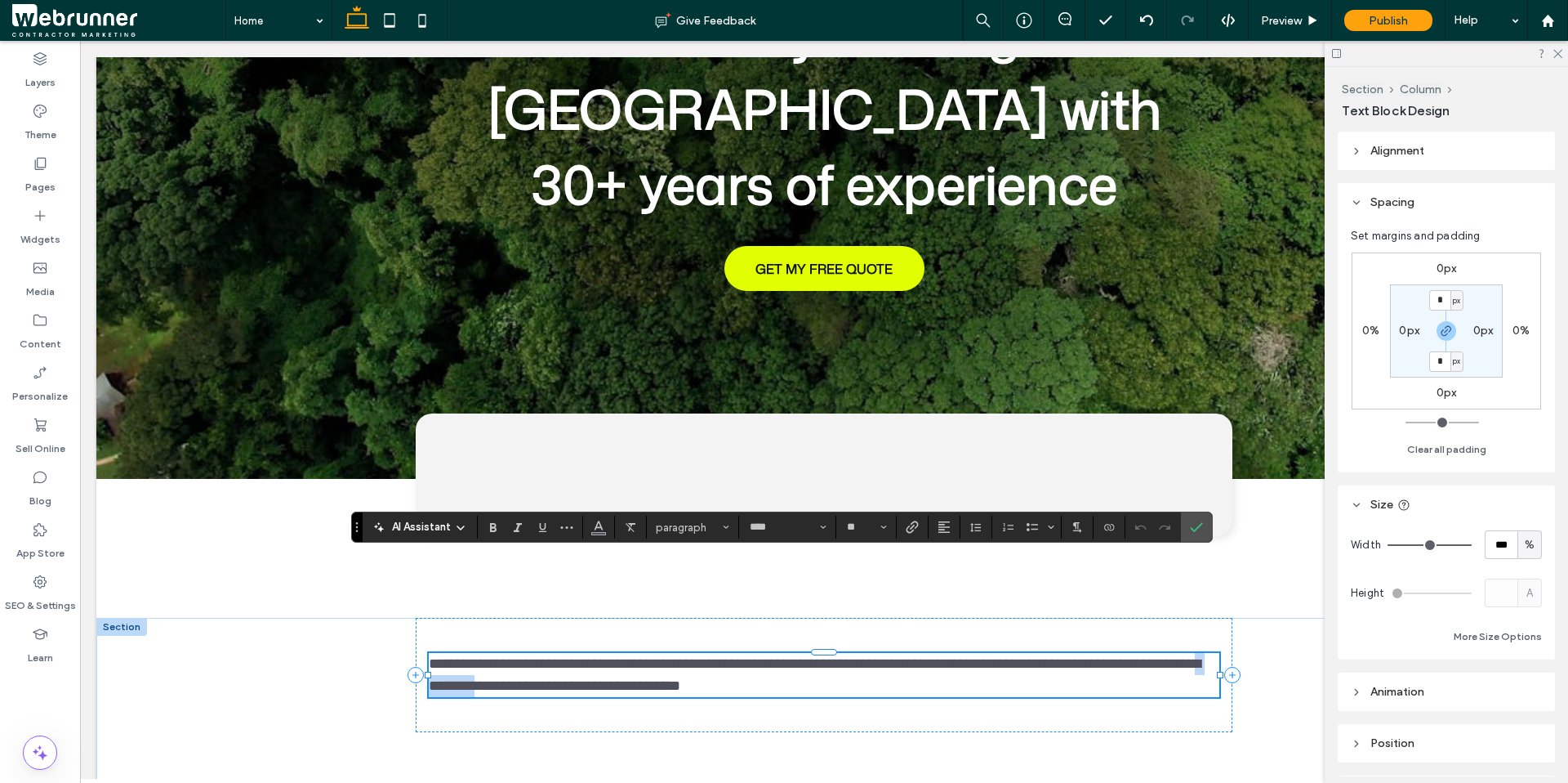
click at [498, 656] on span "**********" at bounding box center [815, 675] width 772 height 37
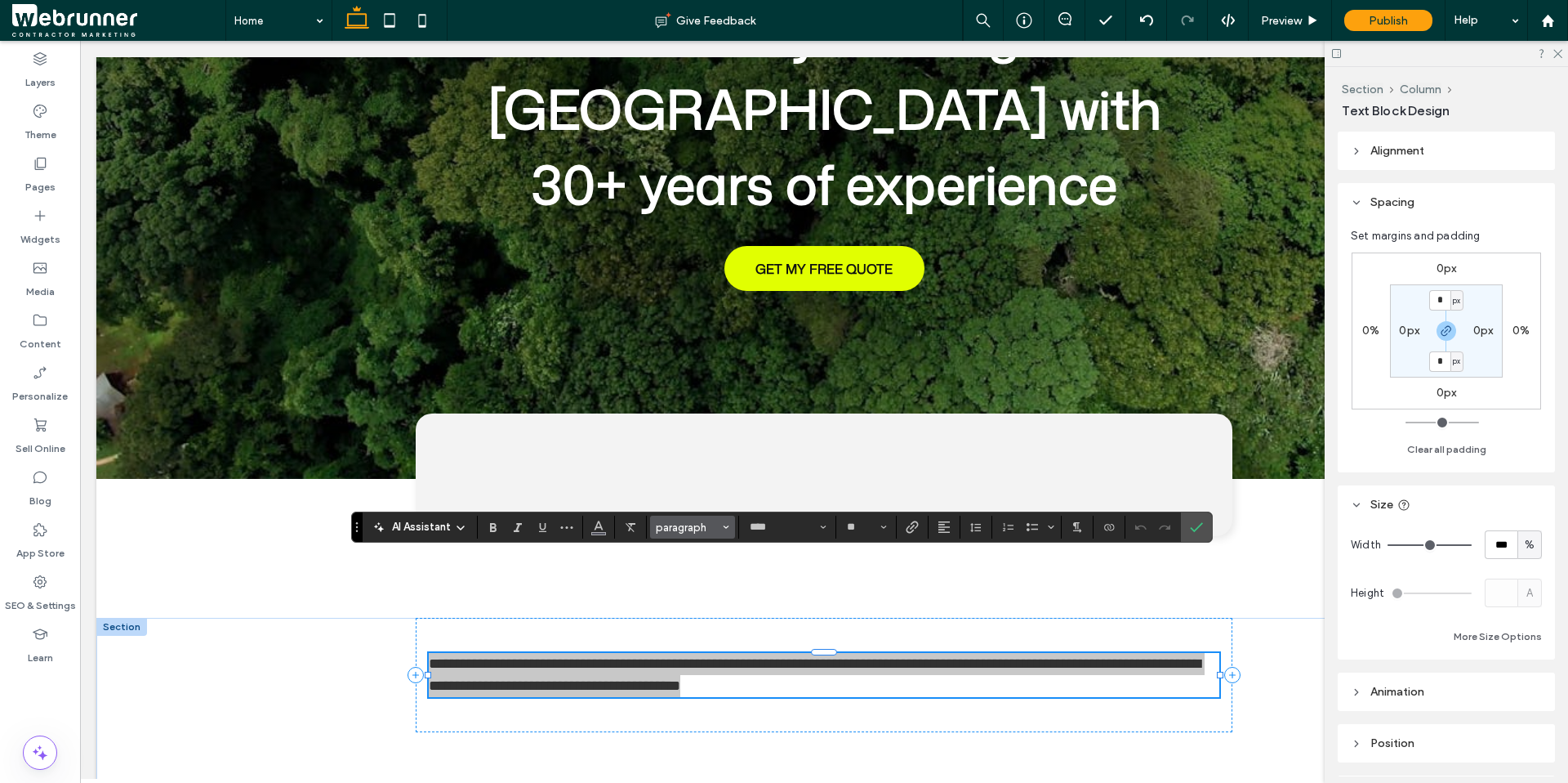
click at [701, 532] on span "paragraph" at bounding box center [687, 527] width 64 height 12
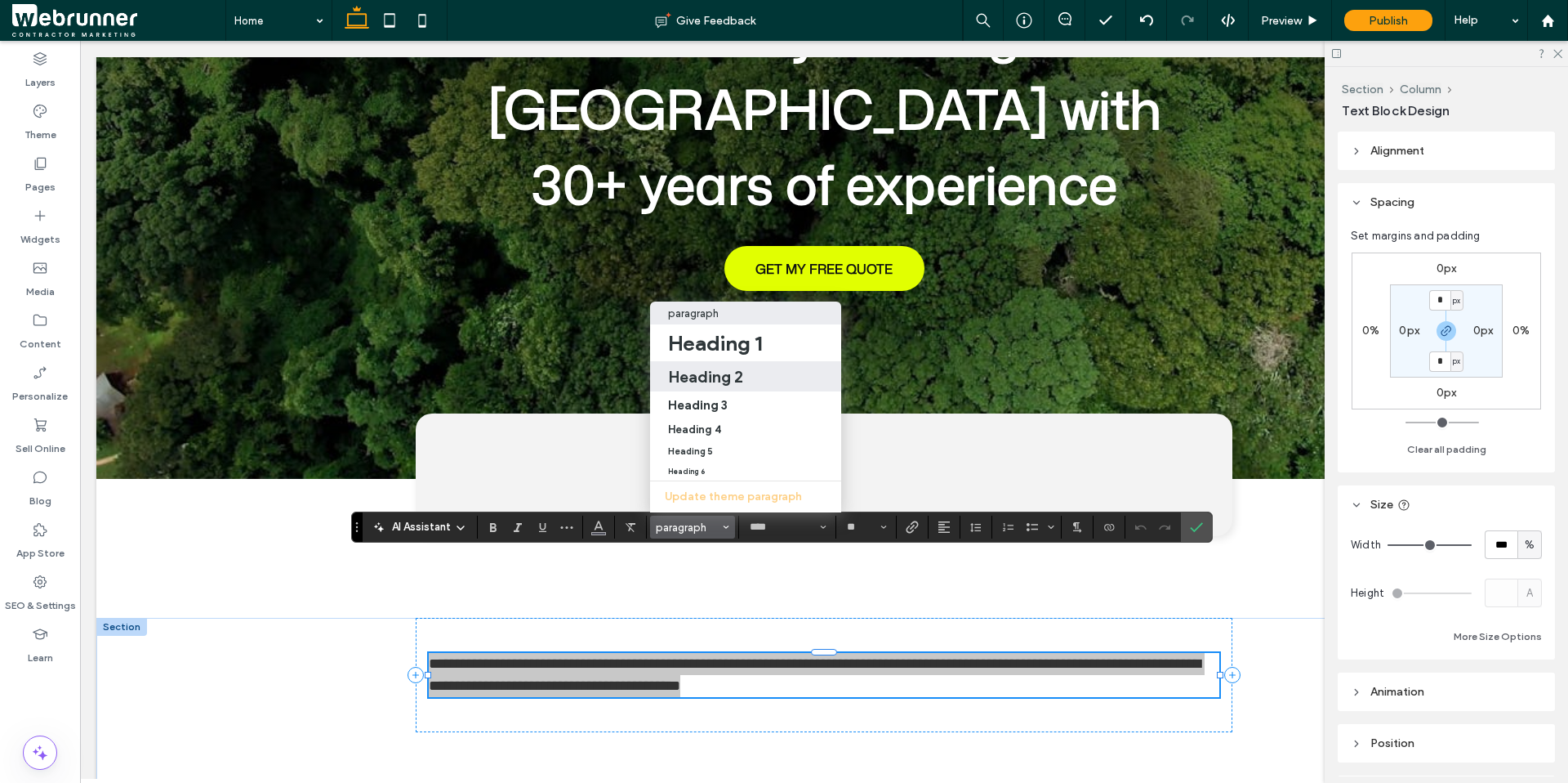
click at [726, 367] on h2 "Heading 2" at bounding box center [706, 377] width 75 height 20
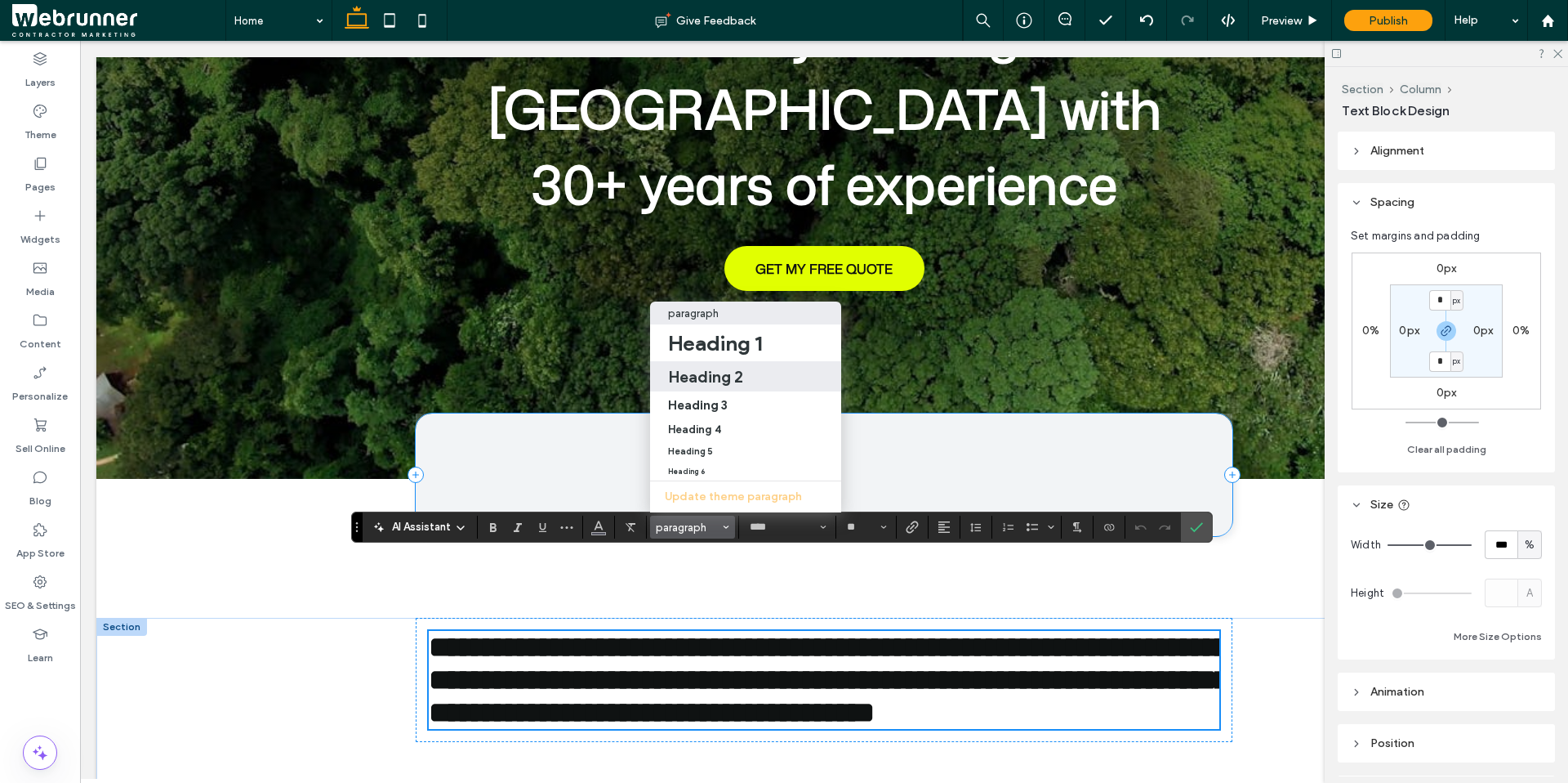
type input "*********"
type input "**"
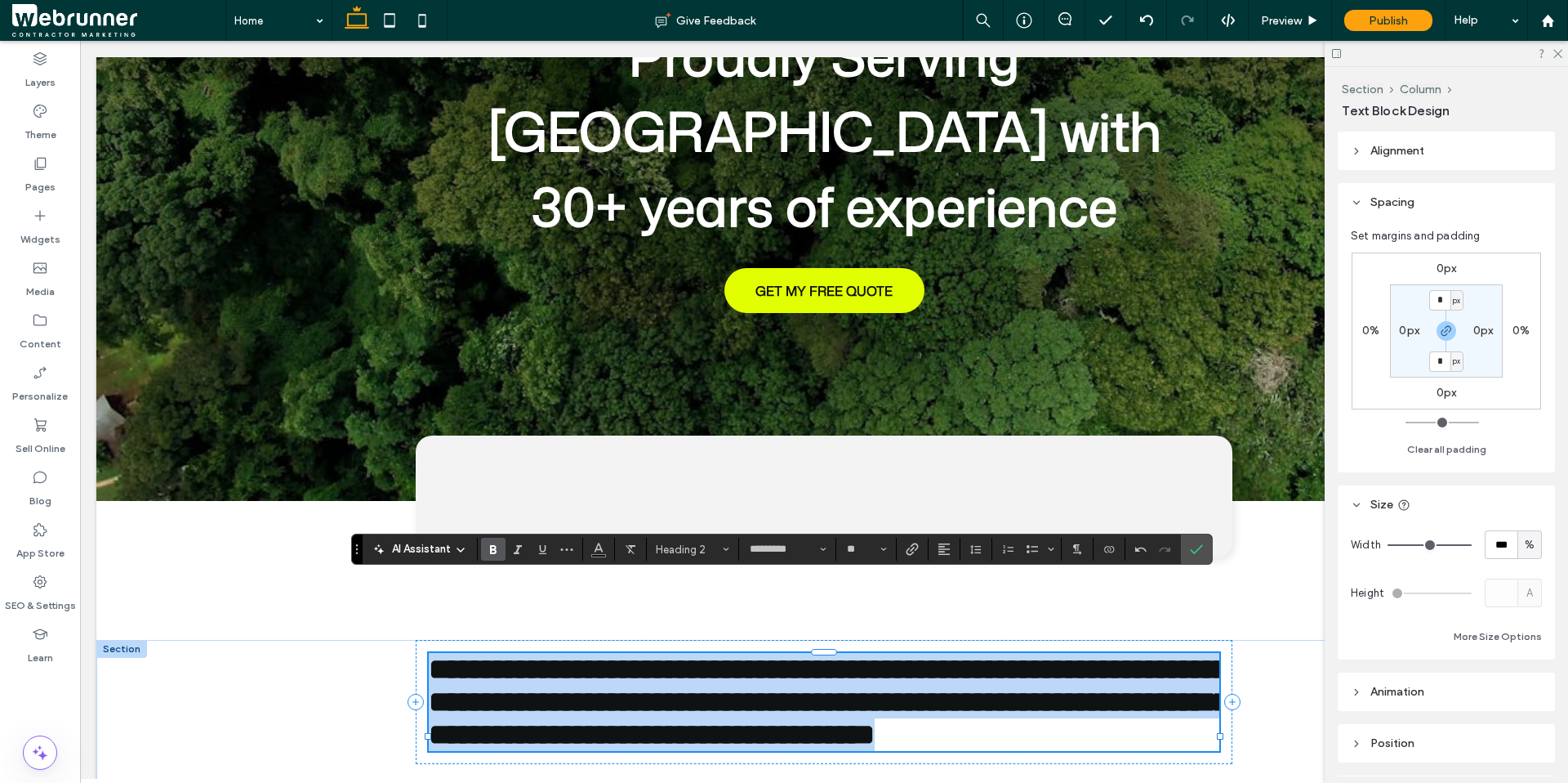
type input "****"
type input "**"
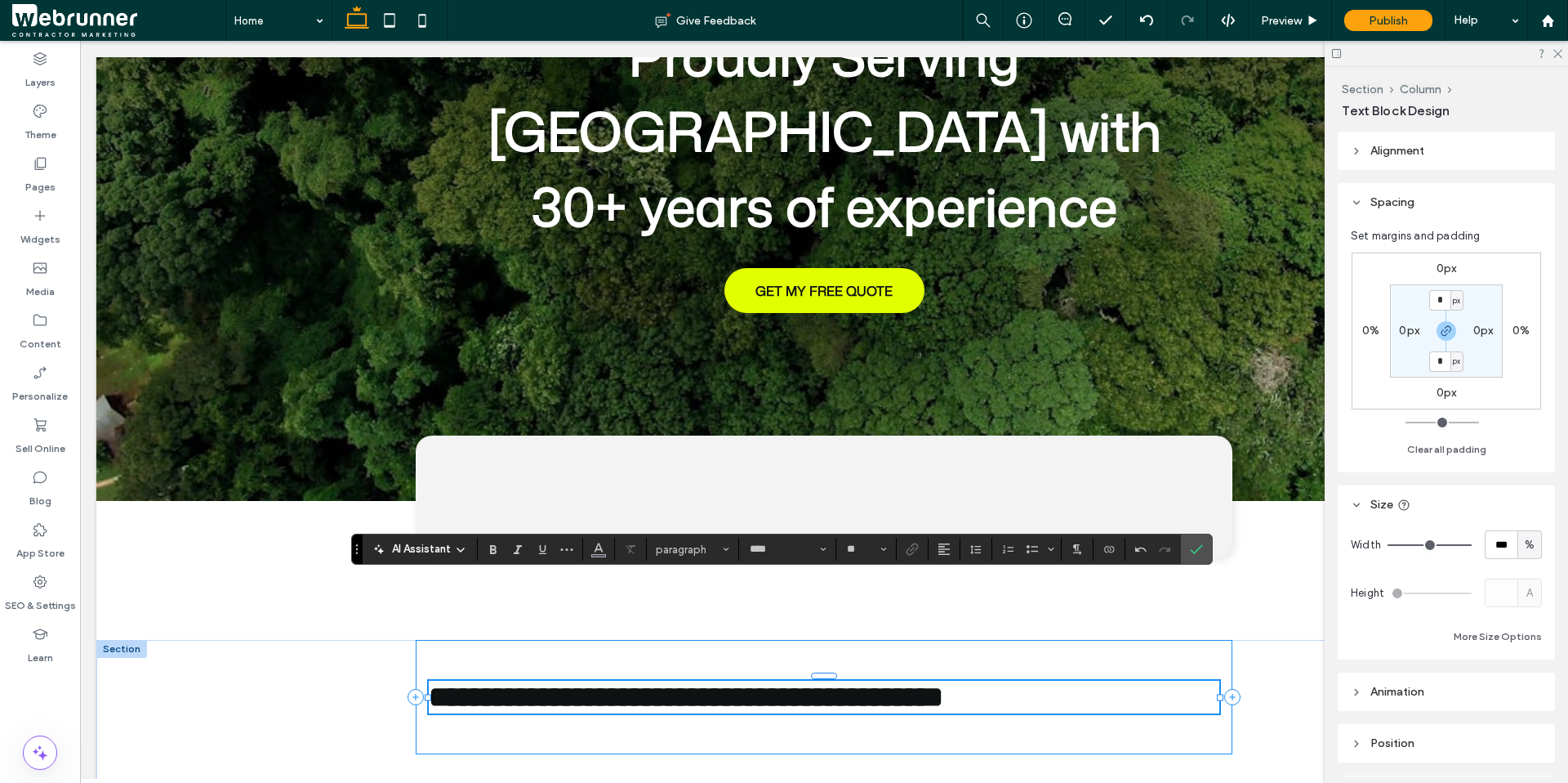
type input "*********"
type input "**"
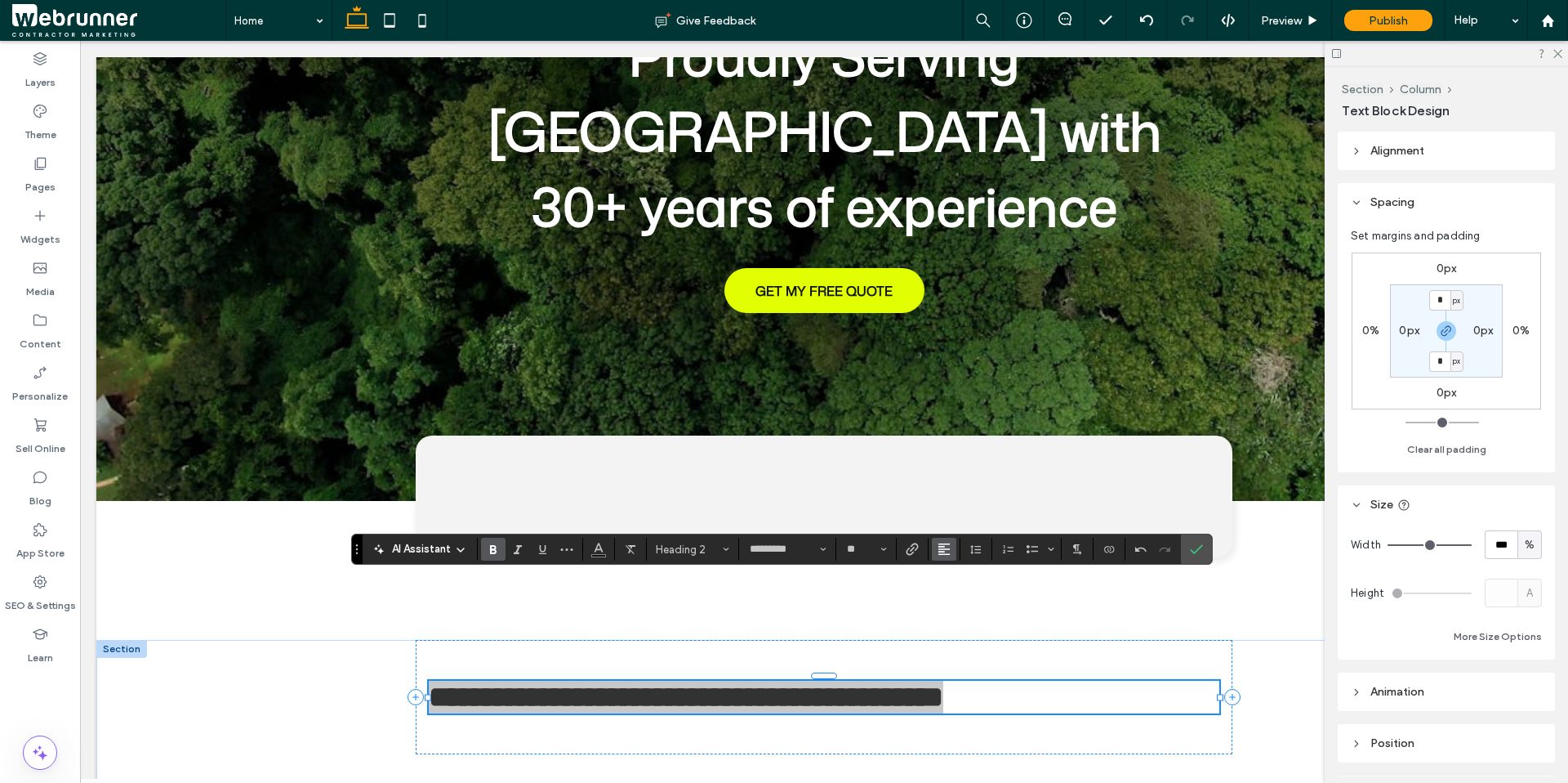
click at [944, 551] on icon "Alignment" at bounding box center [944, 549] width 13 height 13
click at [970, 468] on label "ui.textEditor.alignment.center" at bounding box center [960, 475] width 57 height 24
click at [1195, 546] on icon "Confirm" at bounding box center [1196, 549] width 13 height 13
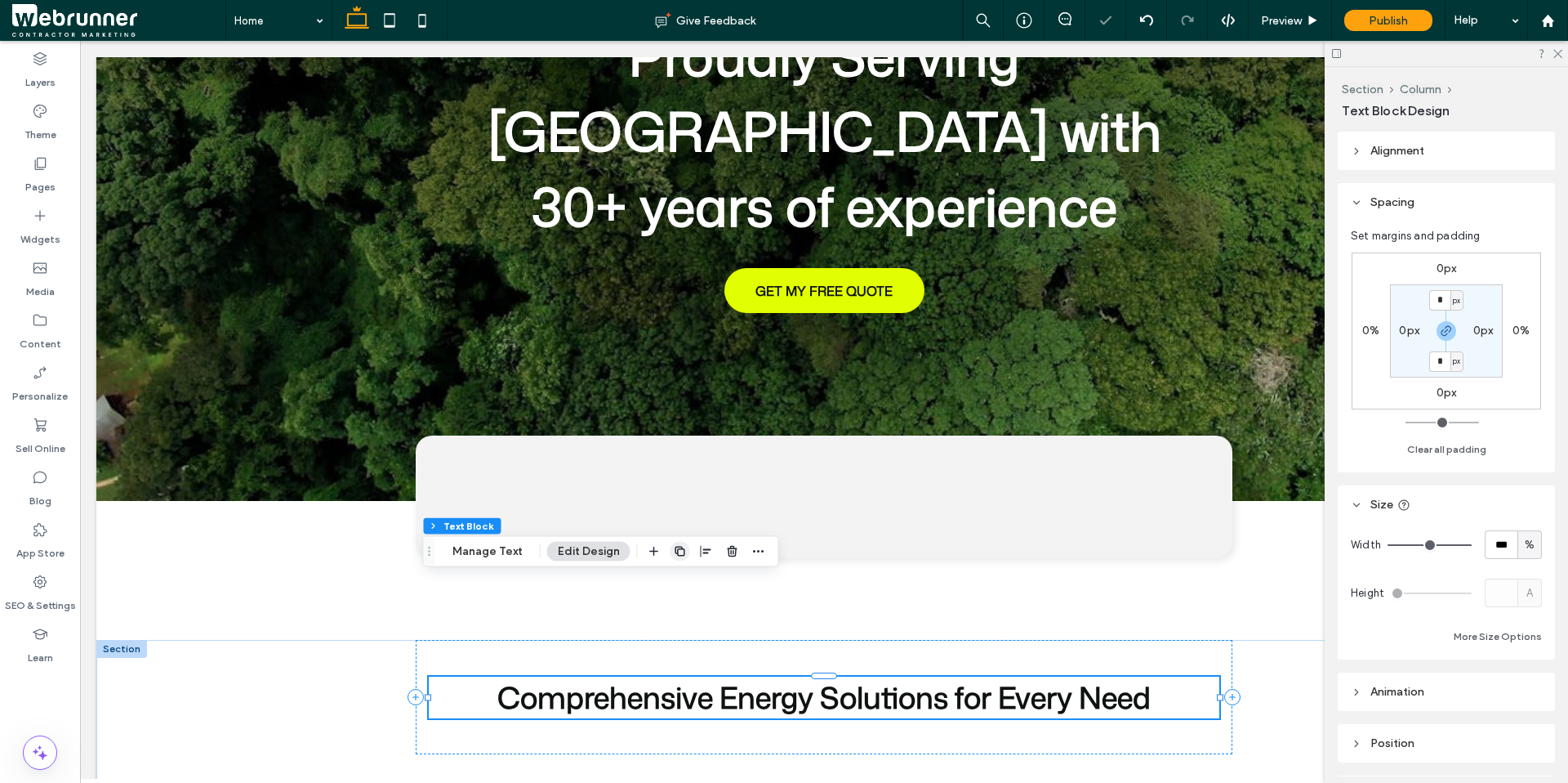
click at [683, 547] on icon "button" at bounding box center [681, 552] width 13 height 13
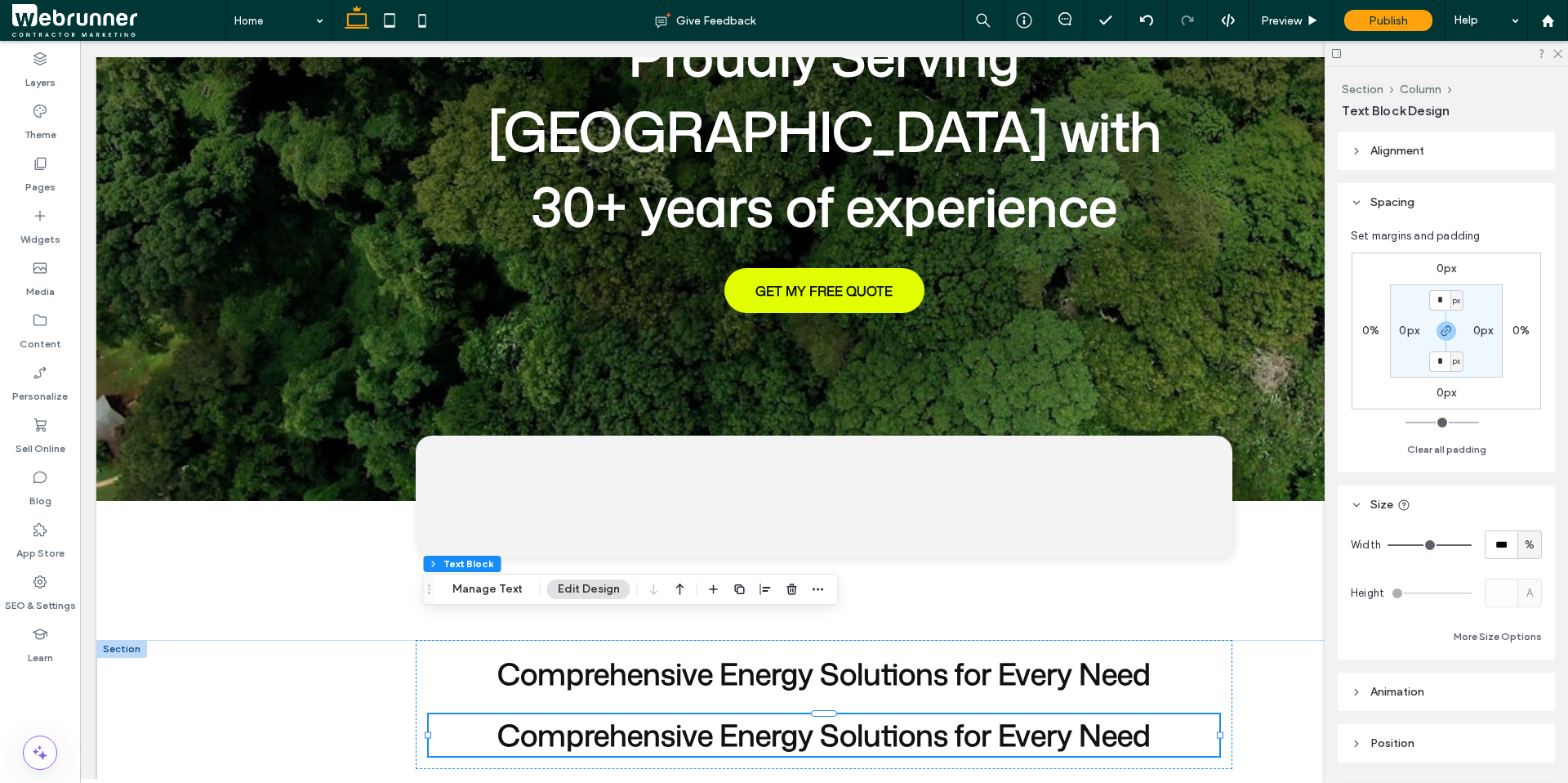
click at [546, 714] on span "Comprehensive Energy Solutions for Every Need" at bounding box center [823, 735] width 653 height 42
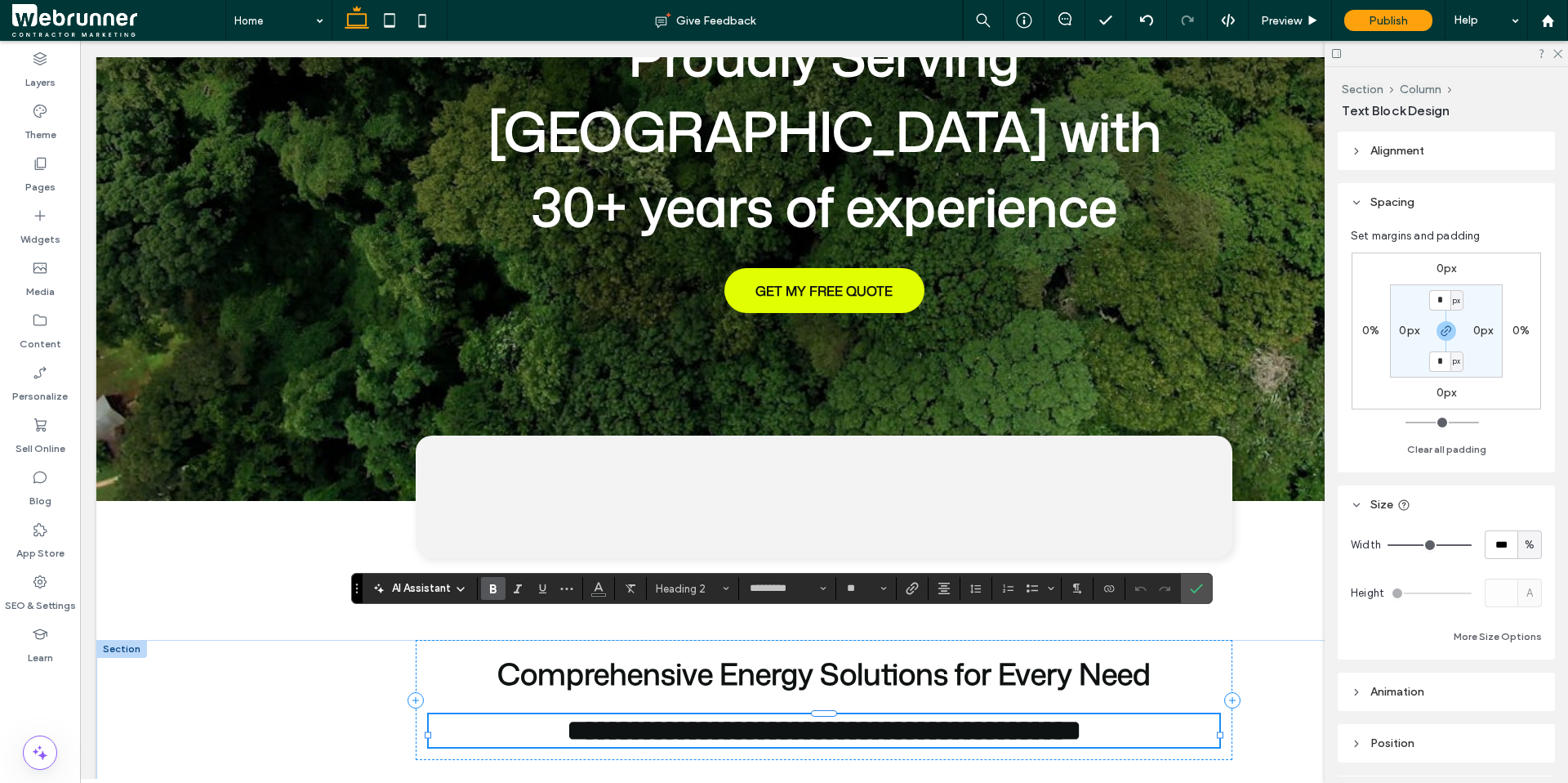
type input "****"
type input "**"
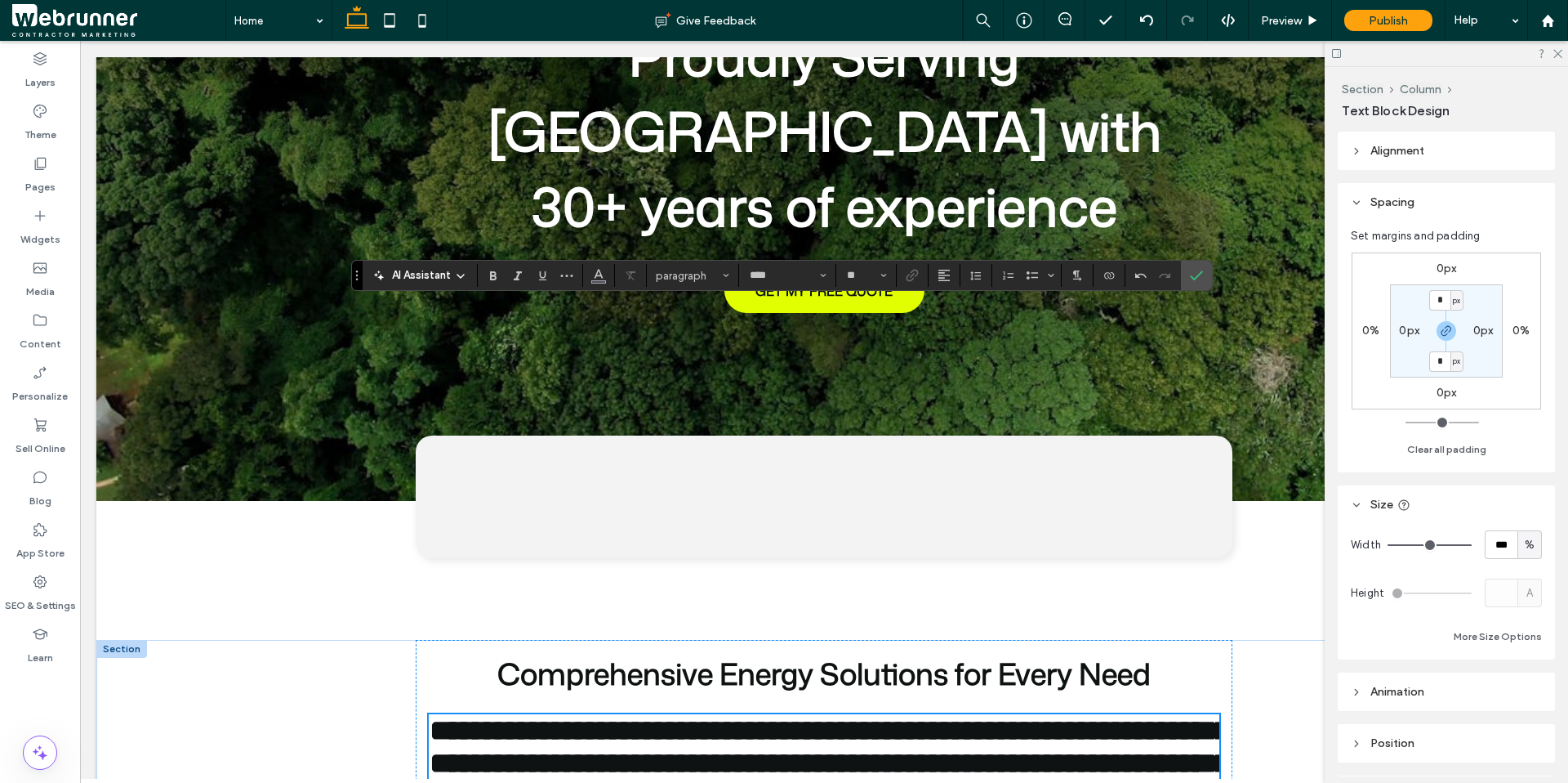
scroll to position [594, 0]
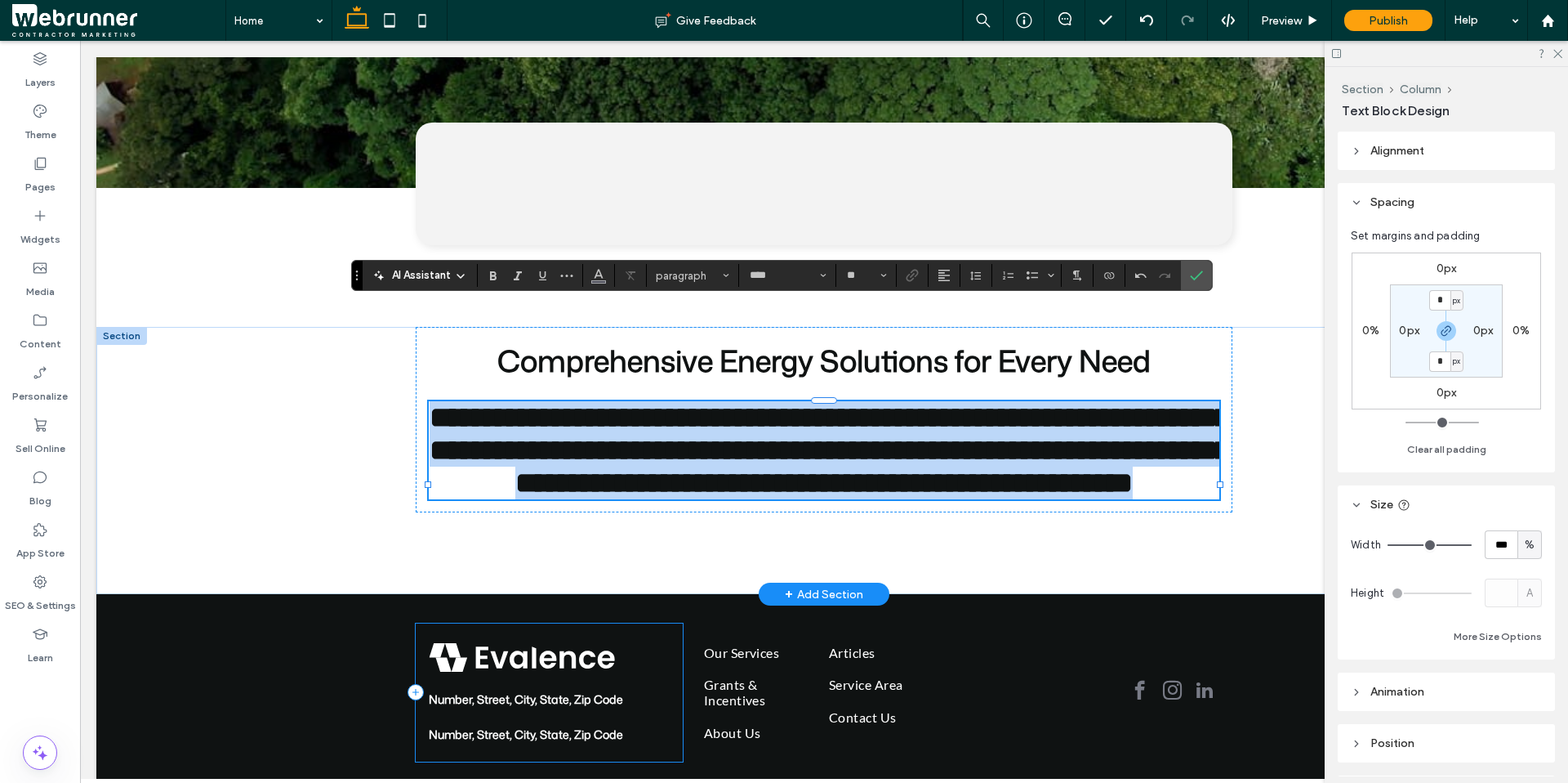
type input "*********"
type input "**"
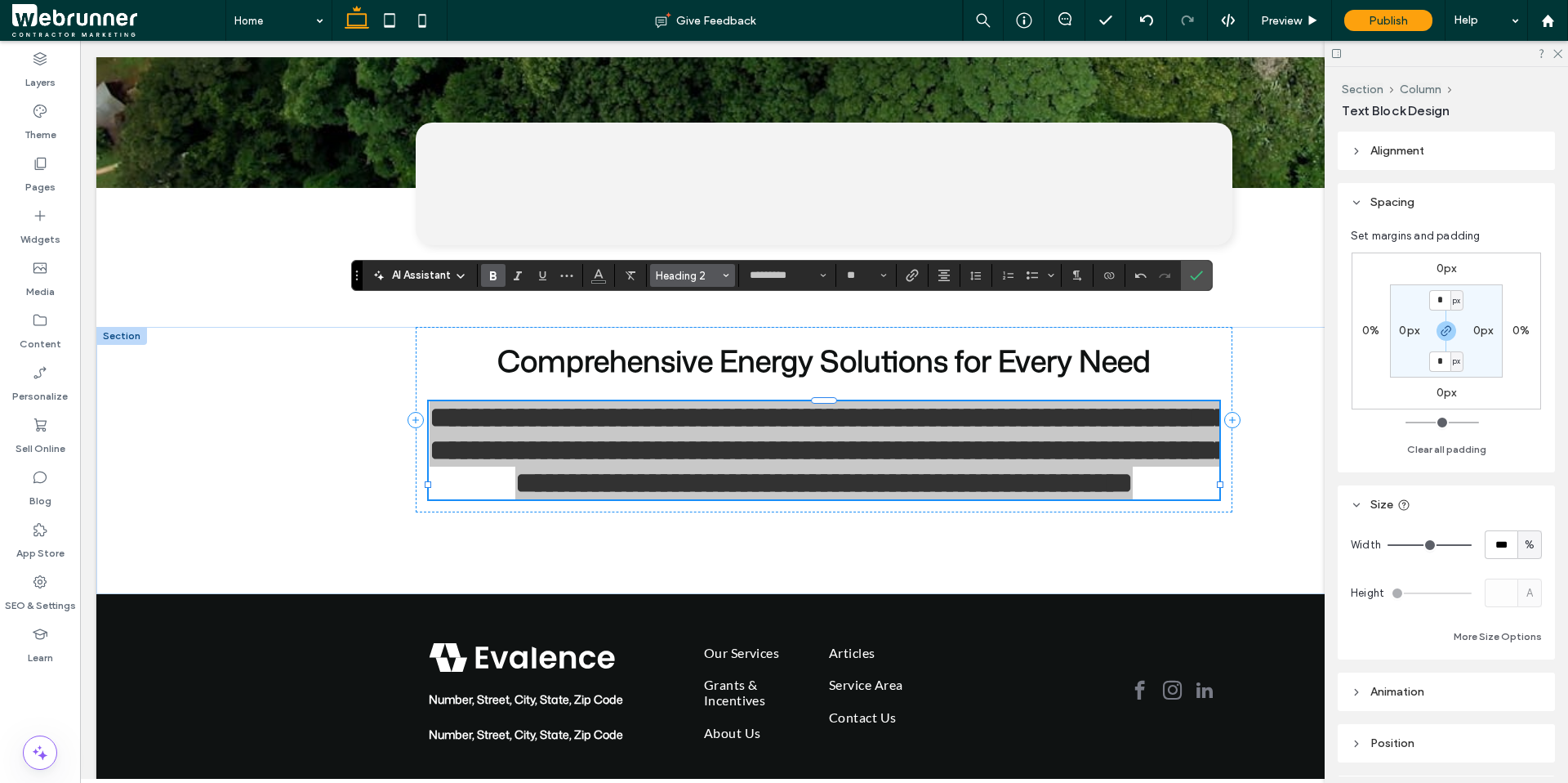
click at [726, 282] on span "Styles" at bounding box center [726, 275] width 7 height 21
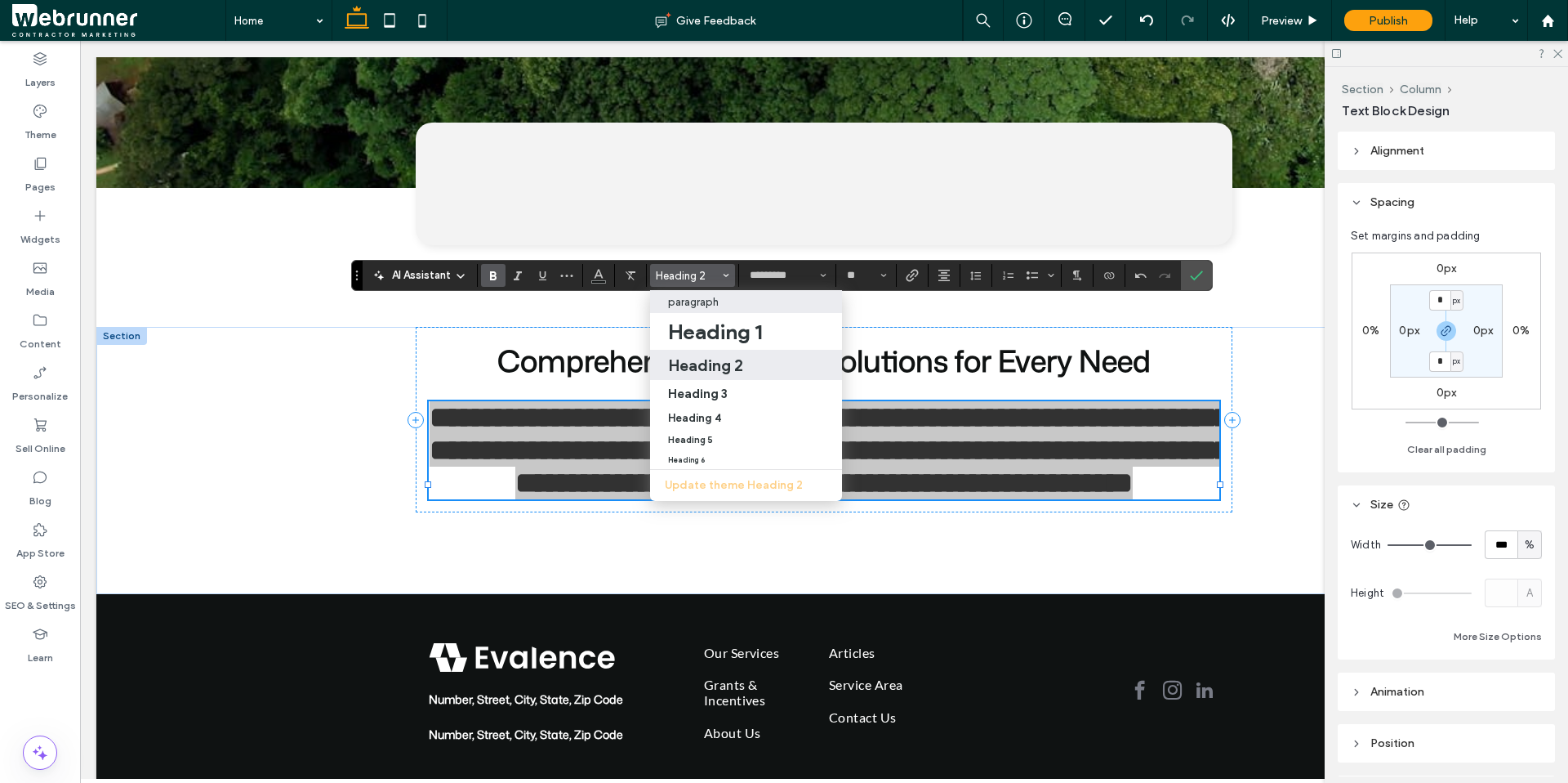
click at [725, 298] on div "paragraph" at bounding box center [746, 302] width 156 height 12
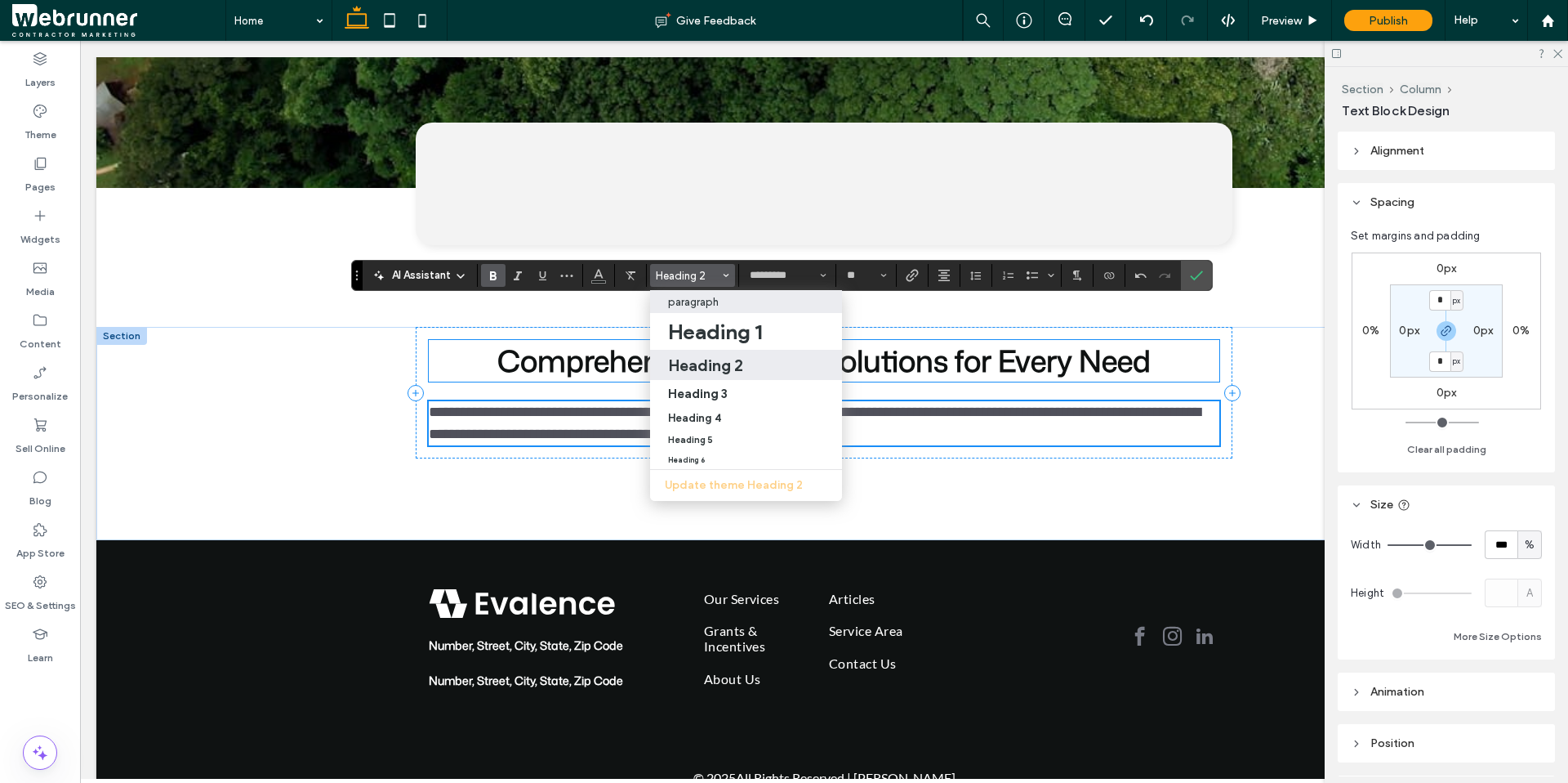
type input "****"
type input "**"
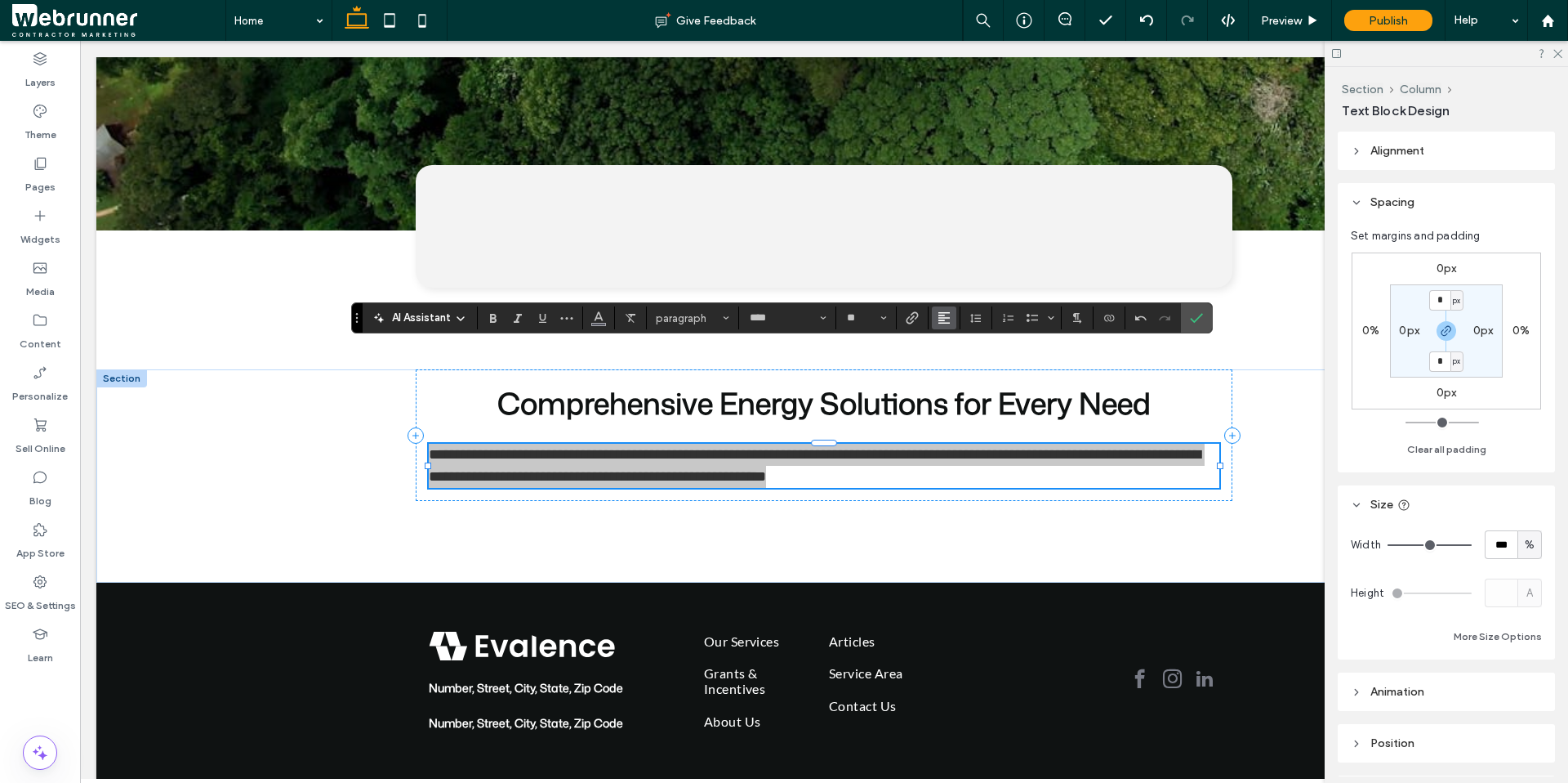
click at [942, 323] on icon "Alignment" at bounding box center [944, 318] width 13 height 13
click at [950, 365] on icon "ui.textEditor.alignment.center" at bounding box center [957, 368] width 13 height 13
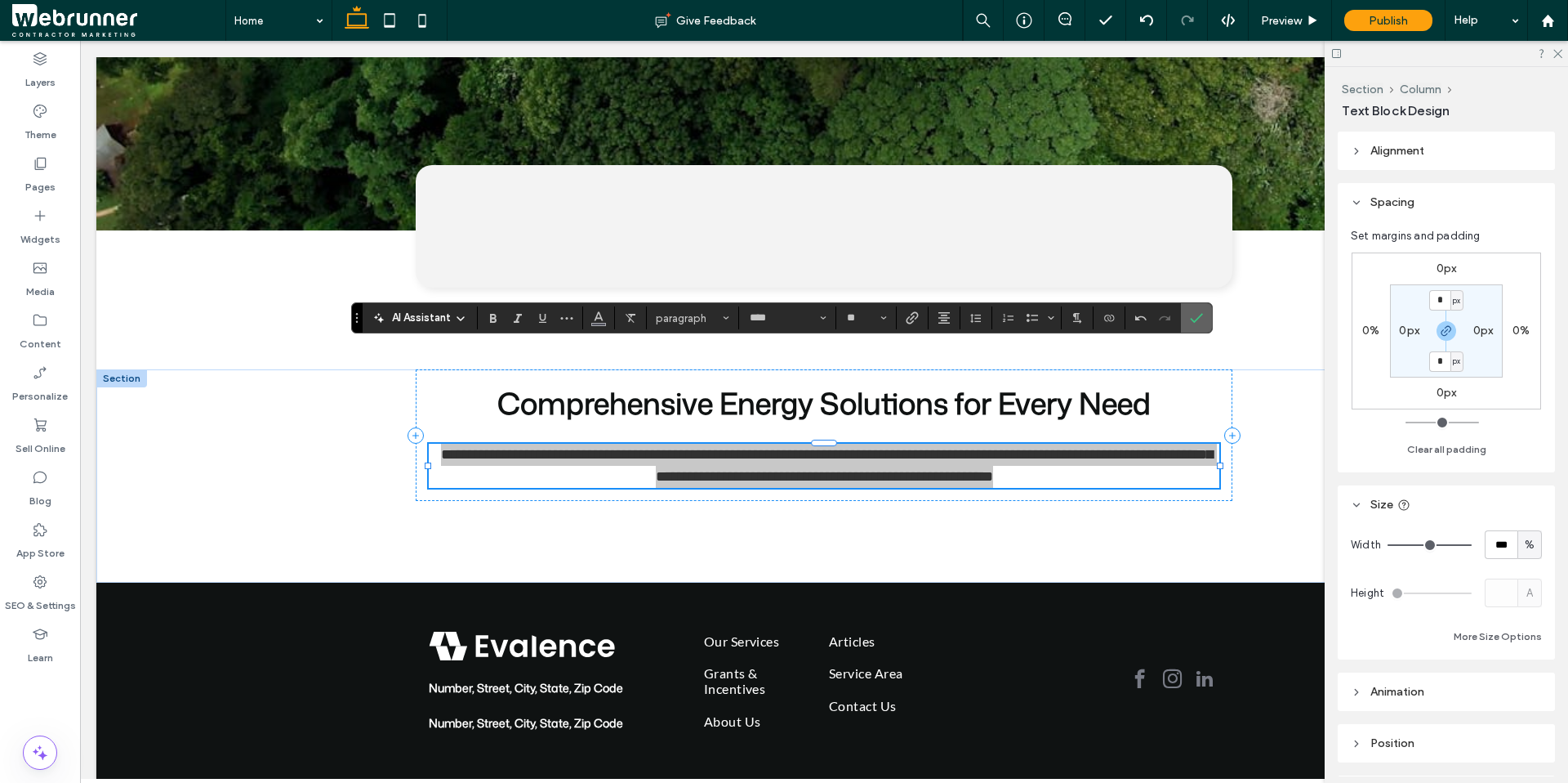
click at [1194, 322] on use "Confirm" at bounding box center [1196, 318] width 13 height 10
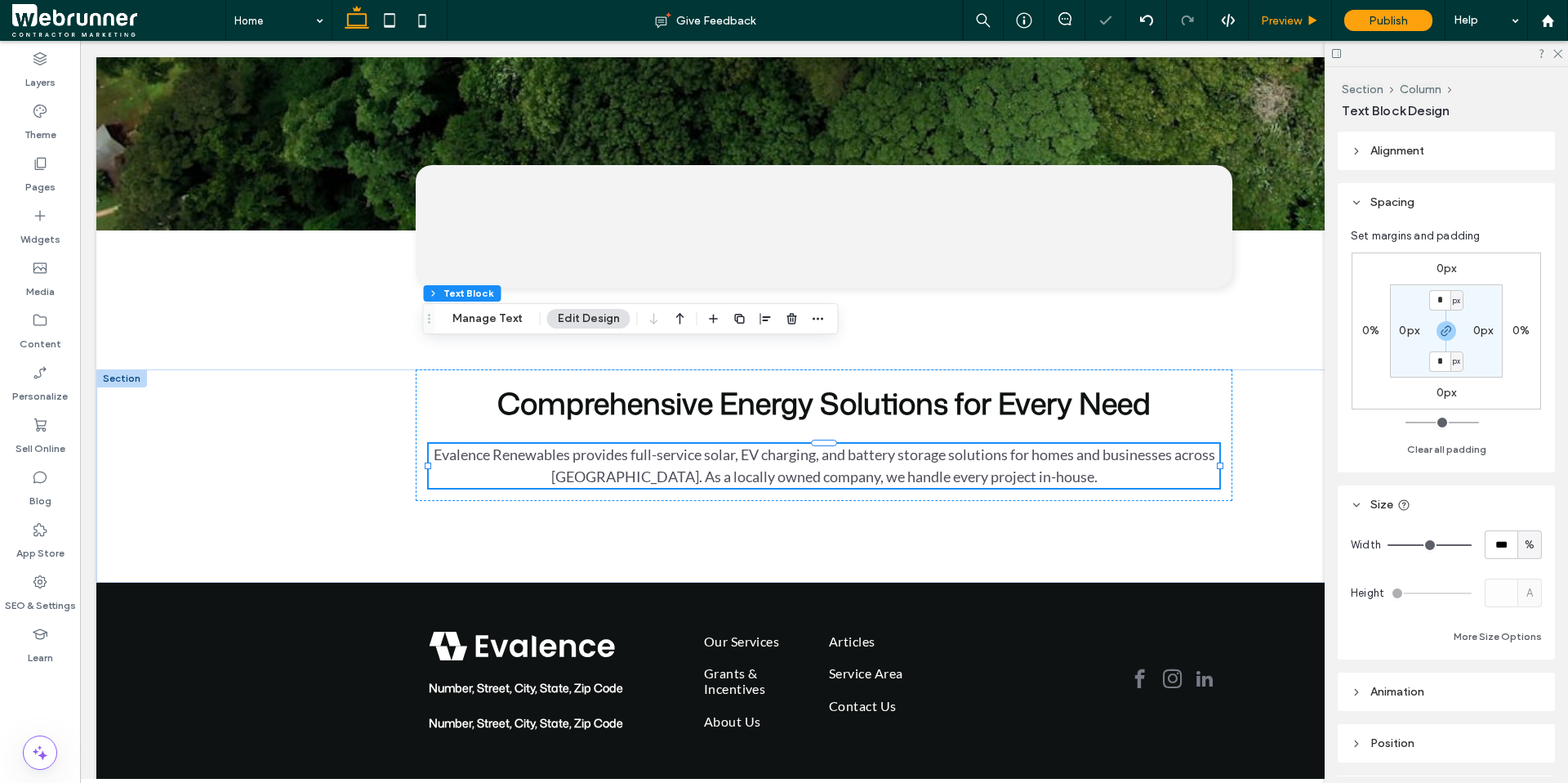
click at [1315, 23] on icon at bounding box center [1312, 20] width 12 height 12
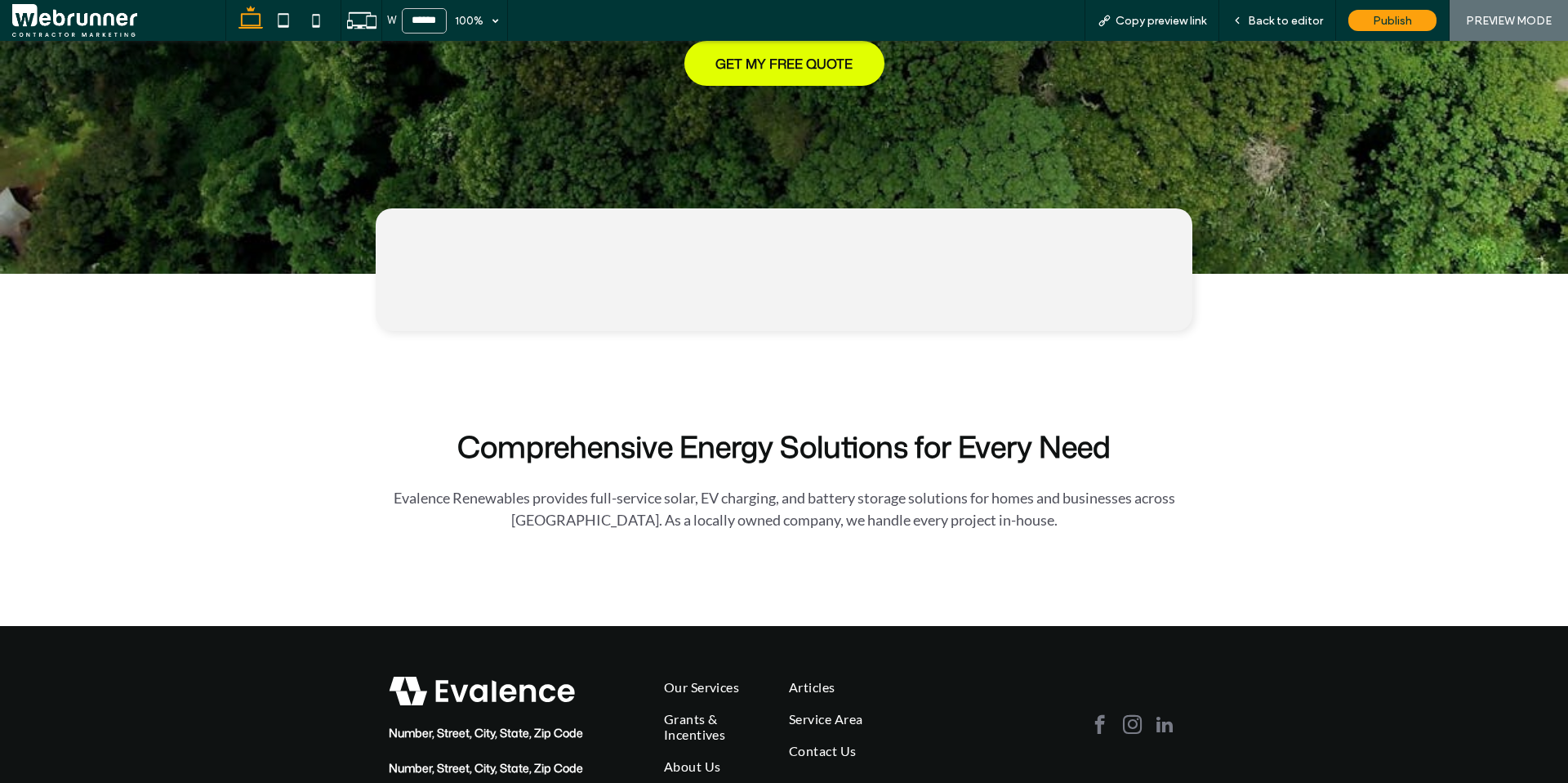
scroll to position [491, 0]
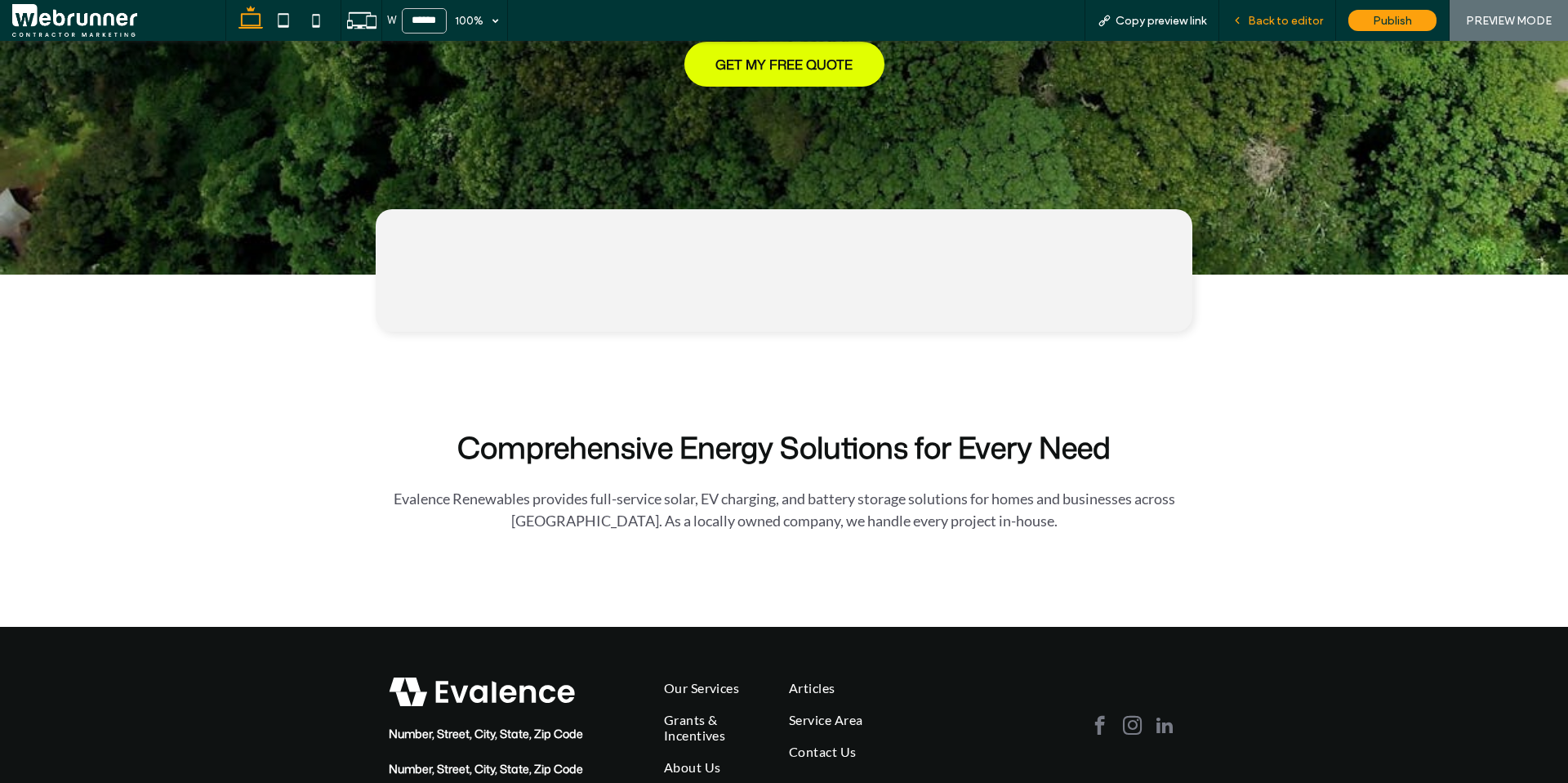
click at [1278, 31] on div "Back to editor" at bounding box center [1277, 20] width 117 height 41
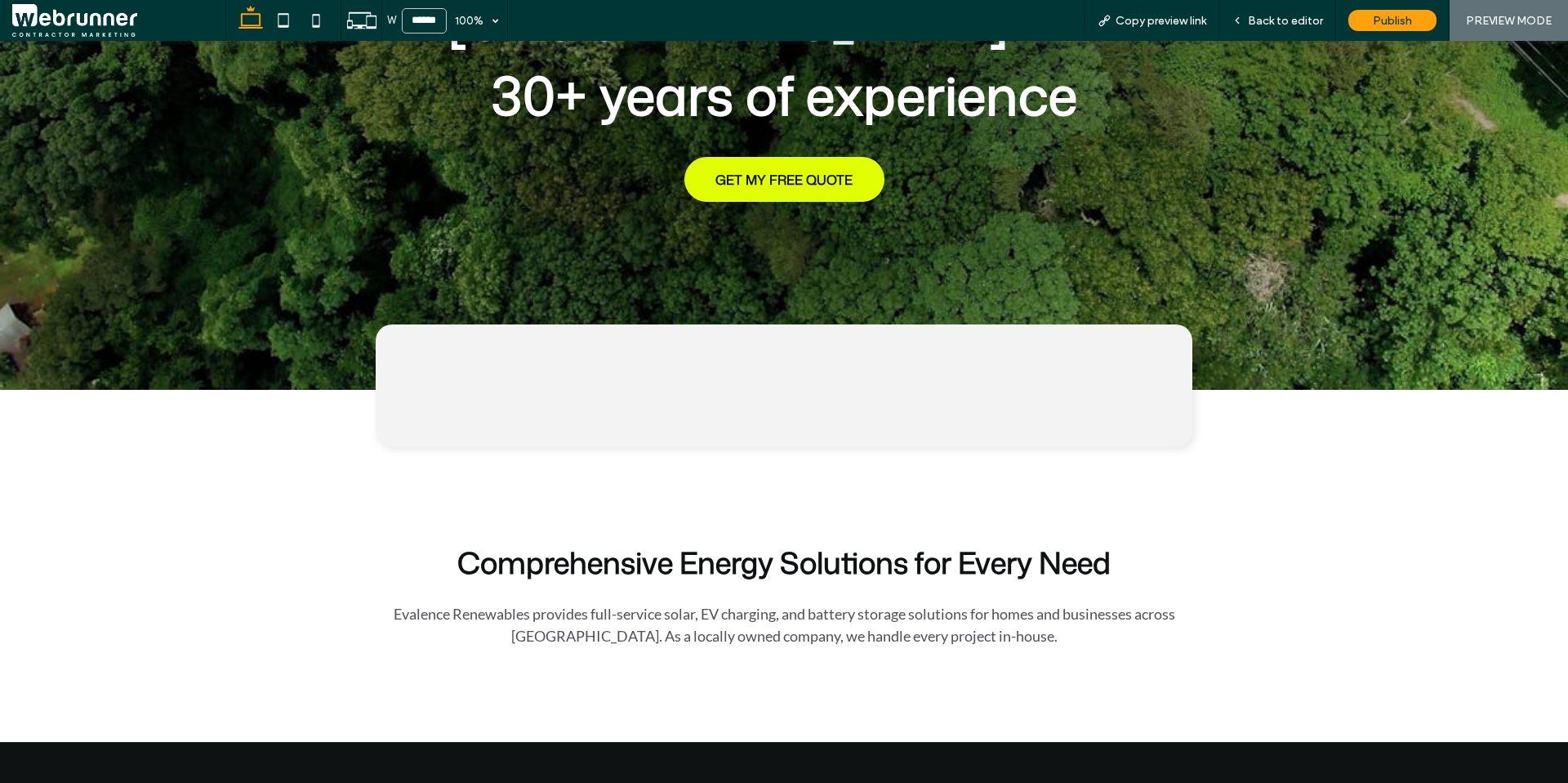
scroll to position [377, 0]
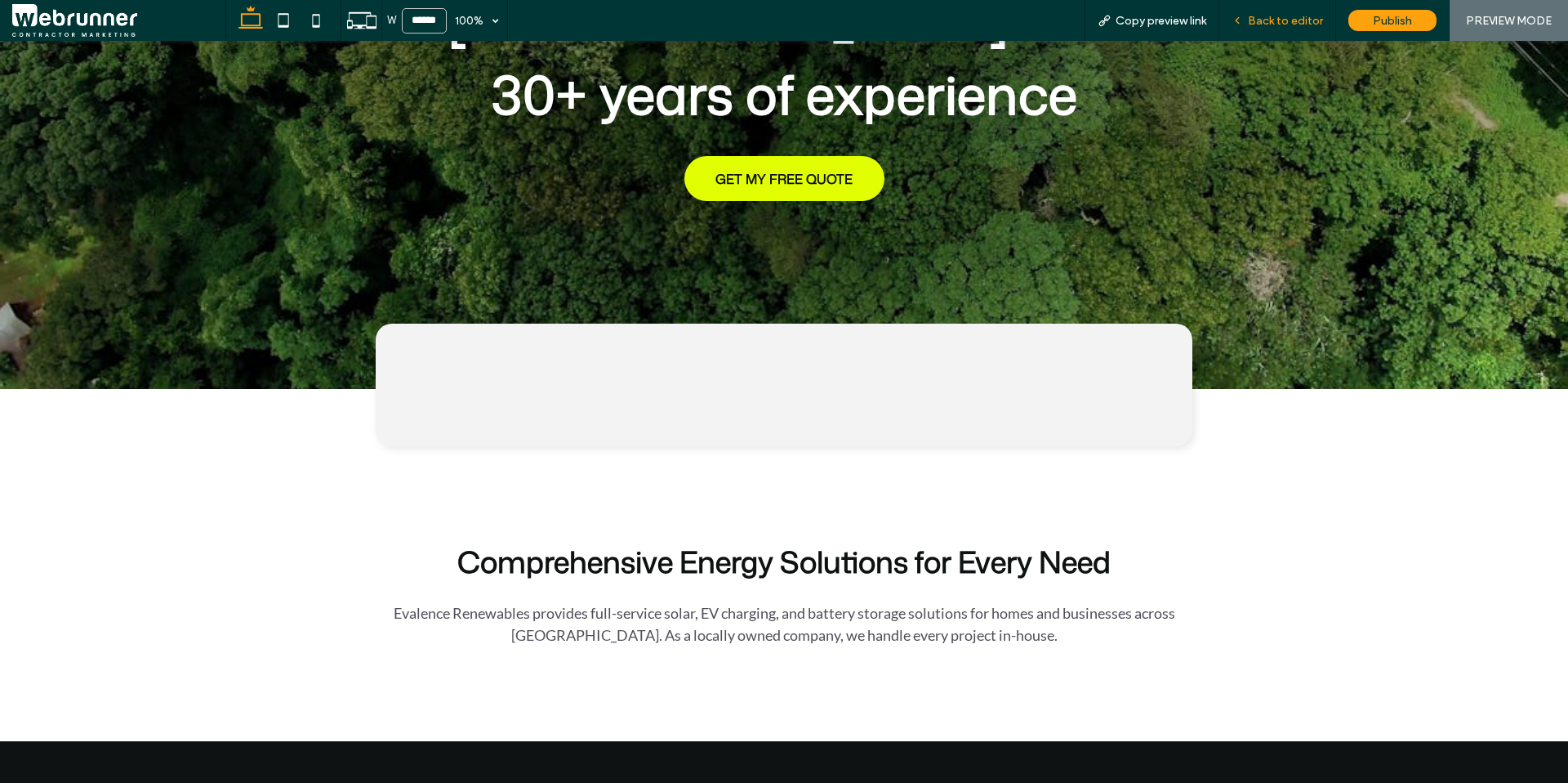
click at [1308, 14] on span "Back to editor" at bounding box center [1285, 21] width 75 height 14
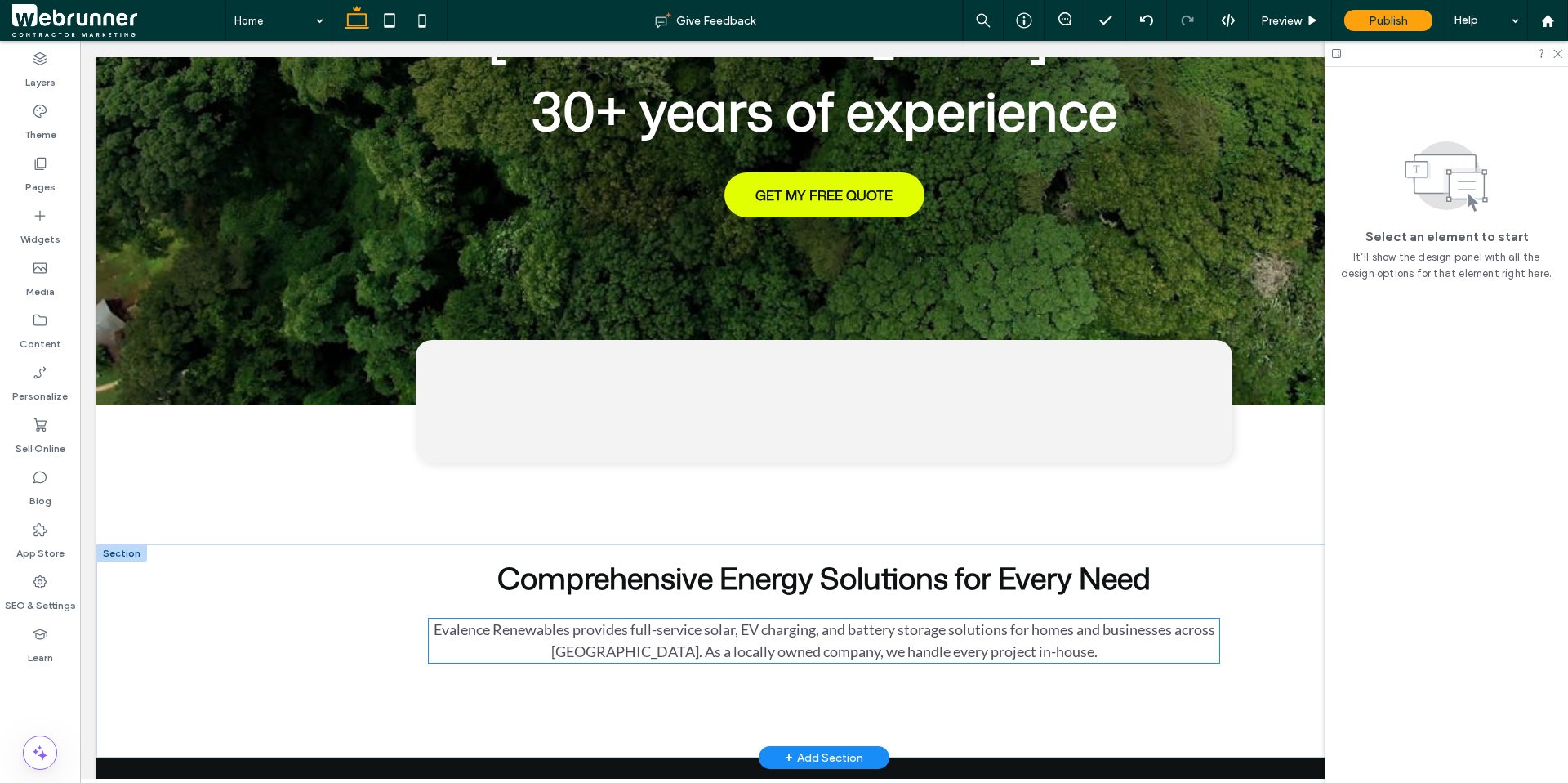
click at [997, 620] on span "Evalence Renewables provides full-service solar, EV charging, and battery stora…" at bounding box center [824, 640] width 782 height 40
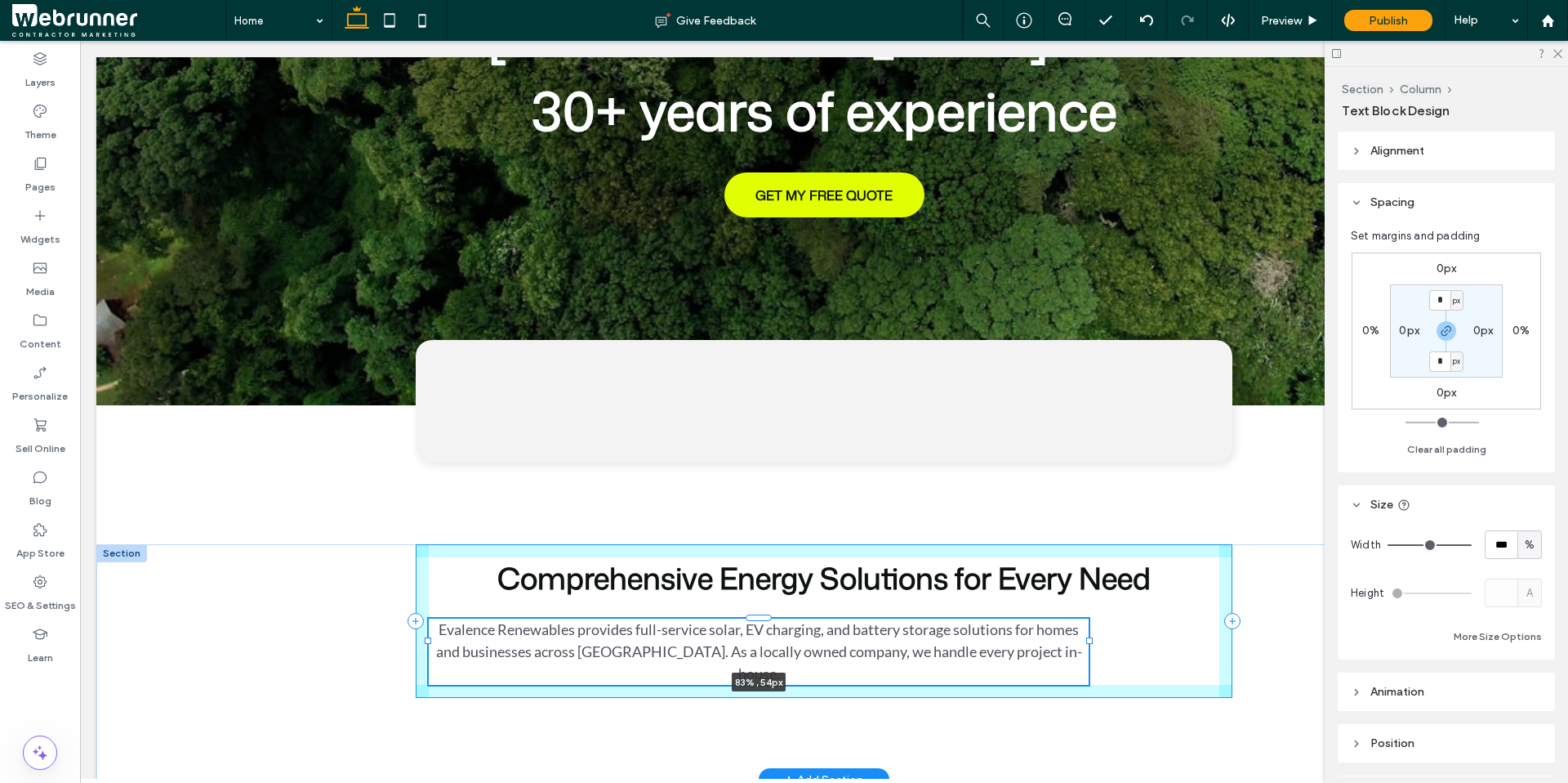
drag, startPoint x: 1214, startPoint y: 544, endPoint x: 1084, endPoint y: 543, distance: 130.0
click at [1086, 637] on div at bounding box center [1089, 640] width 7 height 7
type input "**"
type input "****"
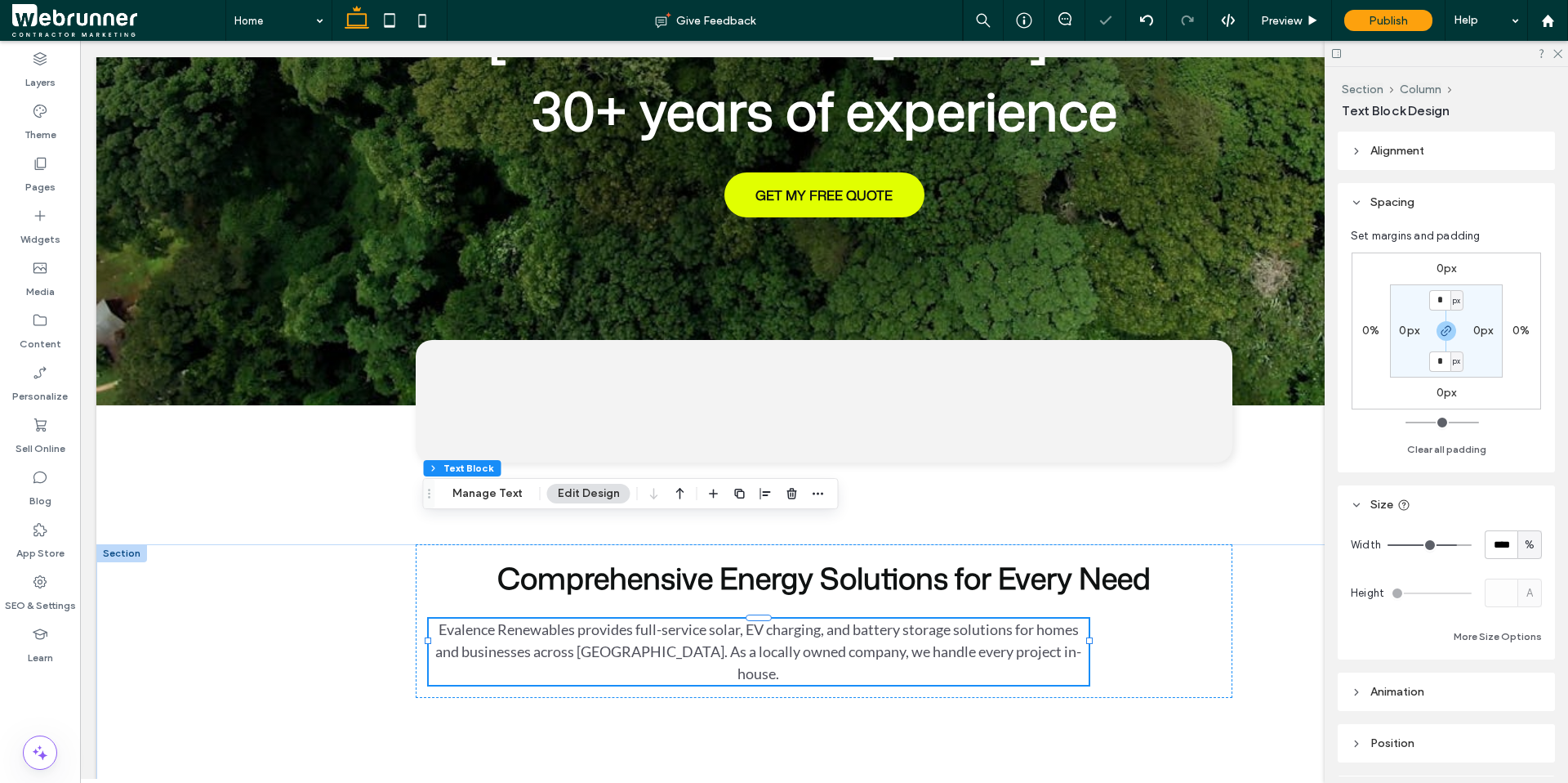
click at [1360, 149] on icon at bounding box center [1357, 151] width 11 height 11
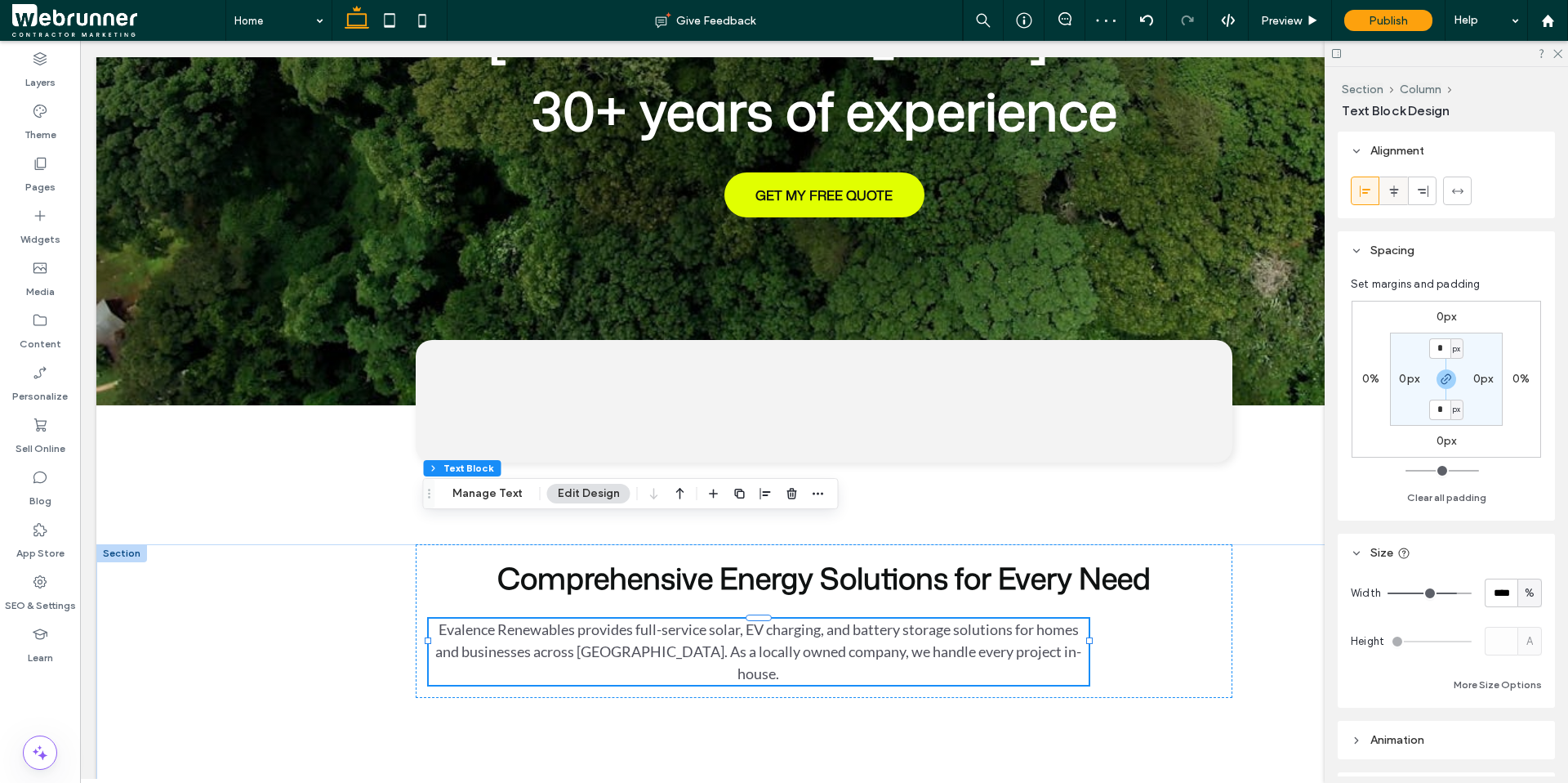
click at [1389, 177] on span at bounding box center [1394, 190] width 13 height 27
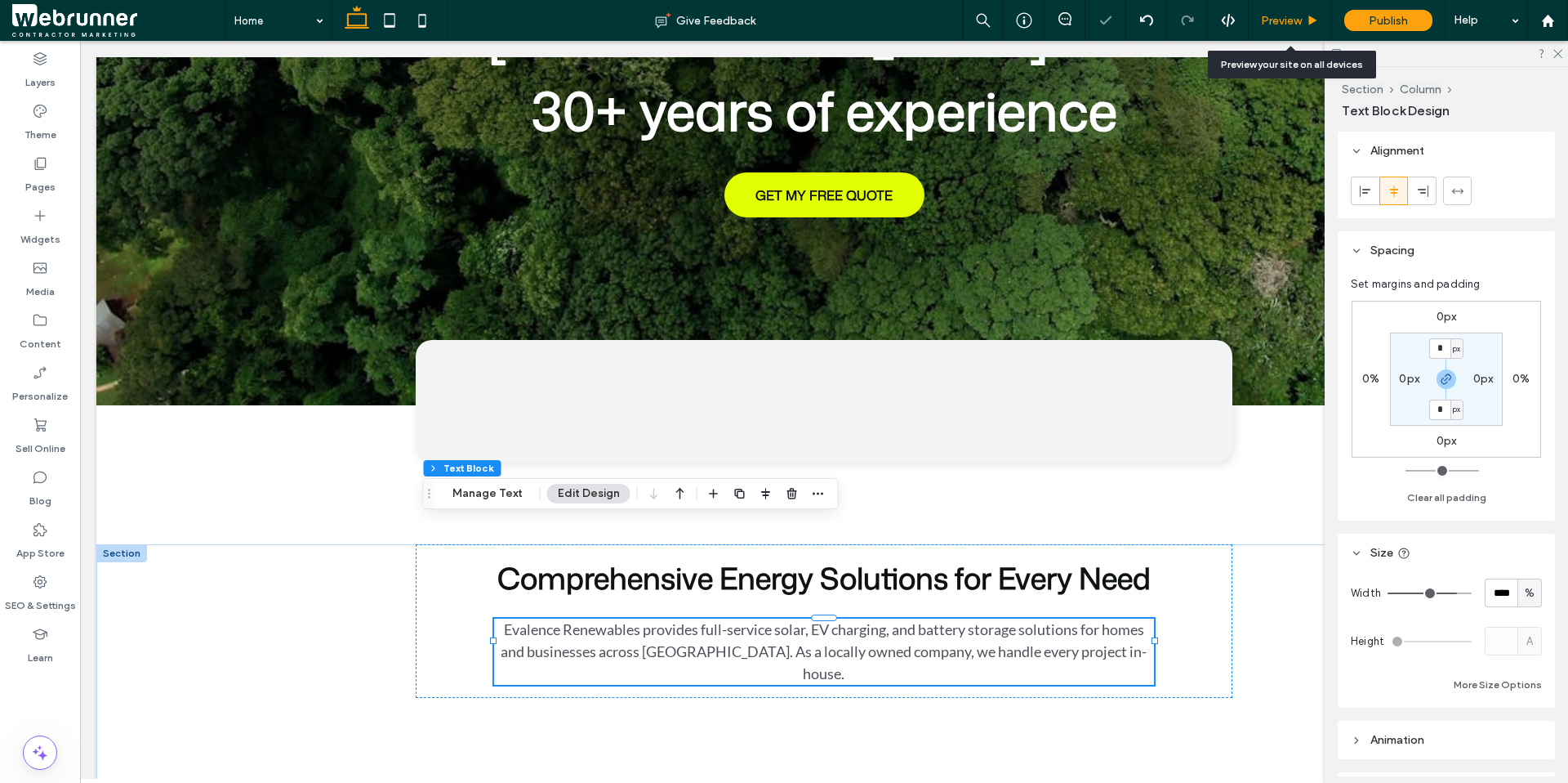
click at [1283, 28] on div "Preview" at bounding box center [1290, 20] width 84 height 41
click at [1282, 20] on span "Preview" at bounding box center [1281, 21] width 41 height 14
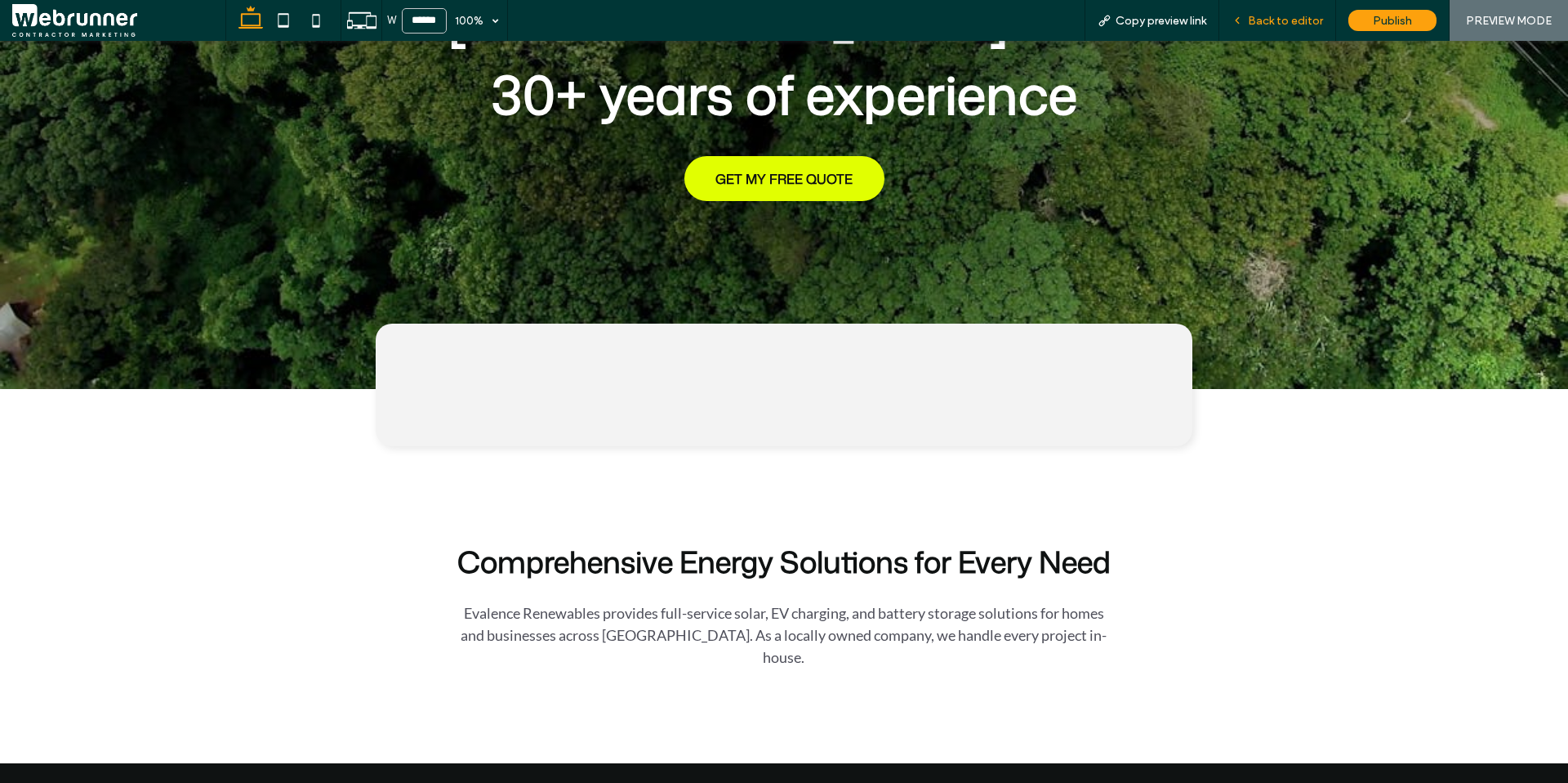
click at [1276, 14] on span "Back to editor" at bounding box center [1285, 21] width 75 height 14
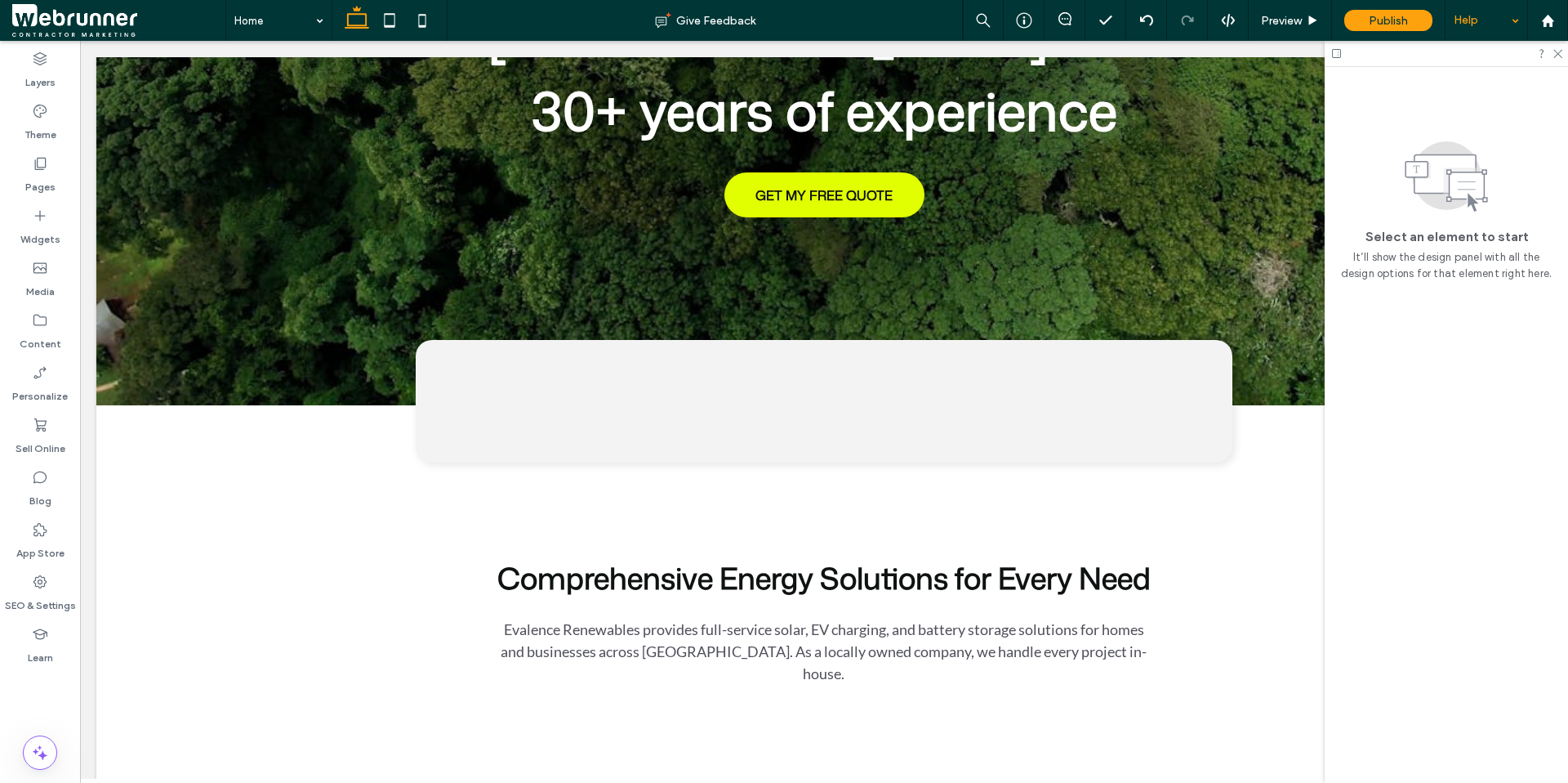
click at [1485, 13] on div "Help" at bounding box center [1486, 20] width 82 height 41
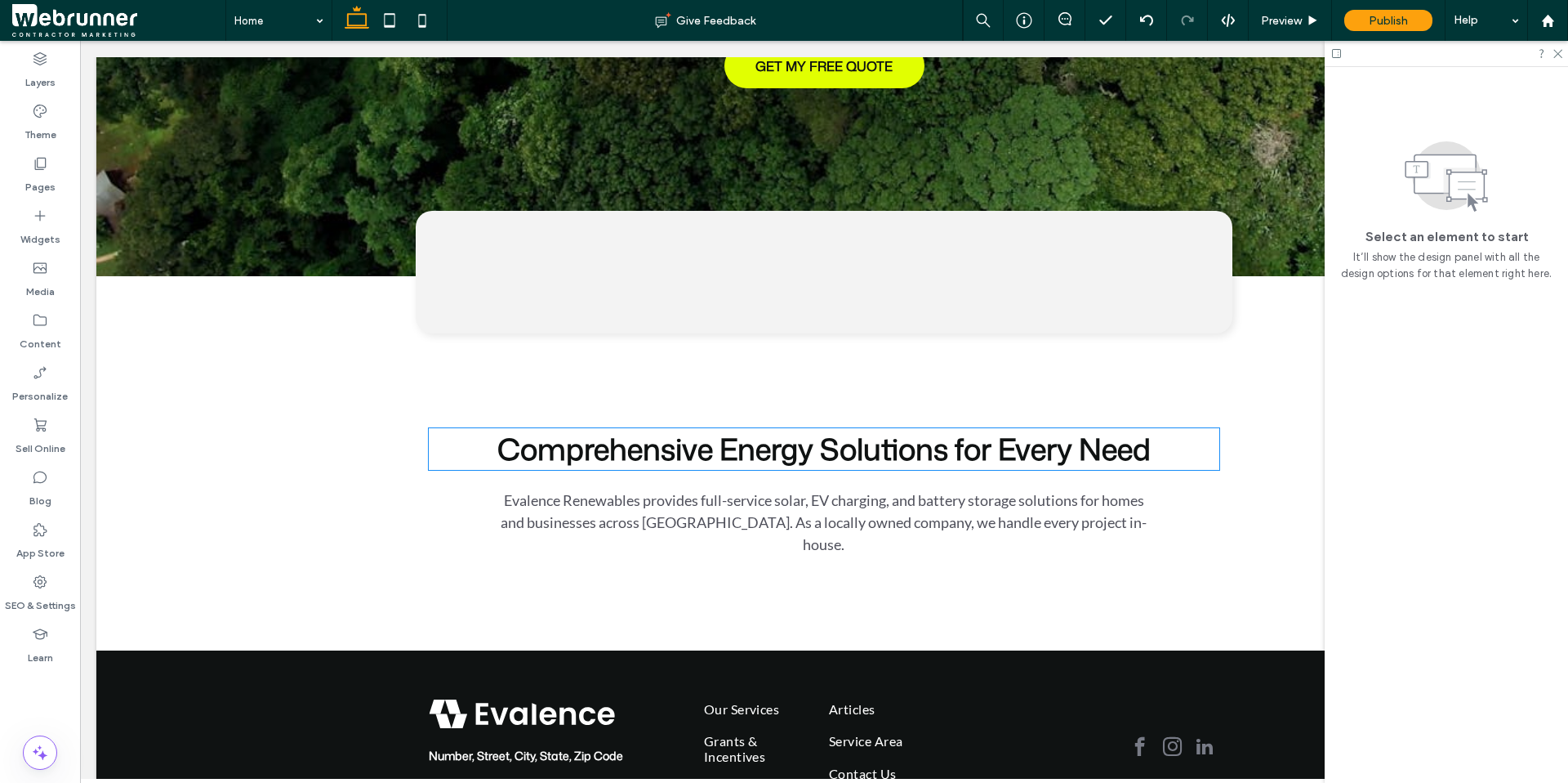
scroll to position [552, 0]
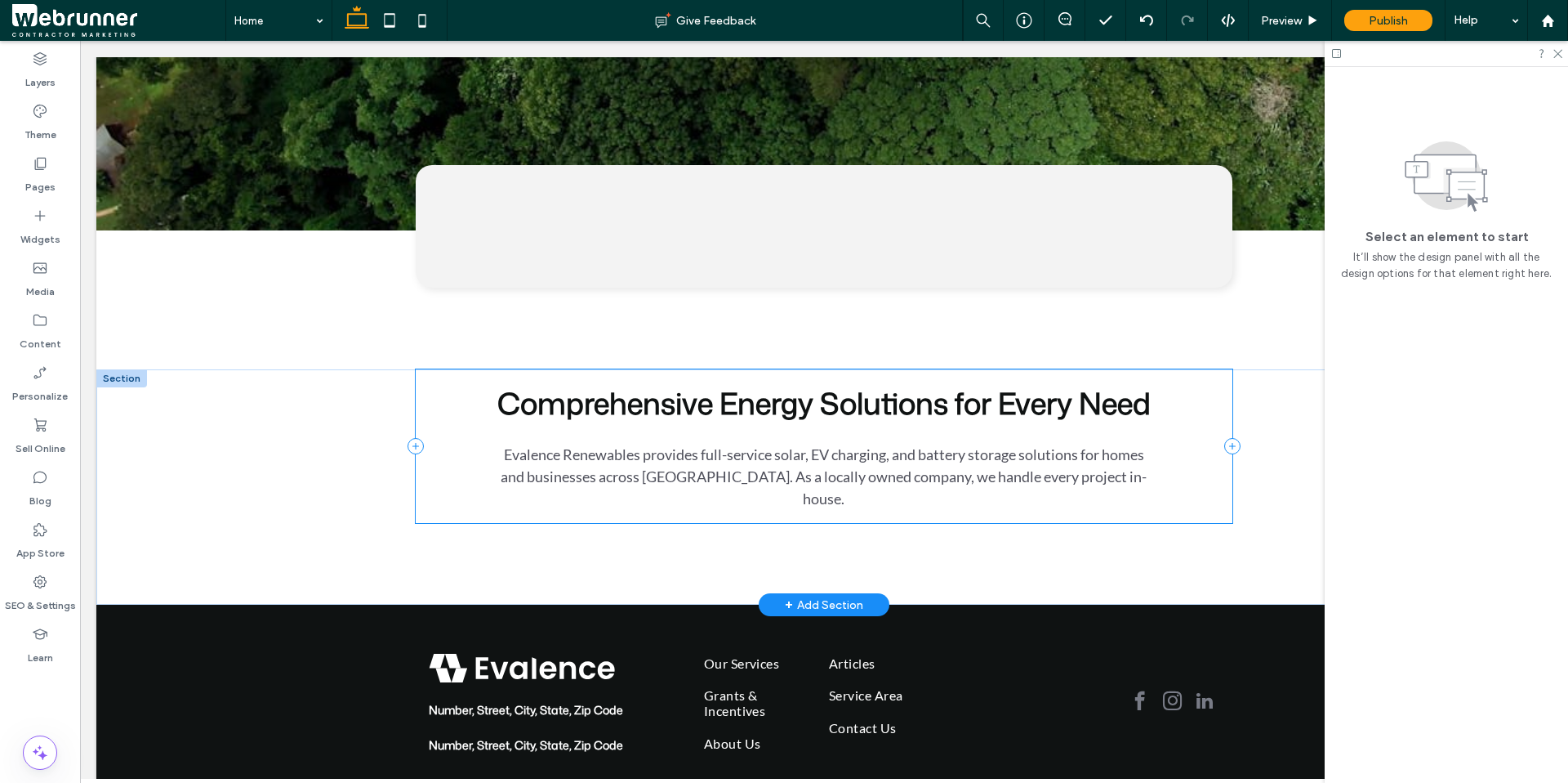
click at [863, 402] on div "Comprehensive Energy Solutions for Every Need Evalence Renewables provides full…" at bounding box center [823, 486] width 980 height 235
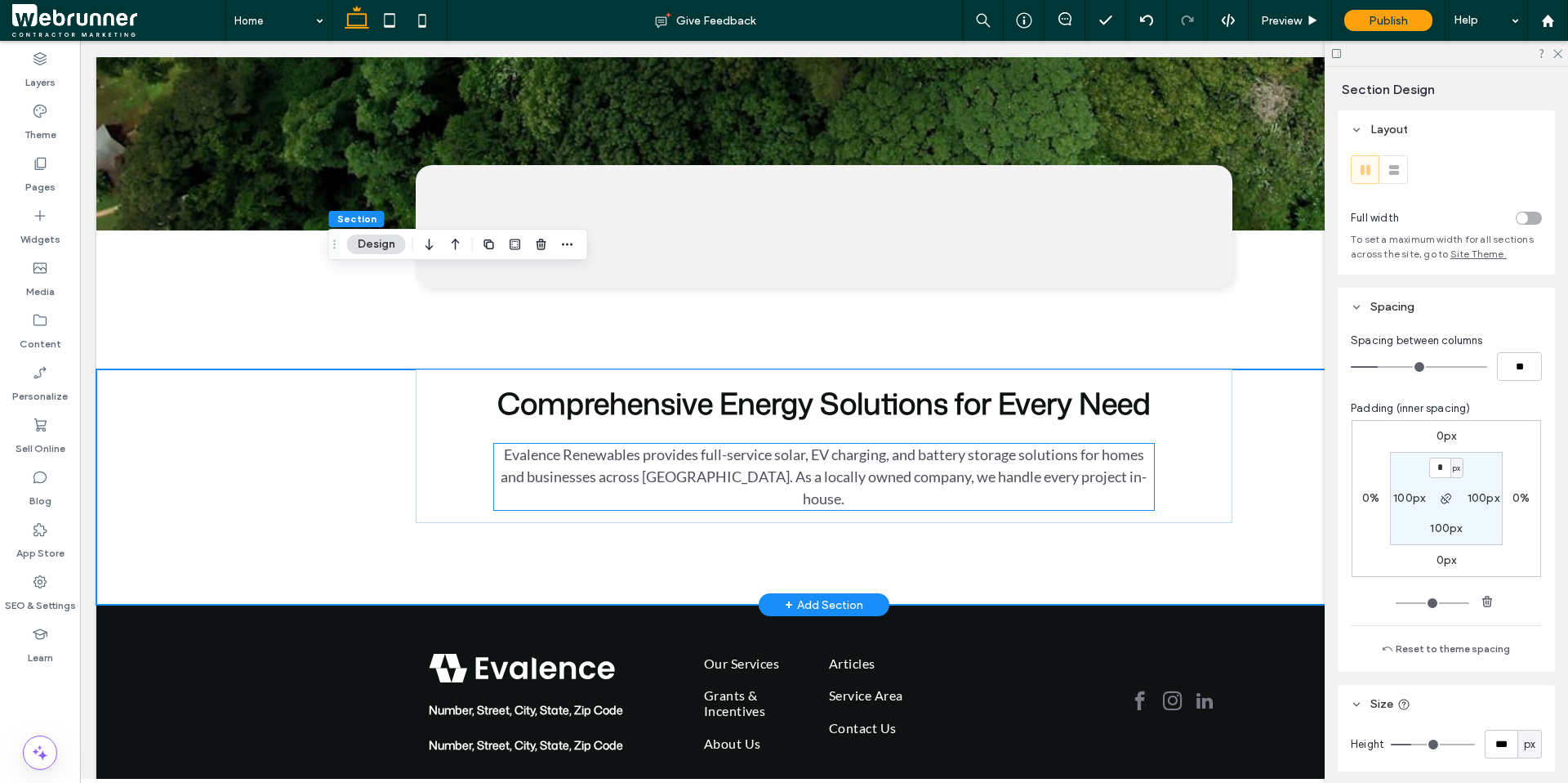
click at [842, 445] on span "Evalence Renewables provides full-service solar, EV charging, and battery stora…" at bounding box center [823, 476] width 646 height 62
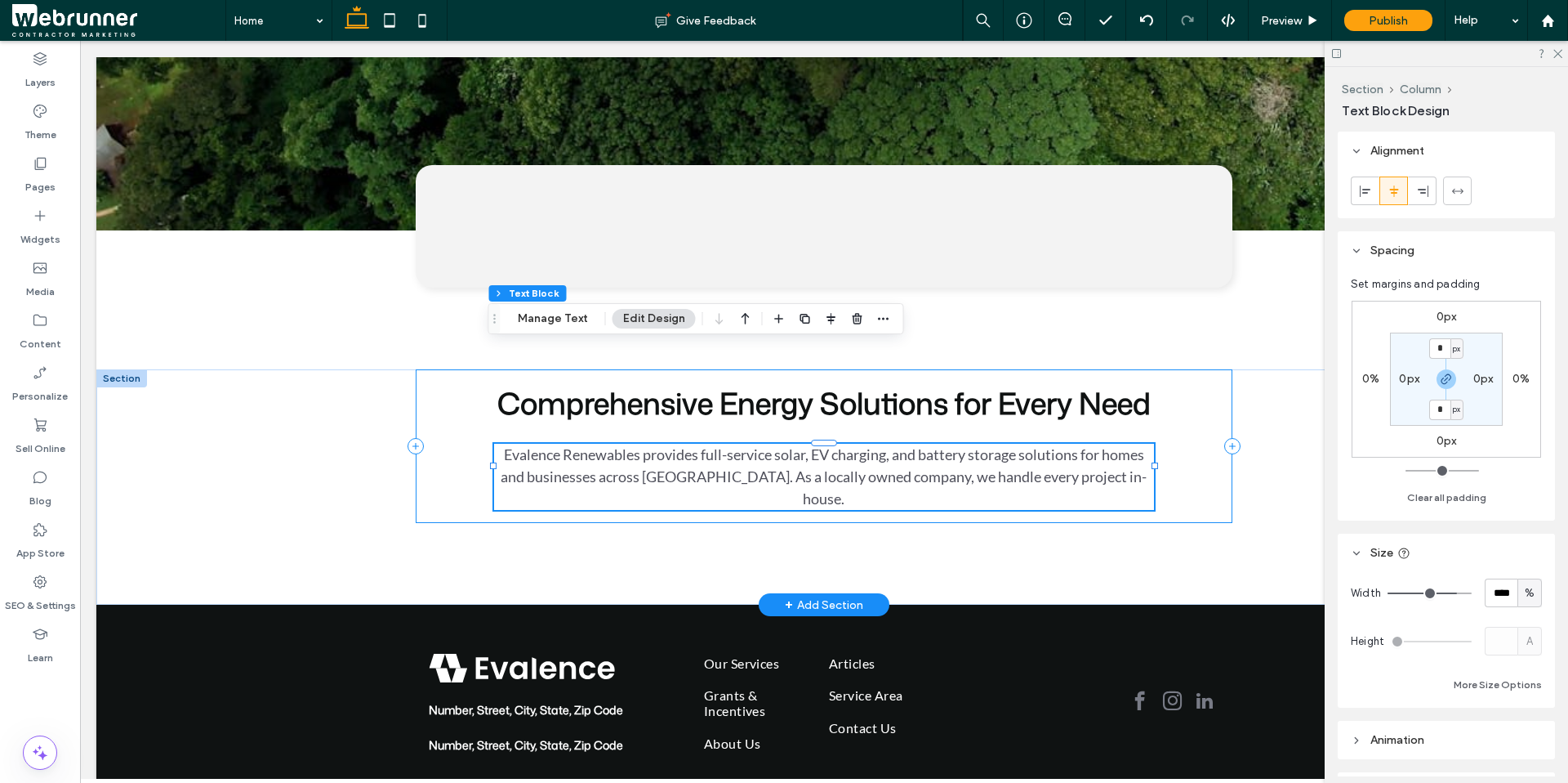
click at [1176, 369] on div "Comprehensive Energy Solutions for Every Need Evalence Renewables provides full…" at bounding box center [823, 445] width 817 height 153
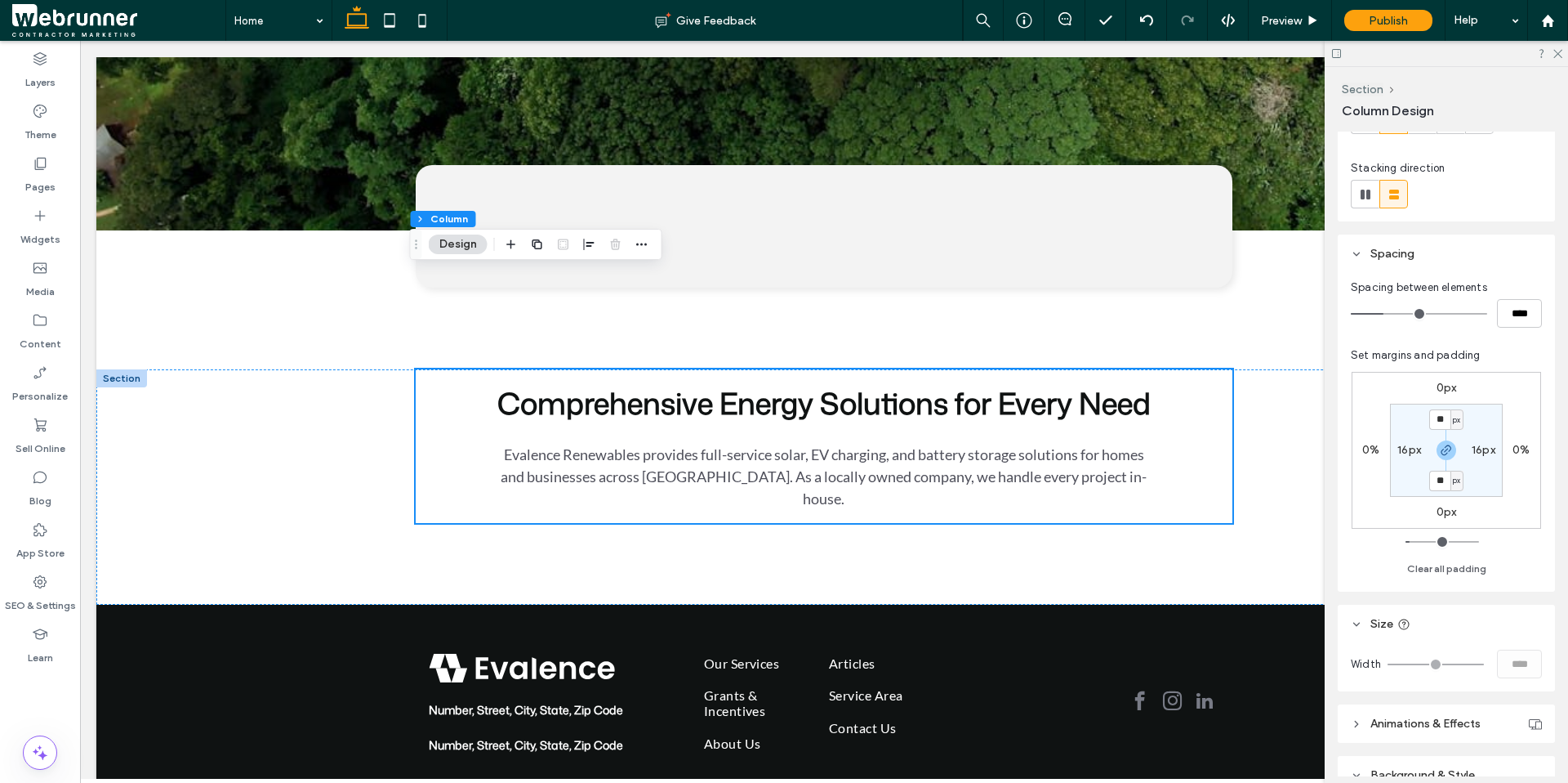
scroll to position [235, 0]
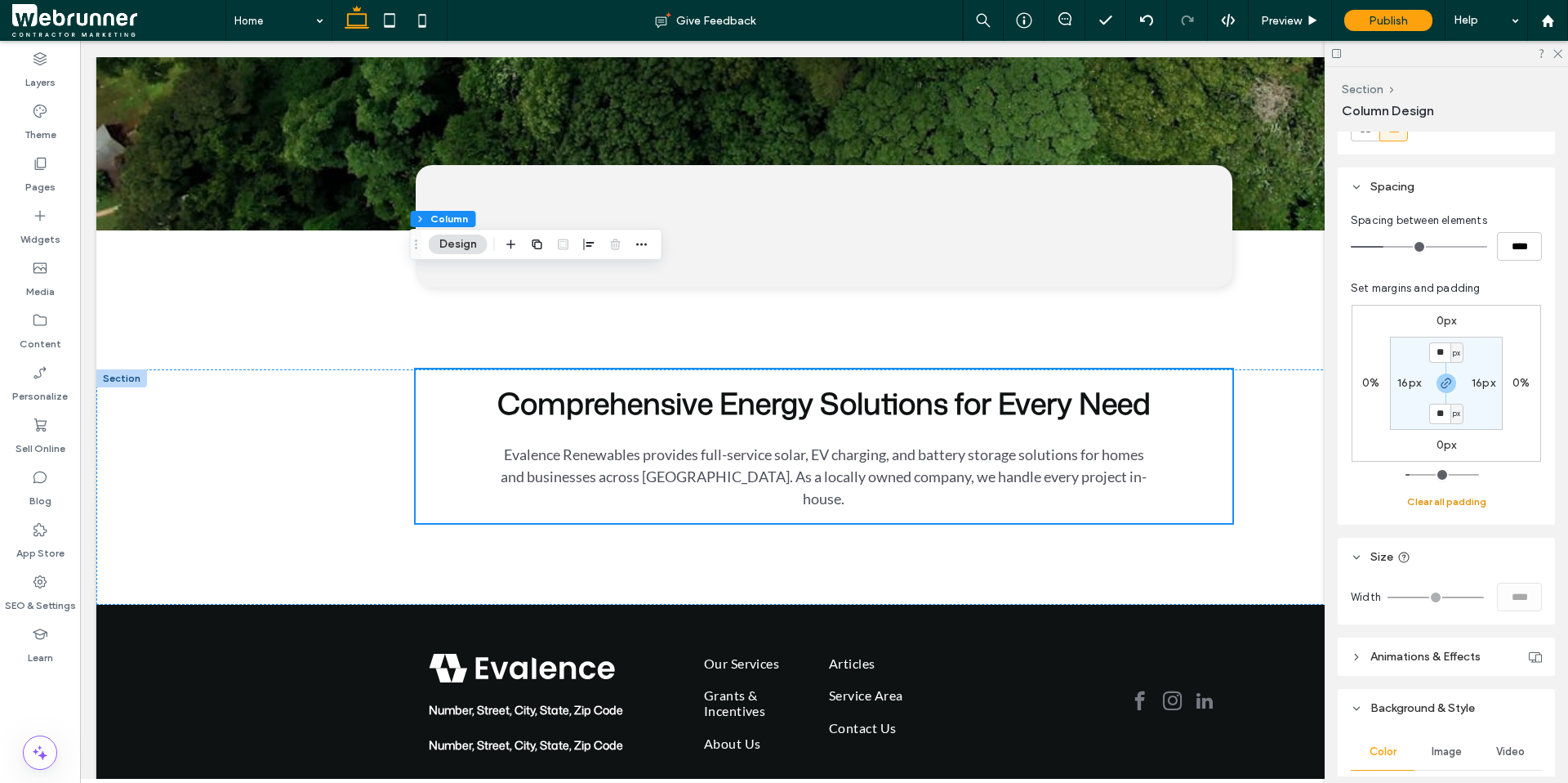
click at [1431, 500] on button "Clear all padding" at bounding box center [1446, 501] width 79 height 20
type input "*"
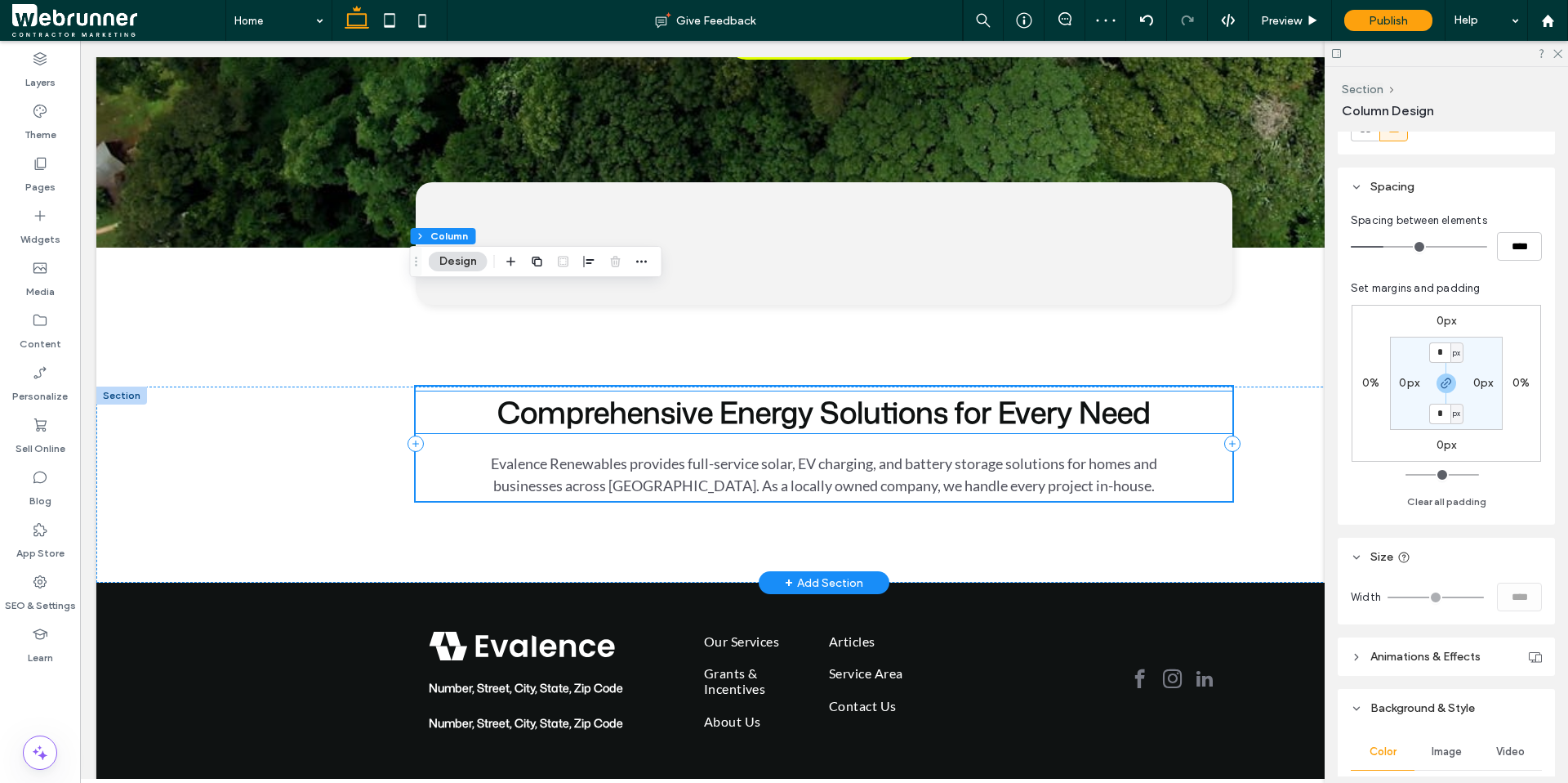
click at [1076, 391] on span "Comprehensive Energy Solutions for Every Need" at bounding box center [823, 412] width 653 height 42
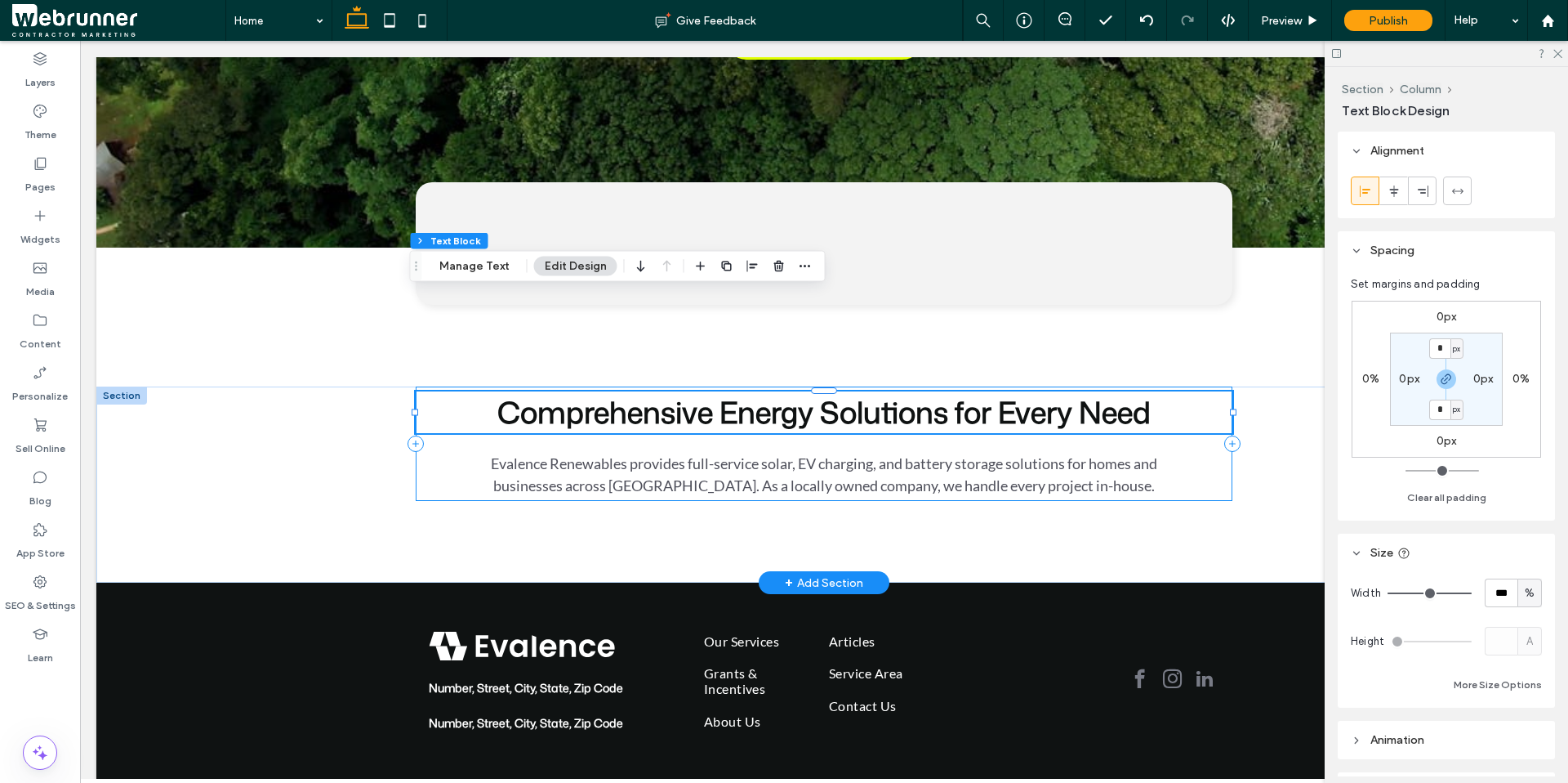
click at [1192, 386] on div "Comprehensive Energy Solutions for Every Need Evalence Renewables provides full…" at bounding box center [823, 443] width 817 height 114
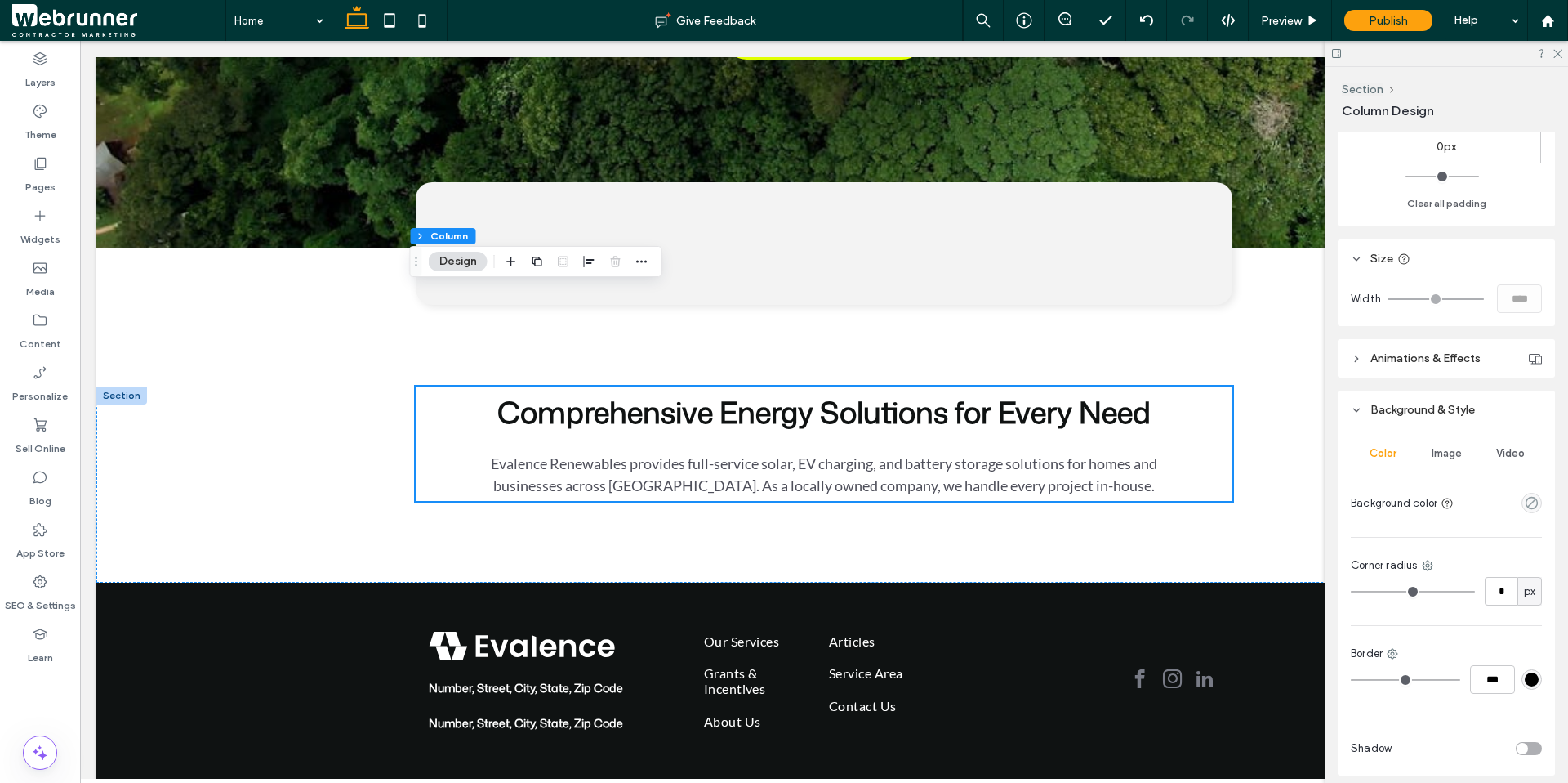
scroll to position [598, 0]
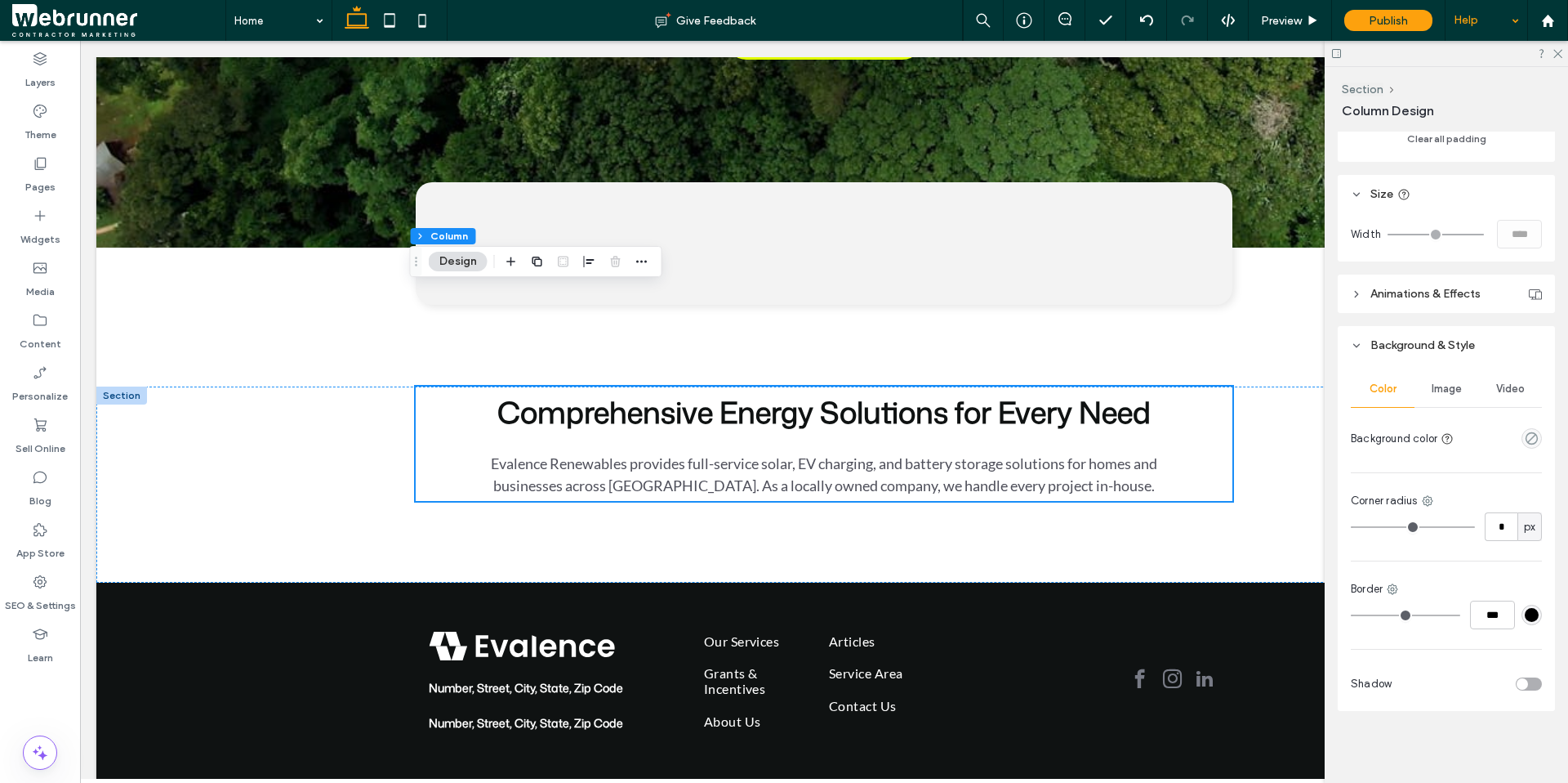
click at [1485, 15] on div "Help" at bounding box center [1486, 20] width 82 height 41
click at [1508, 22] on div "Help" at bounding box center [1486, 20] width 82 height 41
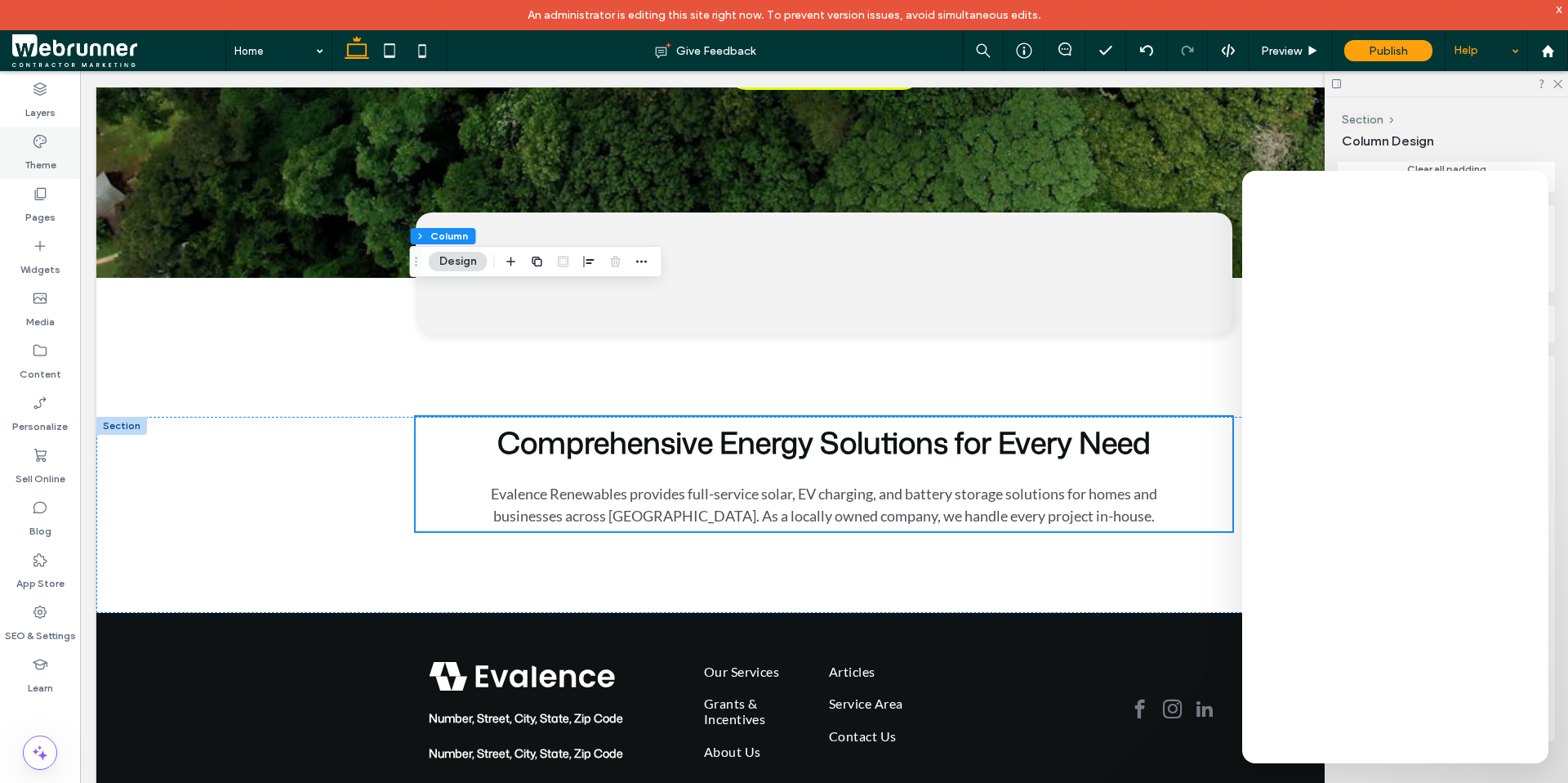
click at [41, 147] on icon at bounding box center [39, 141] width 16 height 16
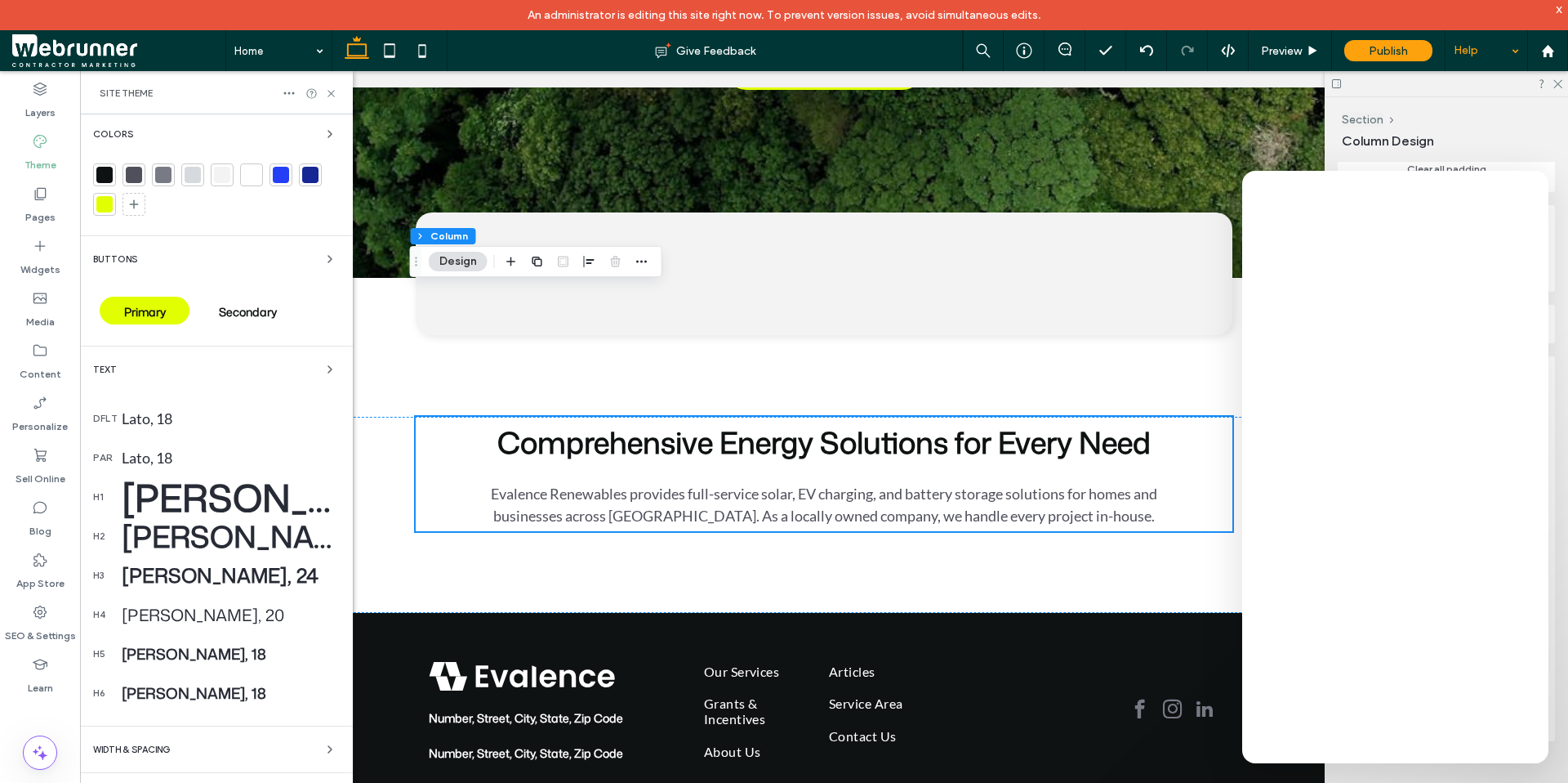
scroll to position [132, 0]
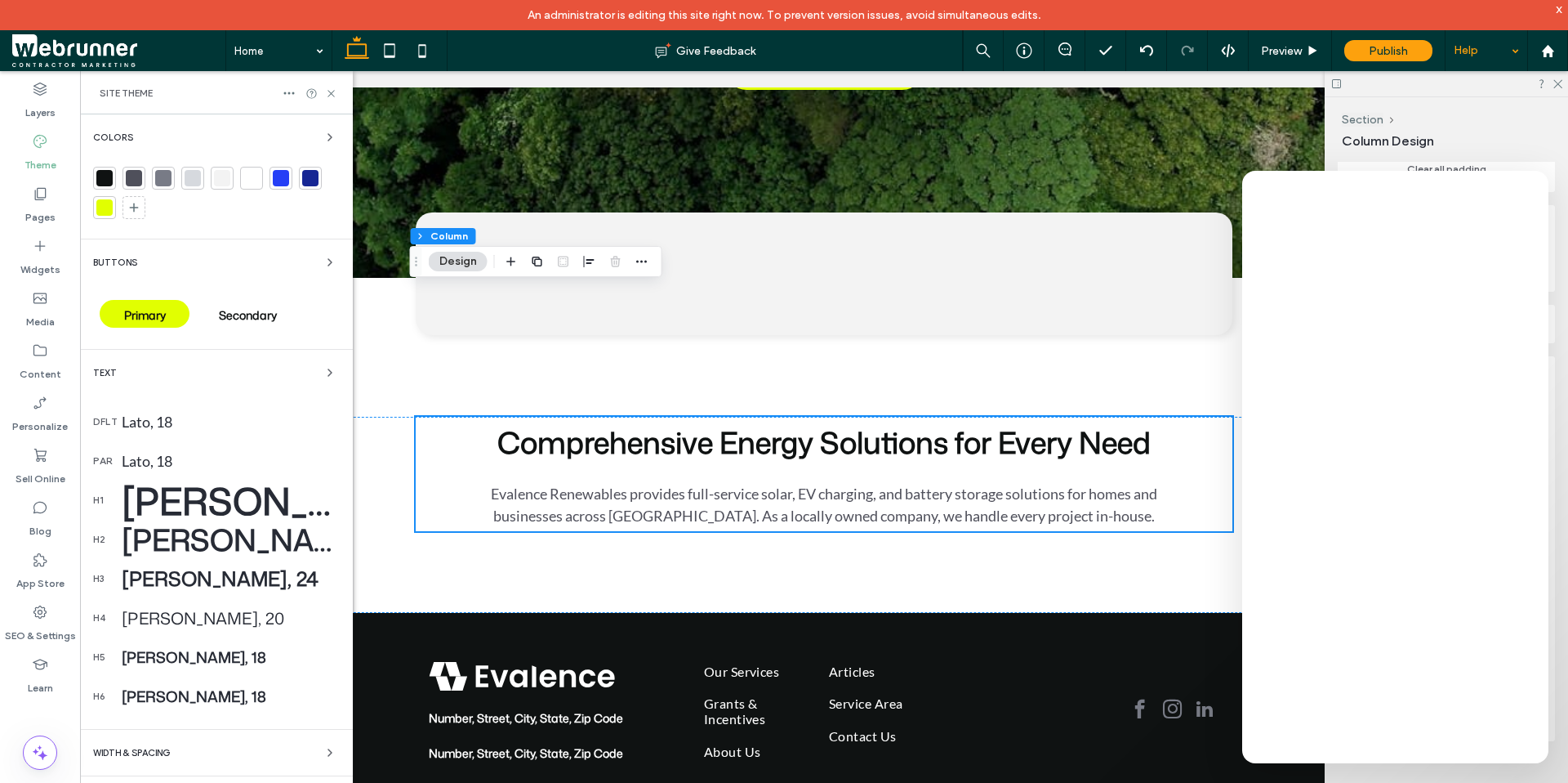
click at [176, 425] on div "Lato, 18" at bounding box center [230, 421] width 218 height 18
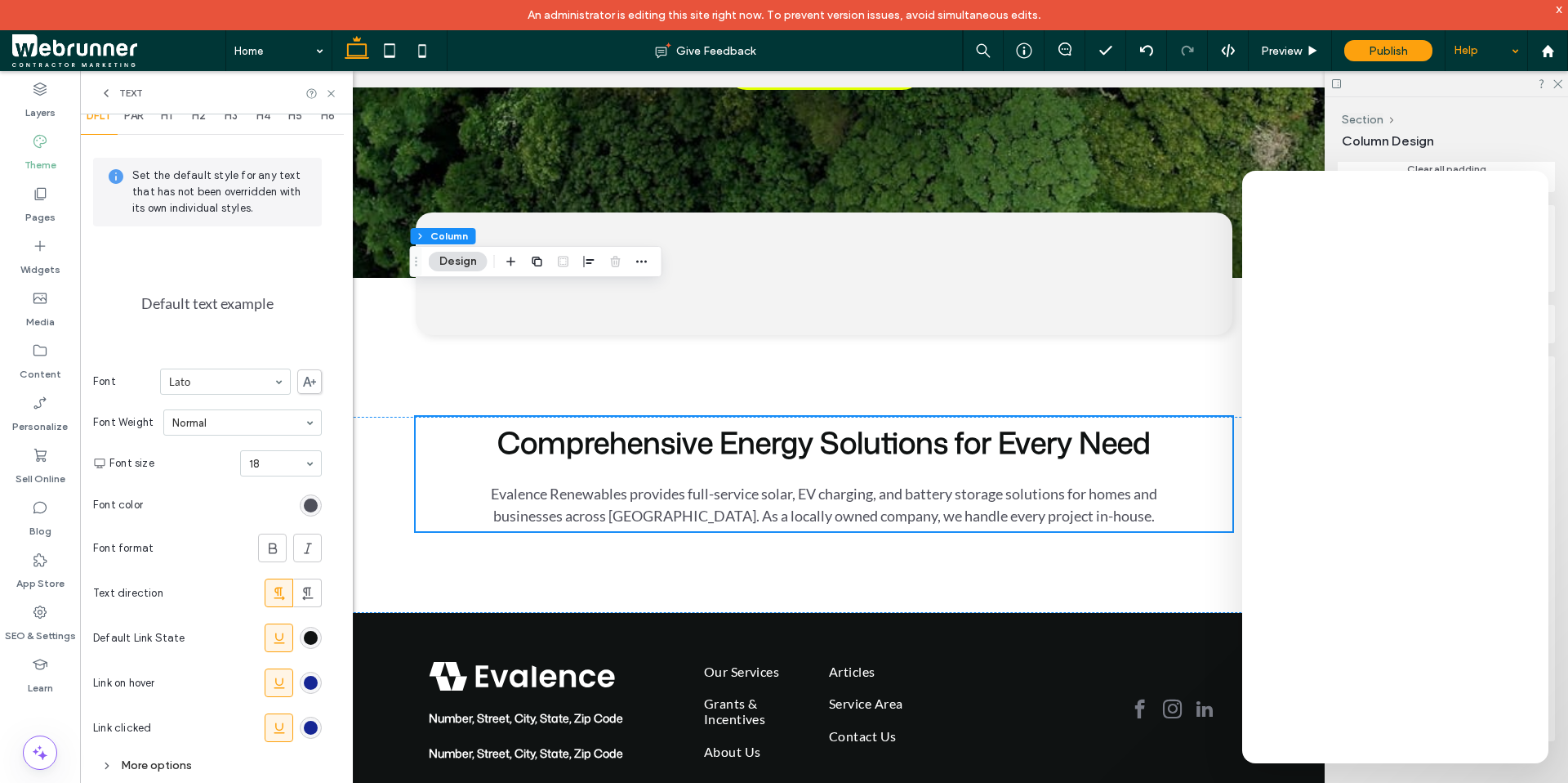
scroll to position [29, 0]
click at [105, 89] on icon at bounding box center [106, 93] width 13 height 13
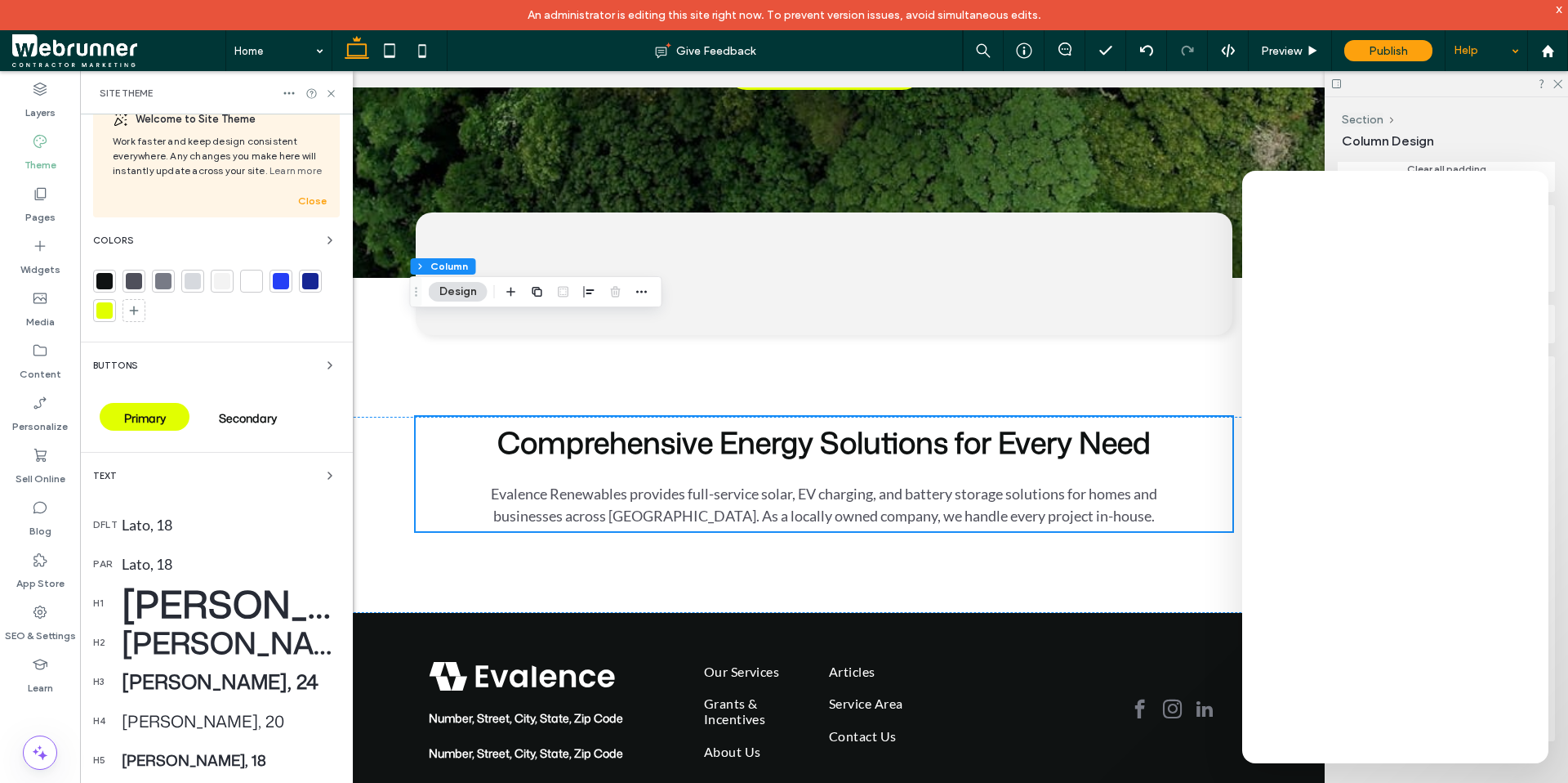
click at [136, 529] on div "Lato, 18" at bounding box center [230, 524] width 218 height 18
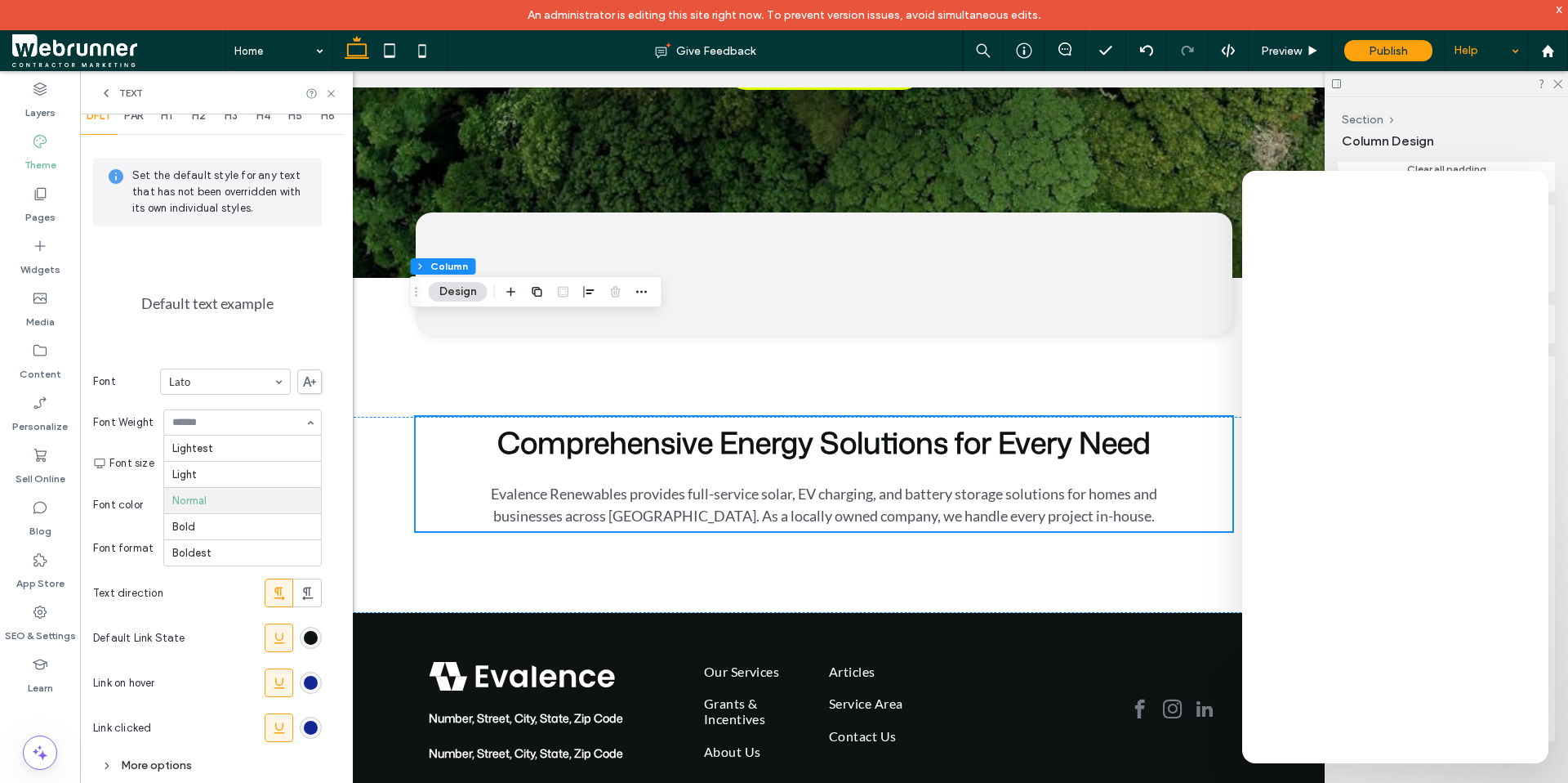
click at [107, 94] on icon at bounding box center [106, 93] width 13 height 13
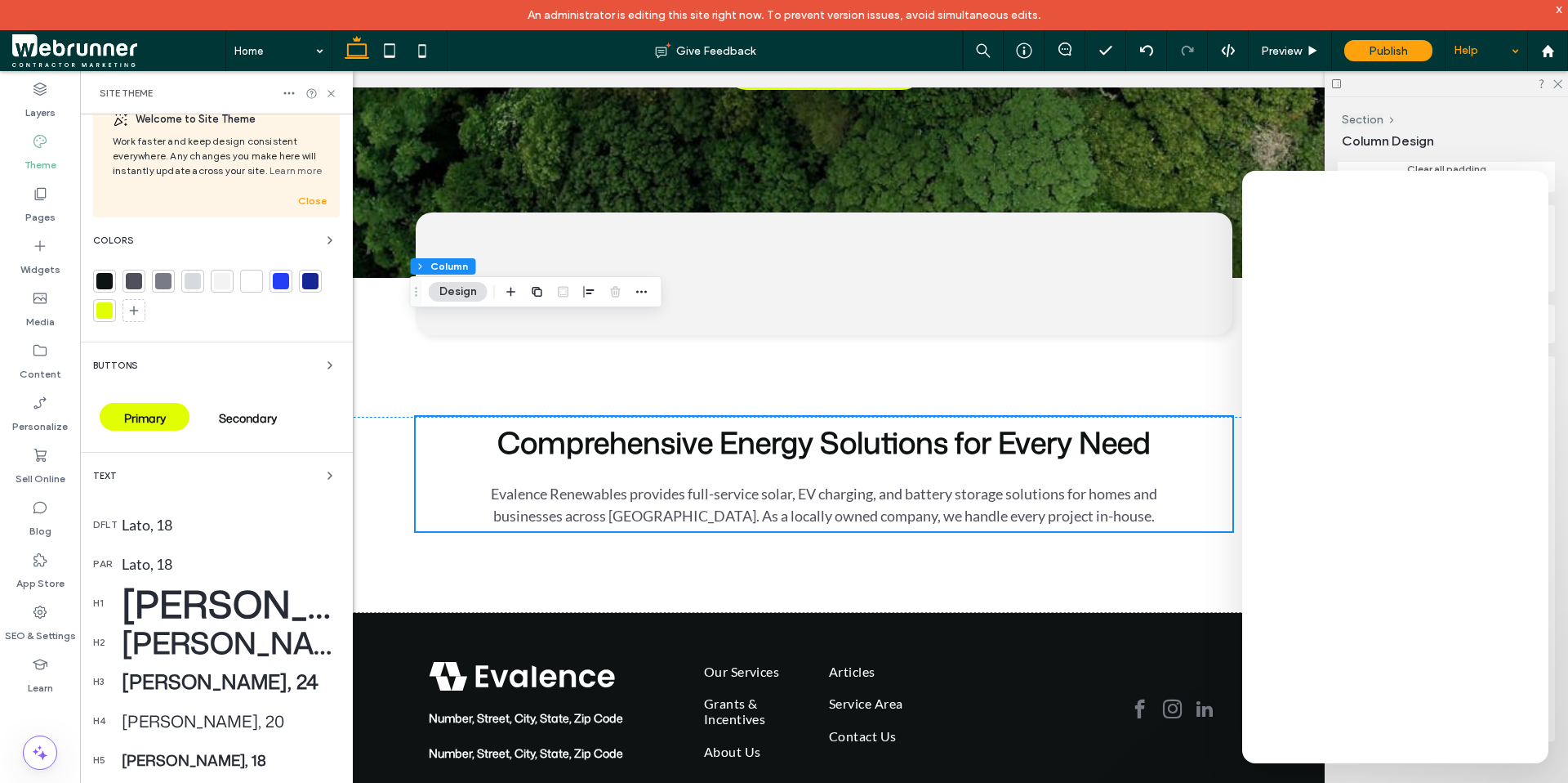
click at [165, 610] on div "Mona Sans, 65" at bounding box center [230, 603] width 218 height 51
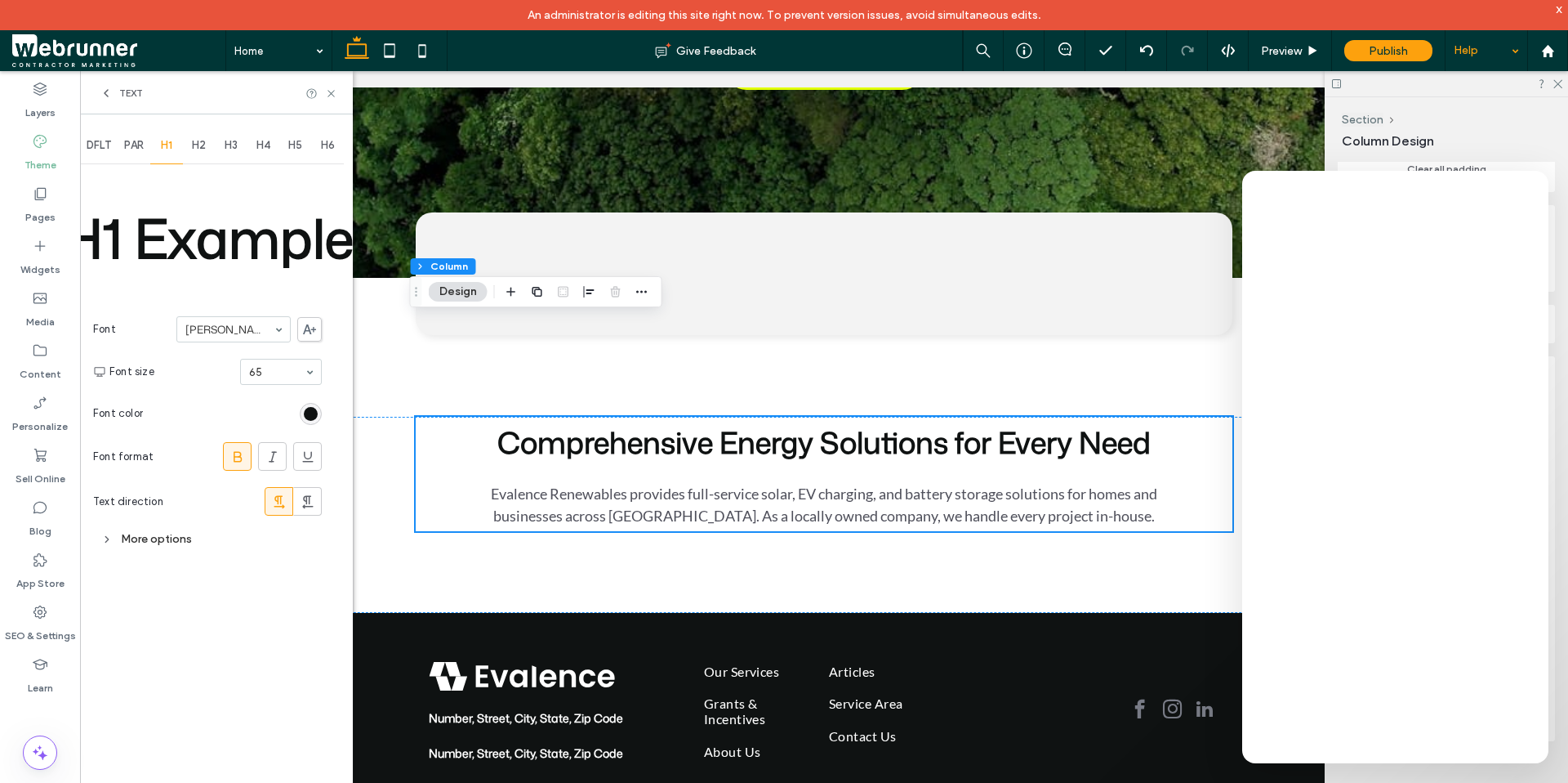
scroll to position [0, 0]
click at [104, 535] on icon at bounding box center [107, 539] width 11 height 11
click at [228, 544] on div "Less options" at bounding box center [207, 538] width 228 height 22
click at [106, 94] on use at bounding box center [106, 92] width 3 height 7
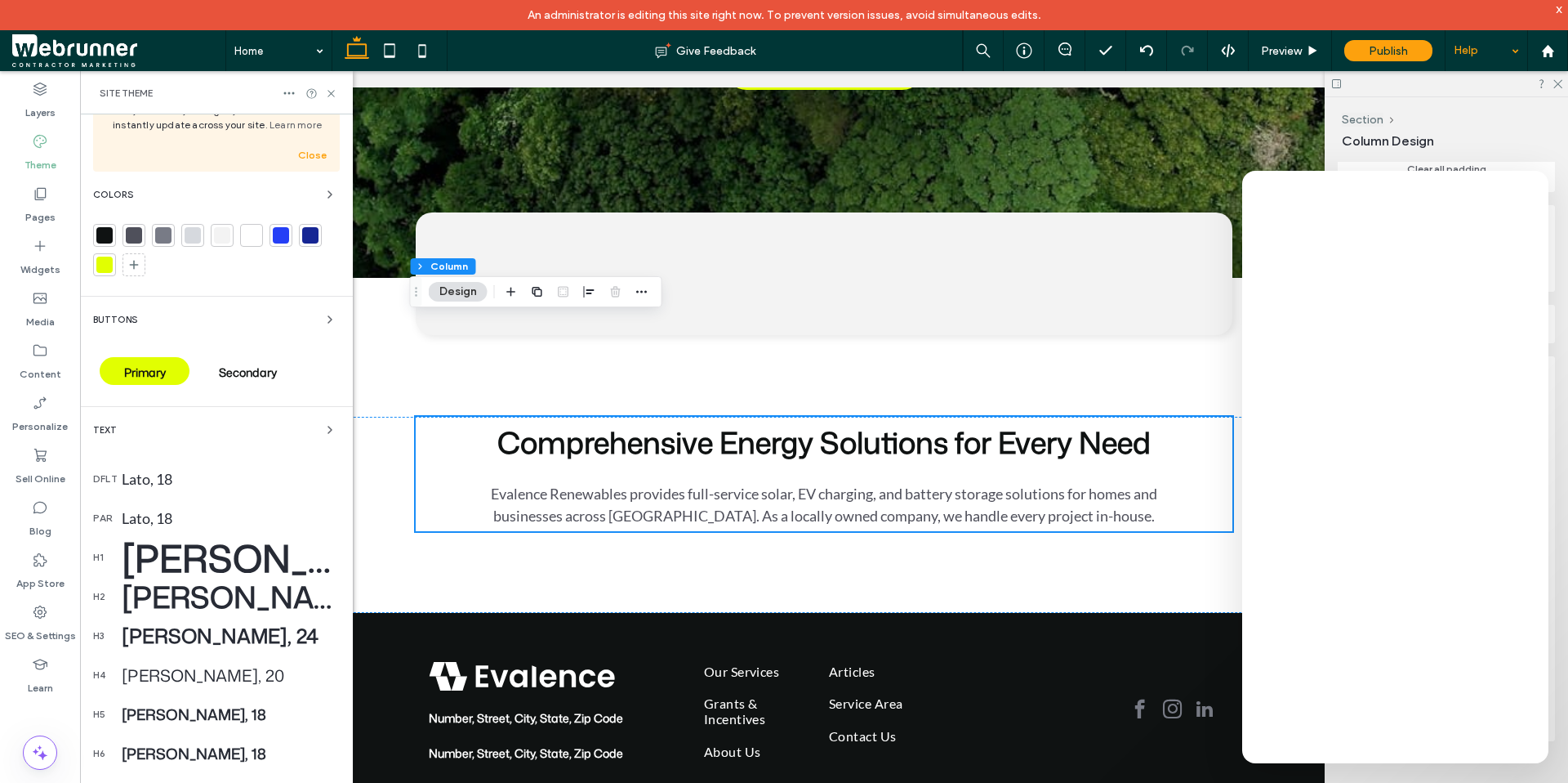
scroll to position [92, 0]
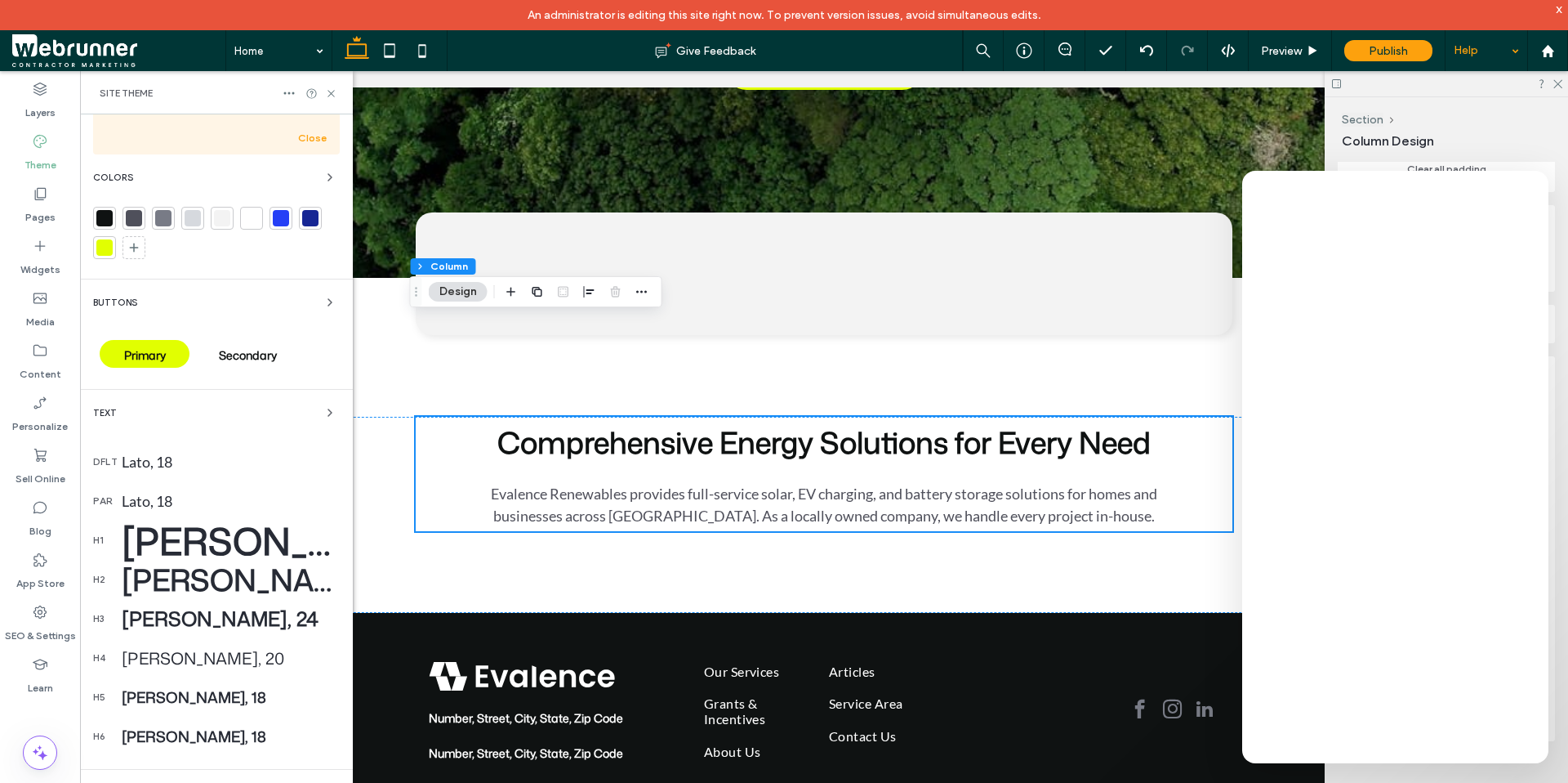
click at [135, 494] on div "Lato, 18" at bounding box center [230, 500] width 218 height 18
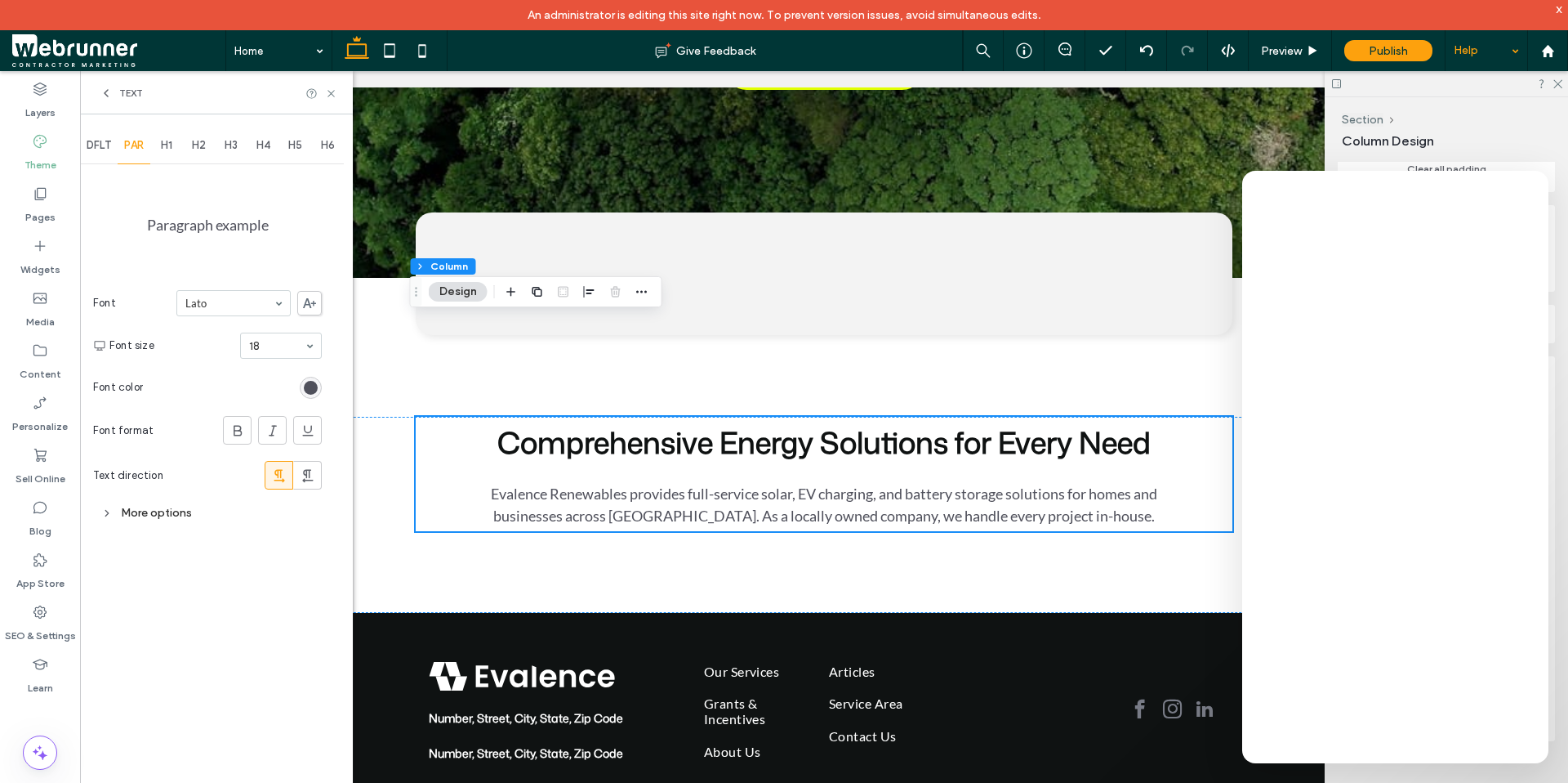
scroll to position [0, 0]
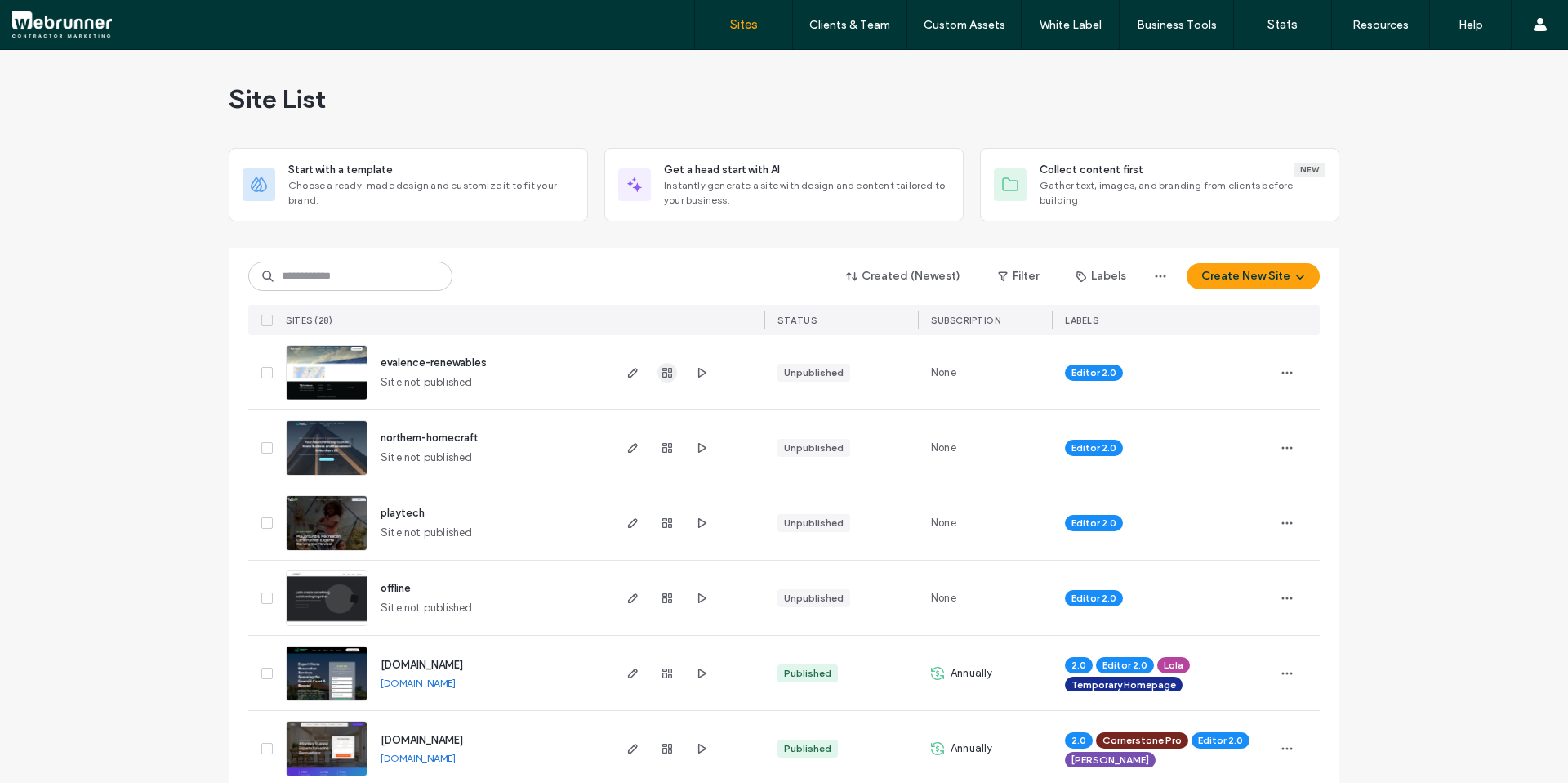
click at [663, 375] on use "button" at bounding box center [668, 373] width 10 height 10
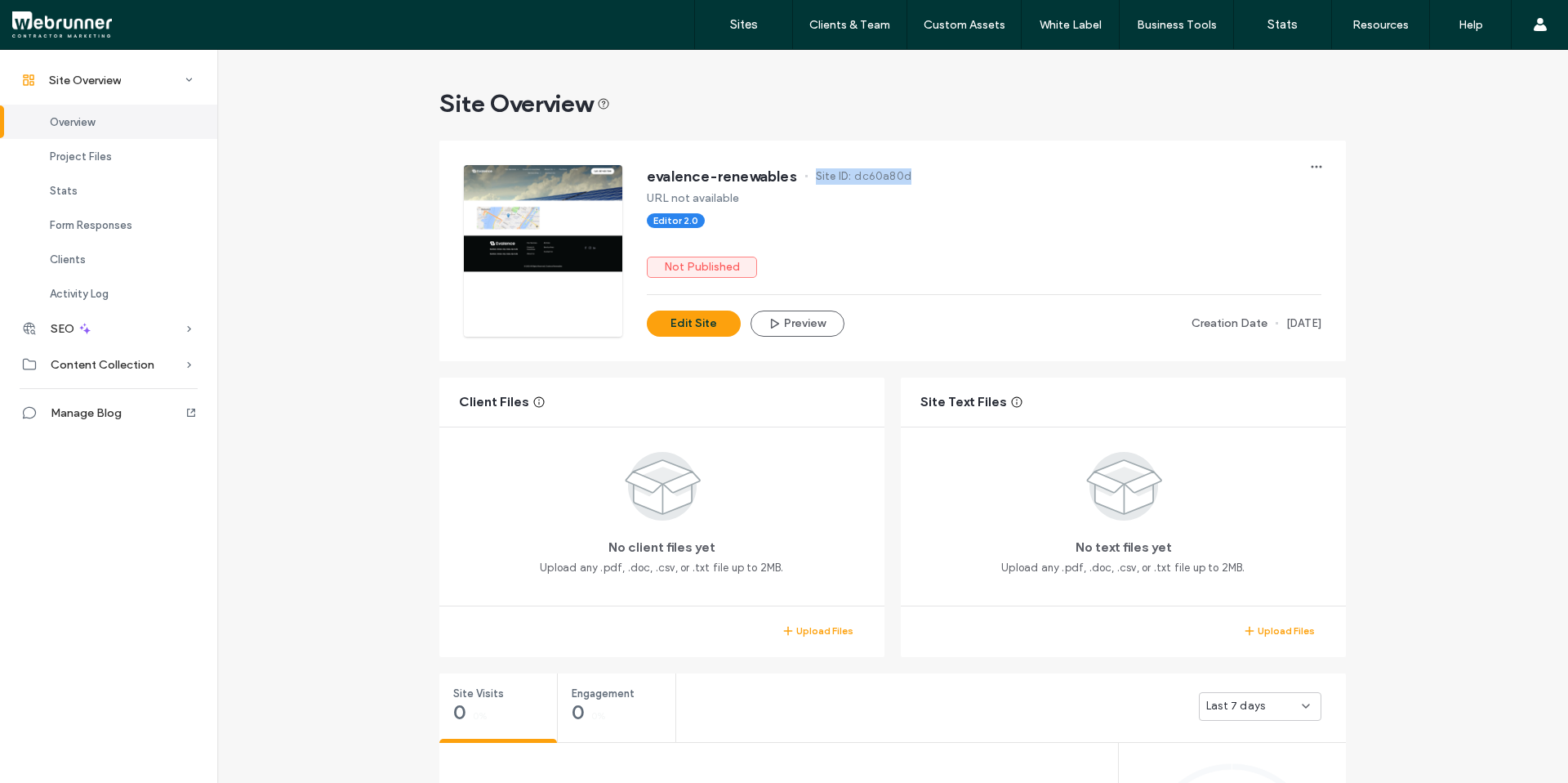
drag, startPoint x: 813, startPoint y: 173, endPoint x: 949, endPoint y: 182, distance: 136.3
click at [949, 182] on div "evalence-renewables Site ID: dc60a80d" at bounding box center [983, 177] width 674 height 26
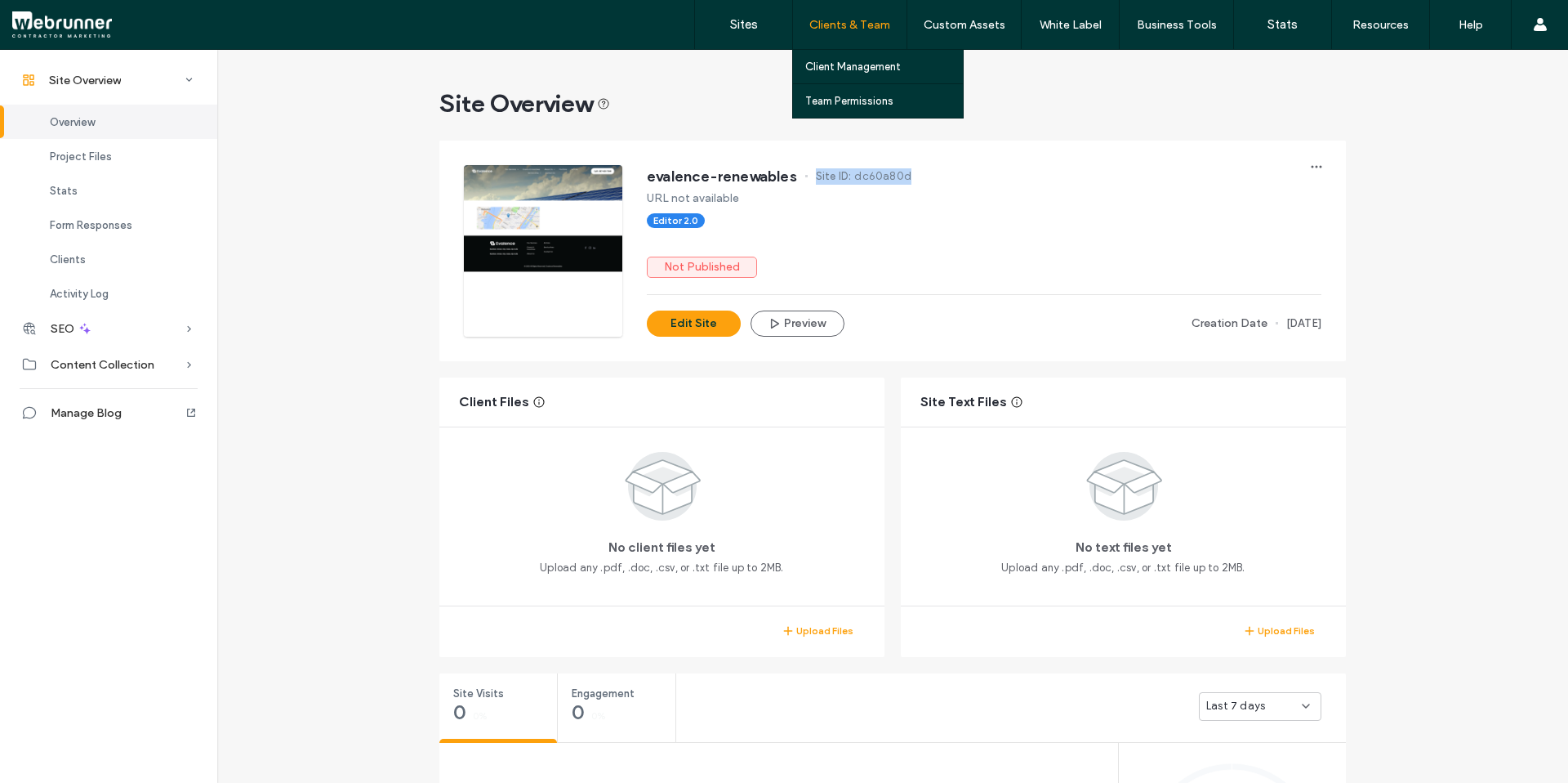
copy div "Site ID: dc60a80d"
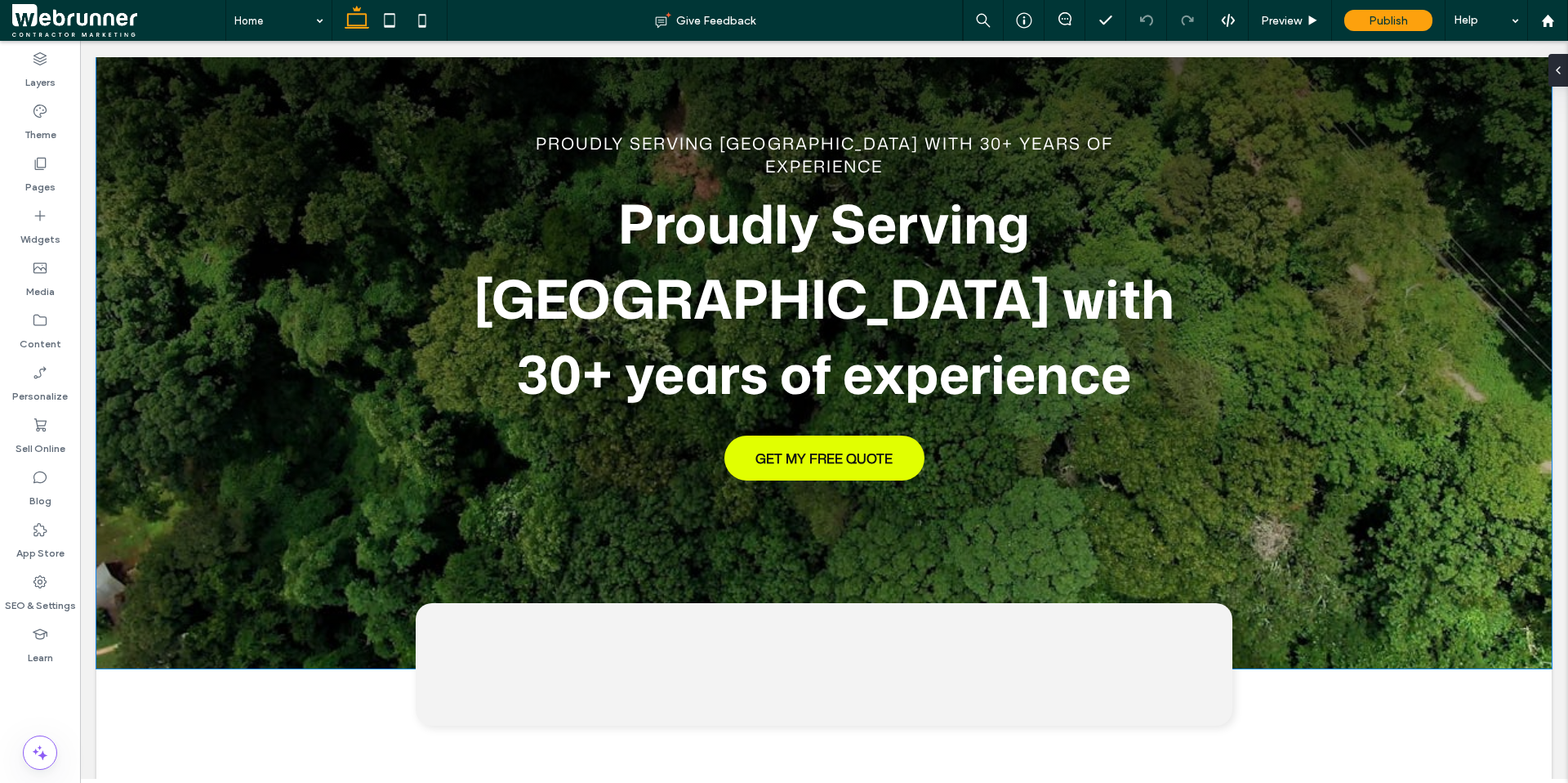
scroll to position [108, 0]
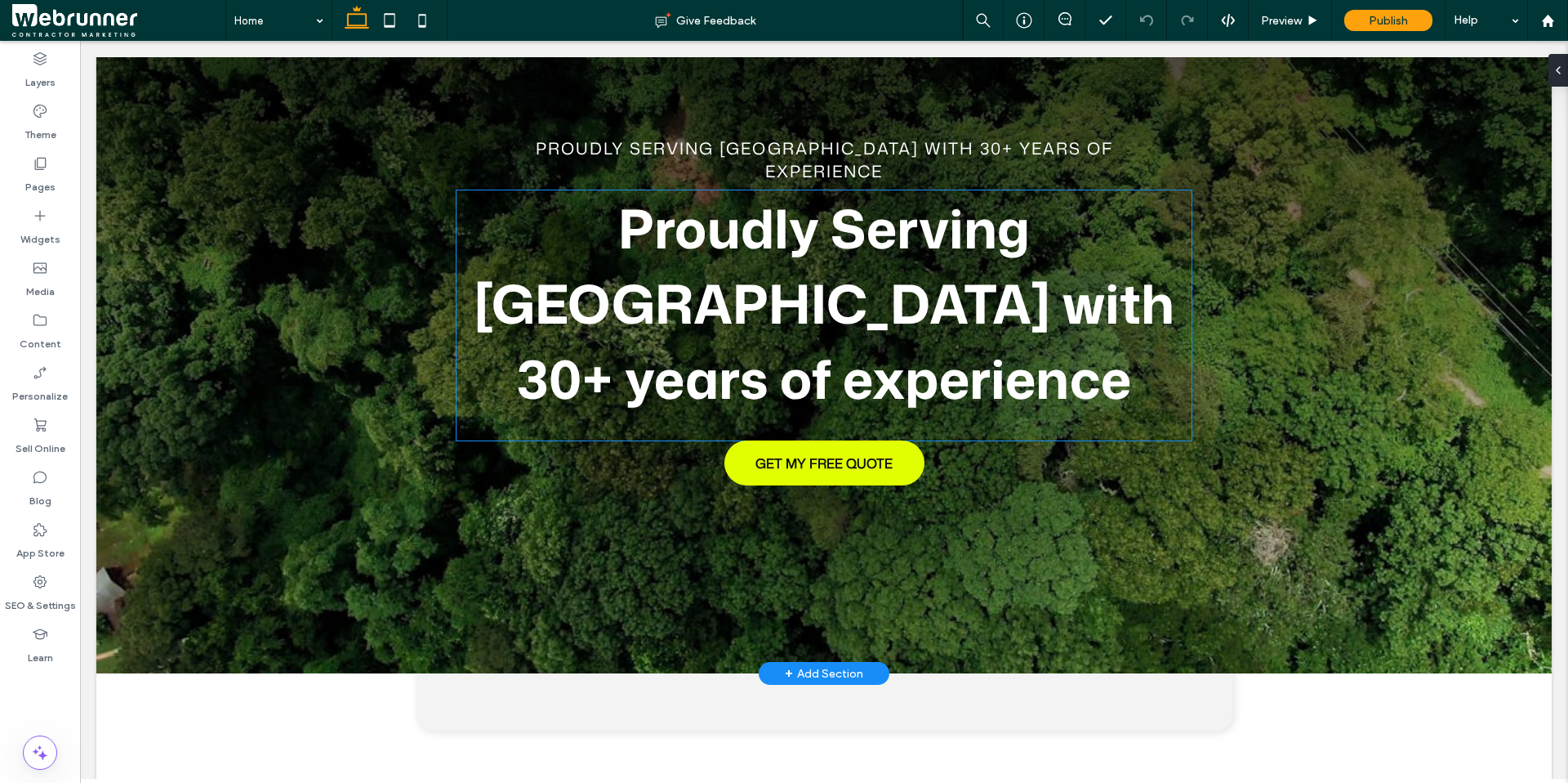
click at [724, 225] on strong "Proudly Serving [GEOGRAPHIC_DATA] with 30+ years of experience" at bounding box center [823, 303] width 701 height 225
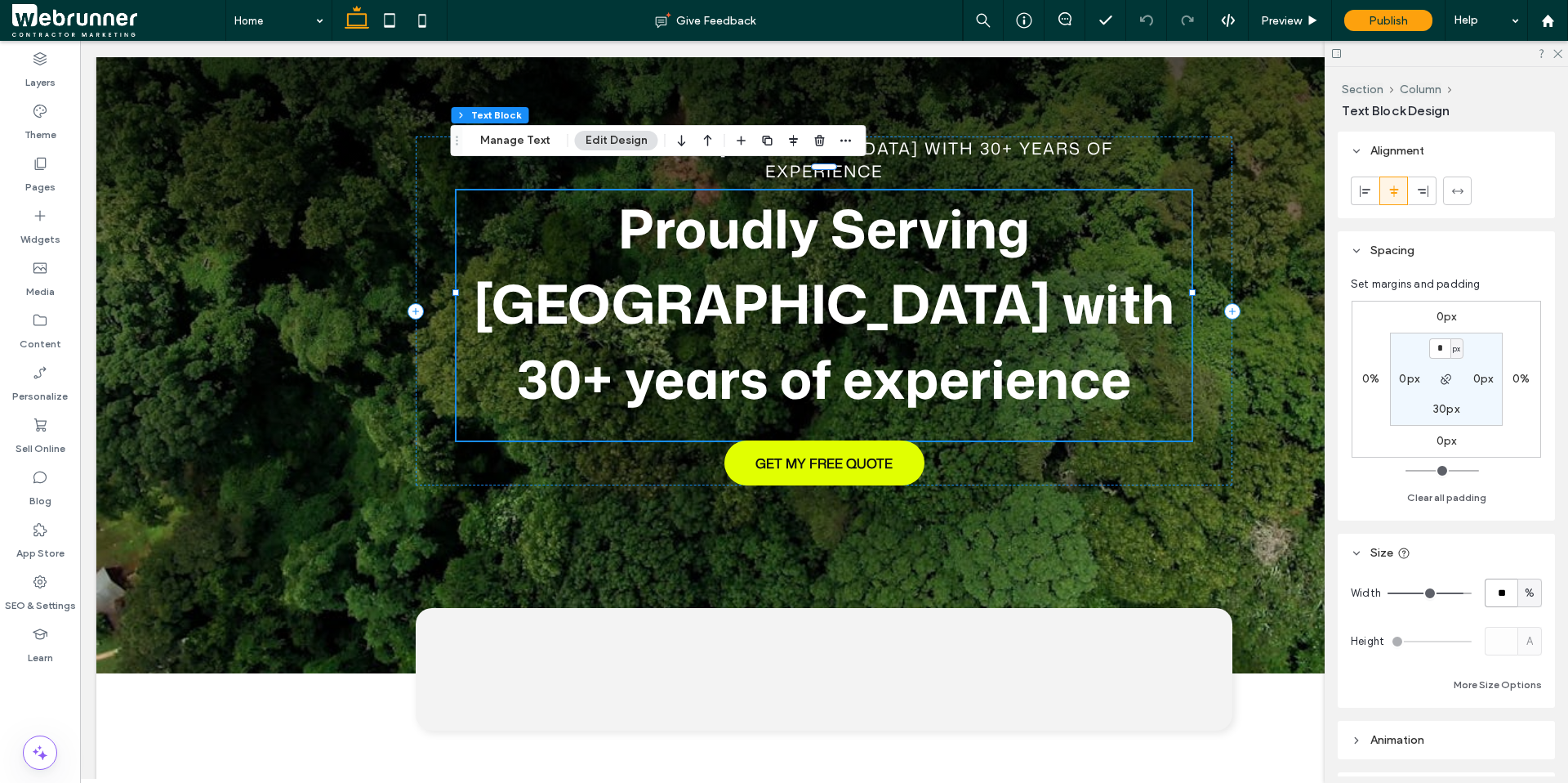
click at [1492, 594] on input "**" at bounding box center [1500, 593] width 32 height 29
type input "***"
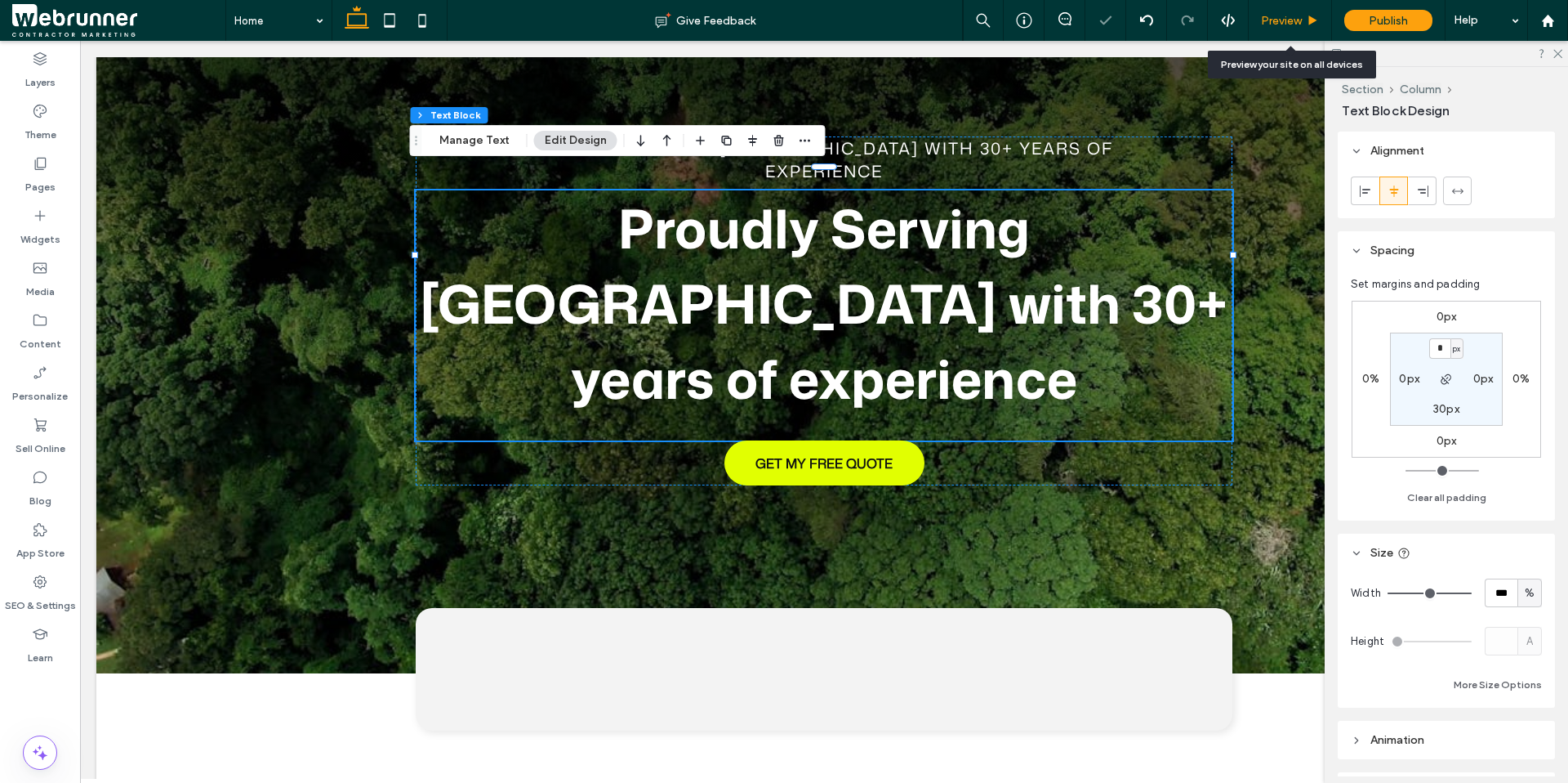
click at [1309, 20] on icon at bounding box center [1312, 20] width 12 height 12
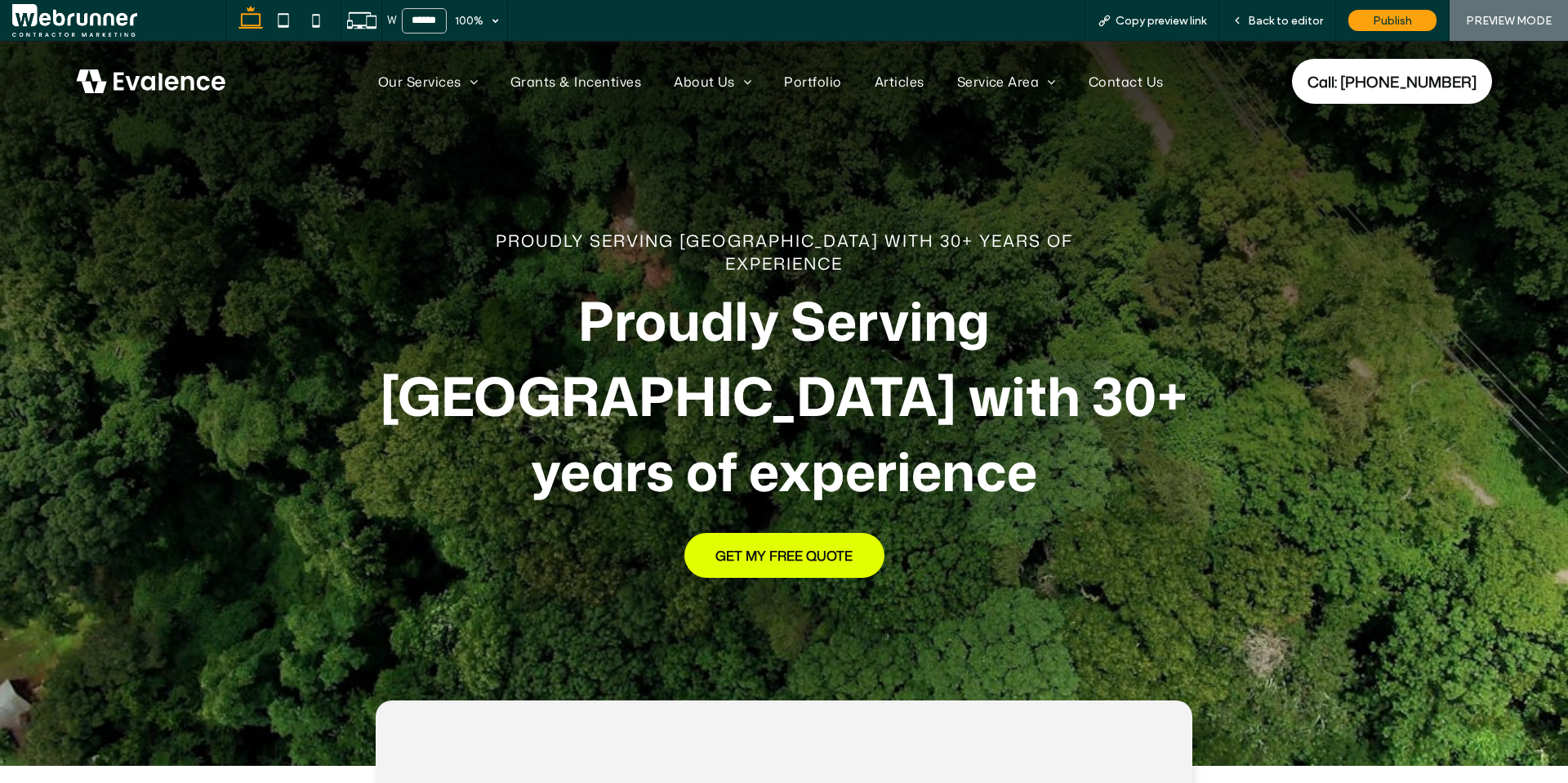
click at [768, 321] on strong "Proudly Serving [GEOGRAPHIC_DATA] with 30+ years of experience" at bounding box center [784, 395] width 808 height 225
click at [1260, 30] on div "Back to editor" at bounding box center [1277, 20] width 117 height 41
click at [1259, 22] on span "Back to editor" at bounding box center [1285, 21] width 75 height 14
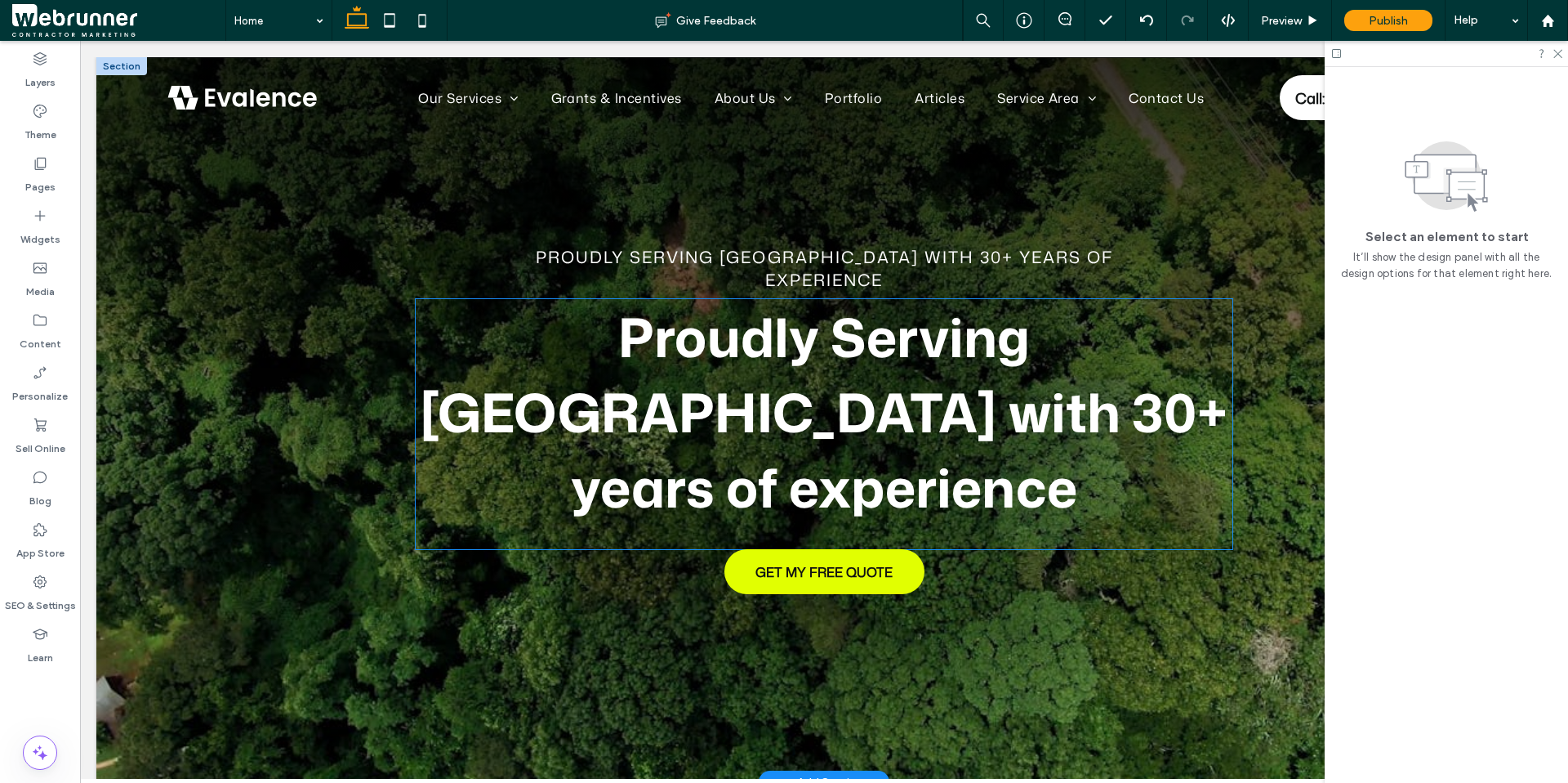
click at [963, 325] on strong "Proudly Serving [GEOGRAPHIC_DATA] with 30+ years of experience" at bounding box center [823, 411] width 808 height 225
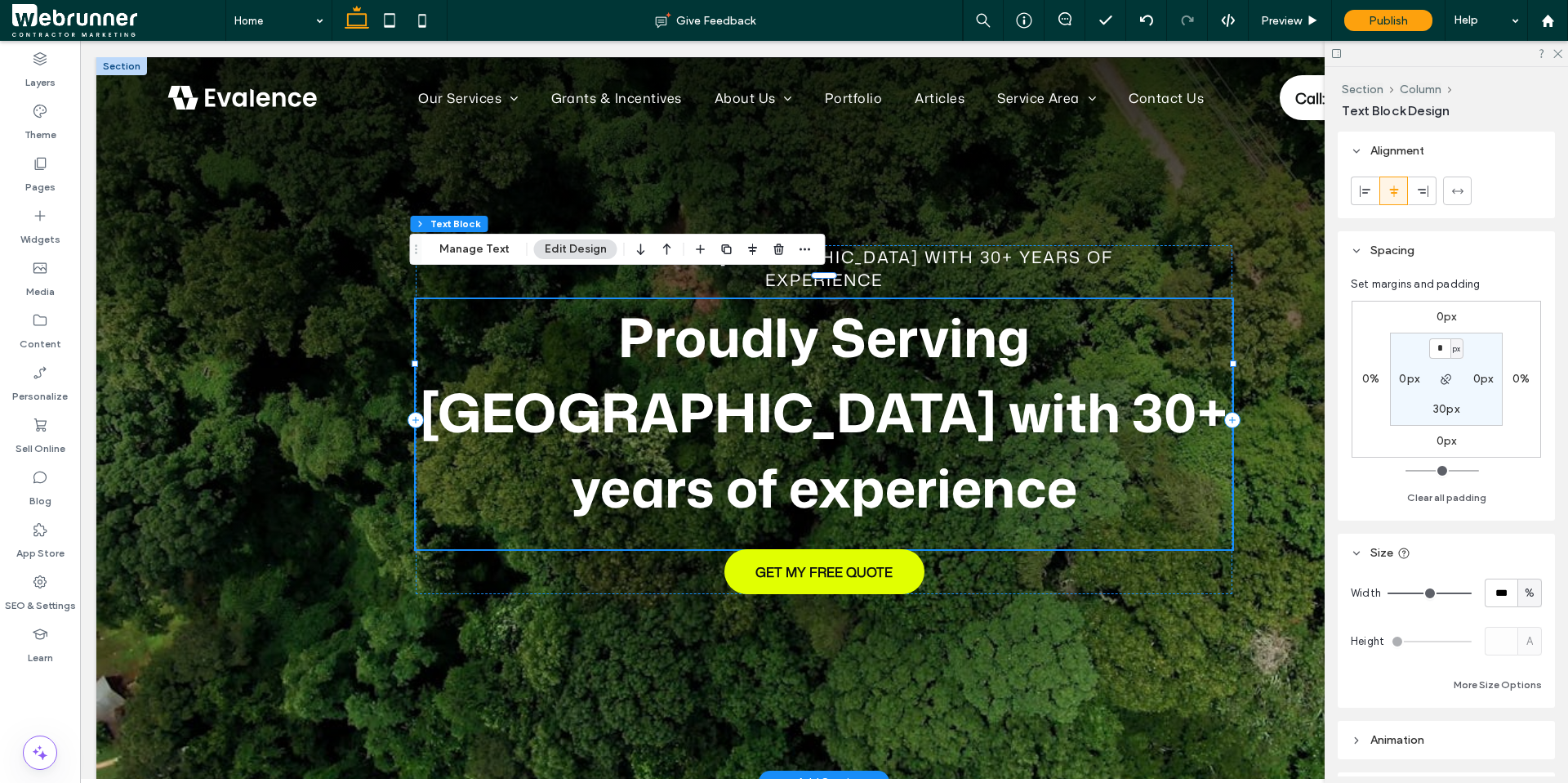
click at [963, 325] on strong "Proudly Serving [GEOGRAPHIC_DATA] with 30+ years of experience" at bounding box center [823, 411] width 808 height 225
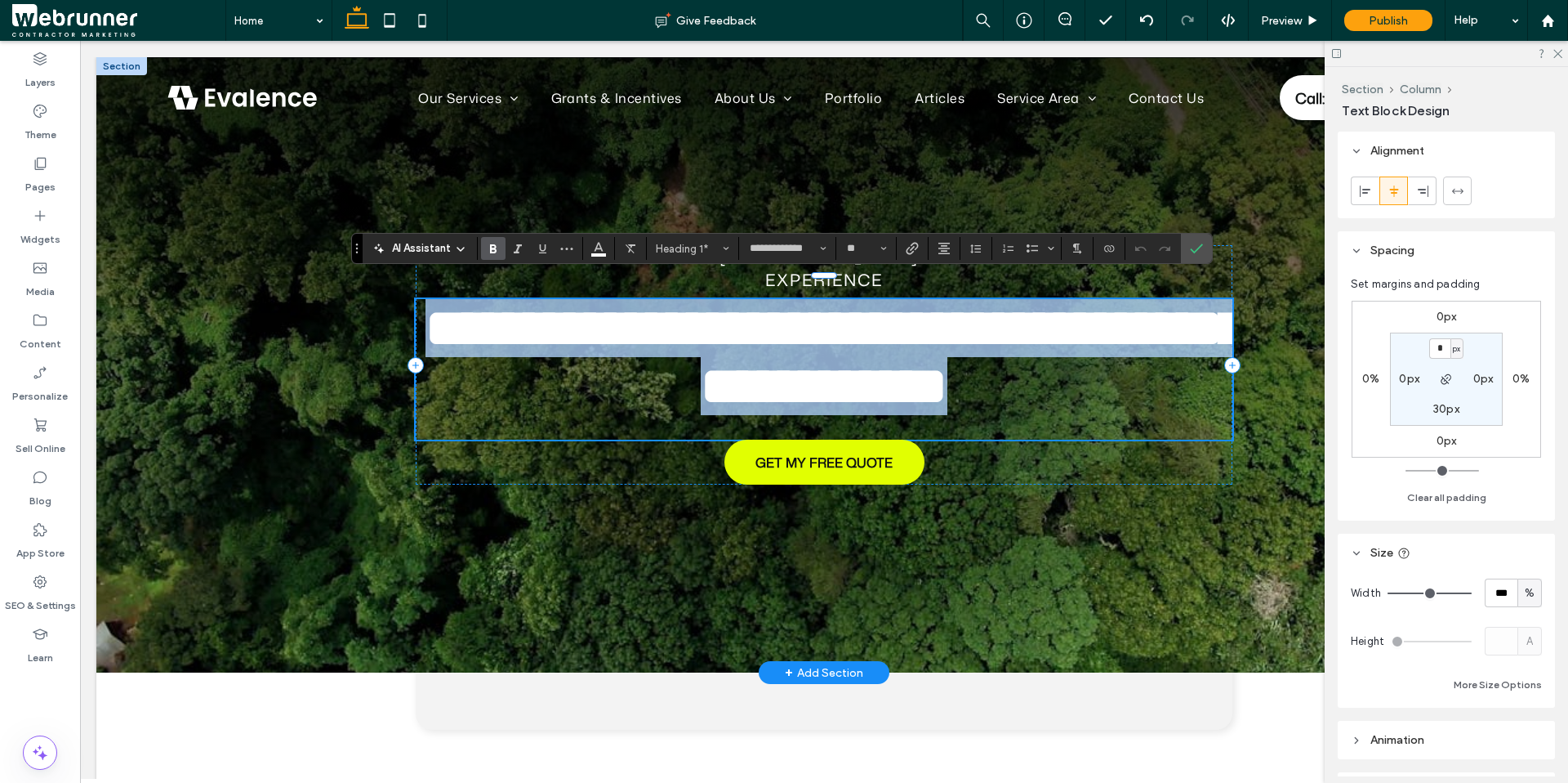
type input "****"
type input "**"
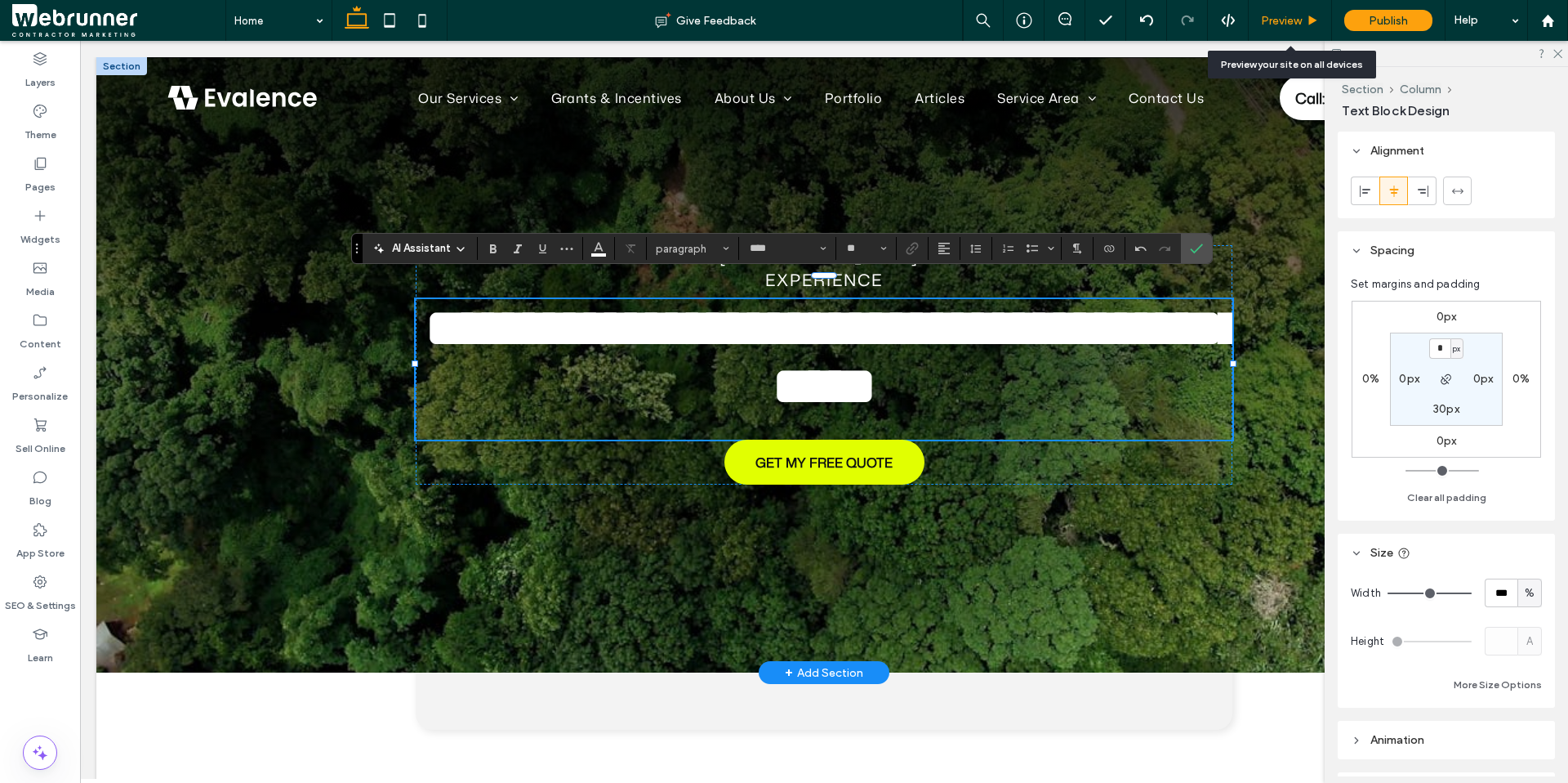
click at [1291, 10] on div "Preview" at bounding box center [1290, 20] width 84 height 41
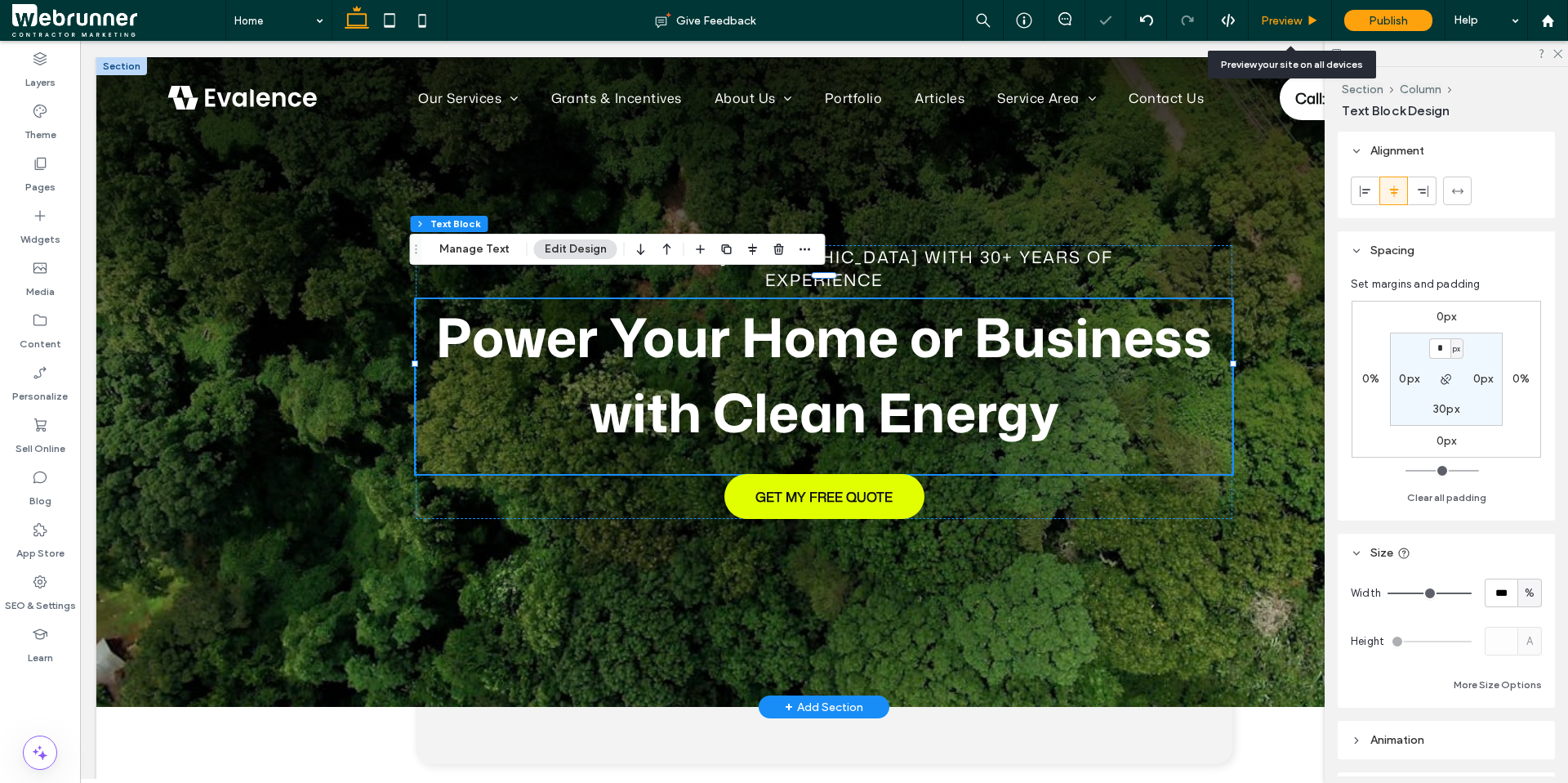
click at [1295, 6] on div "Preview" at bounding box center [1290, 20] width 84 height 41
click at [1296, 14] on span "Preview" at bounding box center [1281, 21] width 41 height 14
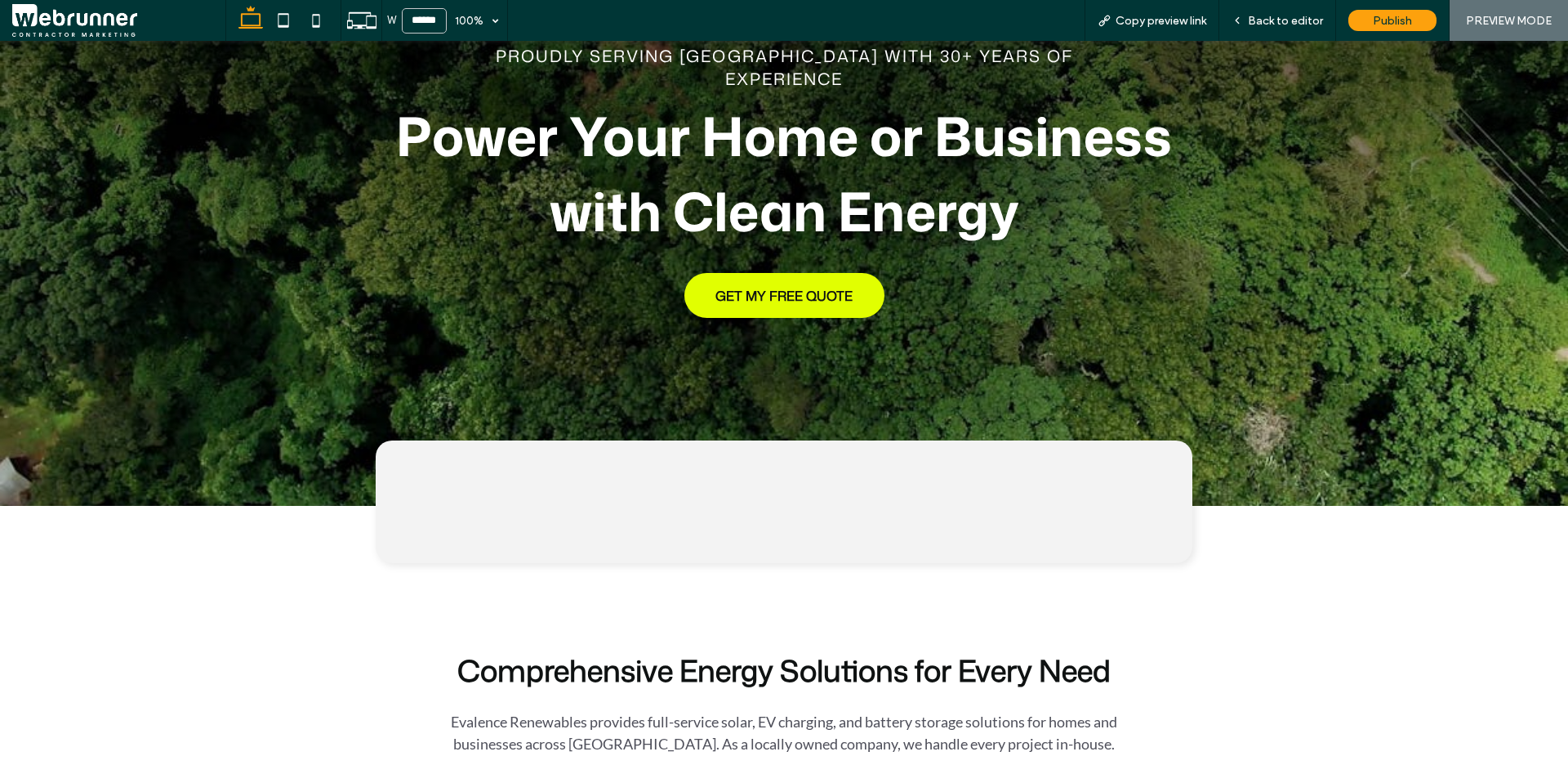
scroll to position [194, 0]
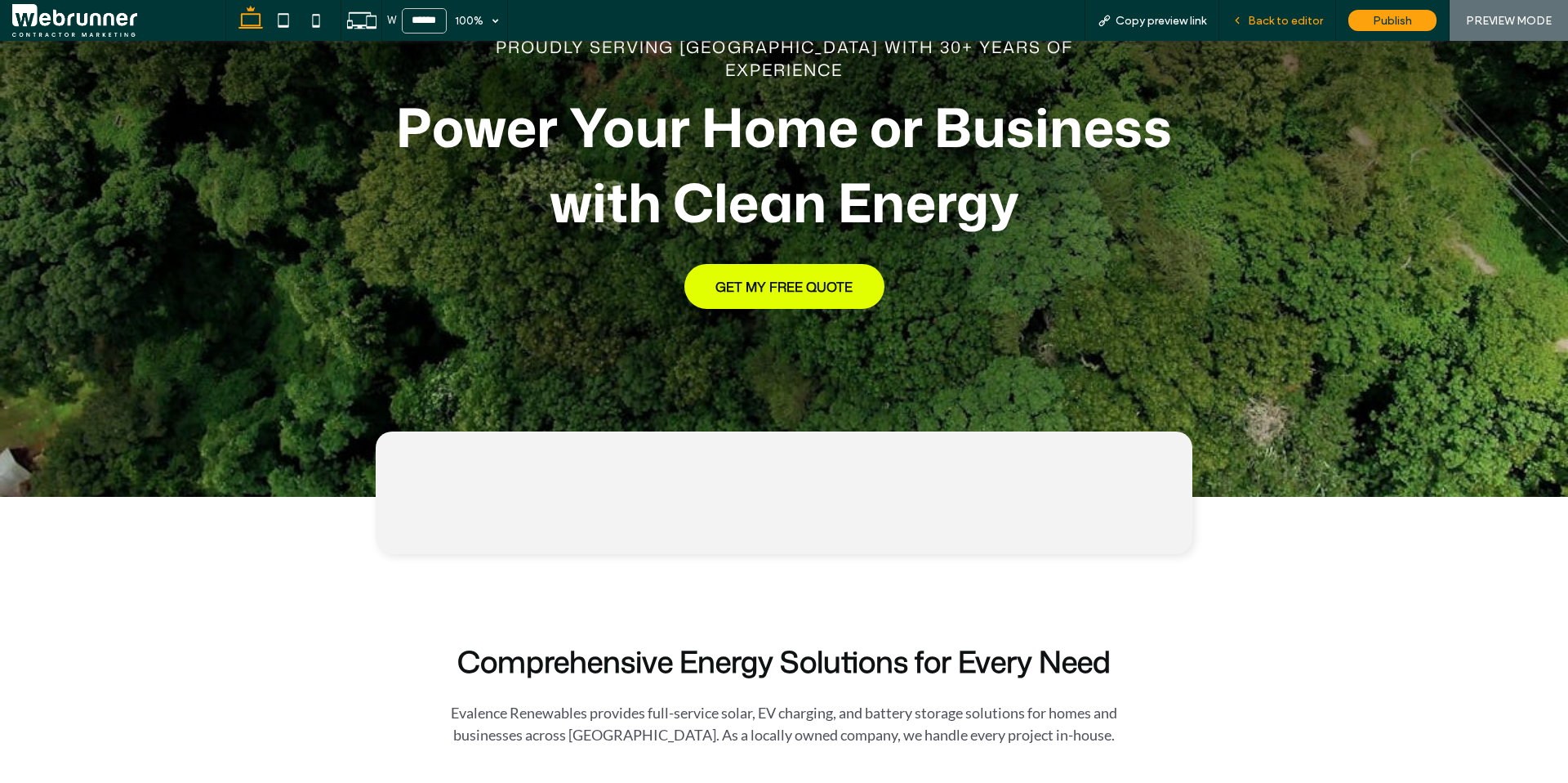
click at [1271, 17] on span "Back to editor" at bounding box center [1285, 21] width 75 height 14
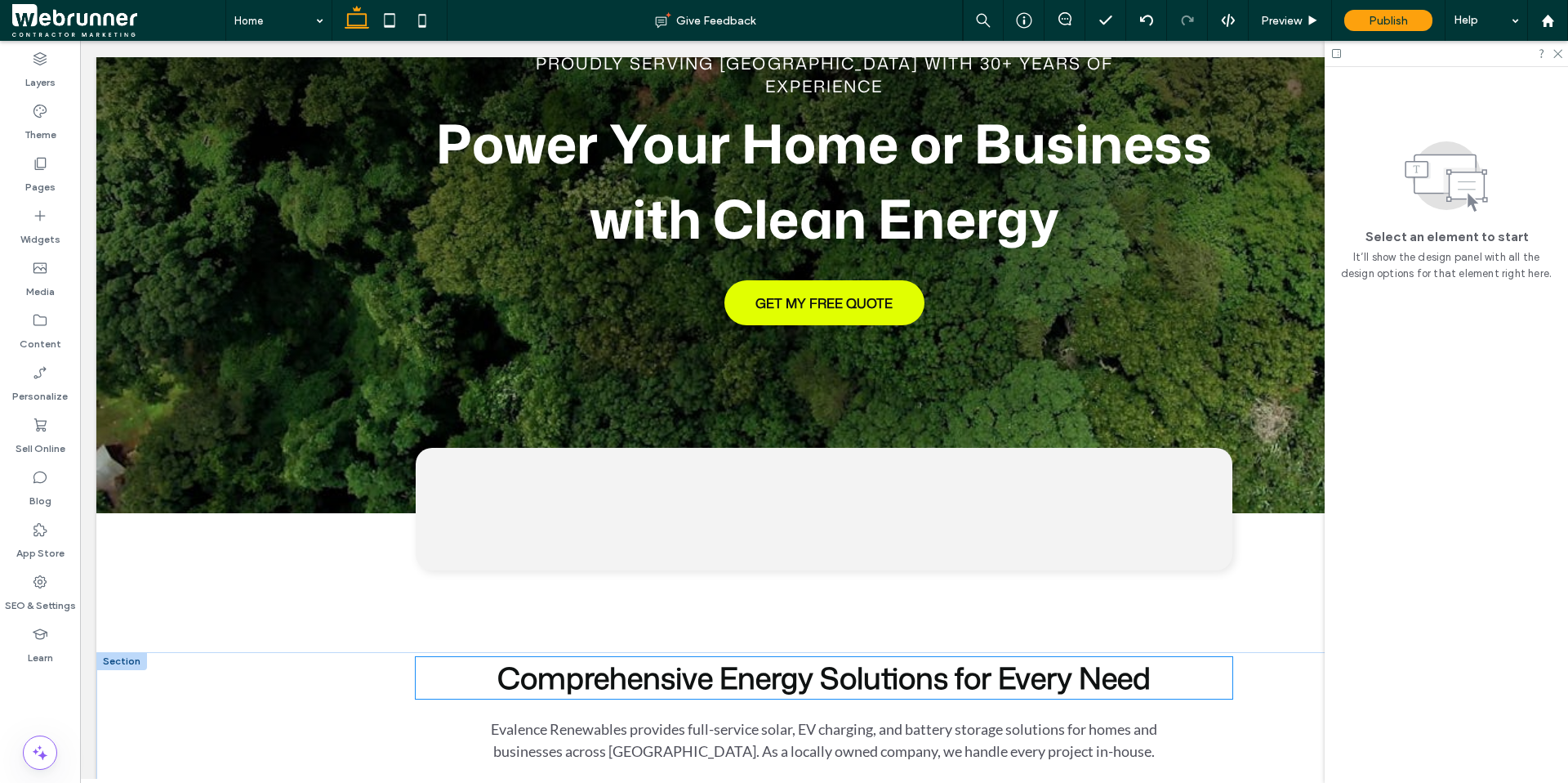
click at [812, 657] on span "Comprehensive Energy Solutions for Every Need" at bounding box center [823, 678] width 653 height 42
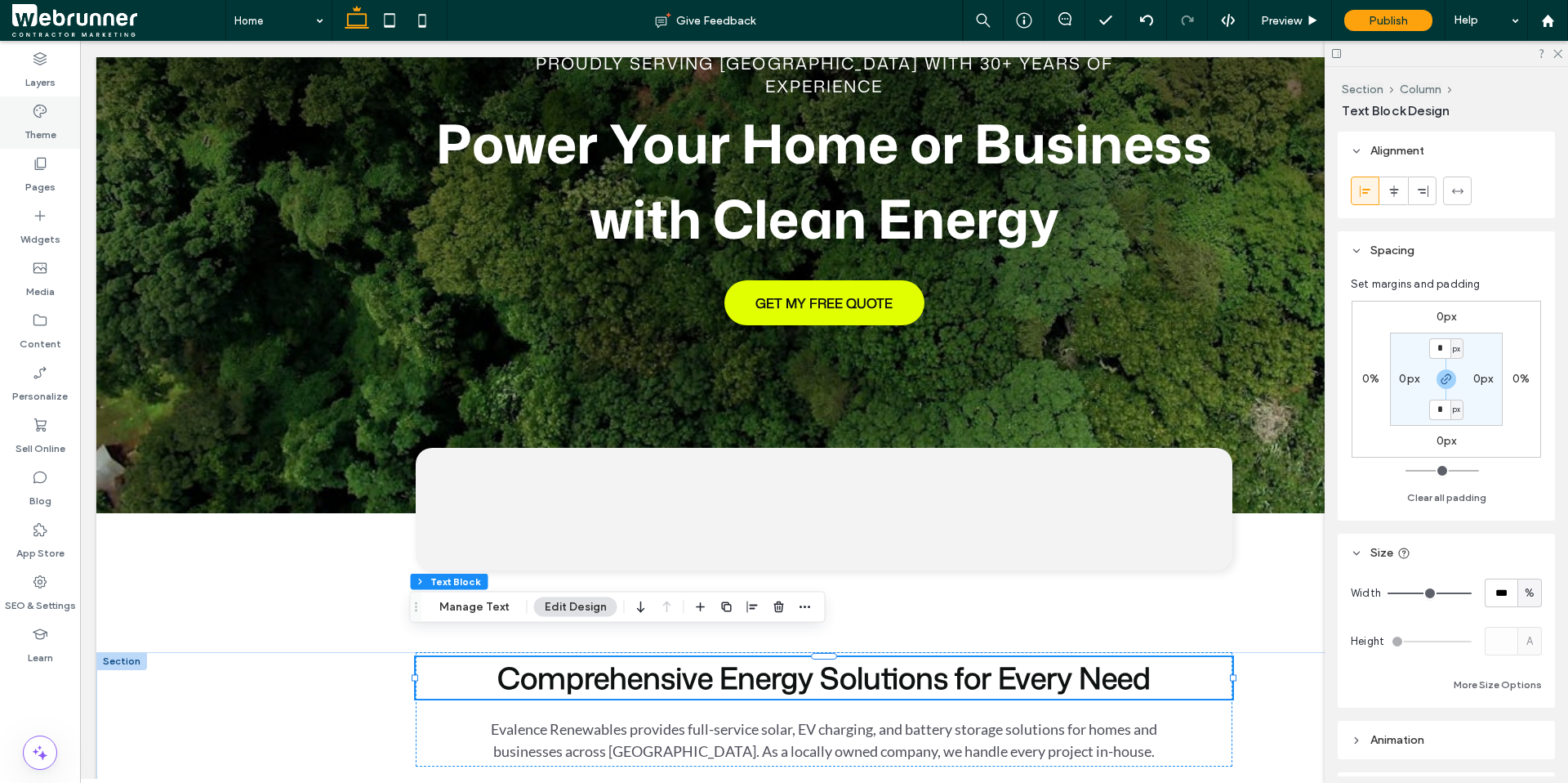
click at [56, 123] on div "Theme" at bounding box center [40, 122] width 80 height 52
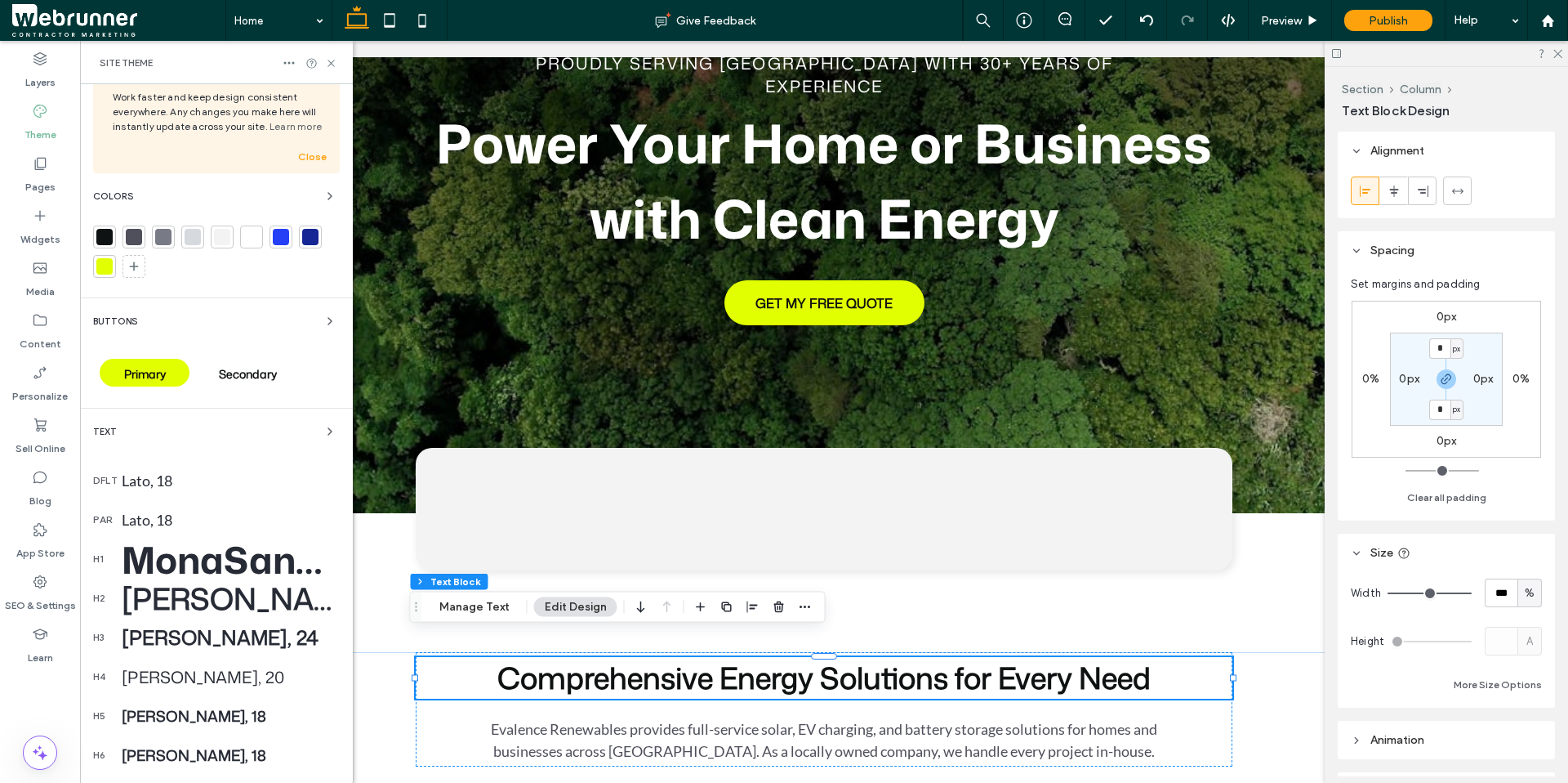
scroll to position [47, 0]
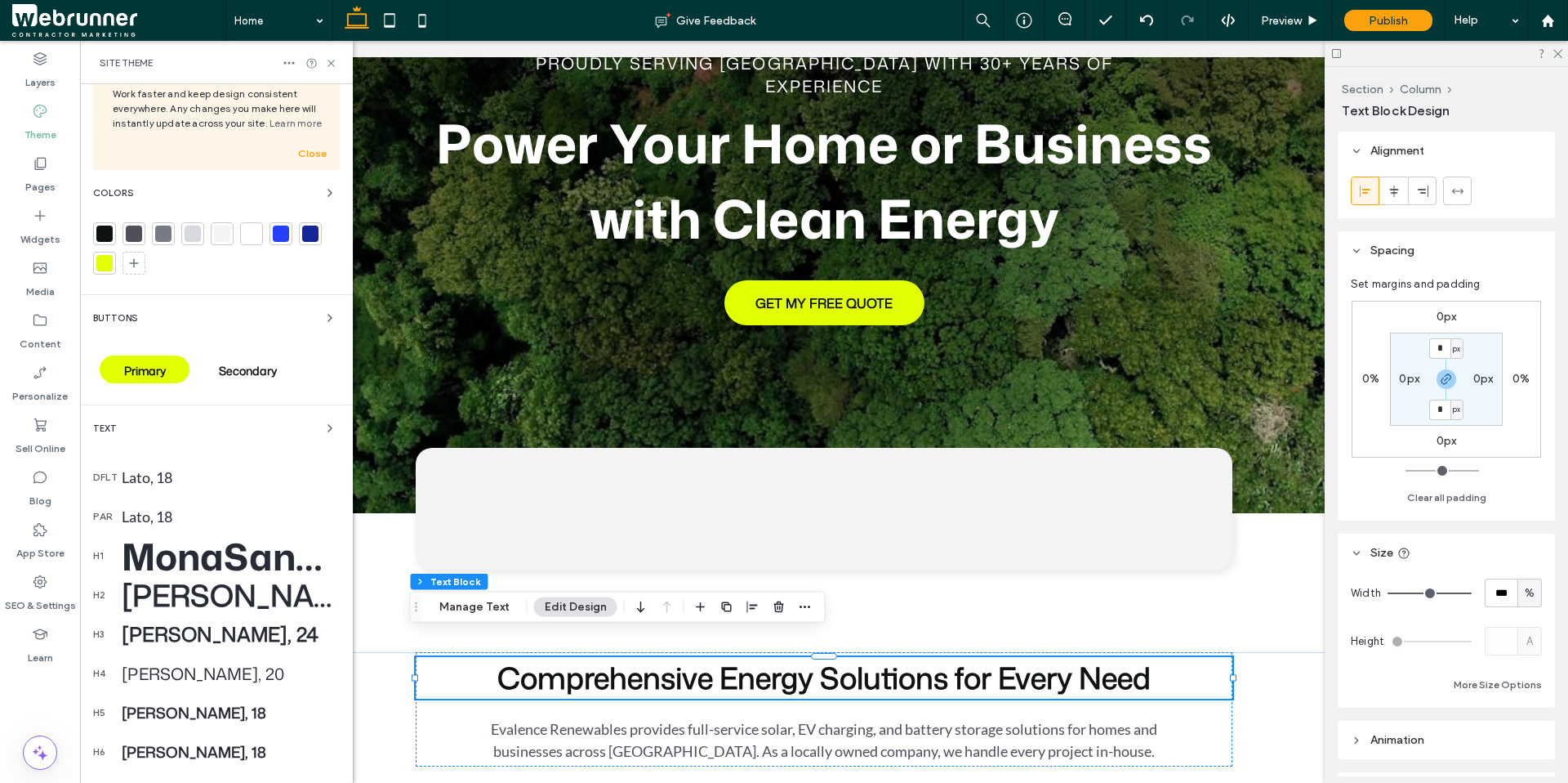
click at [195, 595] on div "[PERSON_NAME], 36" at bounding box center [230, 596] width 218 height 42
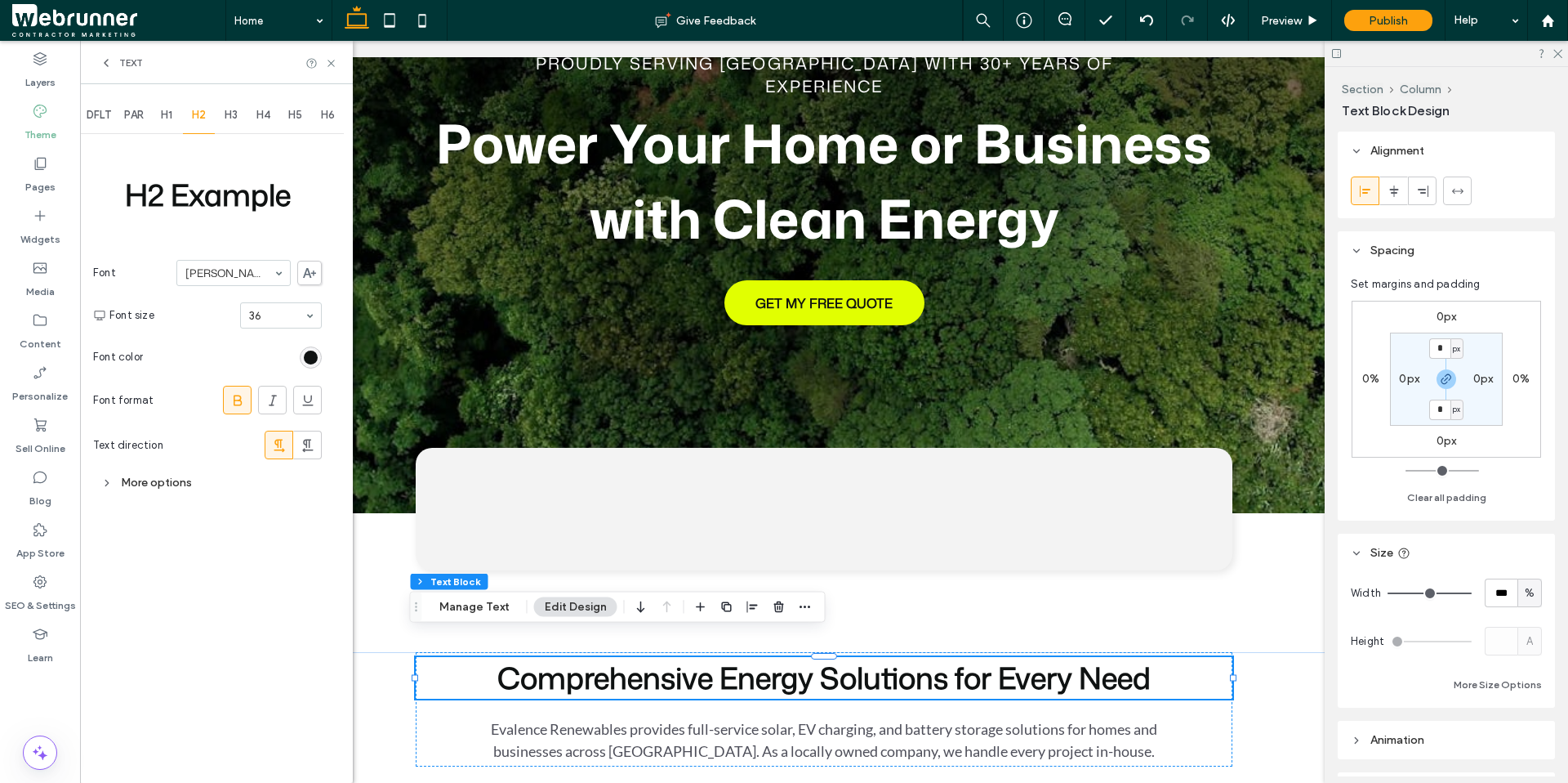
scroll to position [0, 0]
click at [100, 478] on div "More options" at bounding box center [207, 482] width 228 height 22
click at [283, 506] on div at bounding box center [243, 519] width 155 height 26
click at [232, 407] on icon at bounding box center [237, 400] width 16 height 16
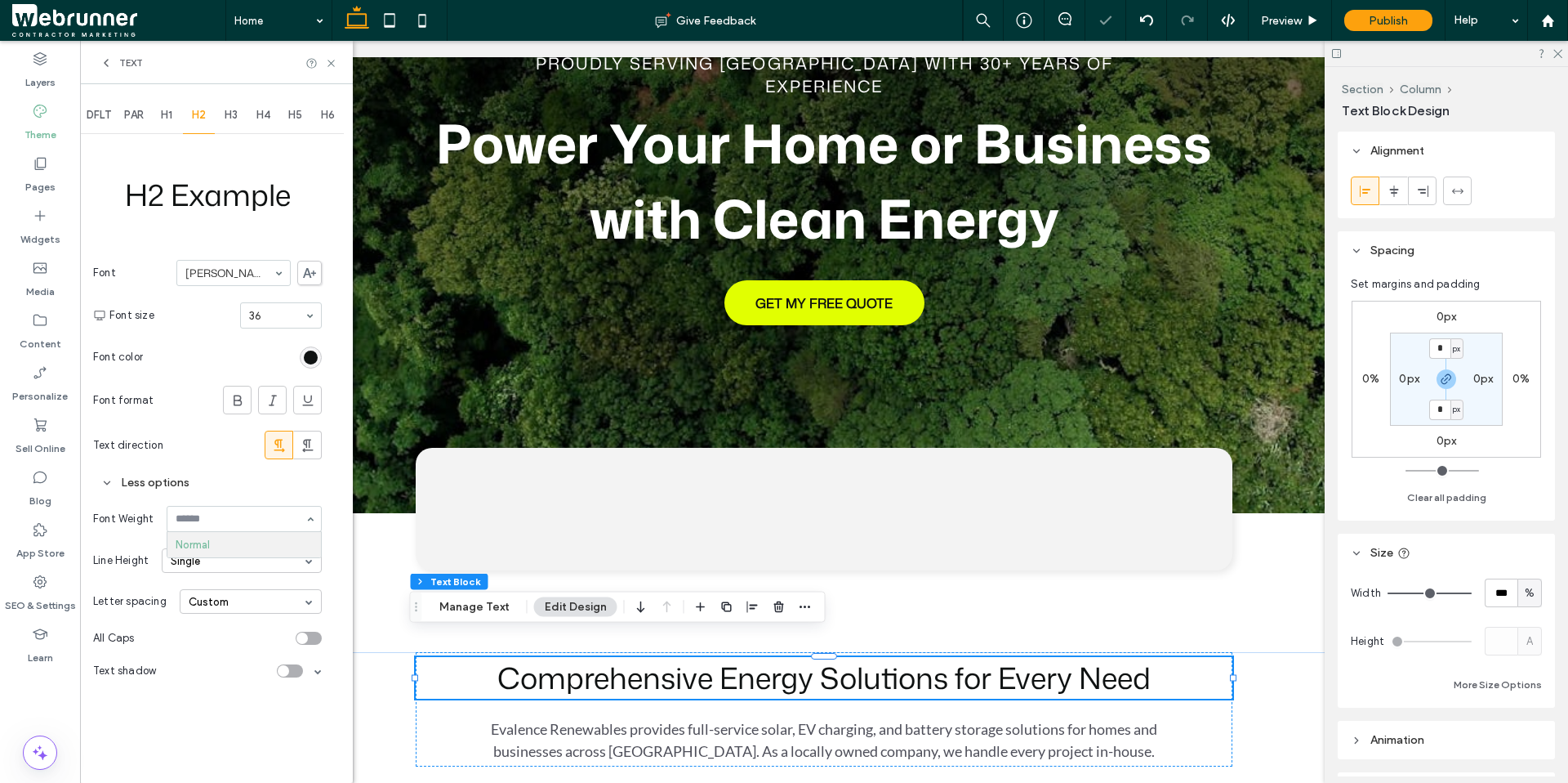
click at [248, 485] on div "Less options" at bounding box center [207, 482] width 228 height 22
click at [165, 111] on span "H1" at bounding box center [166, 115] width 11 height 13
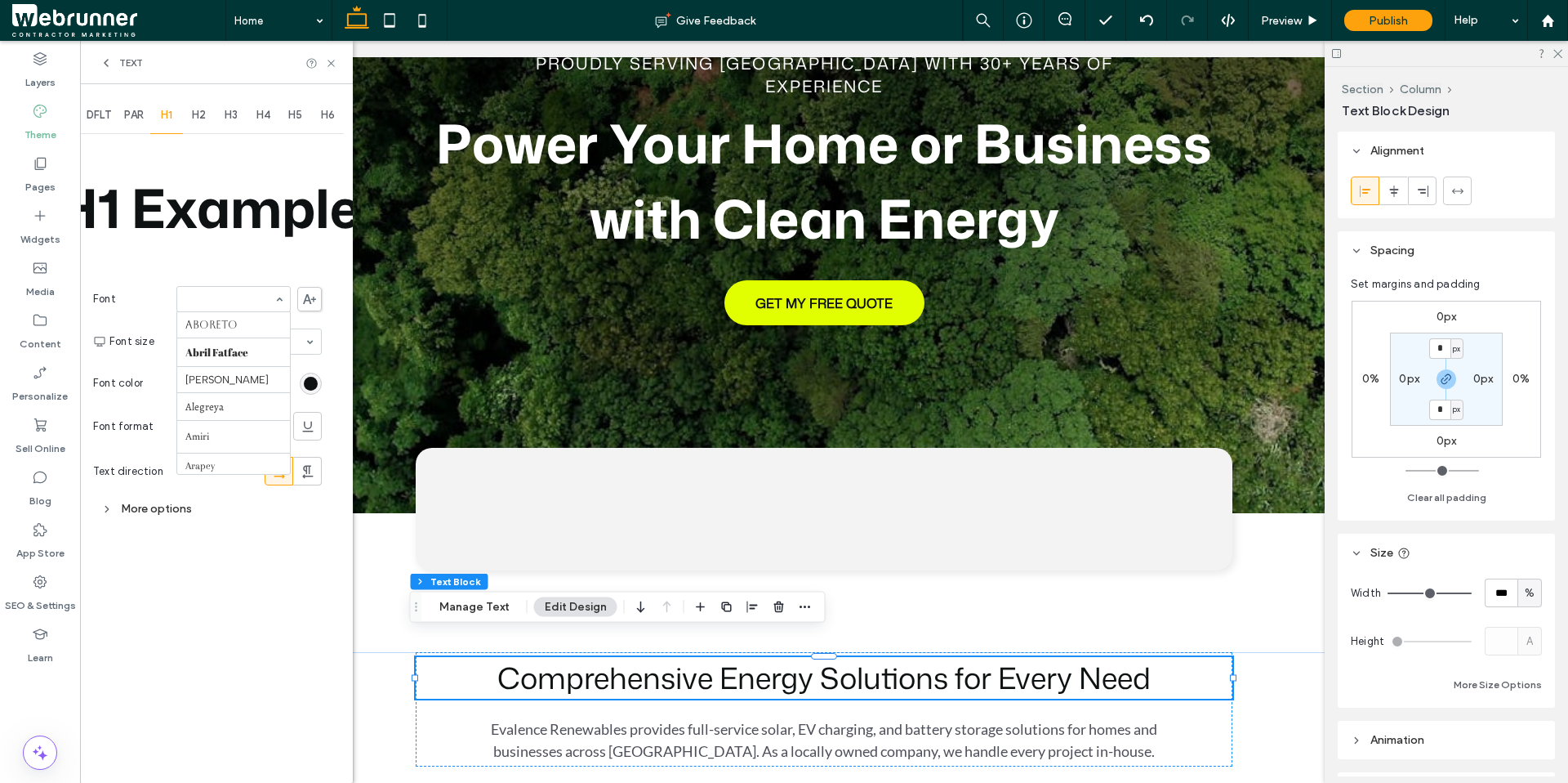
scroll to position [918, 0]
click at [194, 109] on span "H2" at bounding box center [199, 115] width 14 height 13
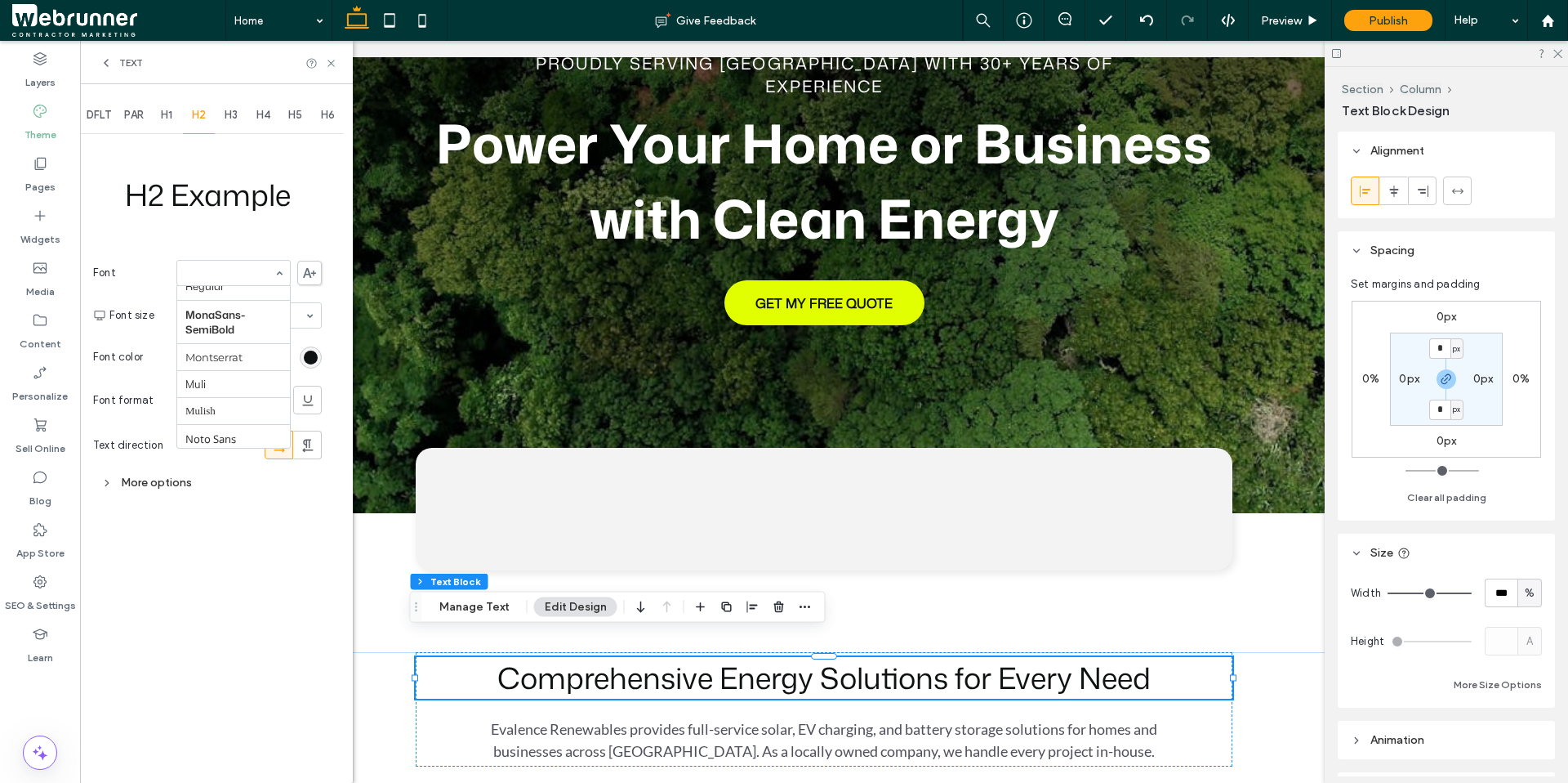
scroll to position [1127, 0]
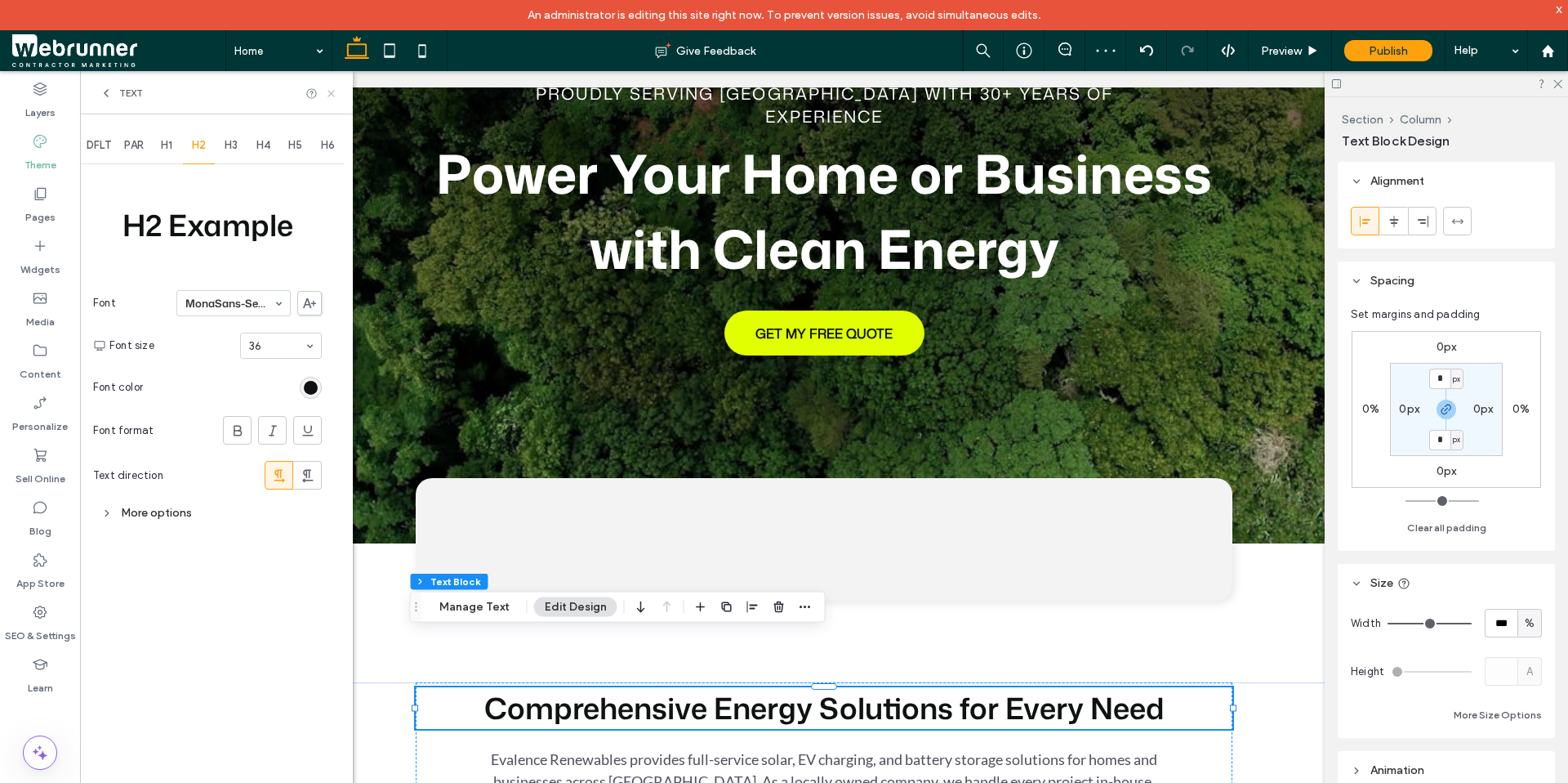
click at [333, 95] on use at bounding box center [330, 92] width 7 height 7
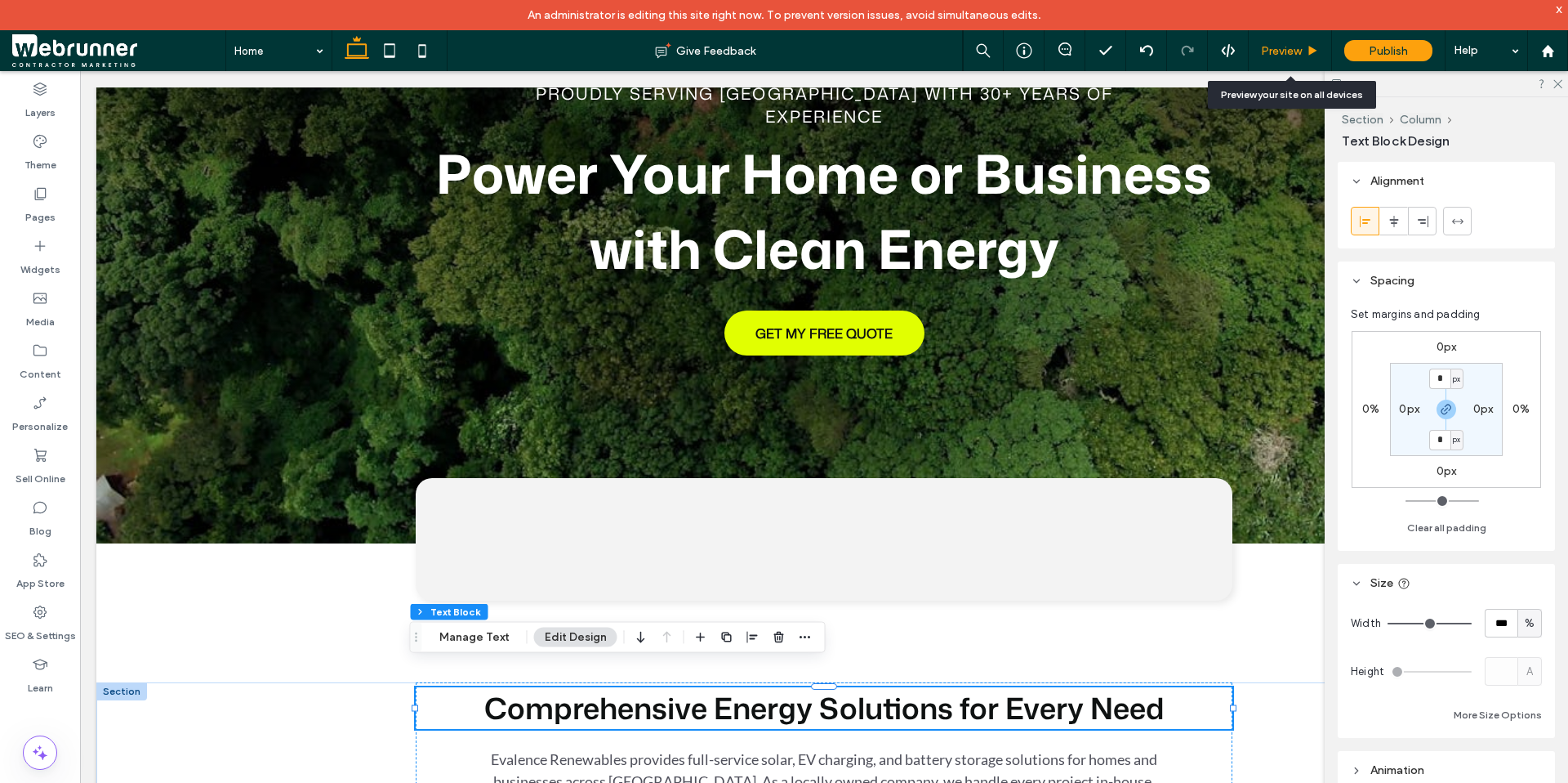
click at [1307, 54] on icon at bounding box center [1312, 50] width 12 height 12
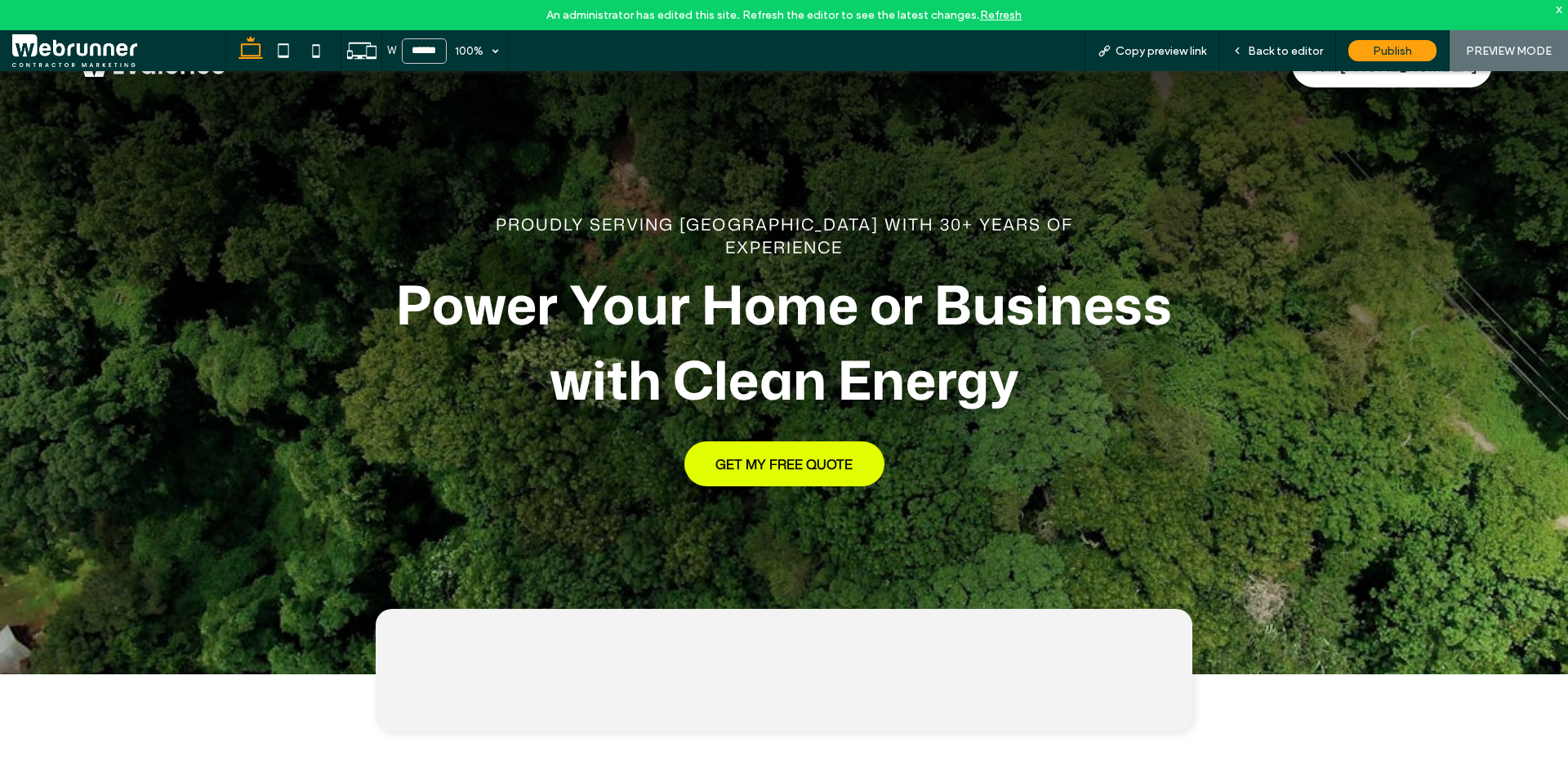
scroll to position [49, 0]
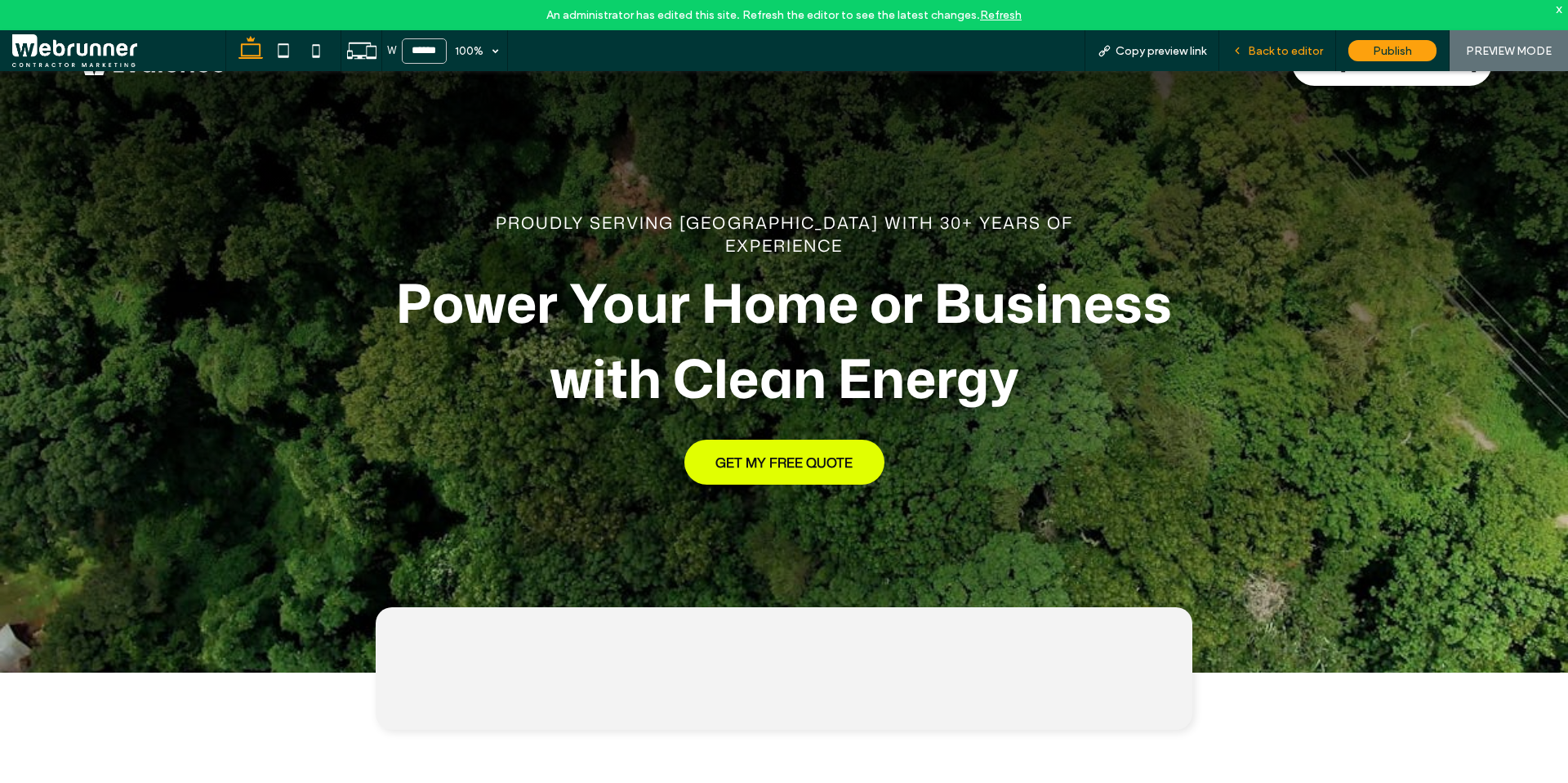
click at [1298, 55] on span "Back to editor" at bounding box center [1285, 50] width 75 height 14
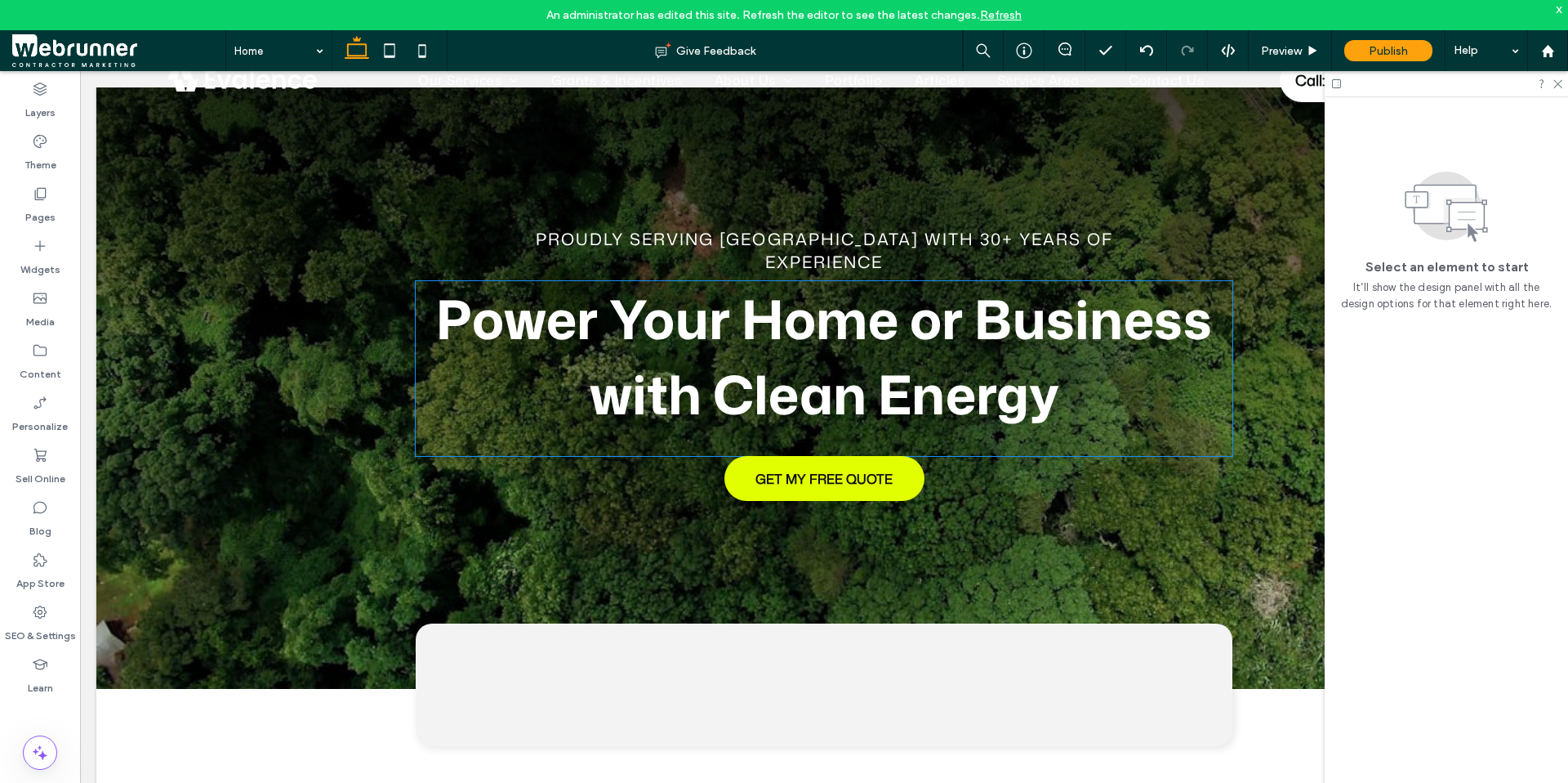
click at [963, 338] on strong "Power Your Home or Business with Clean Energy" at bounding box center [824, 356] width 776 height 150
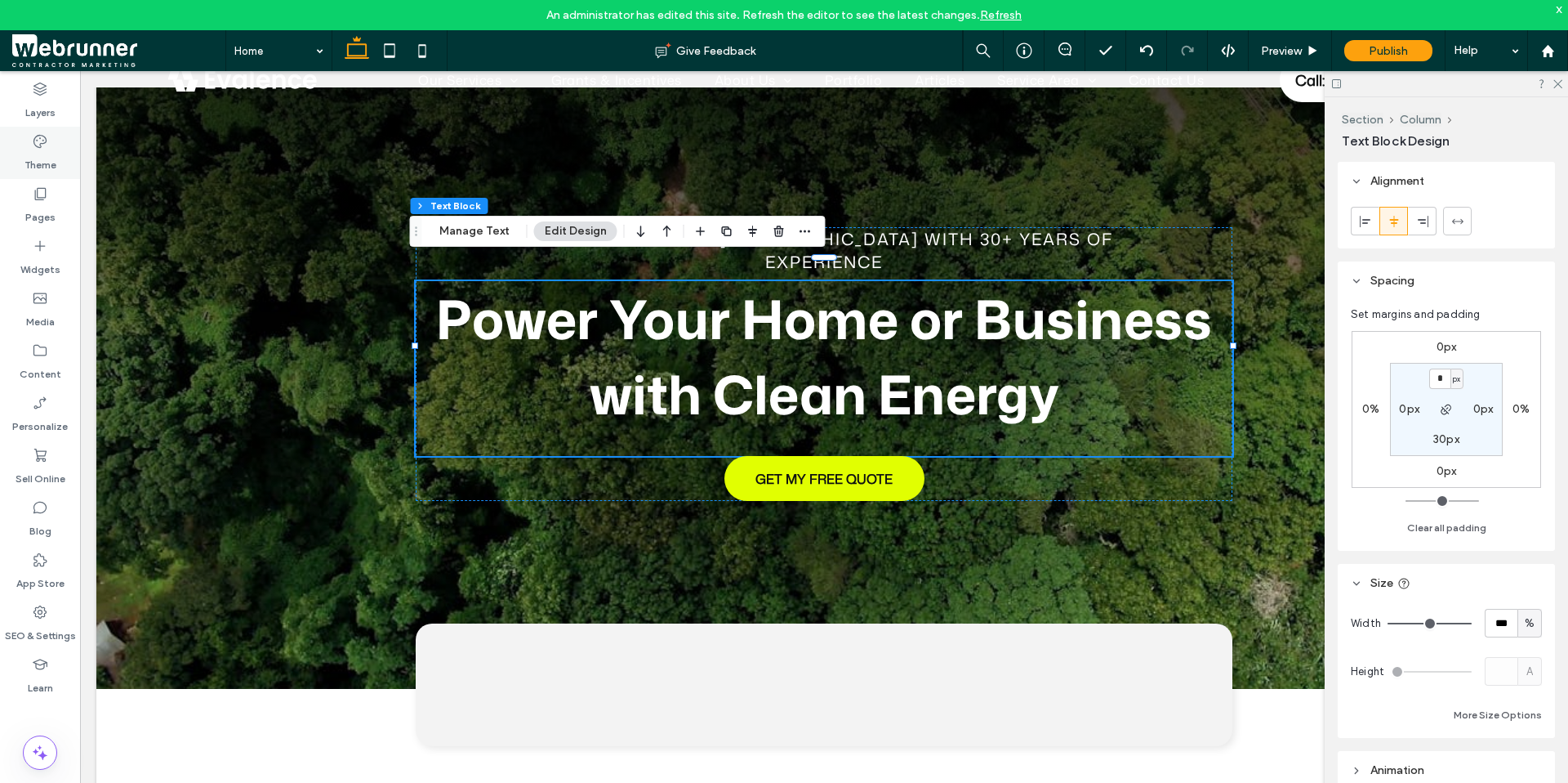
click at [41, 165] on label "Theme" at bounding box center [40, 161] width 31 height 23
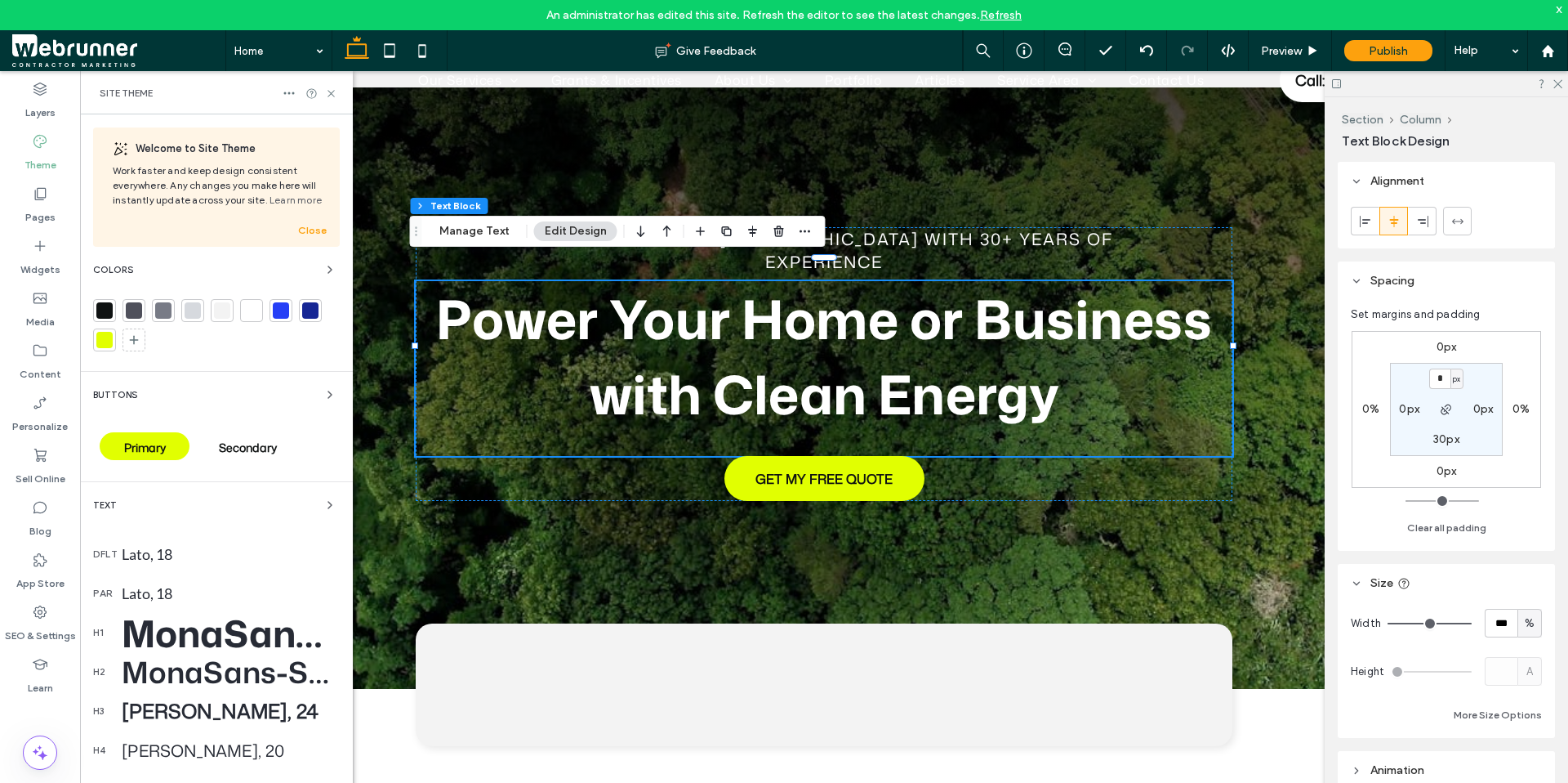
click at [221, 625] on div "MonaSans-Bold, 65" at bounding box center [230, 633] width 218 height 51
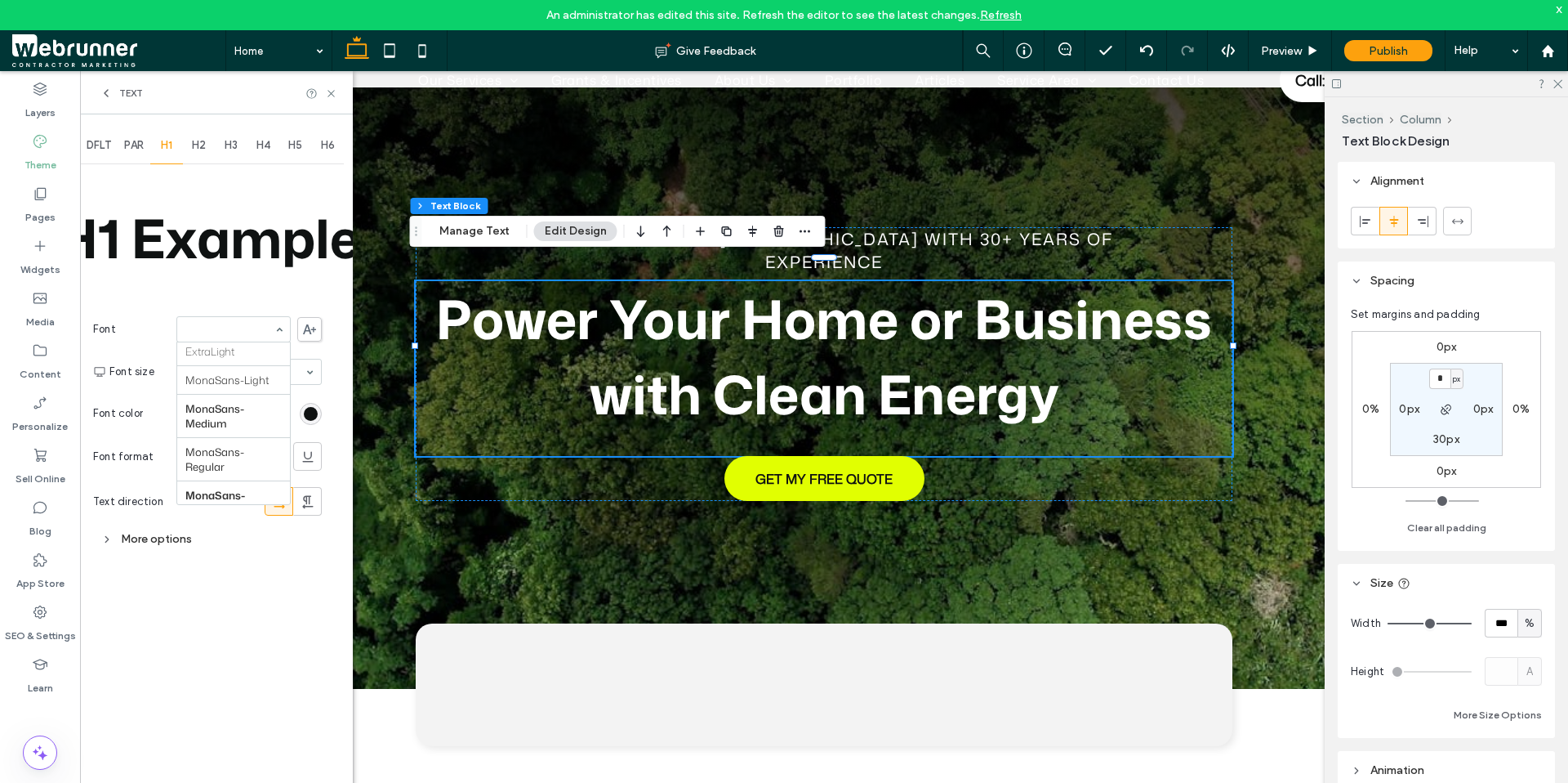
scroll to position [1040, 0]
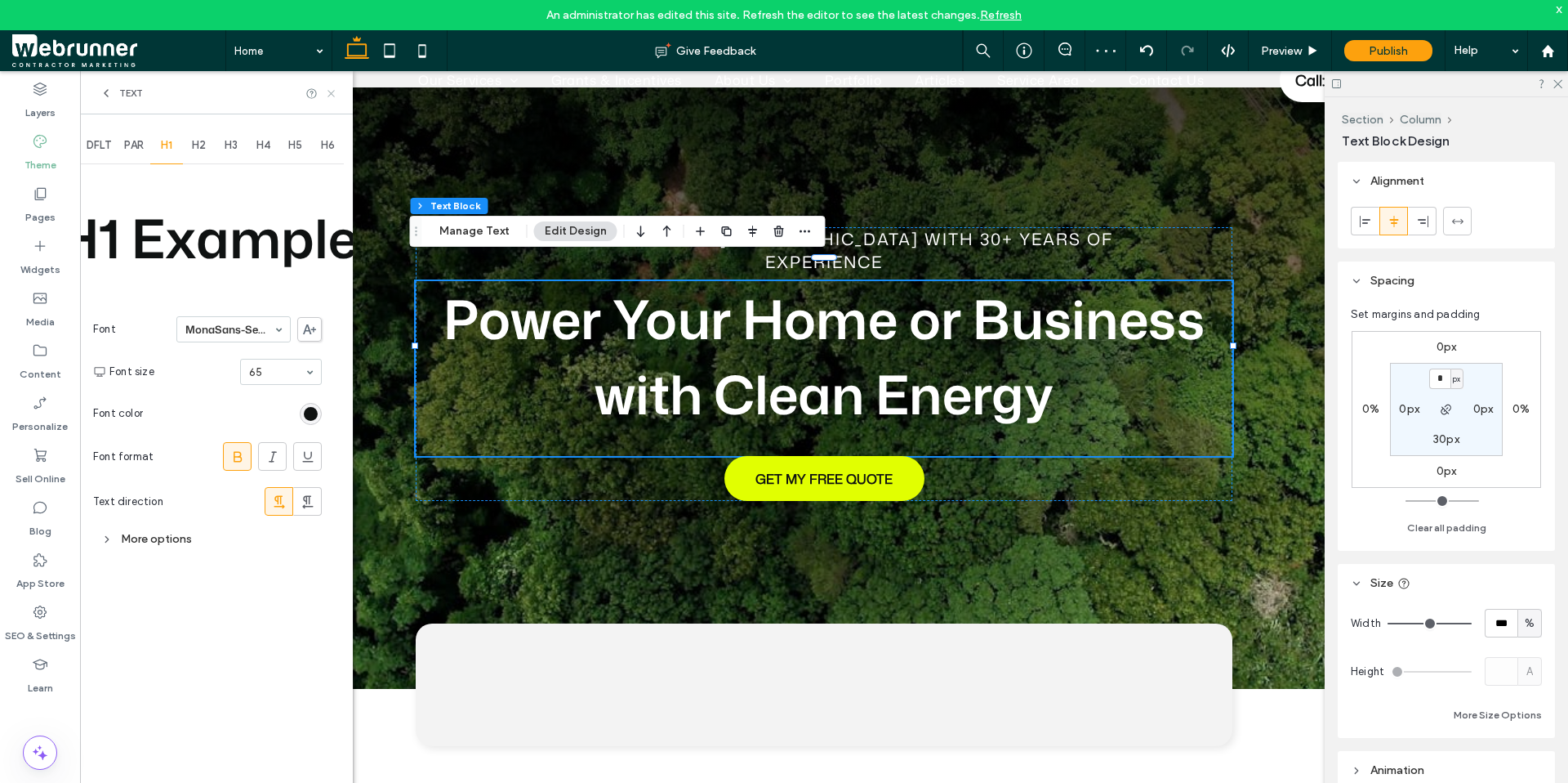
click at [334, 95] on icon at bounding box center [331, 93] width 12 height 12
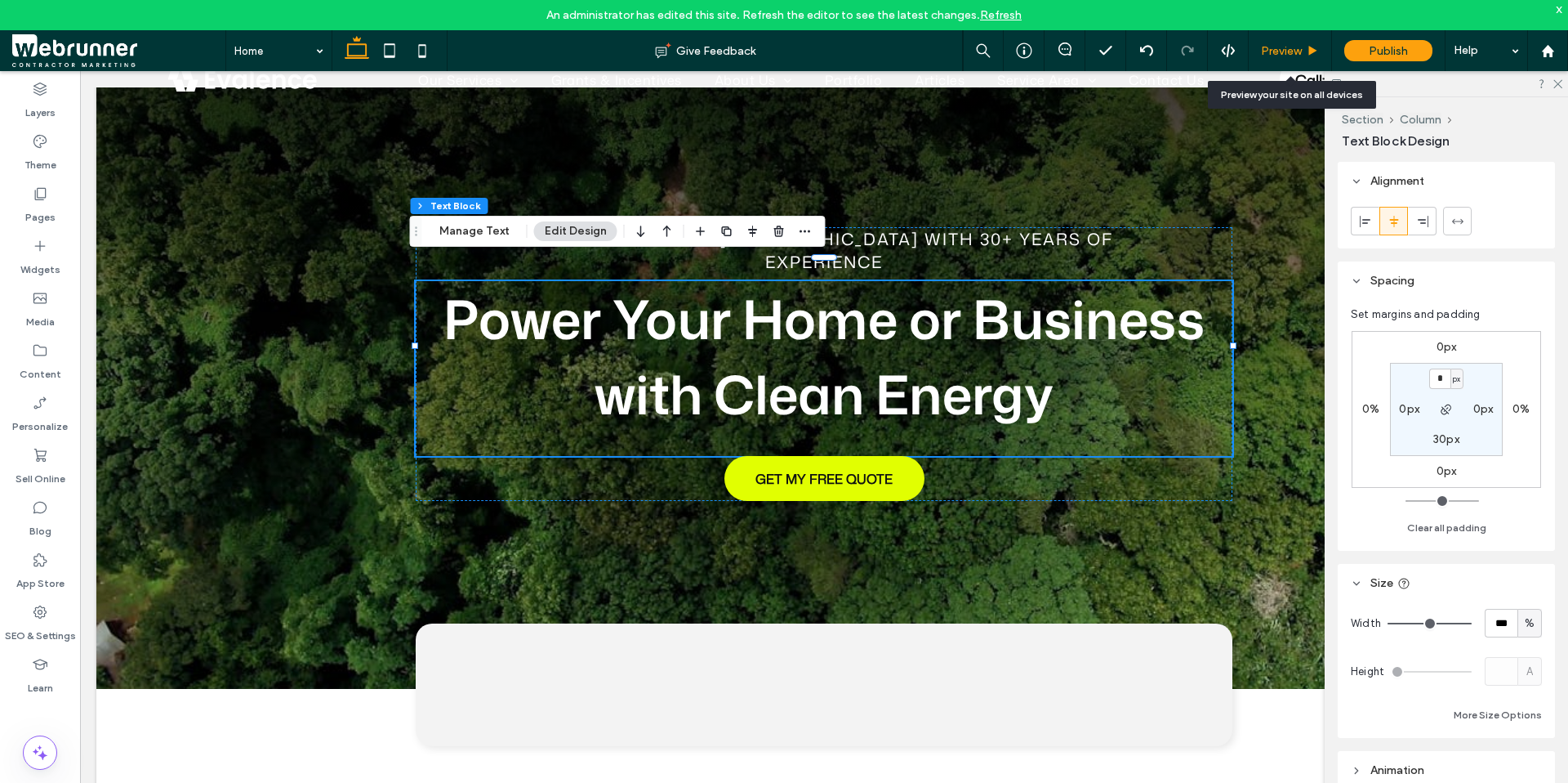
click at [1302, 44] on span "Preview" at bounding box center [1281, 50] width 41 height 14
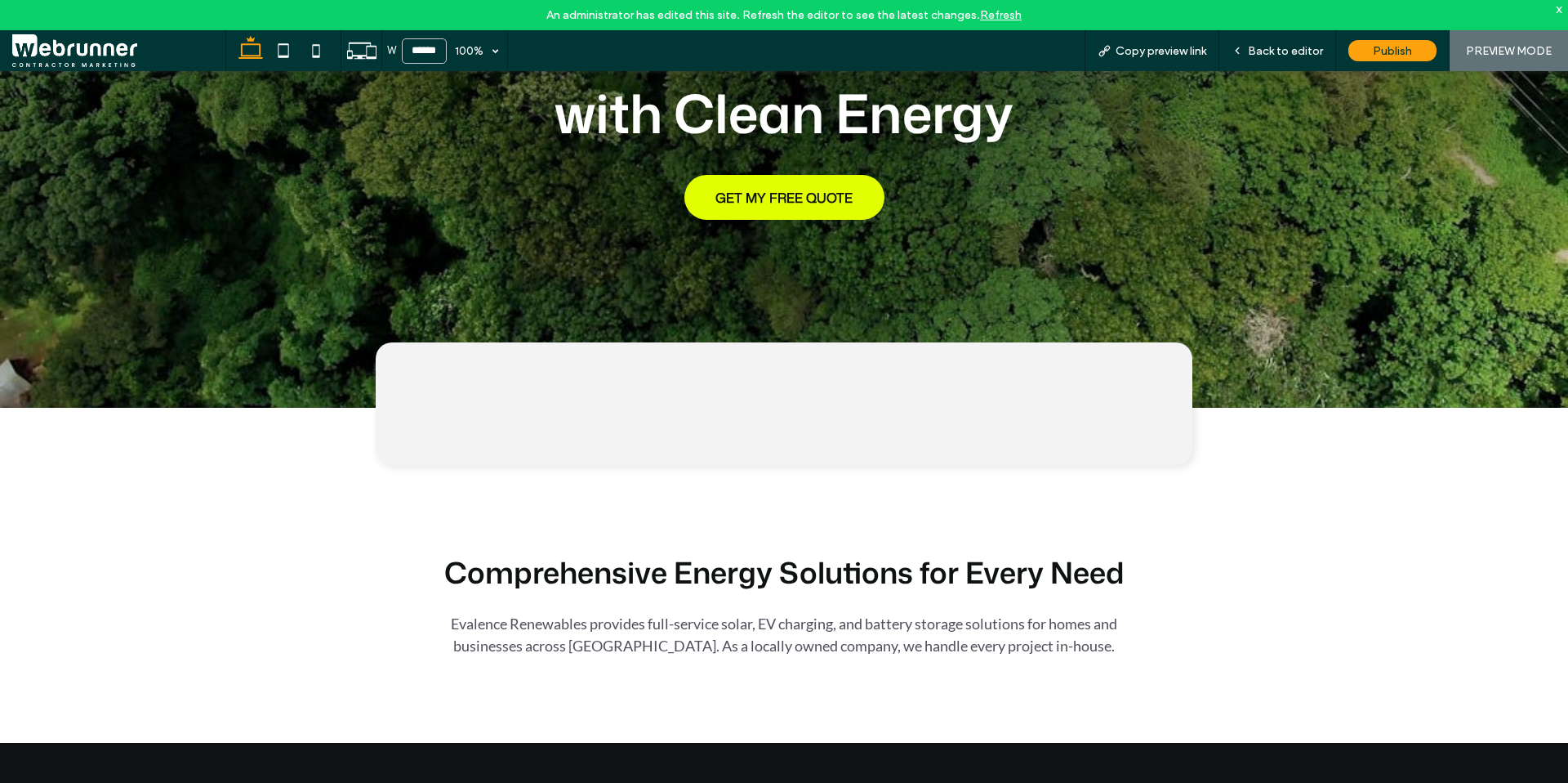
scroll to position [372, 0]
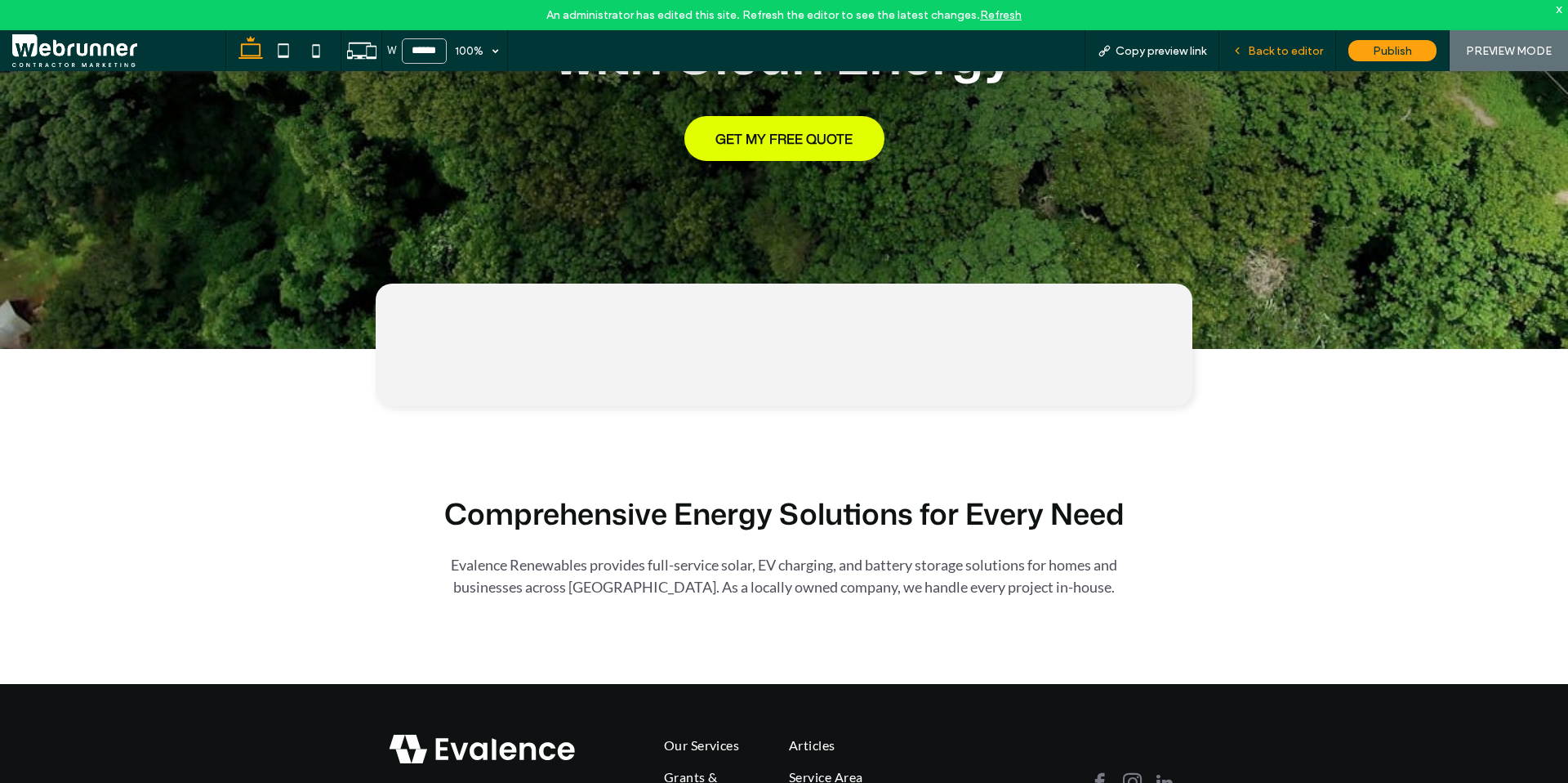
click at [1306, 54] on span "Back to editor" at bounding box center [1285, 50] width 75 height 14
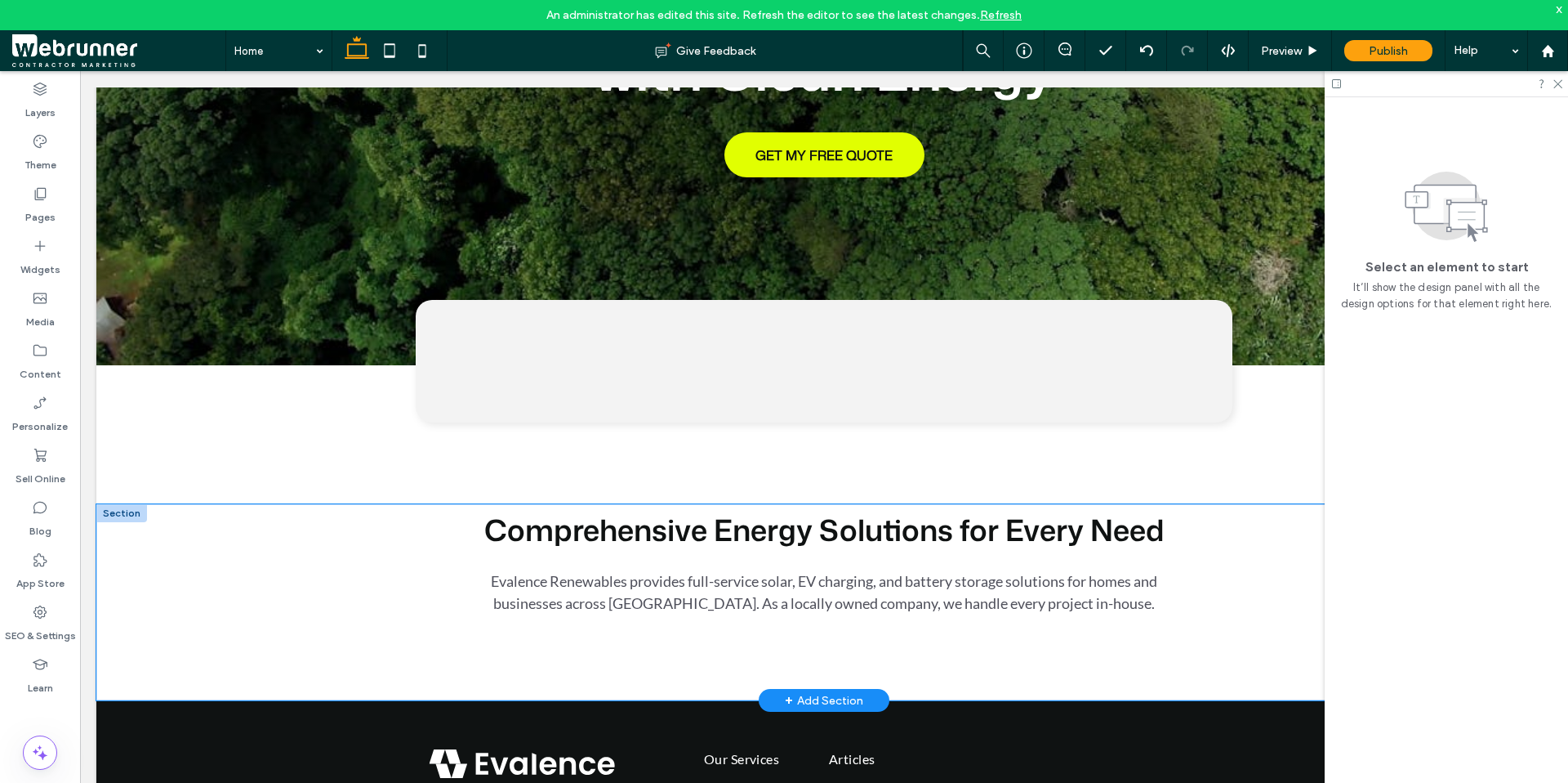
click at [335, 554] on div "Comprehensive Energy Solutions for Every Need Evalence Renewables provides full…" at bounding box center [823, 602] width 980 height 196
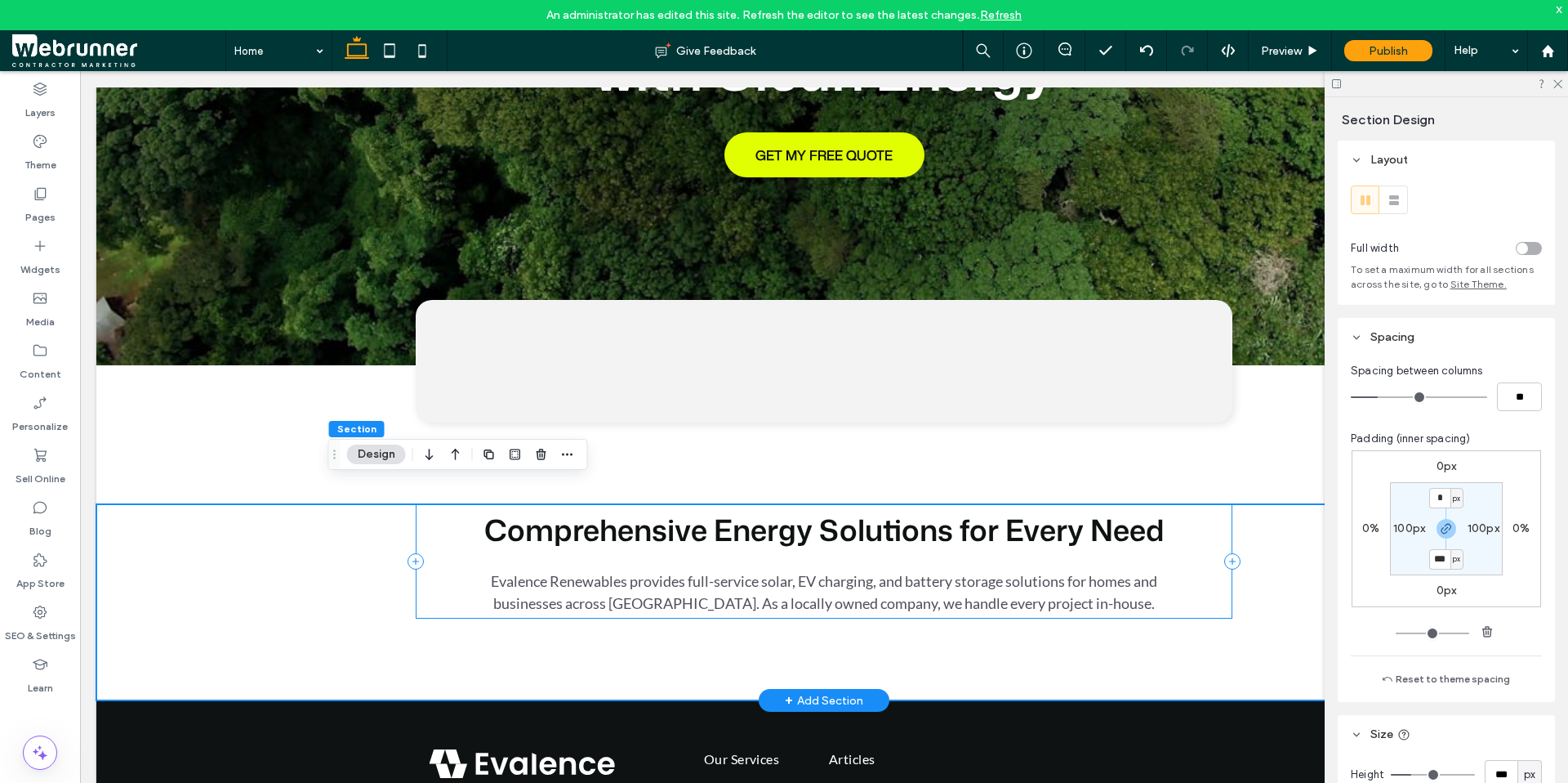
click at [1207, 536] on div "Comprehensive Energy Solutions for Every Need Evalence Renewables provides full…" at bounding box center [823, 561] width 817 height 114
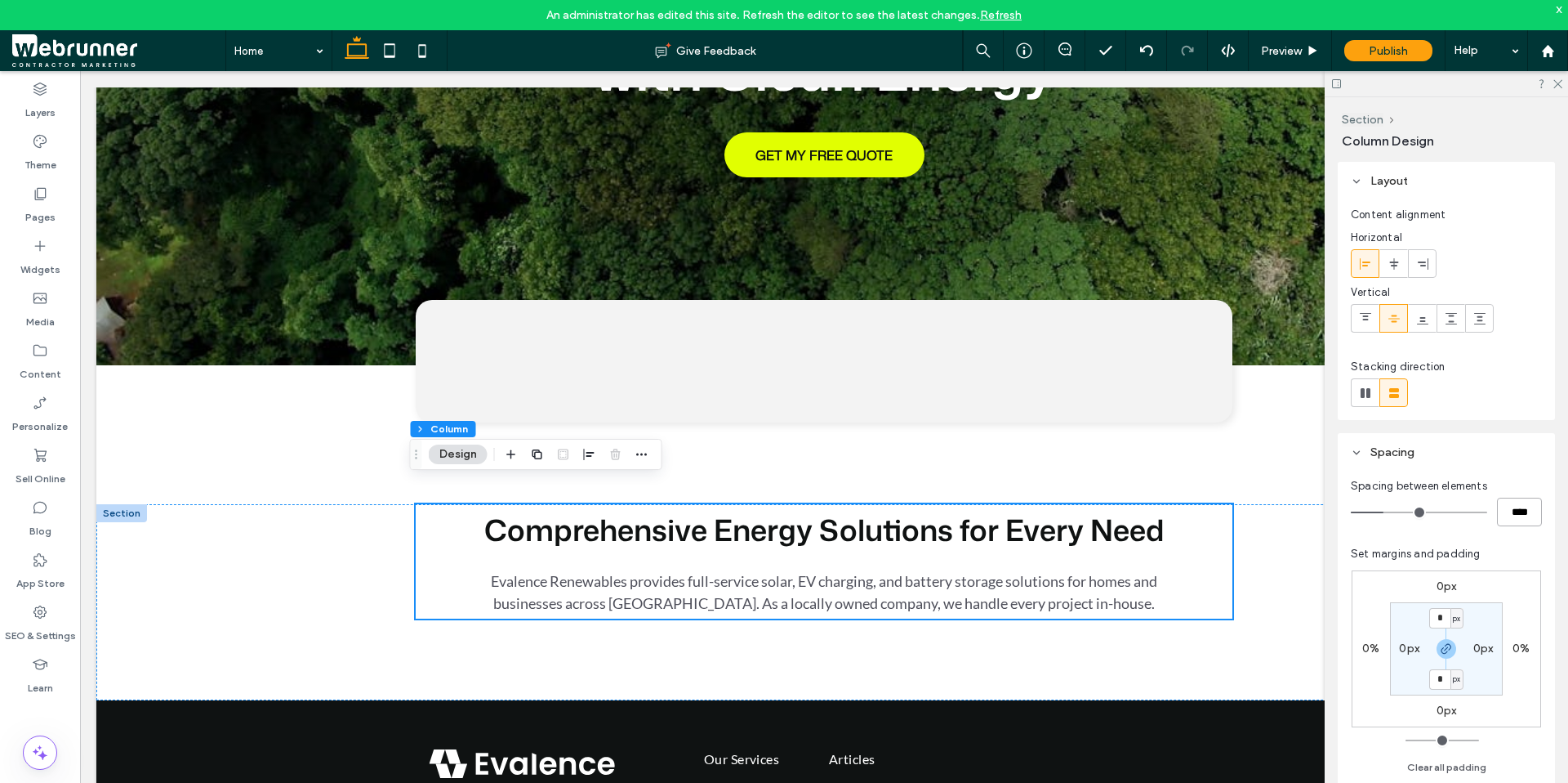
click at [1514, 524] on input "****" at bounding box center [1519, 512] width 45 height 29
type input "**"
type input "****"
click at [1186, 504] on div "Comprehensive Energy Solutions for Every Need Evalence Renewables provides full…" at bounding box center [823, 561] width 817 height 114
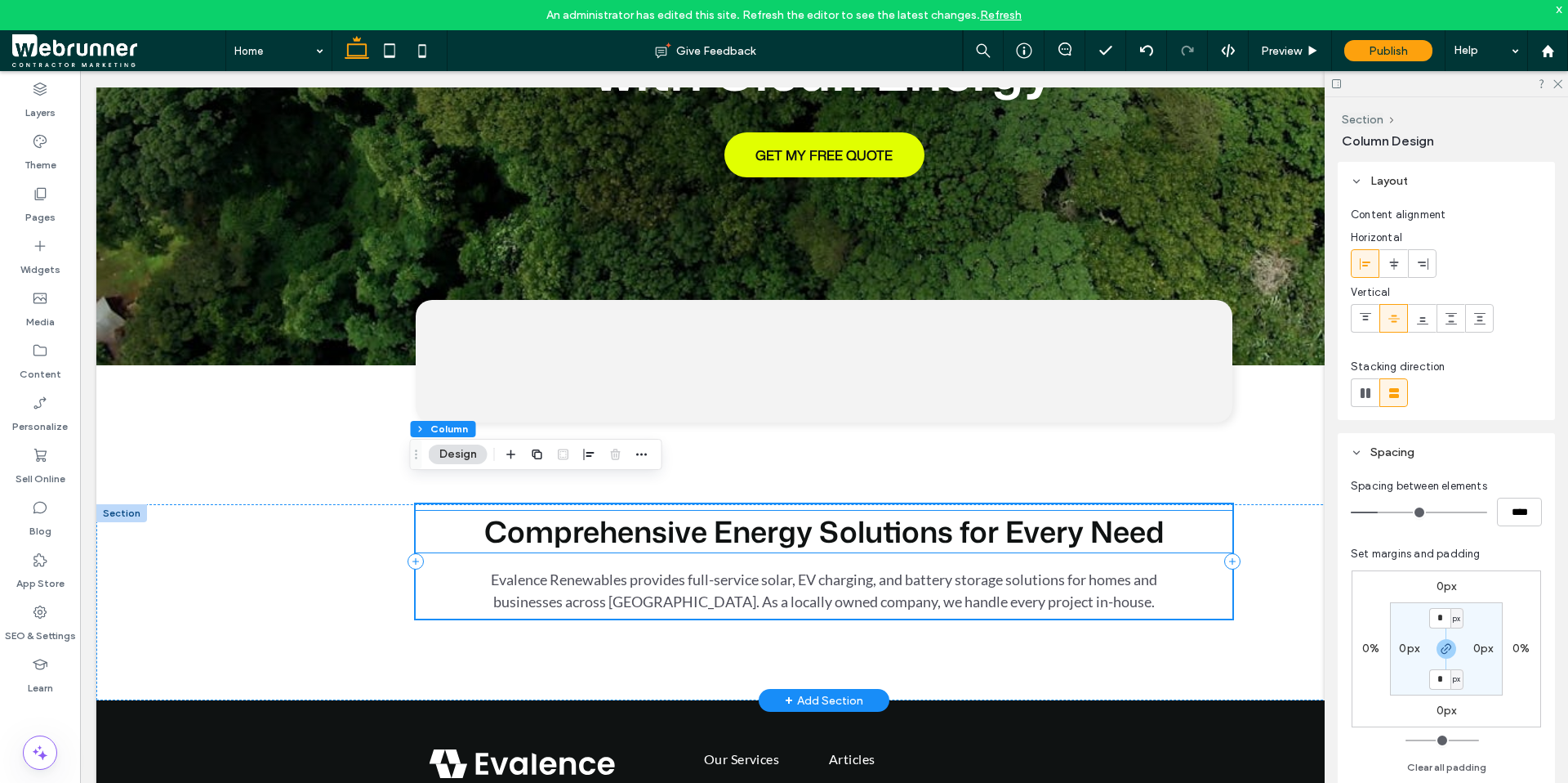
click at [1186, 511] on h2 "Comprehensive Energy Solutions for Every Need" at bounding box center [823, 532] width 817 height 42
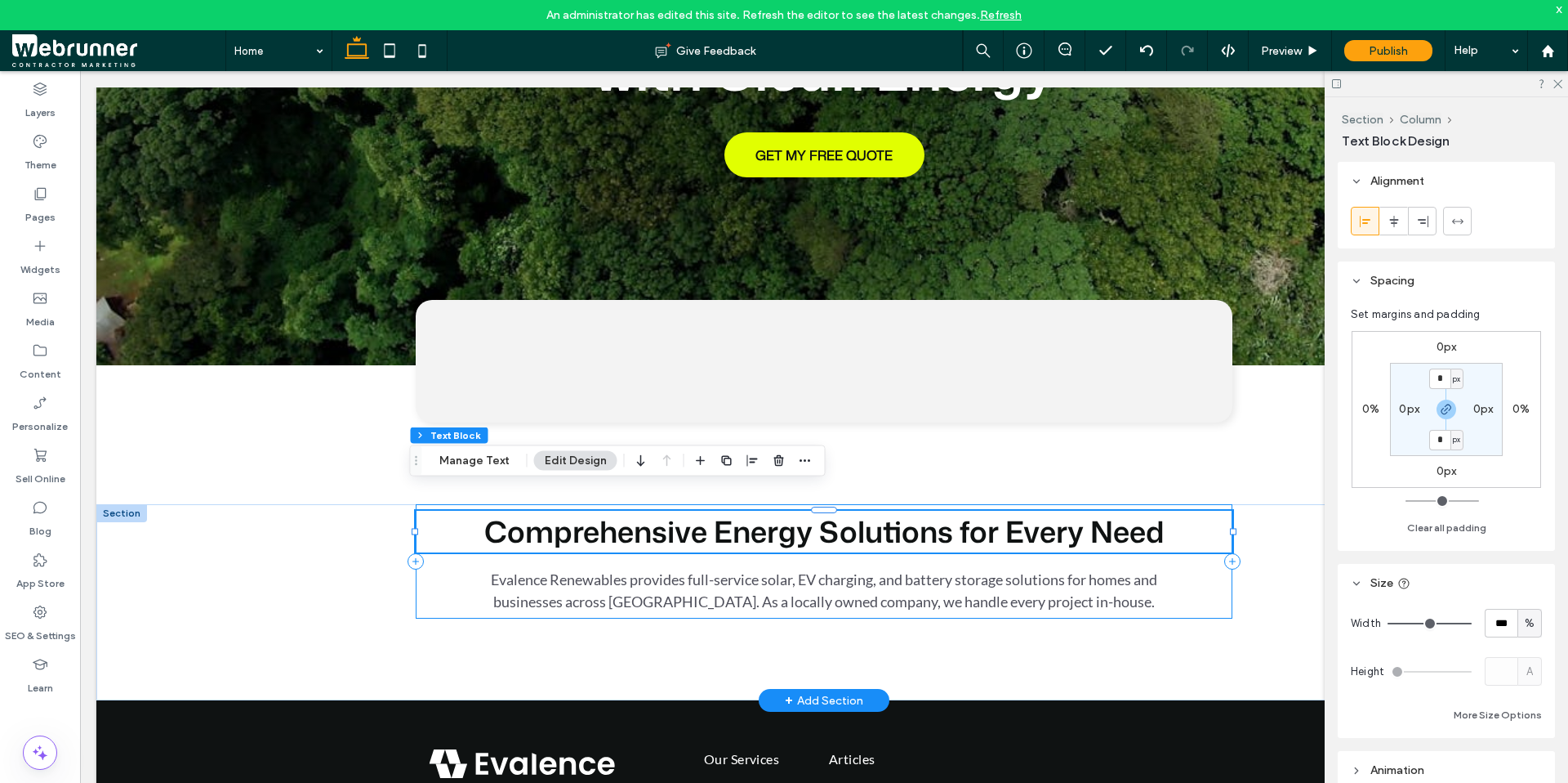
click at [1160, 552] on div "Comprehensive Energy Solutions for Every Need Evalence Renewables provides full…" at bounding box center [823, 561] width 817 height 114
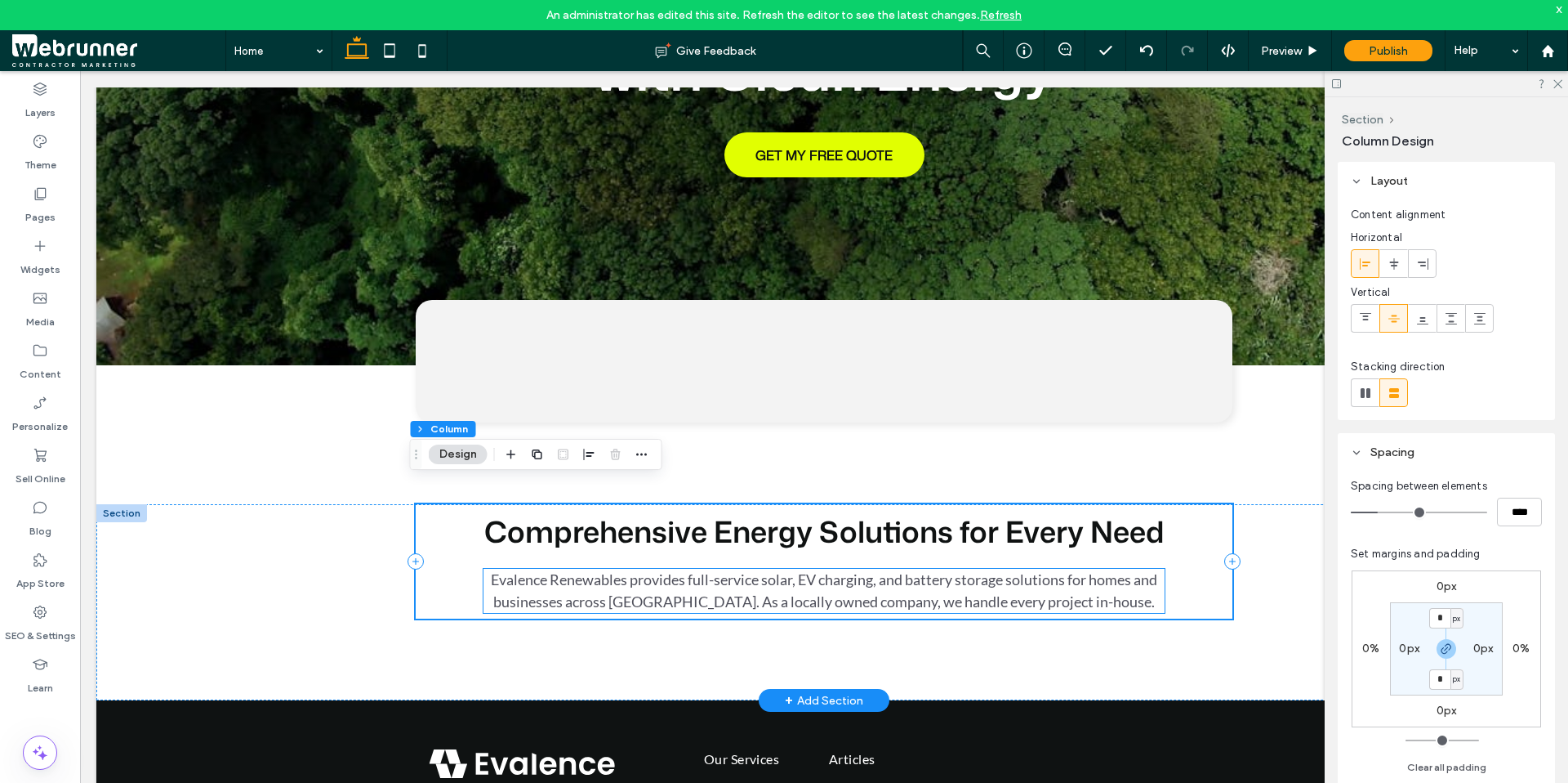
click at [1127, 571] on span "Evalence Renewables provides full-service solar, EV charging, and battery stora…" at bounding box center [823, 591] width 667 height 40
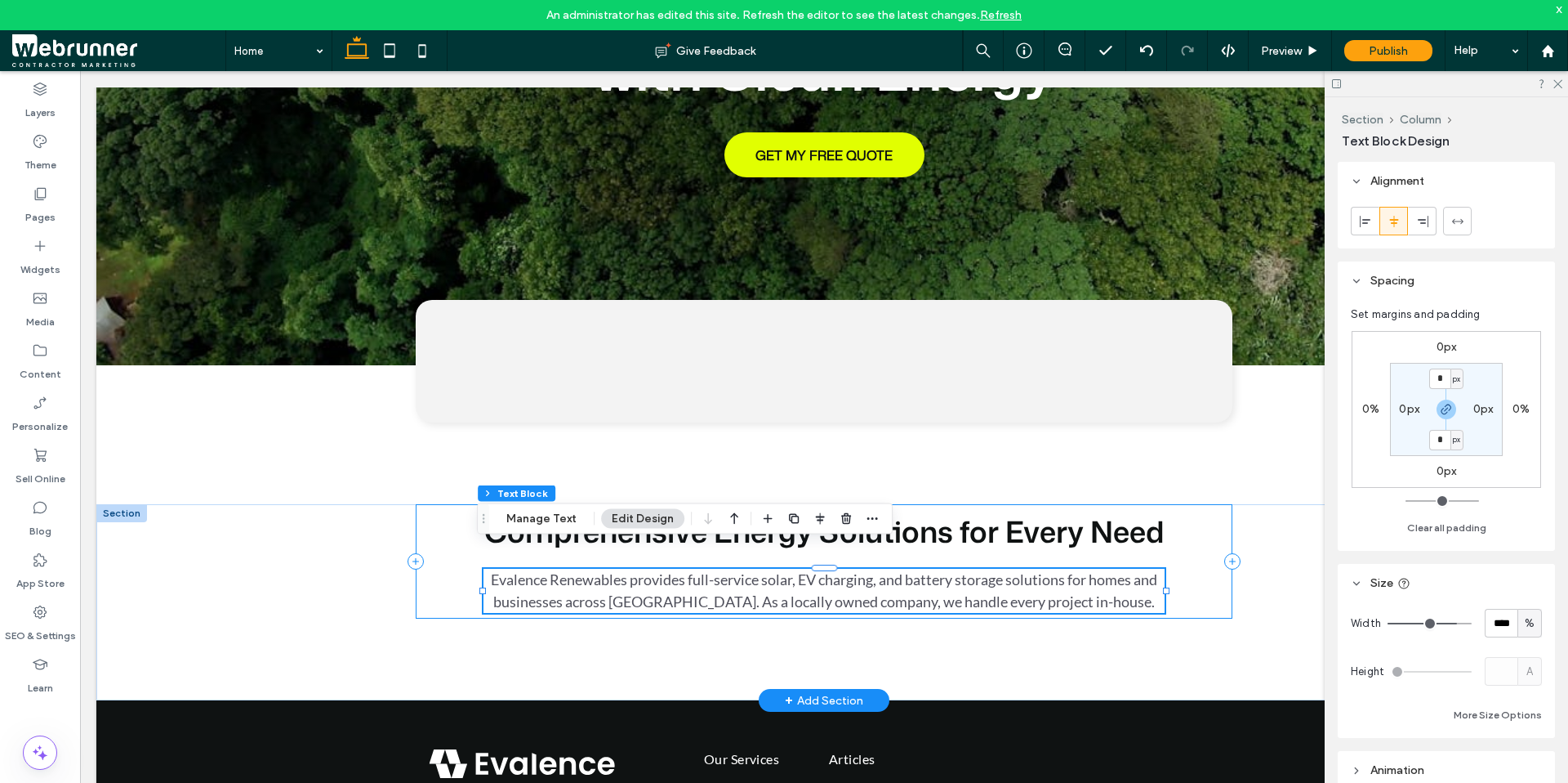
click at [1207, 538] on div "Comprehensive Energy Solutions for Every Need Evalence Renewables provides full…" at bounding box center [823, 561] width 817 height 114
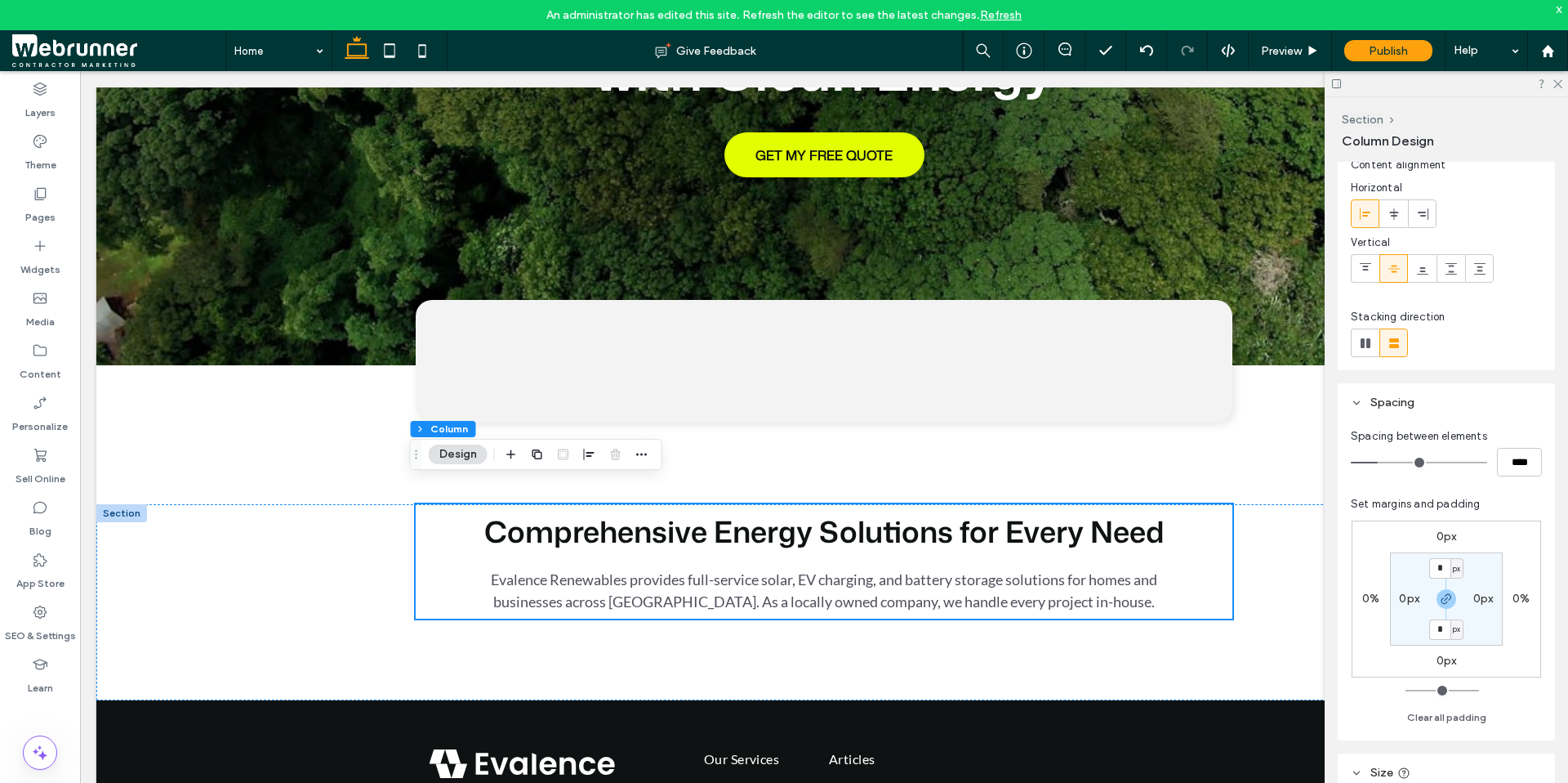
scroll to position [51, 0]
click at [1276, 562] on div "Comprehensive Energy Solutions for Every Need Evalence Renewables provides full…" at bounding box center [823, 602] width 980 height 196
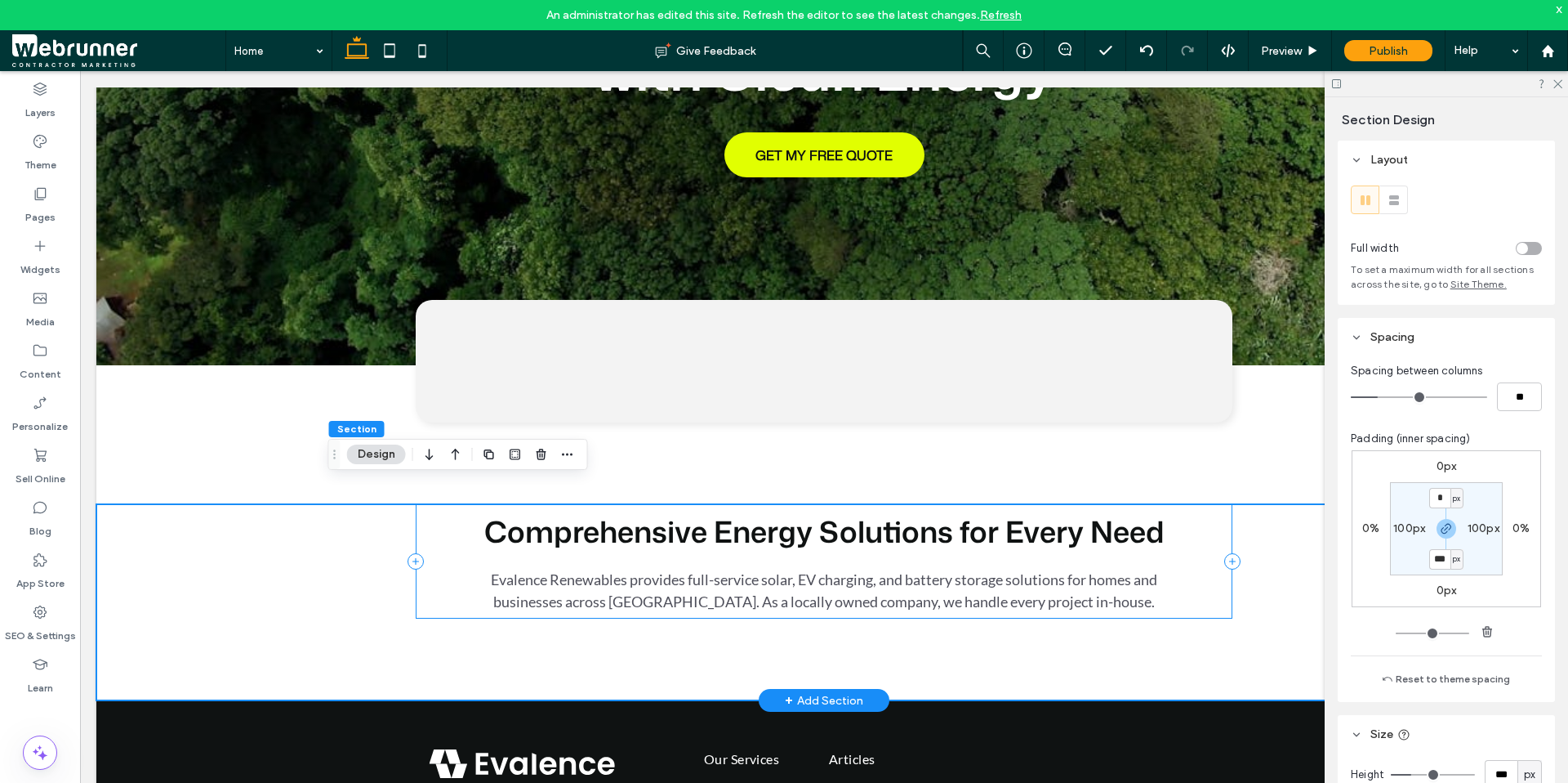
click at [1215, 548] on div "Comprehensive Energy Solutions for Every Need Evalence Renewables provides full…" at bounding box center [823, 561] width 817 height 114
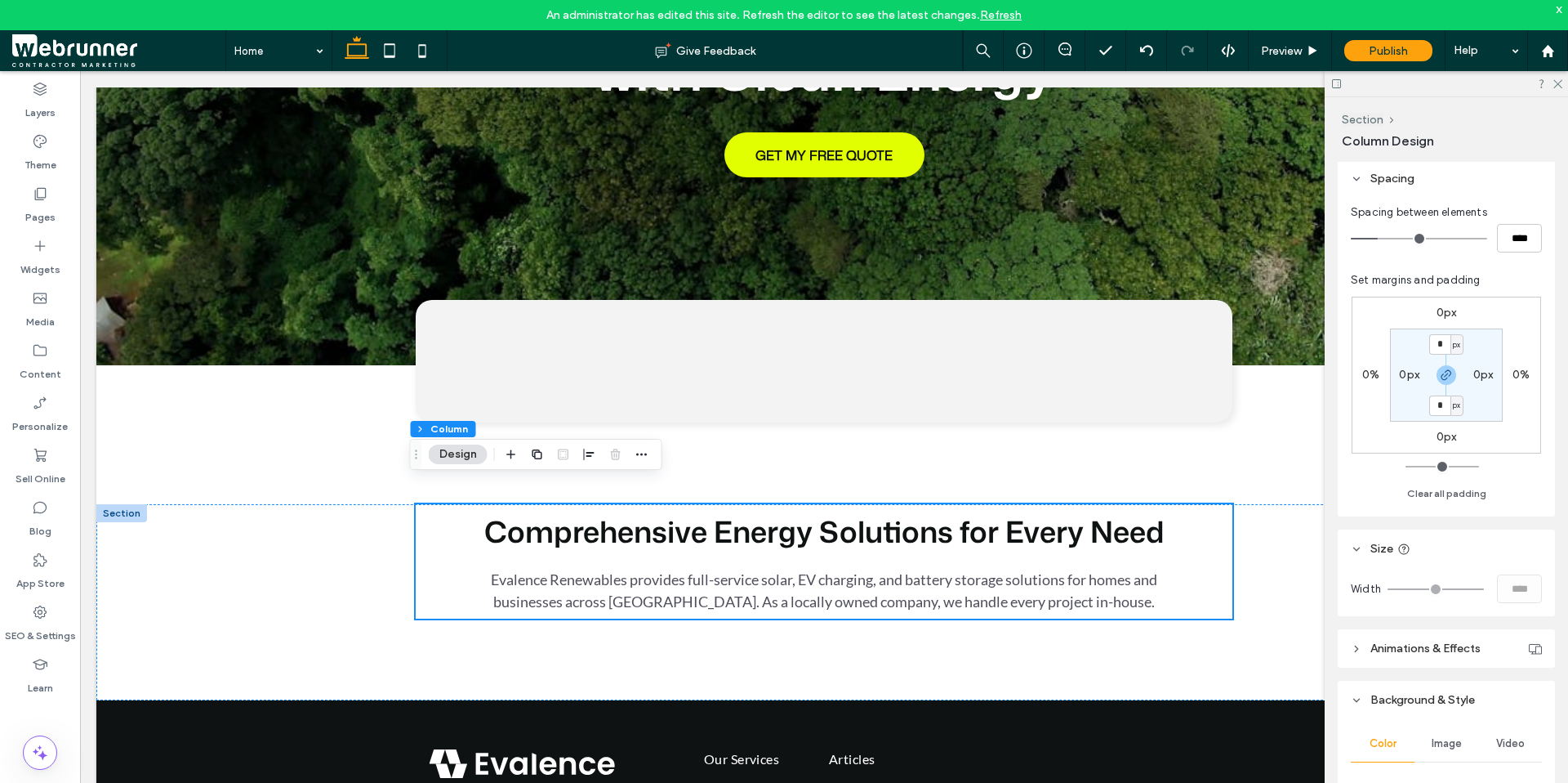
scroll to position [0, 0]
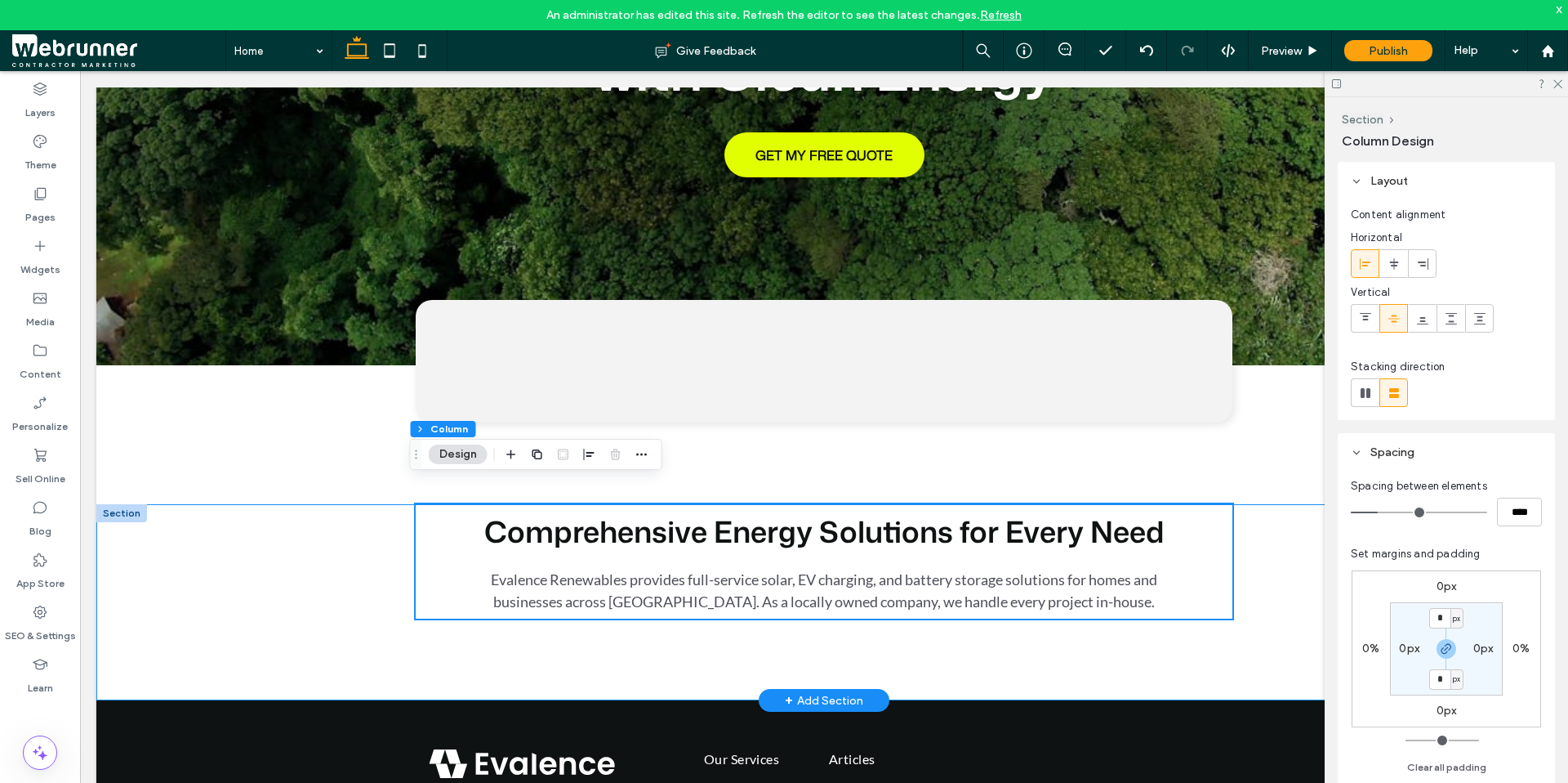
click at [1276, 540] on div "Comprehensive Energy Solutions for Every Need Evalence Renewables provides full…" at bounding box center [823, 602] width 980 height 196
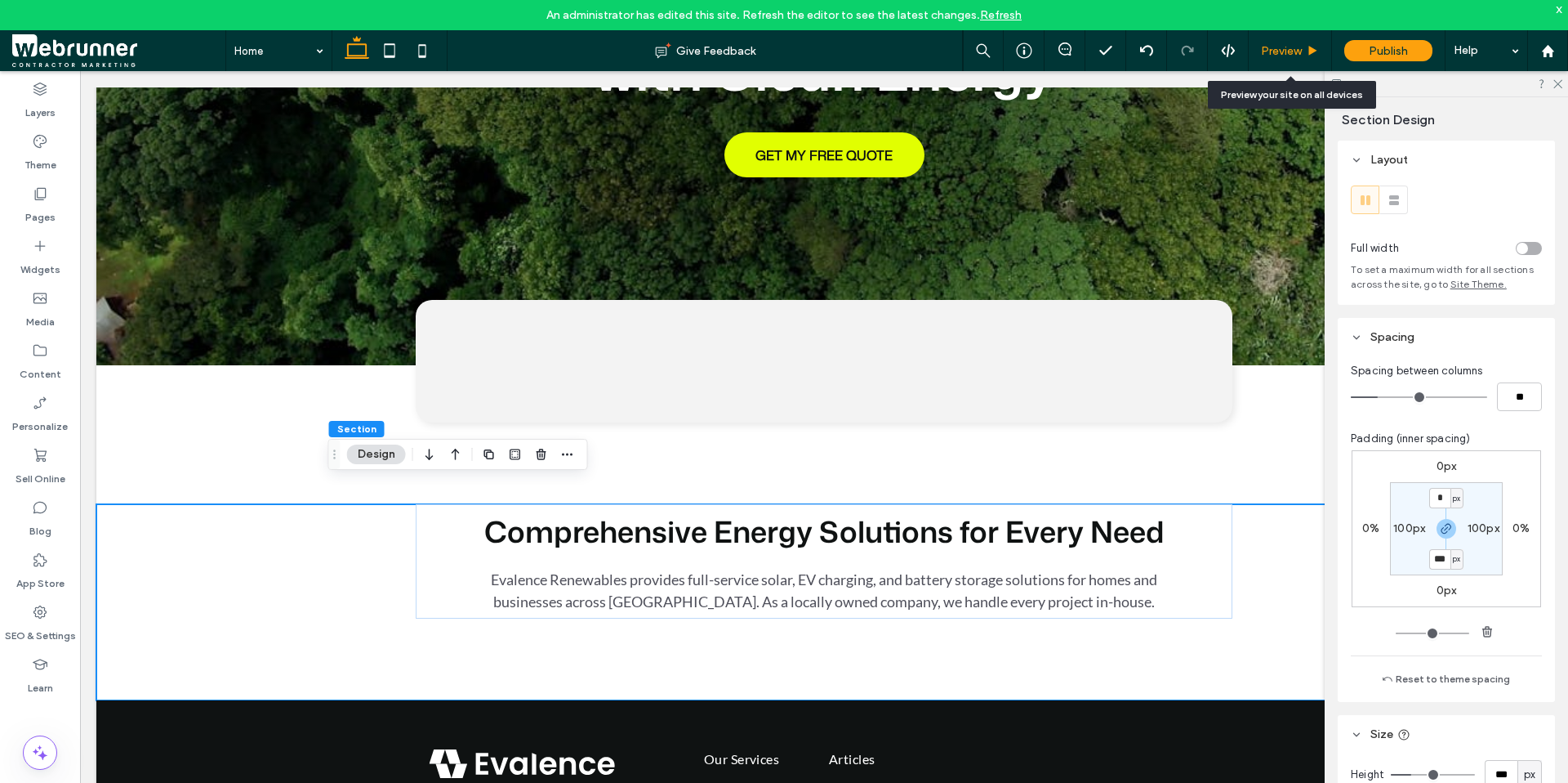
click at [1313, 47] on icon at bounding box center [1312, 50] width 12 height 12
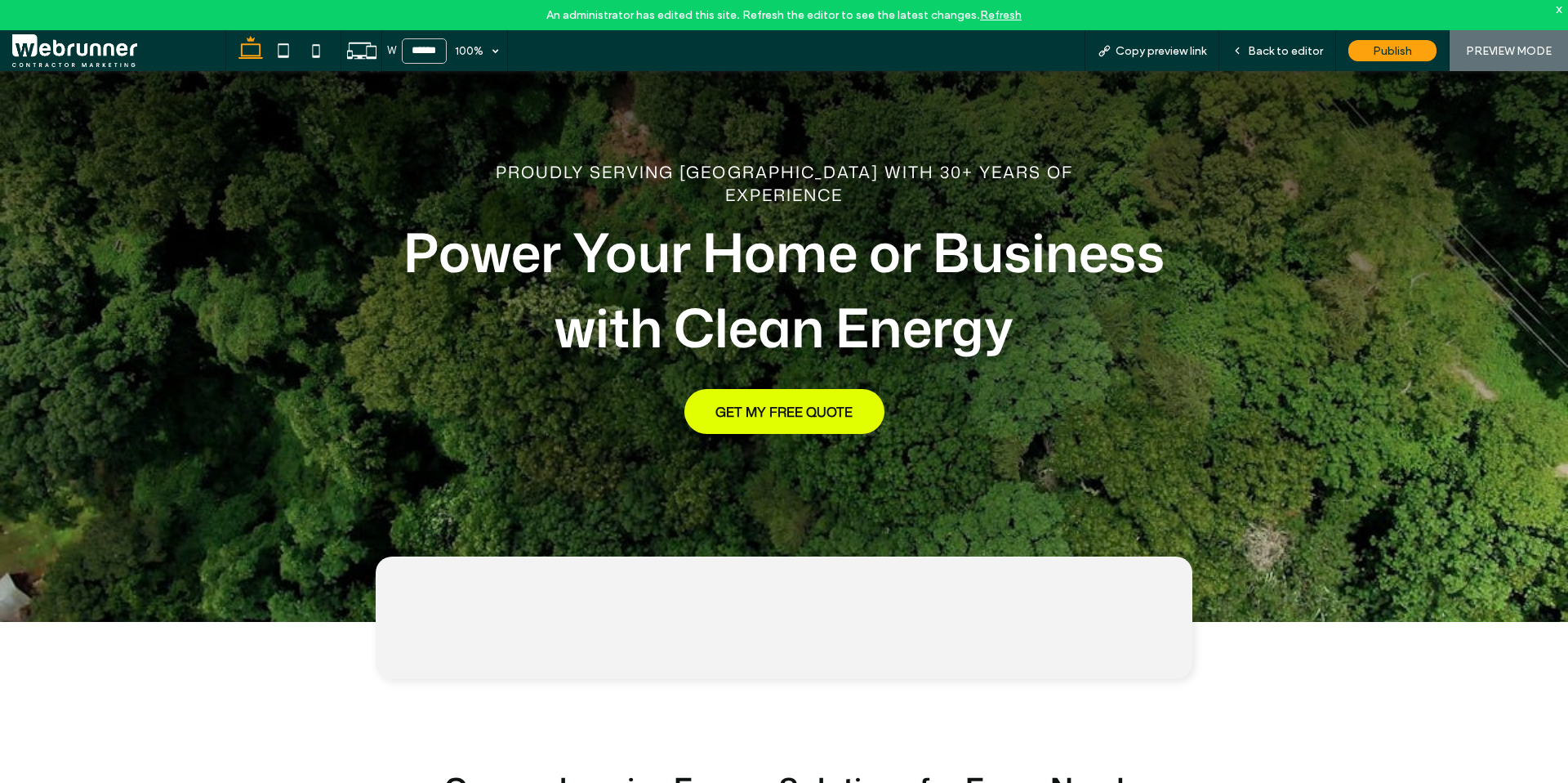
scroll to position [129, 0]
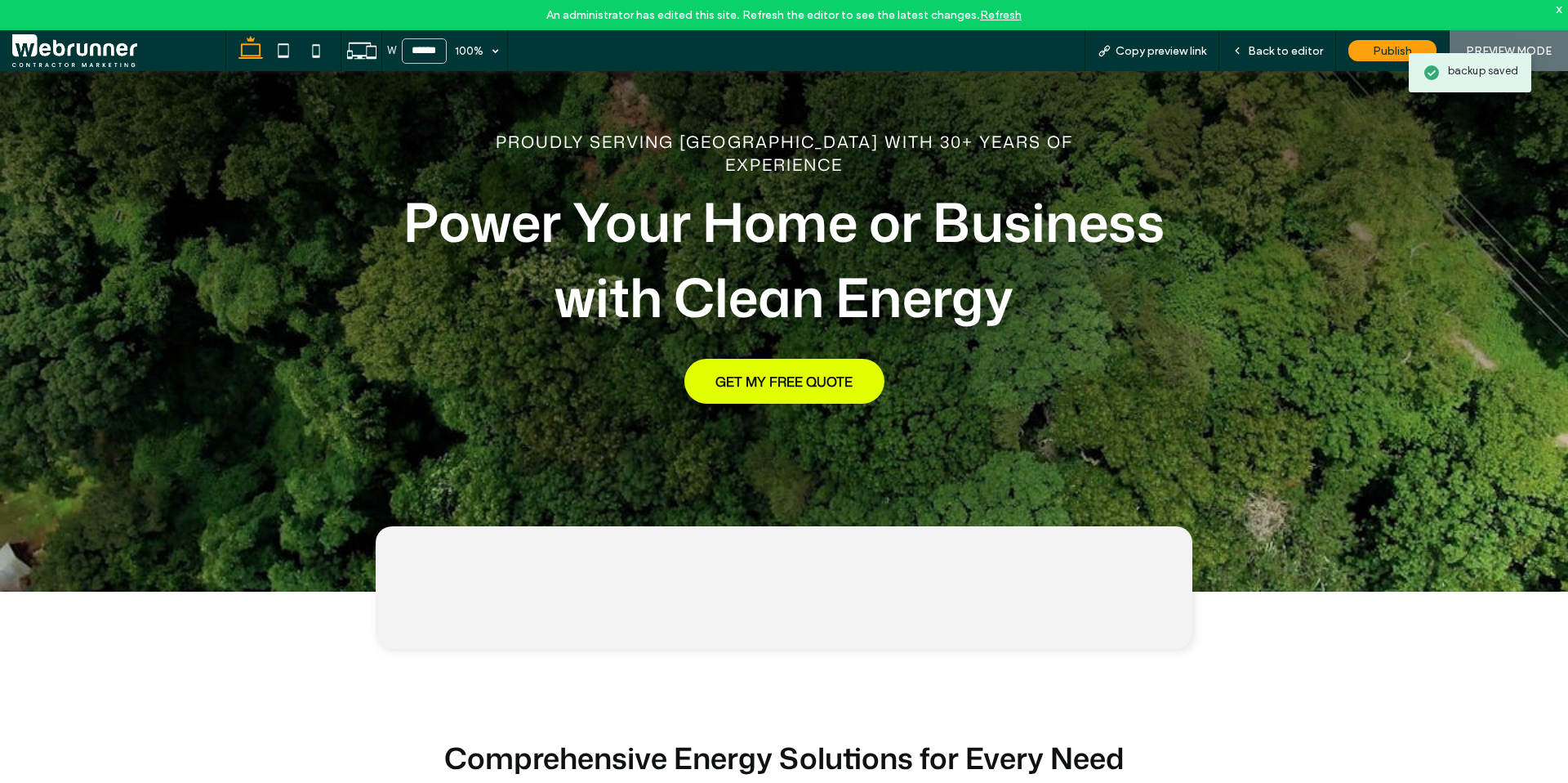
click at [603, 565] on div at bounding box center [784, 587] width 817 height 123
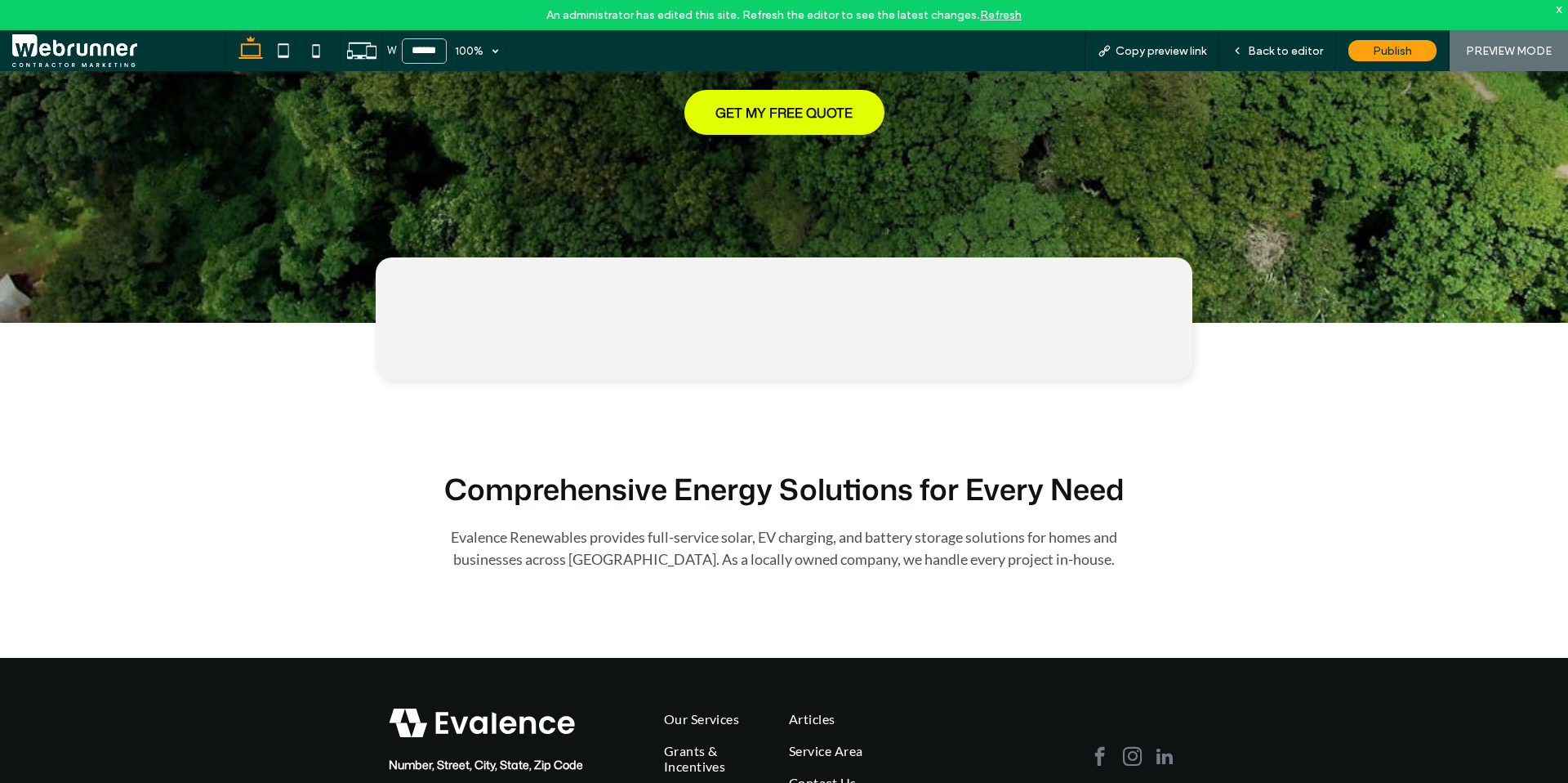
scroll to position [501, 0]
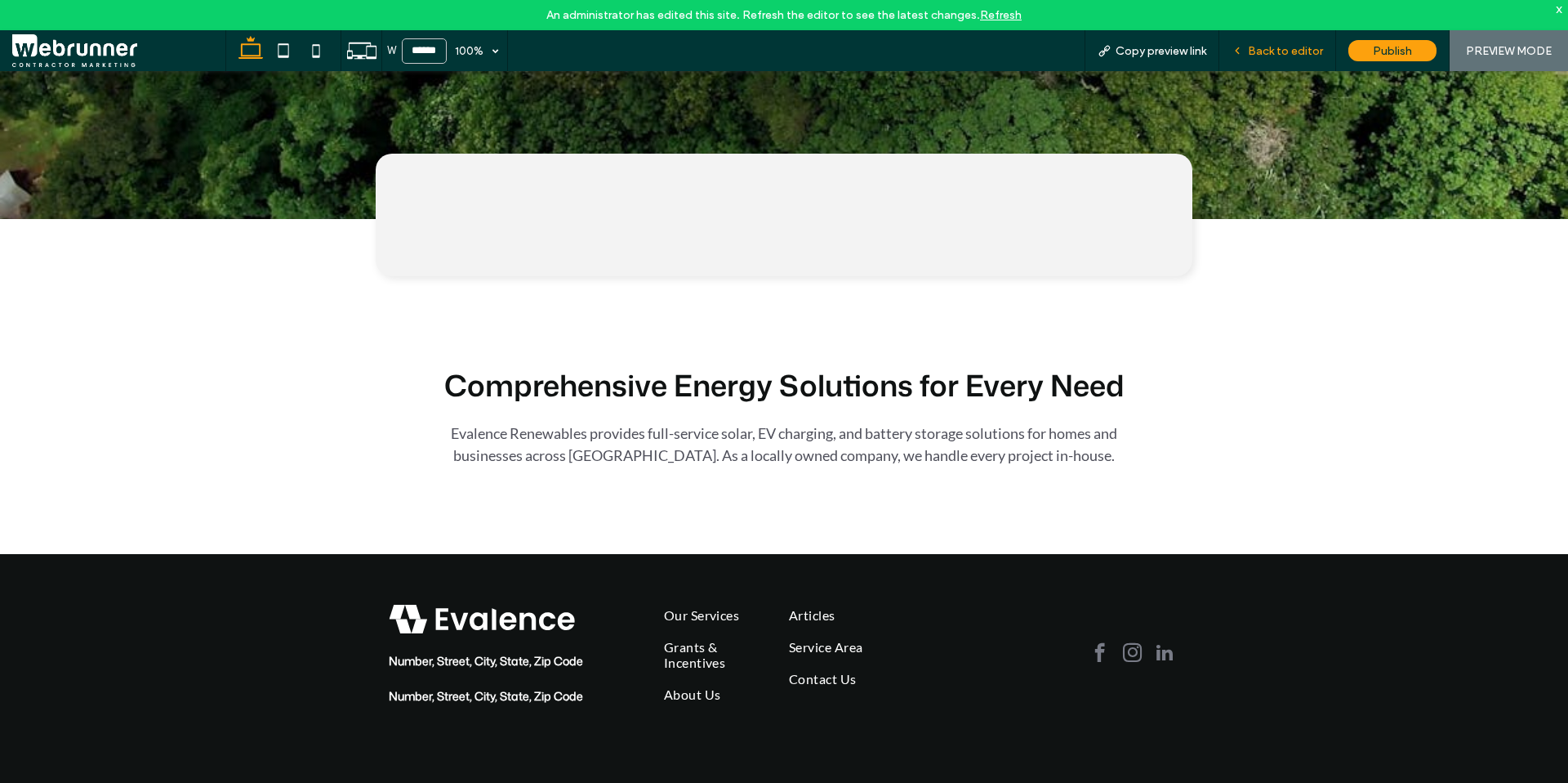
click at [1282, 52] on span "Back to editor" at bounding box center [1285, 50] width 75 height 14
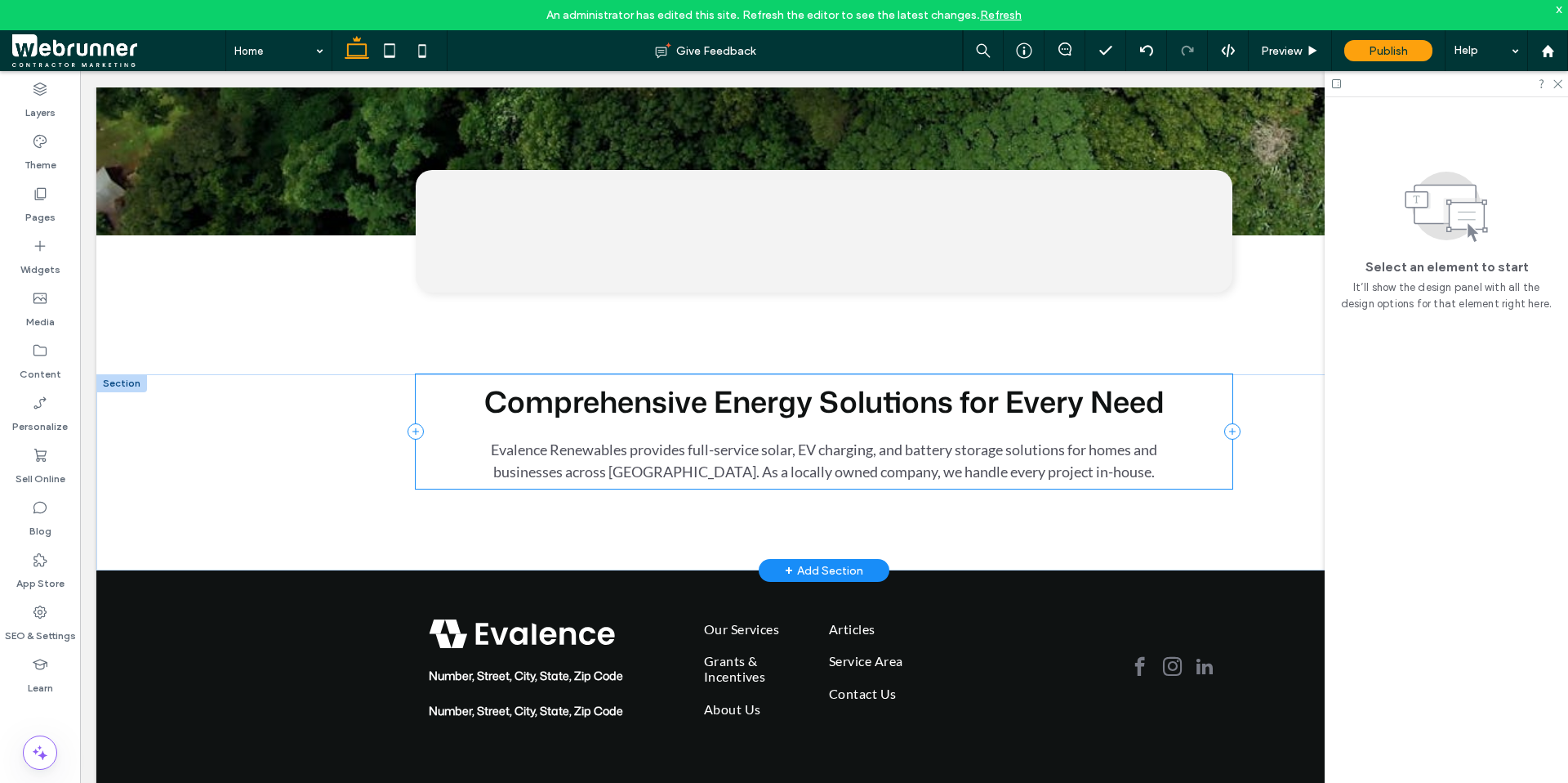
click at [990, 404] on div "Comprehensive Energy Solutions for Every Need Evalence Renewables provides full…" at bounding box center [823, 431] width 817 height 114
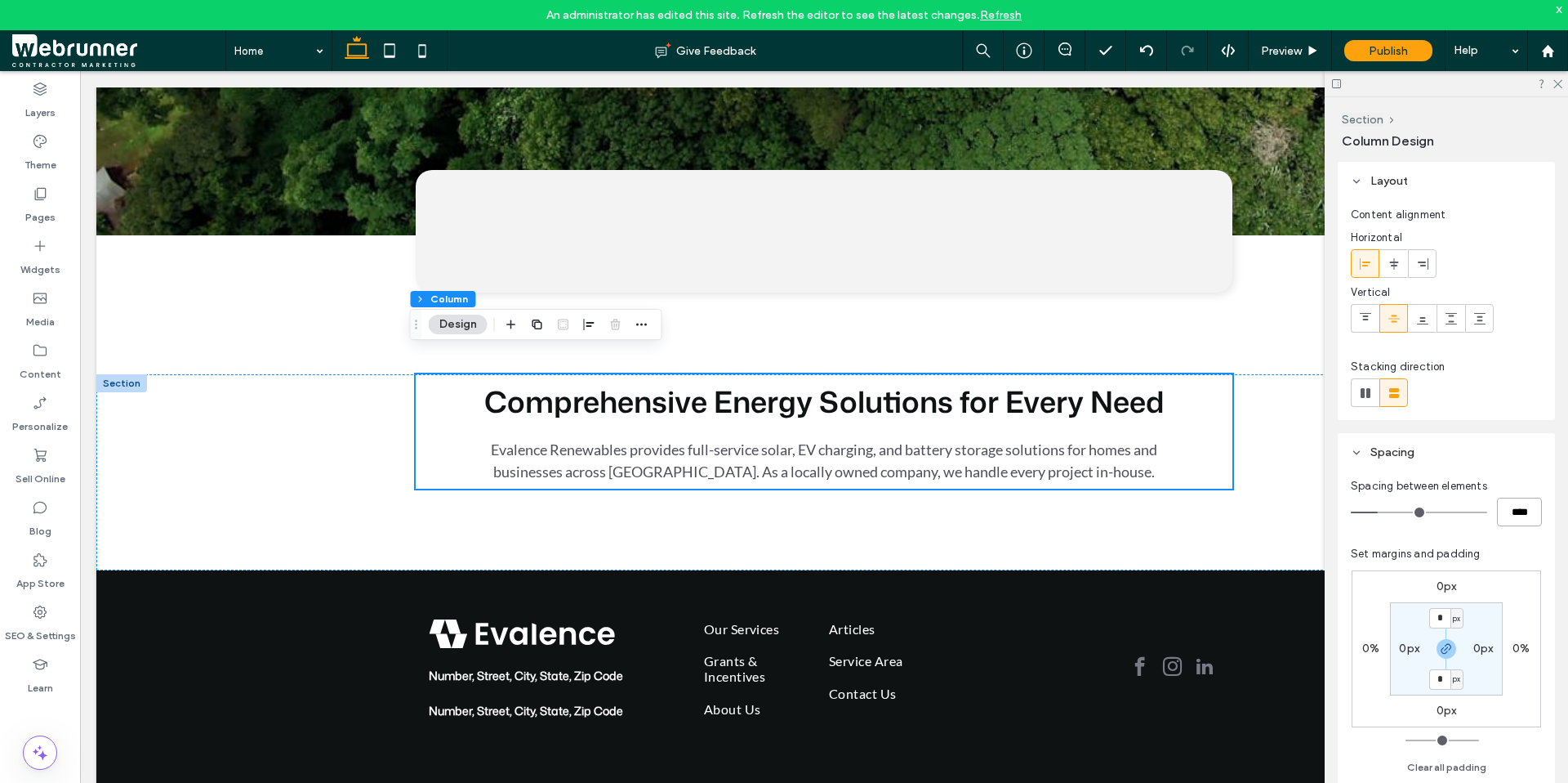
click at [1507, 509] on input "****" at bounding box center [1519, 512] width 45 height 29
type input "*"
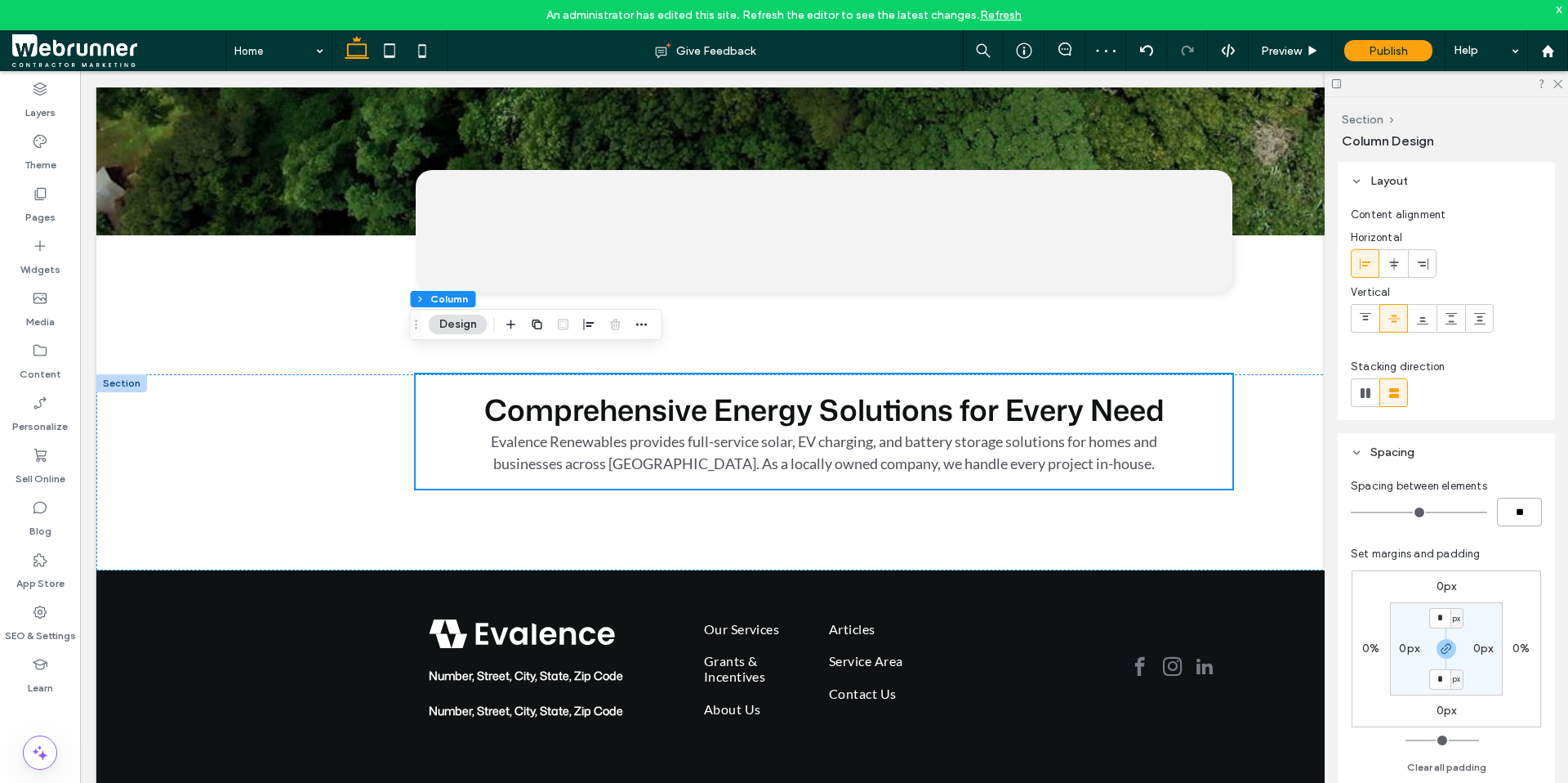
type input "*"
type input "**"
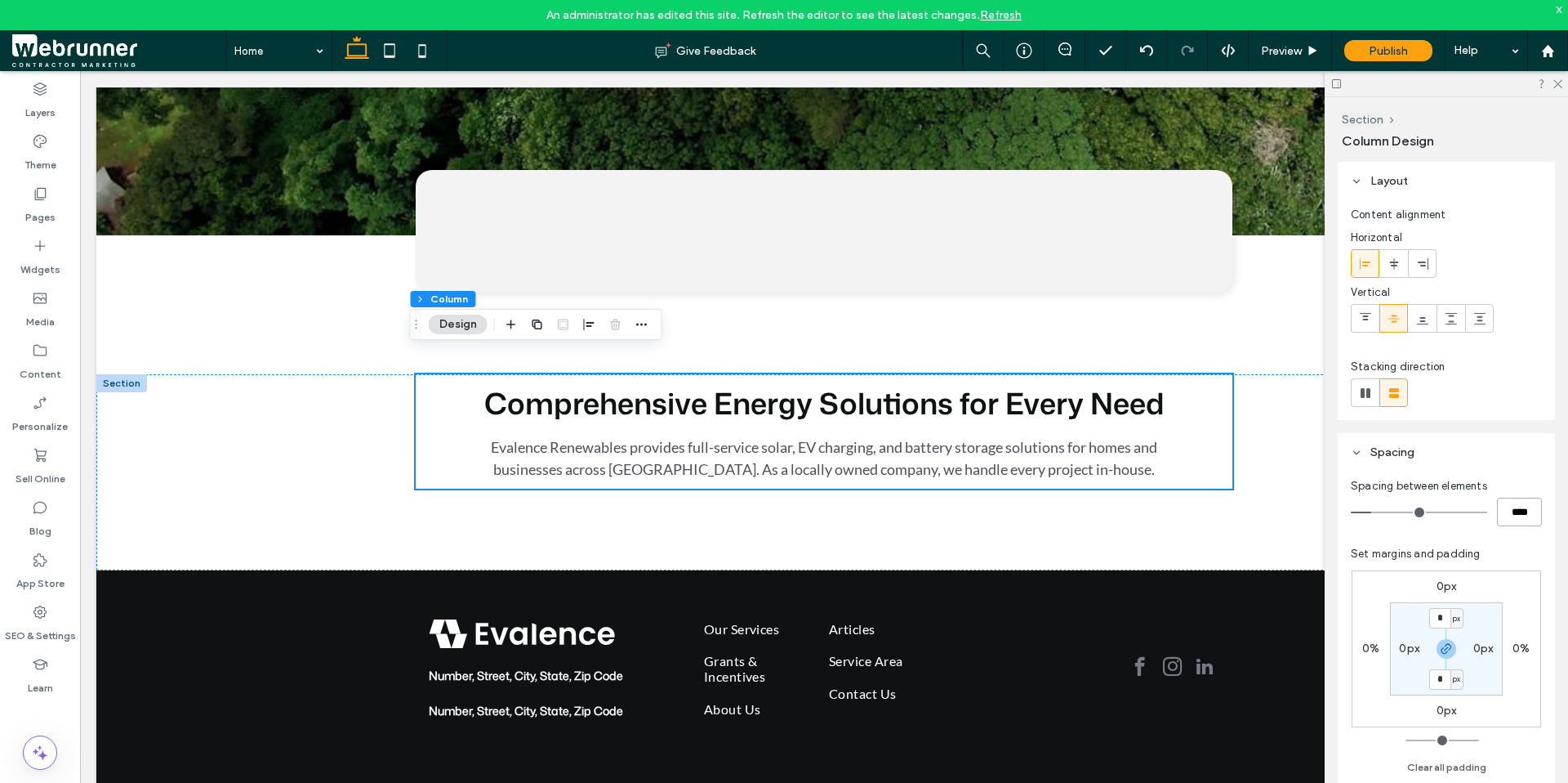
drag, startPoint x: 1523, startPoint y: 519, endPoint x: 1392, endPoint y: 441, distance: 152.5
click at [1392, 441] on div "Spacing Spacing between elements **** Set margins and padding 0px 0% 0px 0% * p…" at bounding box center [1446, 611] width 217 height 357
type input "**"
type input "****"
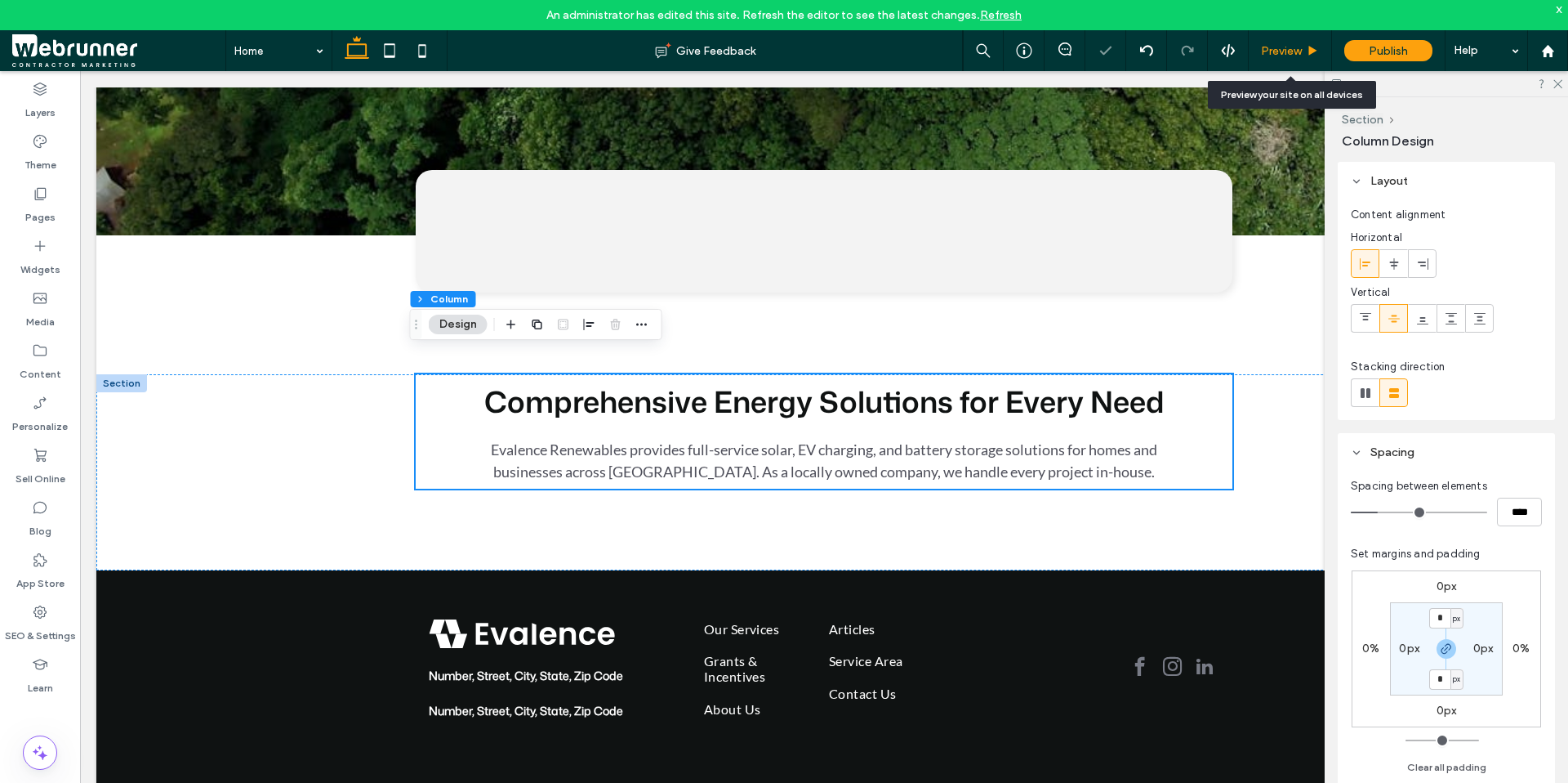
click at [1311, 43] on div "Preview" at bounding box center [1290, 50] width 84 height 41
click at [1311, 47] on use at bounding box center [1313, 49] width 9 height 9
